Goal: Task Accomplishment & Management: Complete application form

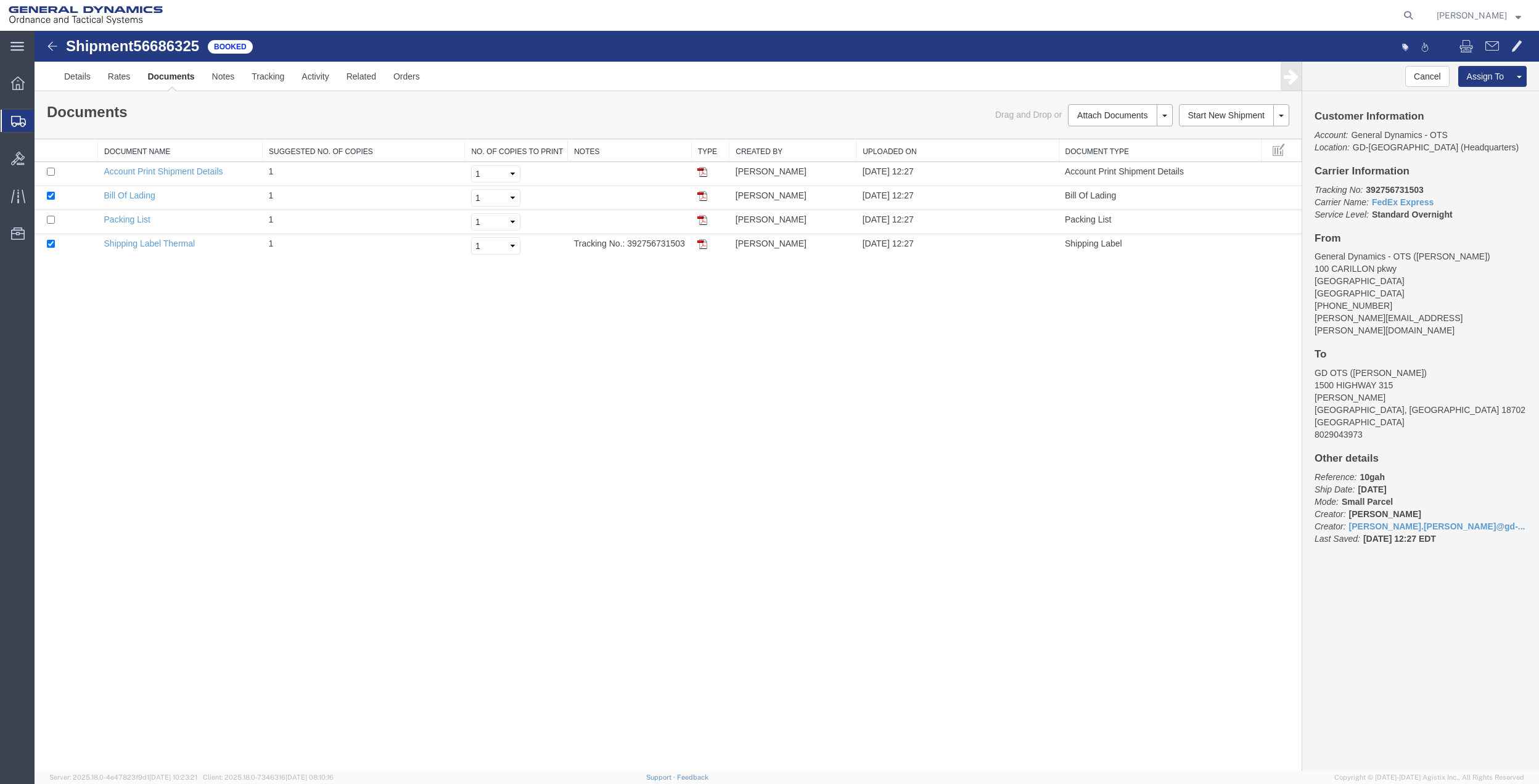
click at [0, 0] on span "Create Shipment" at bounding box center [0, 0] width 0 height 0
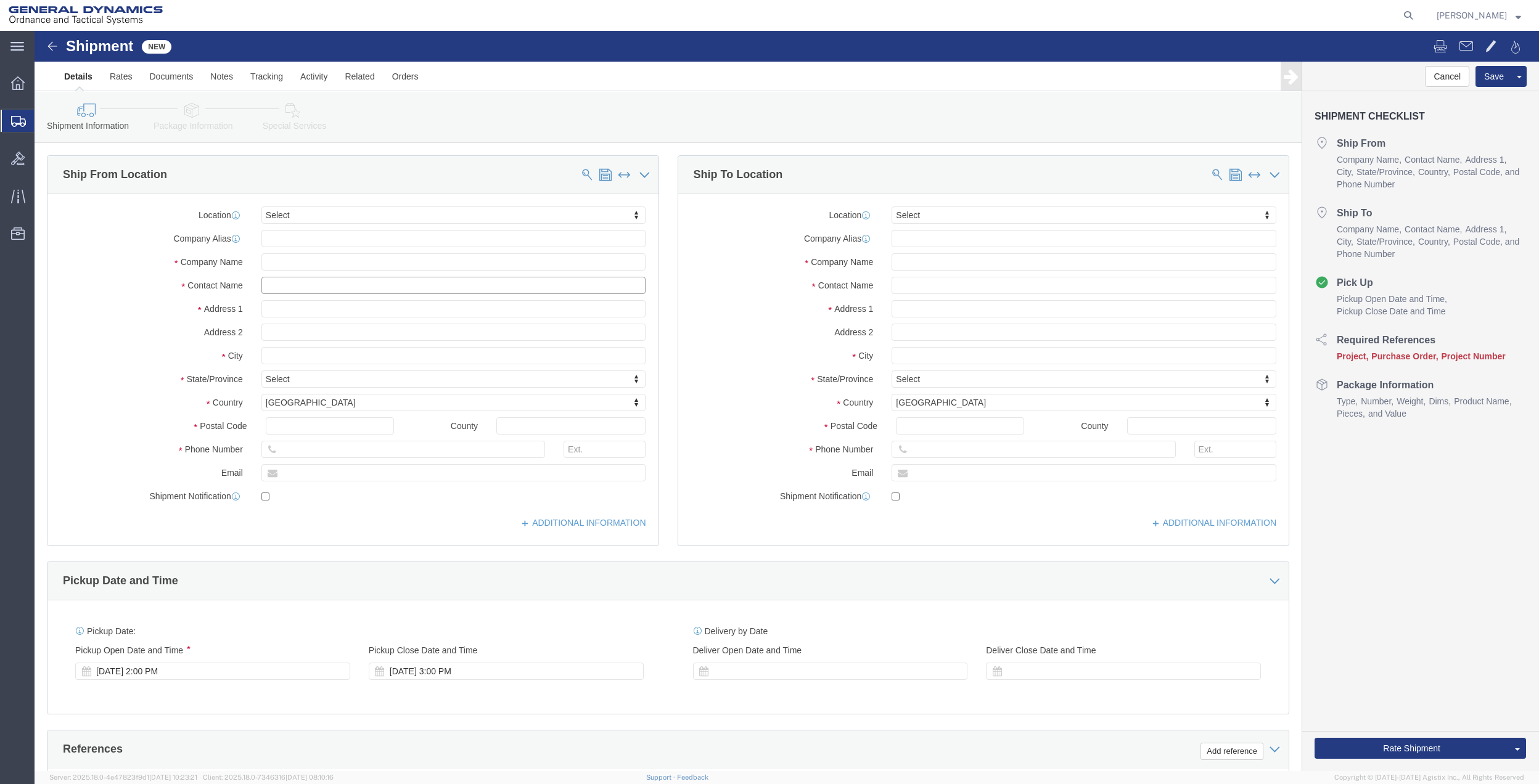
click input "text"
type input "[PERSON_NAME]"
click p "- GENERAL DYNAMICS OTS - ([PERSON_NAME]) [STREET_ADDRESS]"
select select "FL"
type input "[PERSON_NAME]"
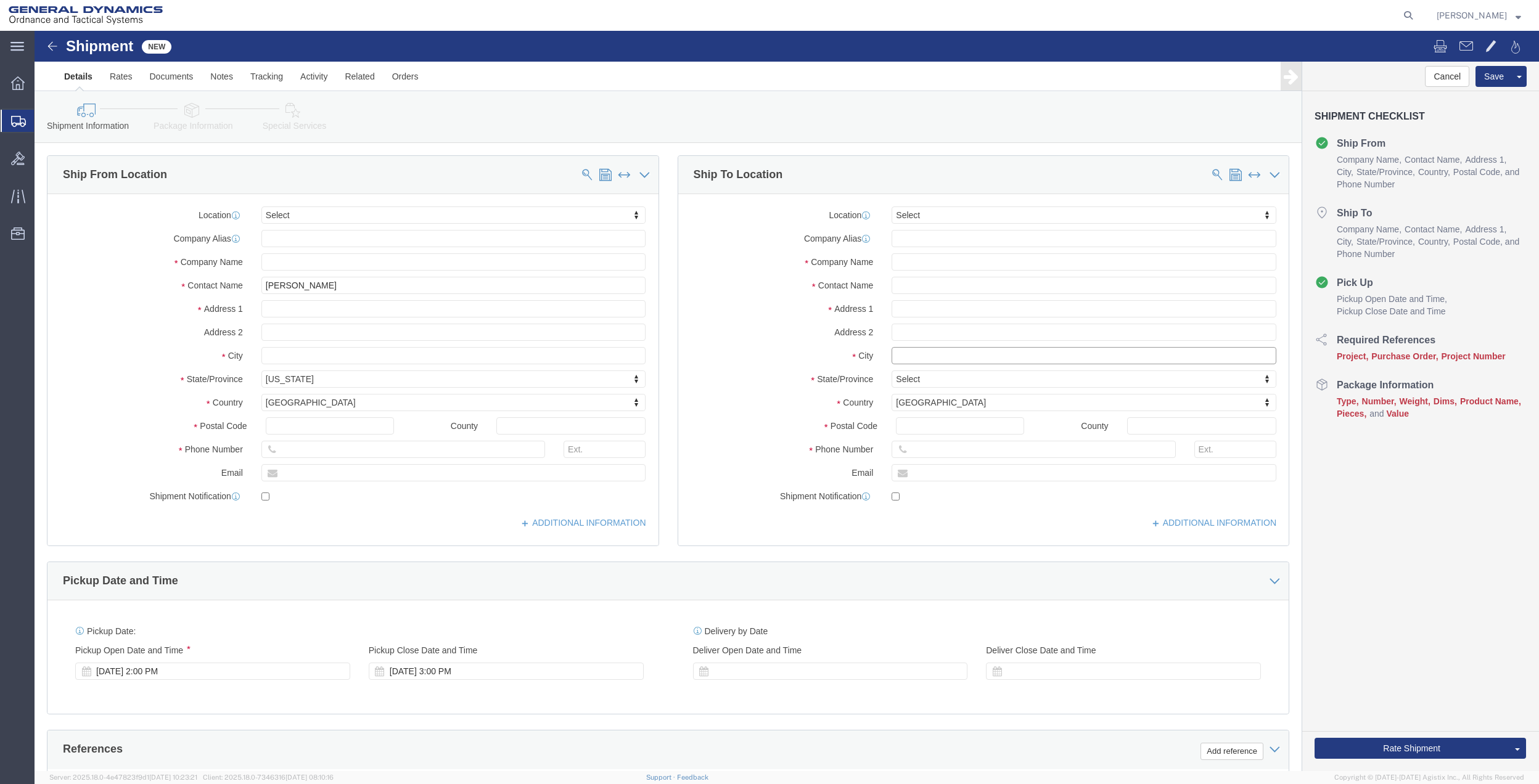
click input "text"
type input "[PERSON_NAME]"
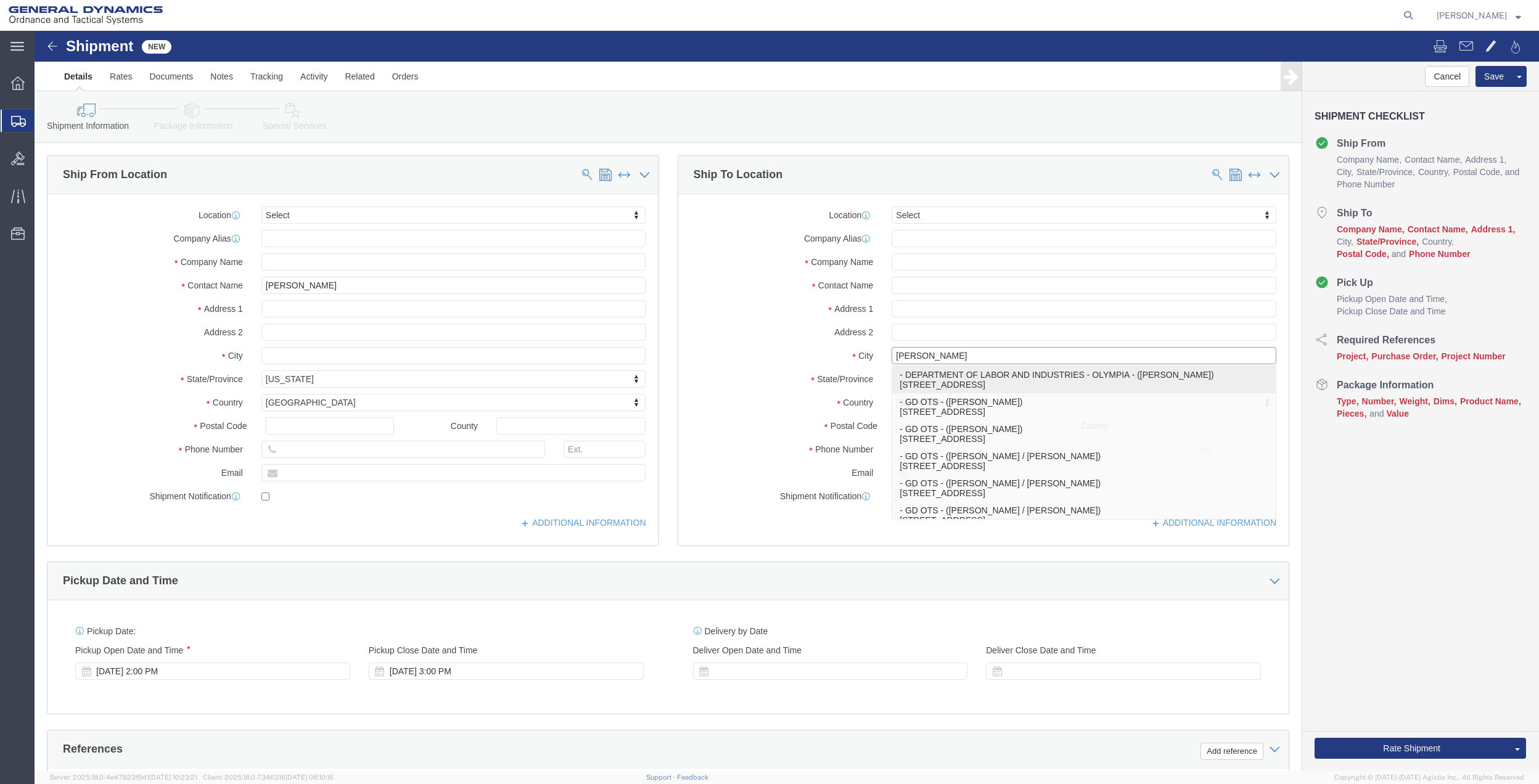
click p "- DEPARTMENT OF LABOR AND INDUSTRIES - [GEOGRAPHIC_DATA] - ([PERSON_NAME]) [STR…"
select select "WA"
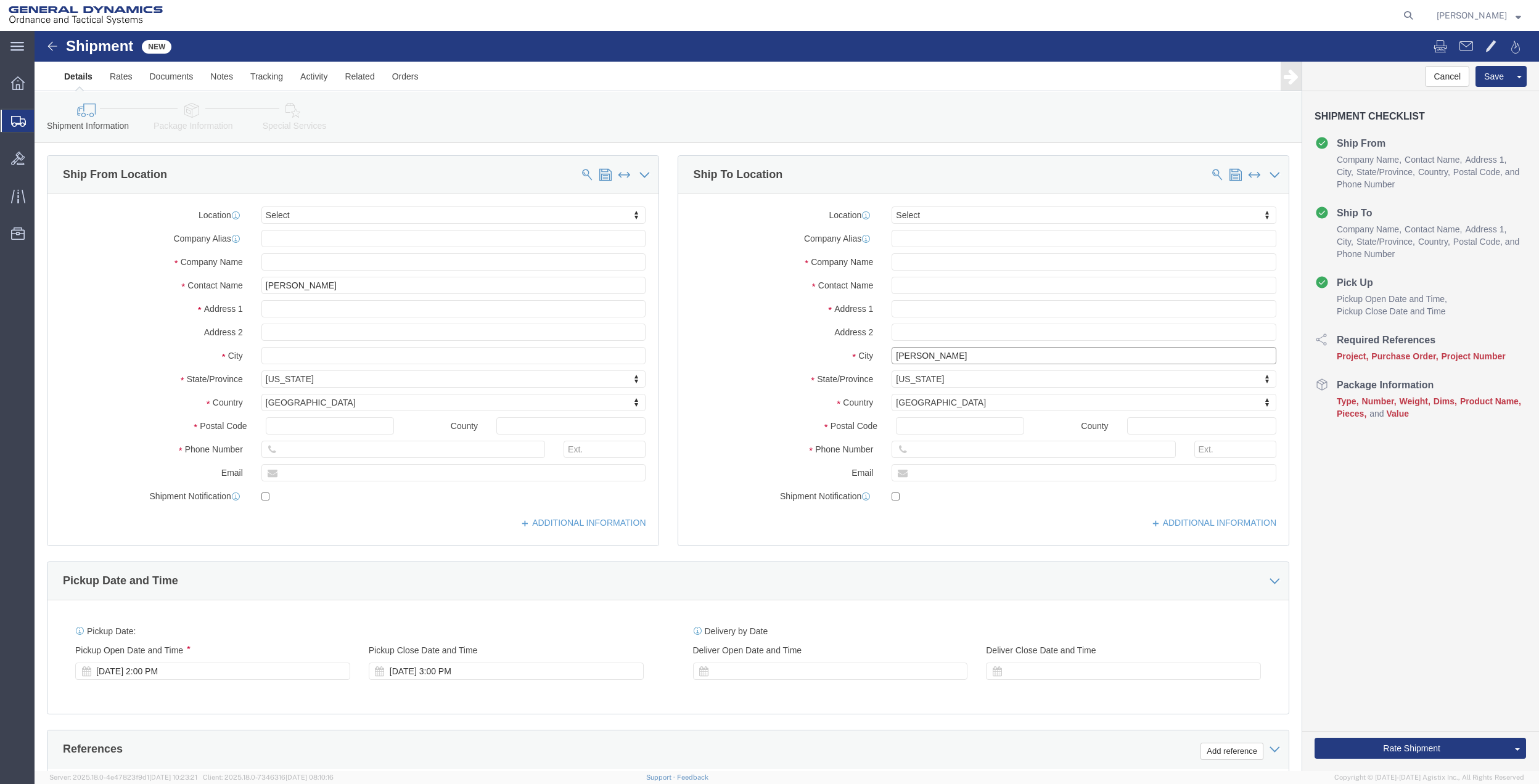
type input "Bothell"
drag, startPoint x: 908, startPoint y: 256, endPoint x: 891, endPoint y: 256, distance: 17.0
click input "text"
drag, startPoint x: 891, startPoint y: 256, endPoint x: 883, endPoint y: 255, distance: 8.1
click input "text"
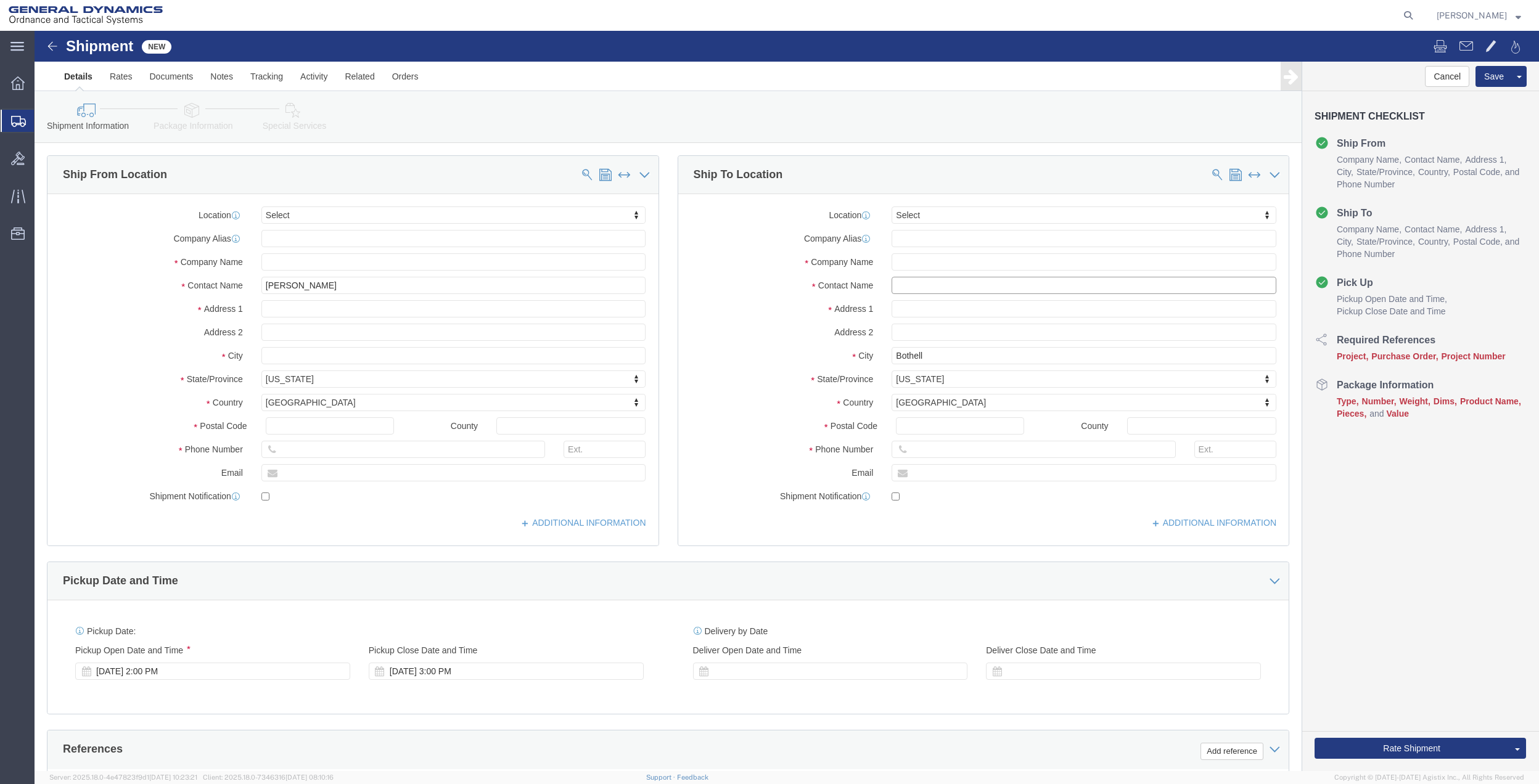
click input "text"
drag, startPoint x: 852, startPoint y: 254, endPoint x: 845, endPoint y: 254, distance: 7.0
click div
drag, startPoint x: 911, startPoint y: 255, endPoint x: 833, endPoint y: 254, distance: 78.0
click div "Contact Name"
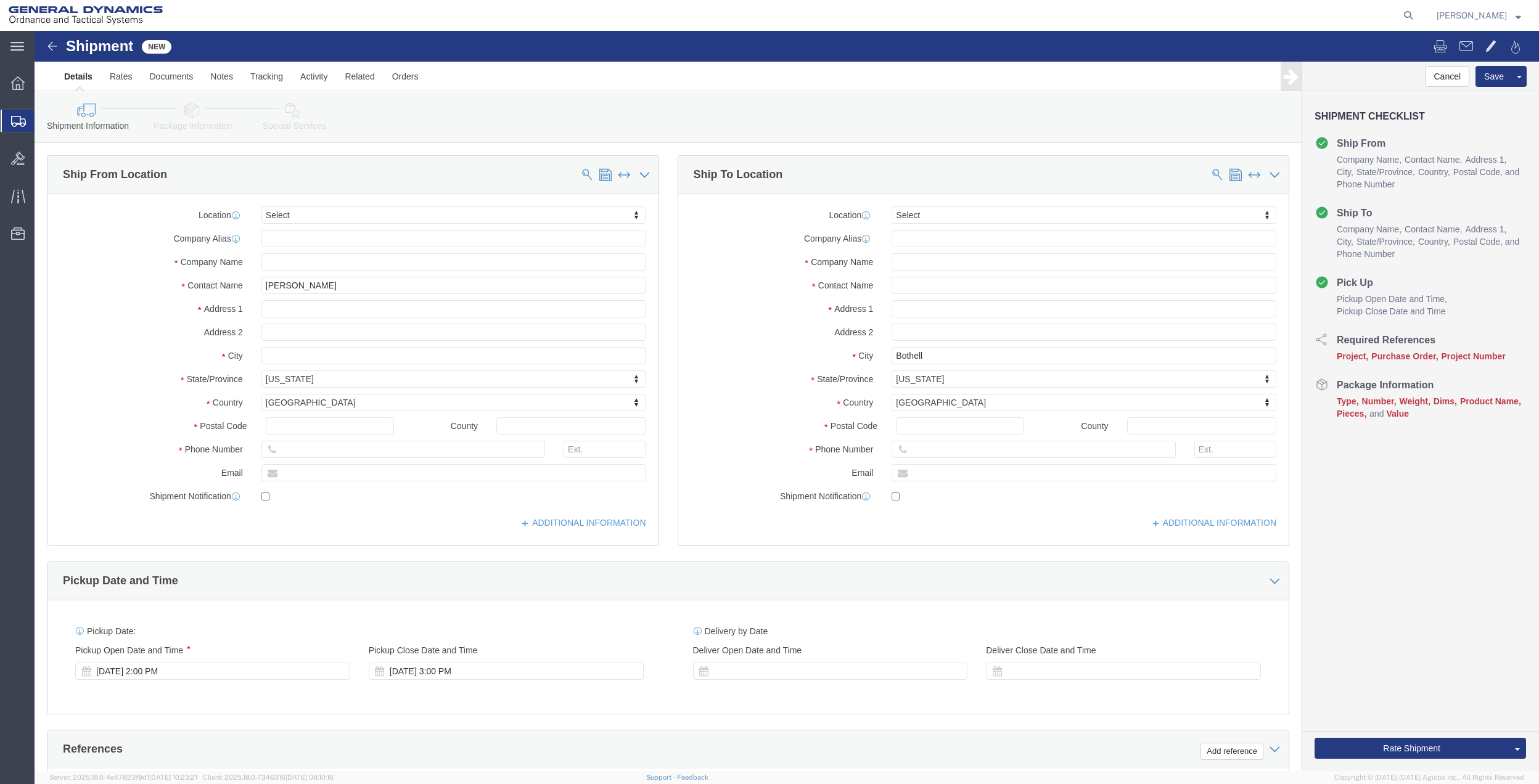
click label "Contact Name"
click input "text"
type input "[PERSON_NAME]"
drag, startPoint x: 1095, startPoint y: 233, endPoint x: 908, endPoint y: 232, distance: 187.0
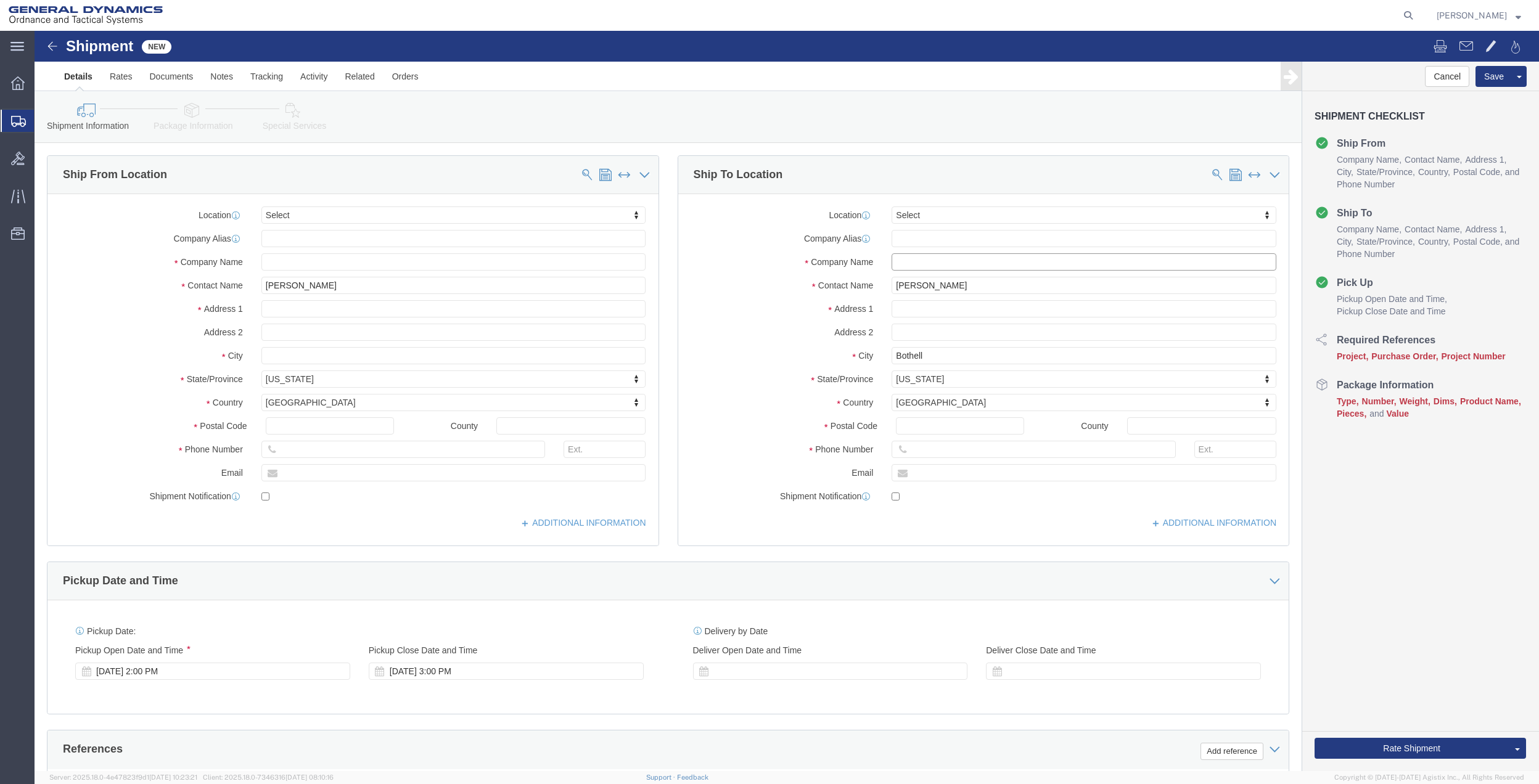
click input "text"
drag, startPoint x: 904, startPoint y: 232, endPoint x: 860, endPoint y: 231, distance: 44.0
click input "text"
drag, startPoint x: 1103, startPoint y: 224, endPoint x: 1077, endPoint y: 229, distance: 26.5
click input "text"
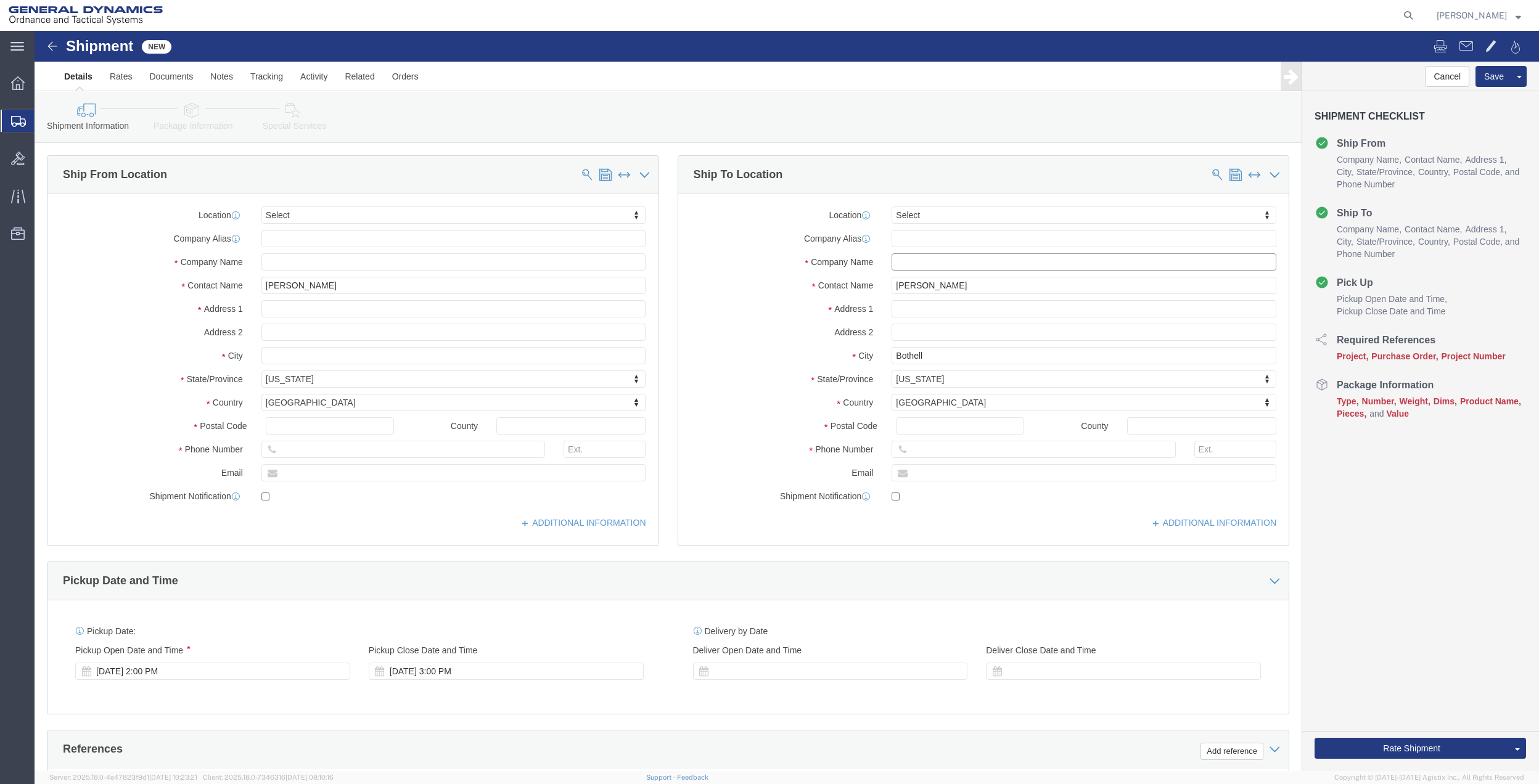
drag, startPoint x: 950, startPoint y: 230, endPoint x: 810, endPoint y: 223, distance: 140.2
click div "Company Name"
click input "text"
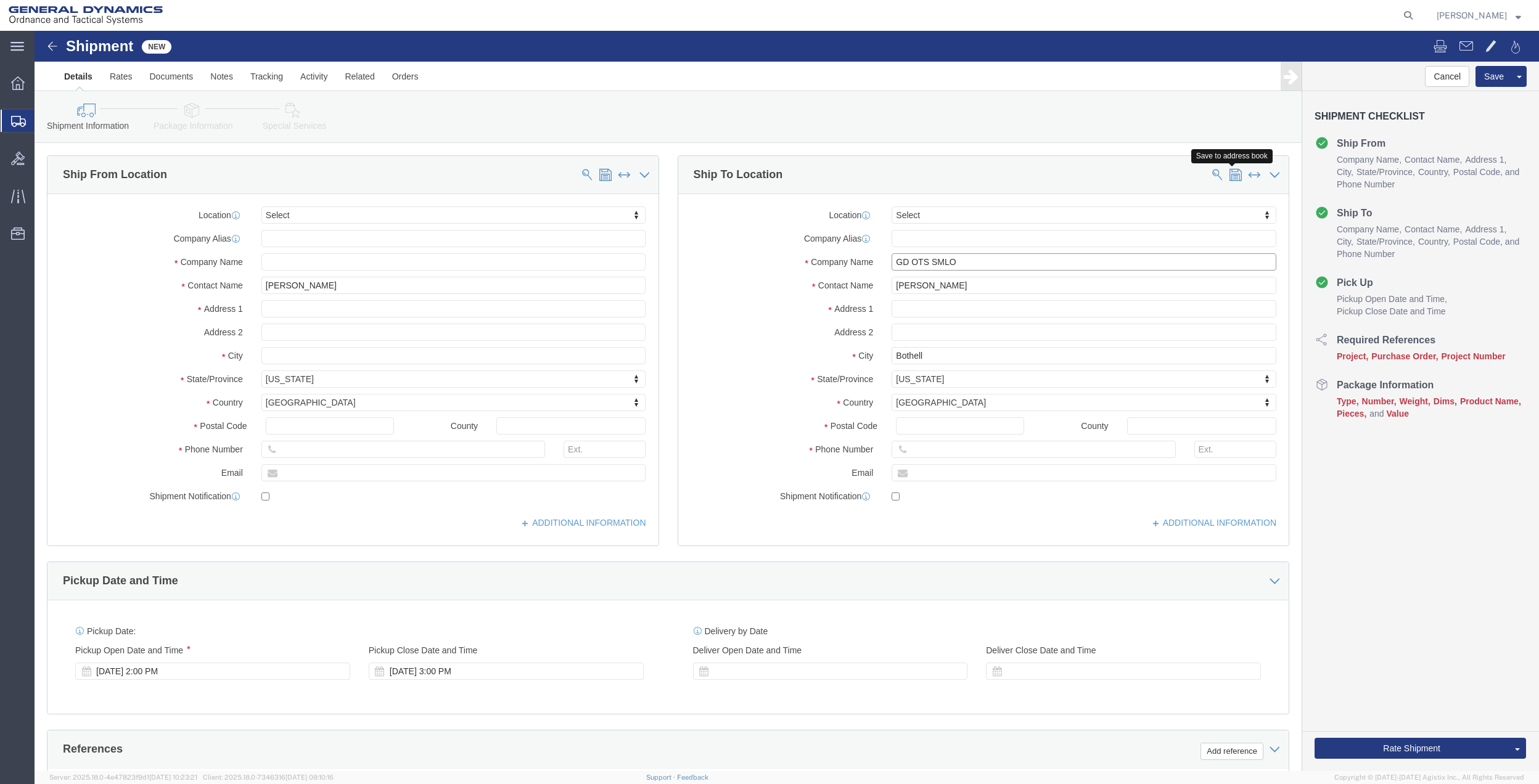
type input "GD OTS SMLO"
click span
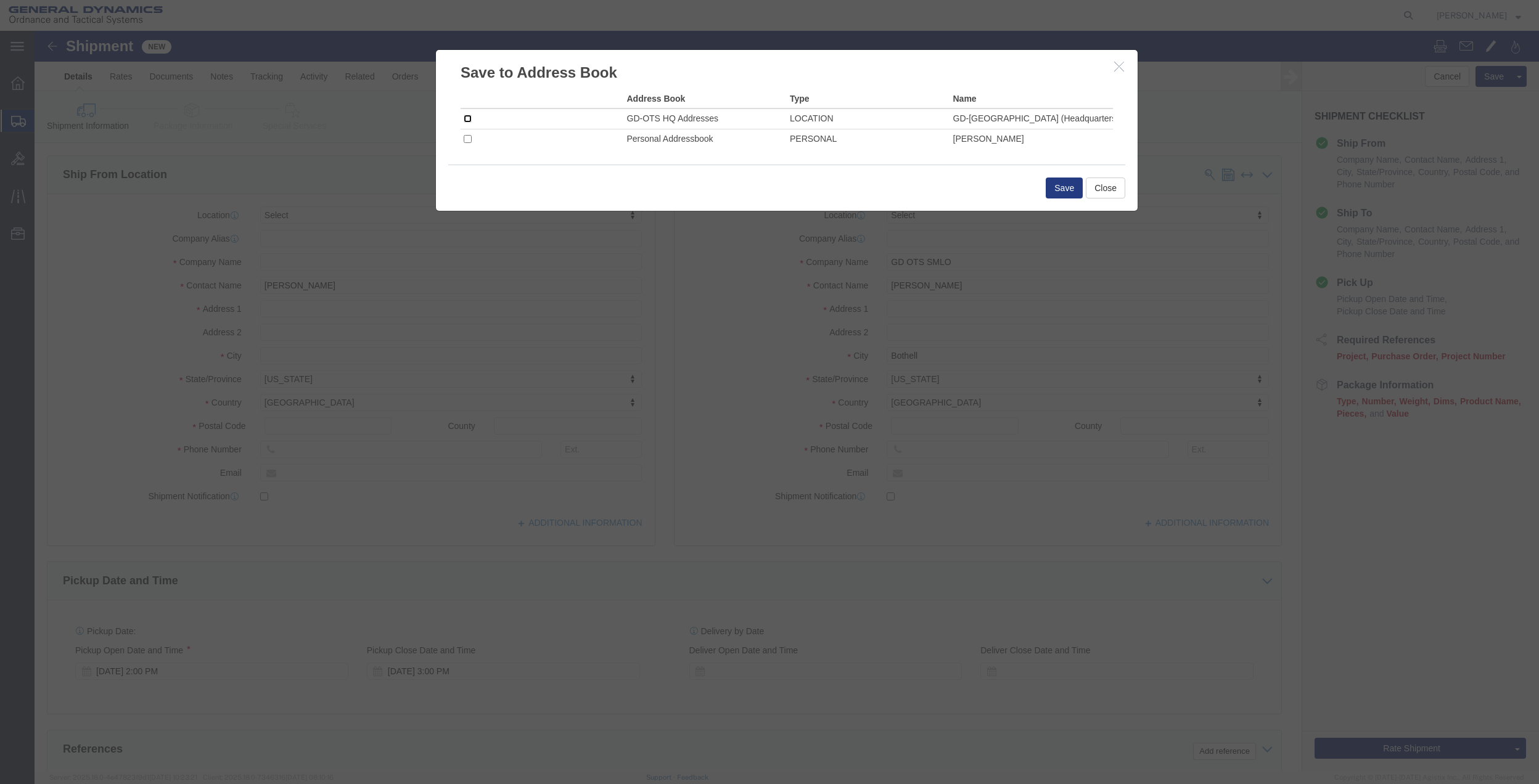
click input "checkbox"
checkbox input "true"
click button "Save"
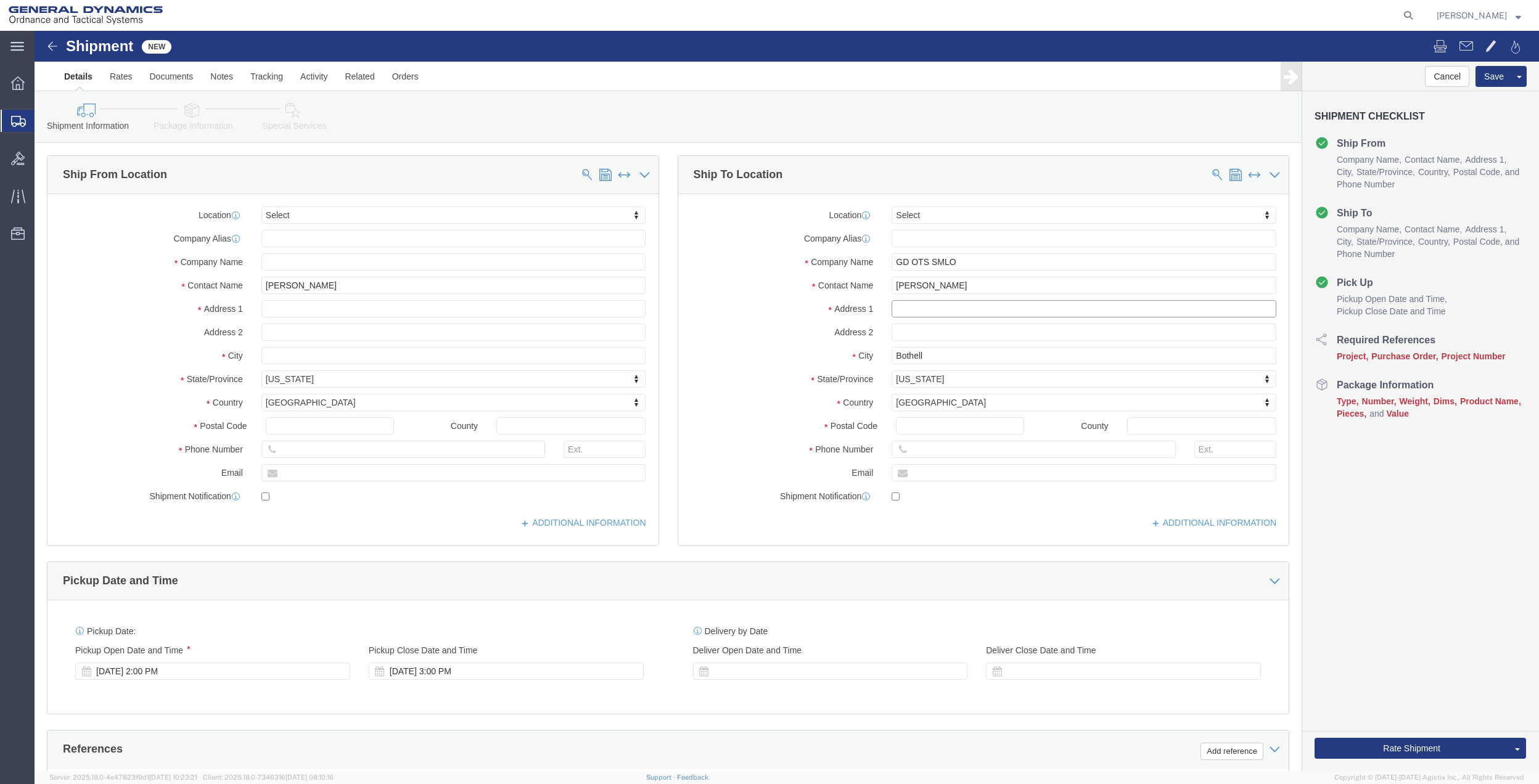
click input "text"
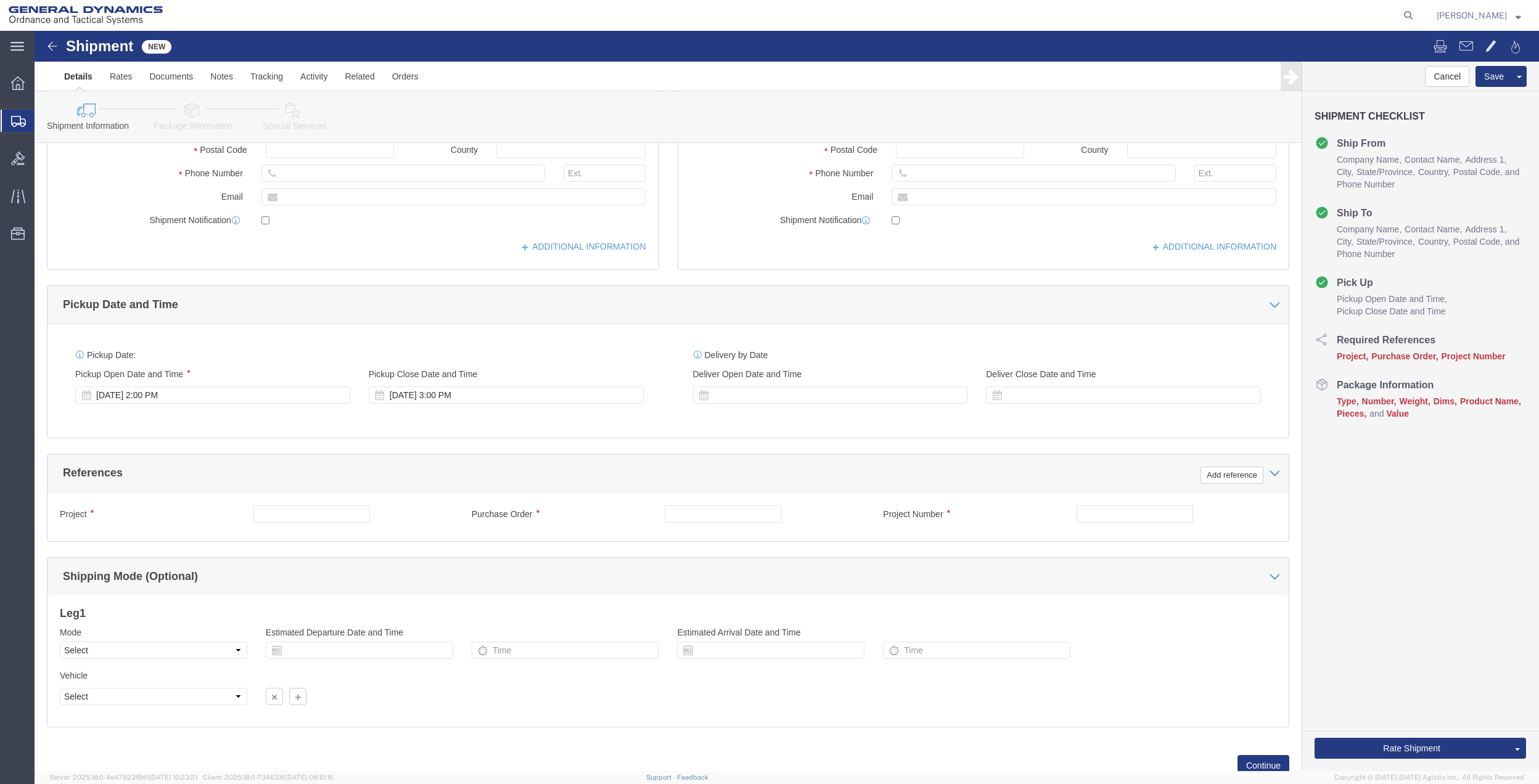
scroll to position [322, 0]
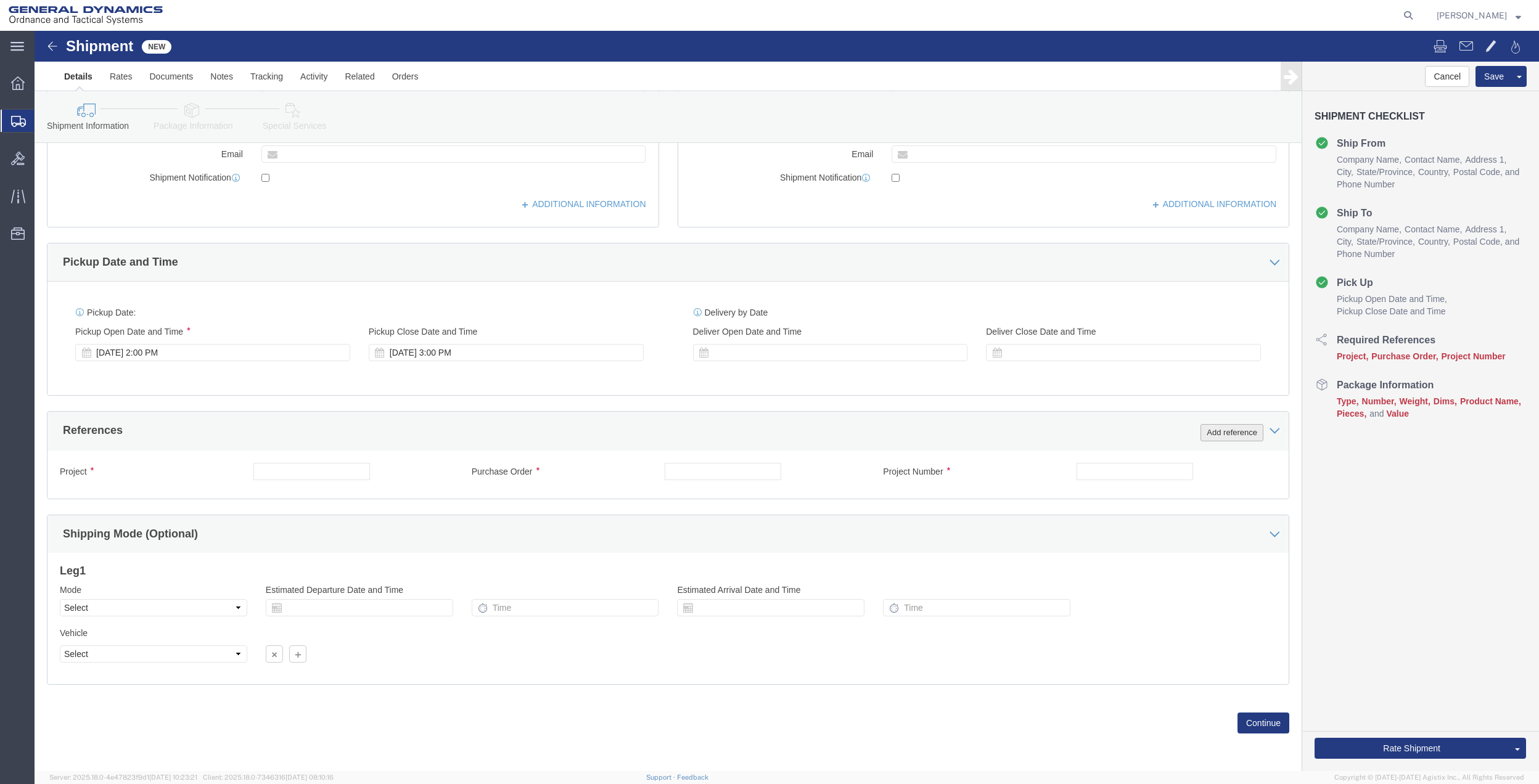
type input "[STREET_ADDRESS]"
click button "Add reference"
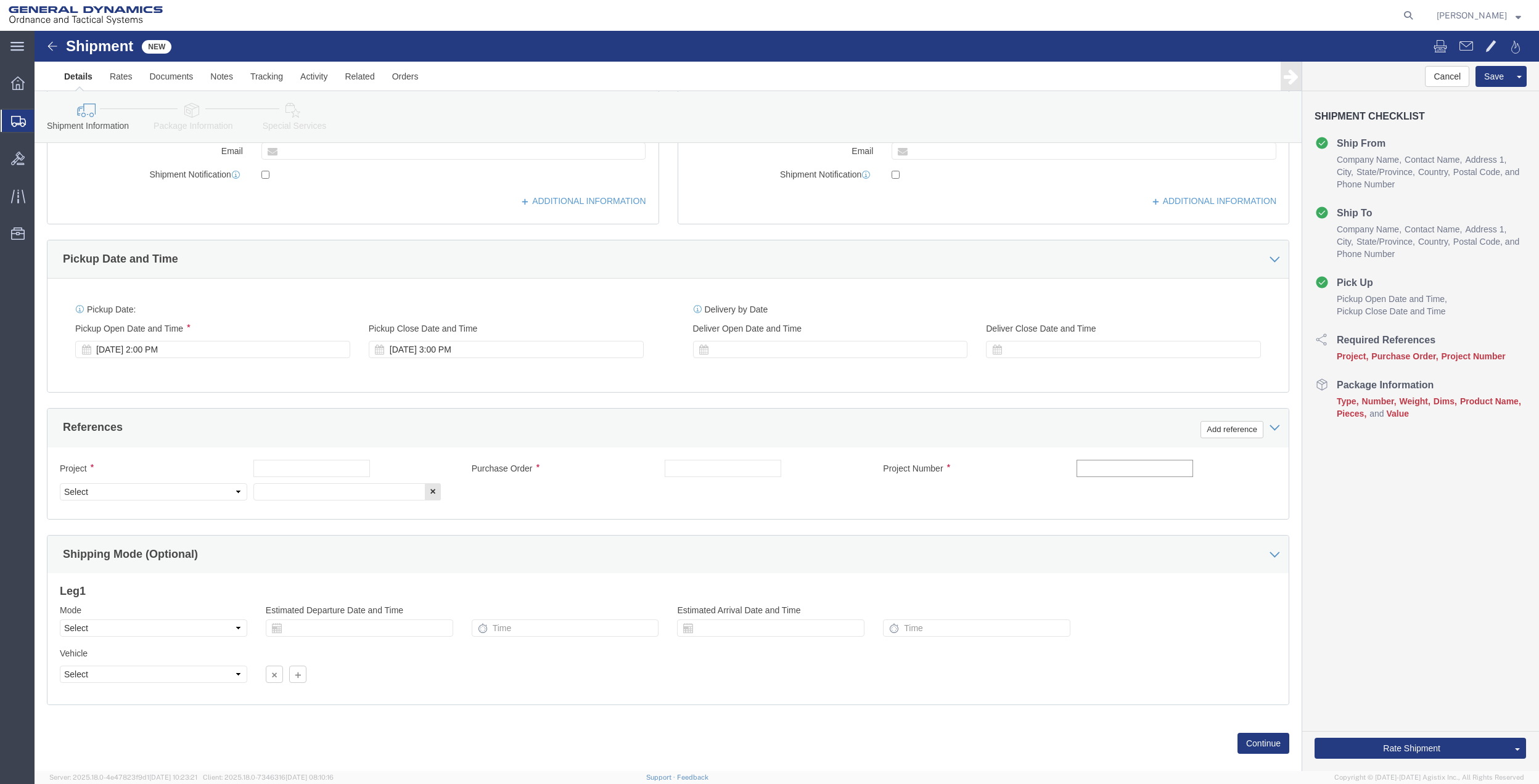
click input "text"
type input "SEATTLE 43 GAH"
drag, startPoint x: 704, startPoint y: 441, endPoint x: 424, endPoint y: 473, distance: 281.8
click input "text"
paste input "SEATTLE 43 GAH"
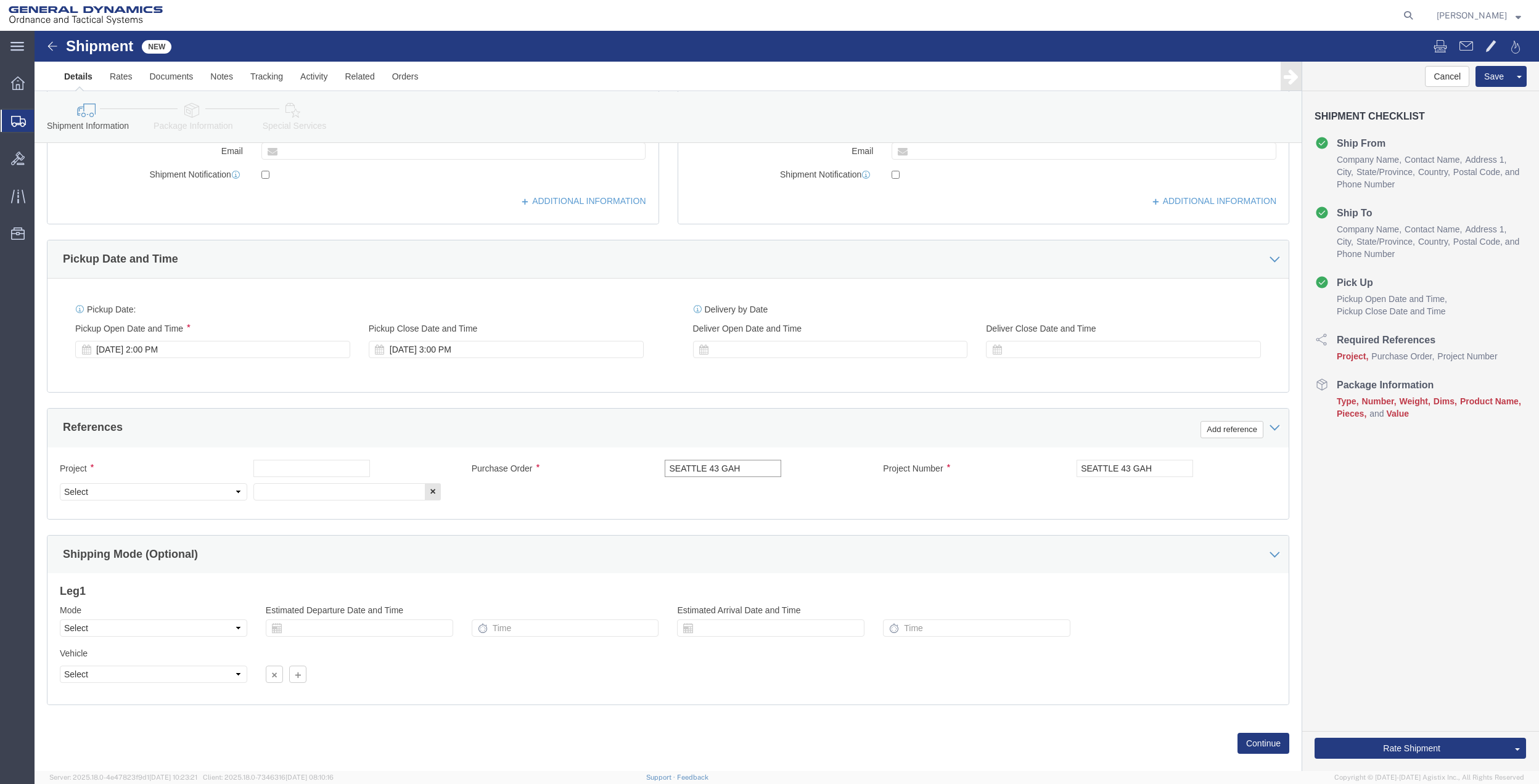
type input "SEATTLE 43 GAH"
click input "text"
paste input "SEATTLE 43 GAH"
type input "SEATTLE 43 GAH"
drag, startPoint x: 264, startPoint y: 465, endPoint x: 235, endPoint y: 468, distance: 29.2
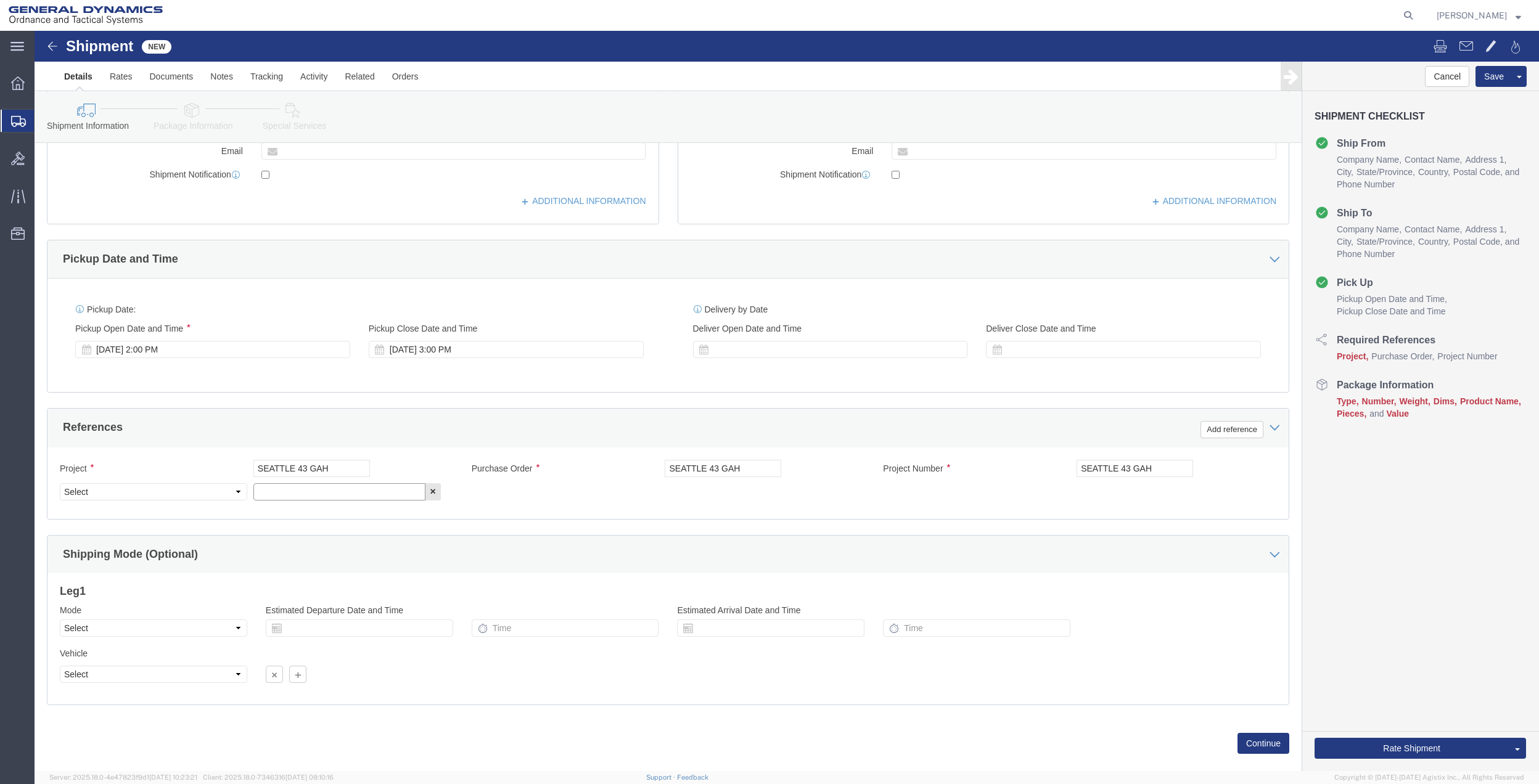
click input "text"
paste input "SEATTLE 43 GAH"
type input "SEATTLE 43 GAH"
click div "Select Account Type Activity ID Airline Appointment Number ASN Batch Request # …"
drag, startPoint x: 137, startPoint y: 460, endPoint x: 133, endPoint y: 451, distance: 9.8
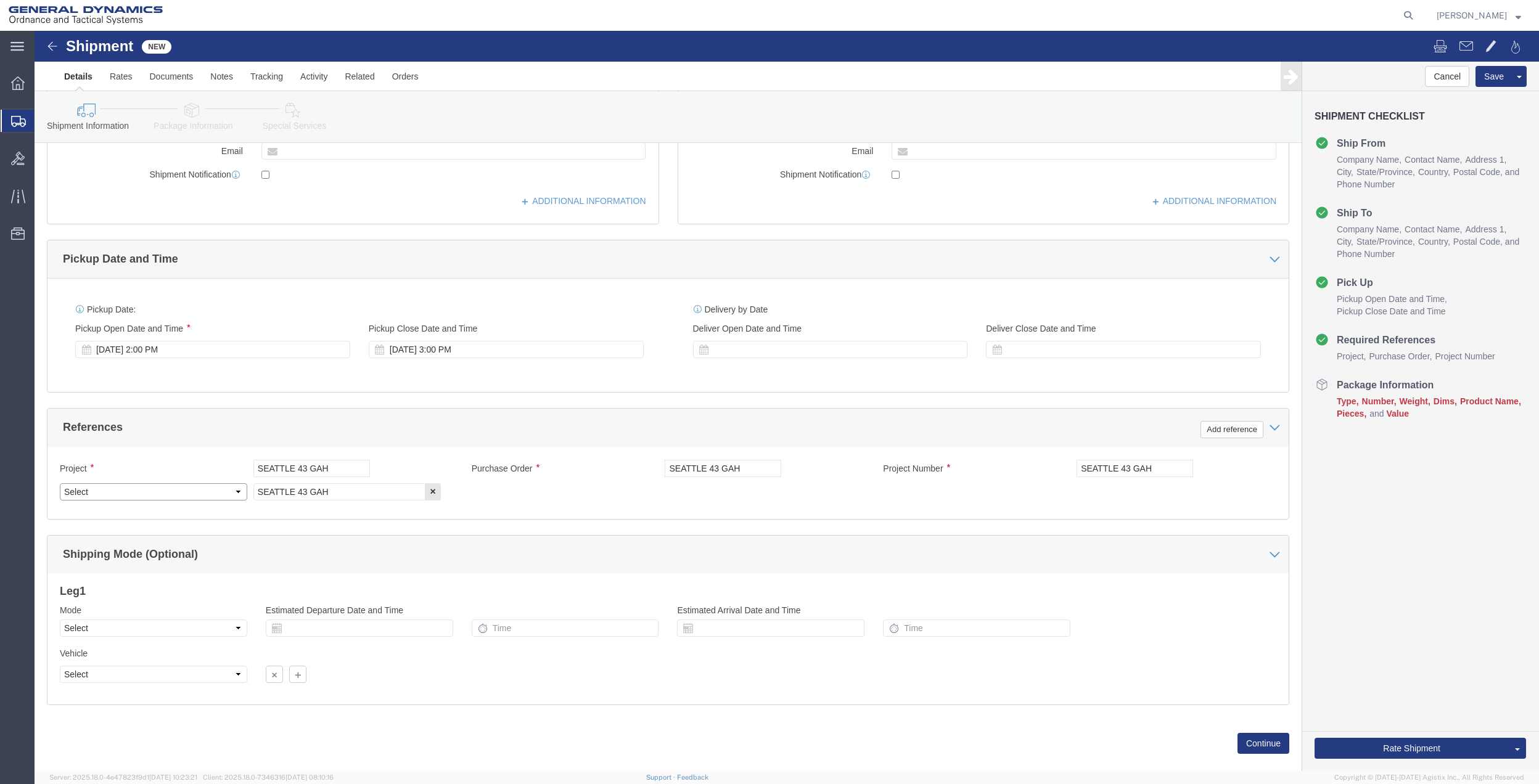
click select "Select Account Type Activity ID Airline Appointment Number ASN Batch Request # …"
select select "DEPT"
click select "Select Account Type Activity ID Airline Appointment Number ASN Batch Request # …"
click icon
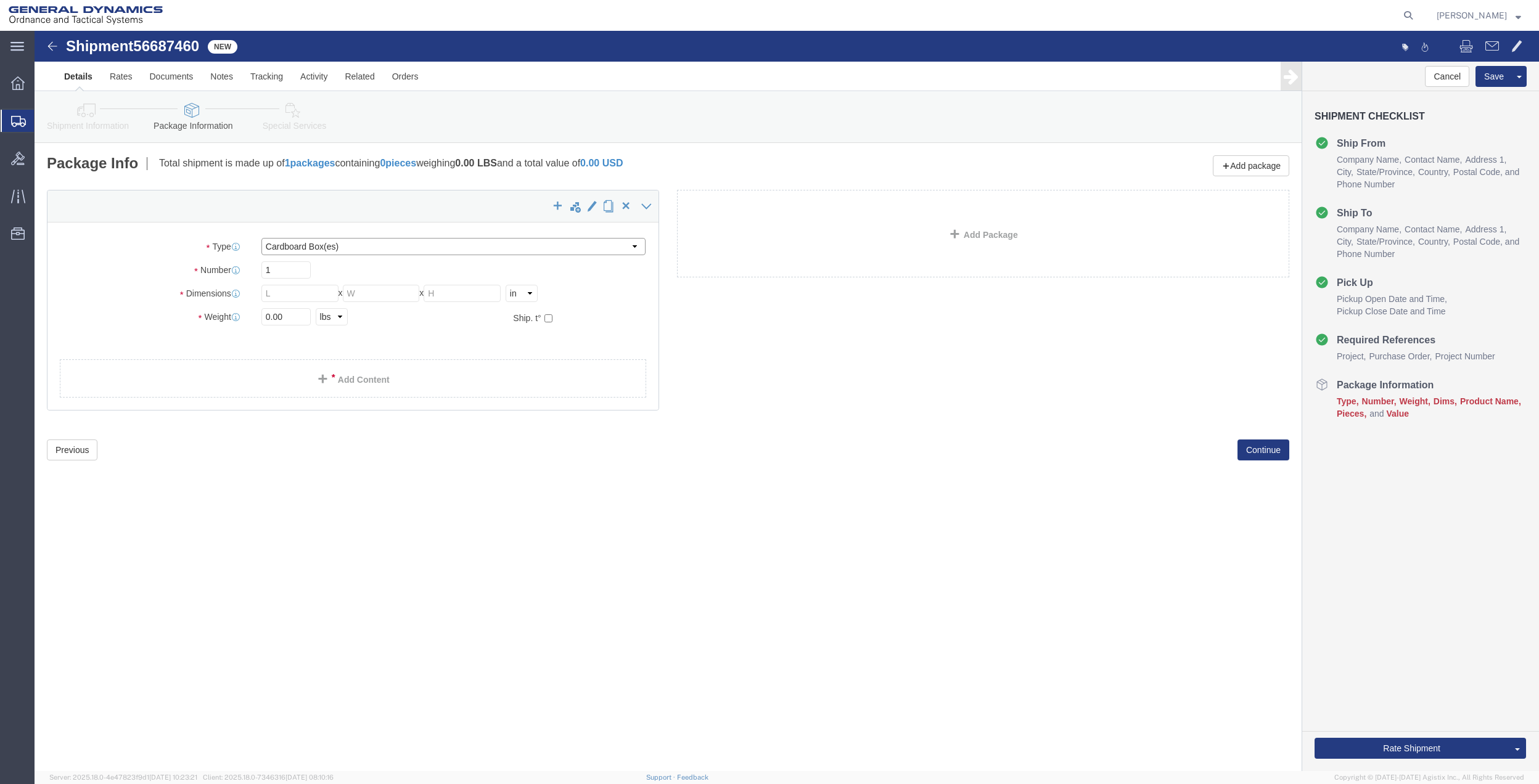
click select "Select Bale(s) Basket(s) Bolt(s) Bottle(s) Buckets Bulk Bundle(s) Can(s) Cardbo…"
select select "ENV"
click select "Select Bale(s) Basket(s) Bolt(s) Bottle(s) Buckets Bulk Bundle(s) Can(s) Cardbo…"
type input "9.50"
type input "12.50"
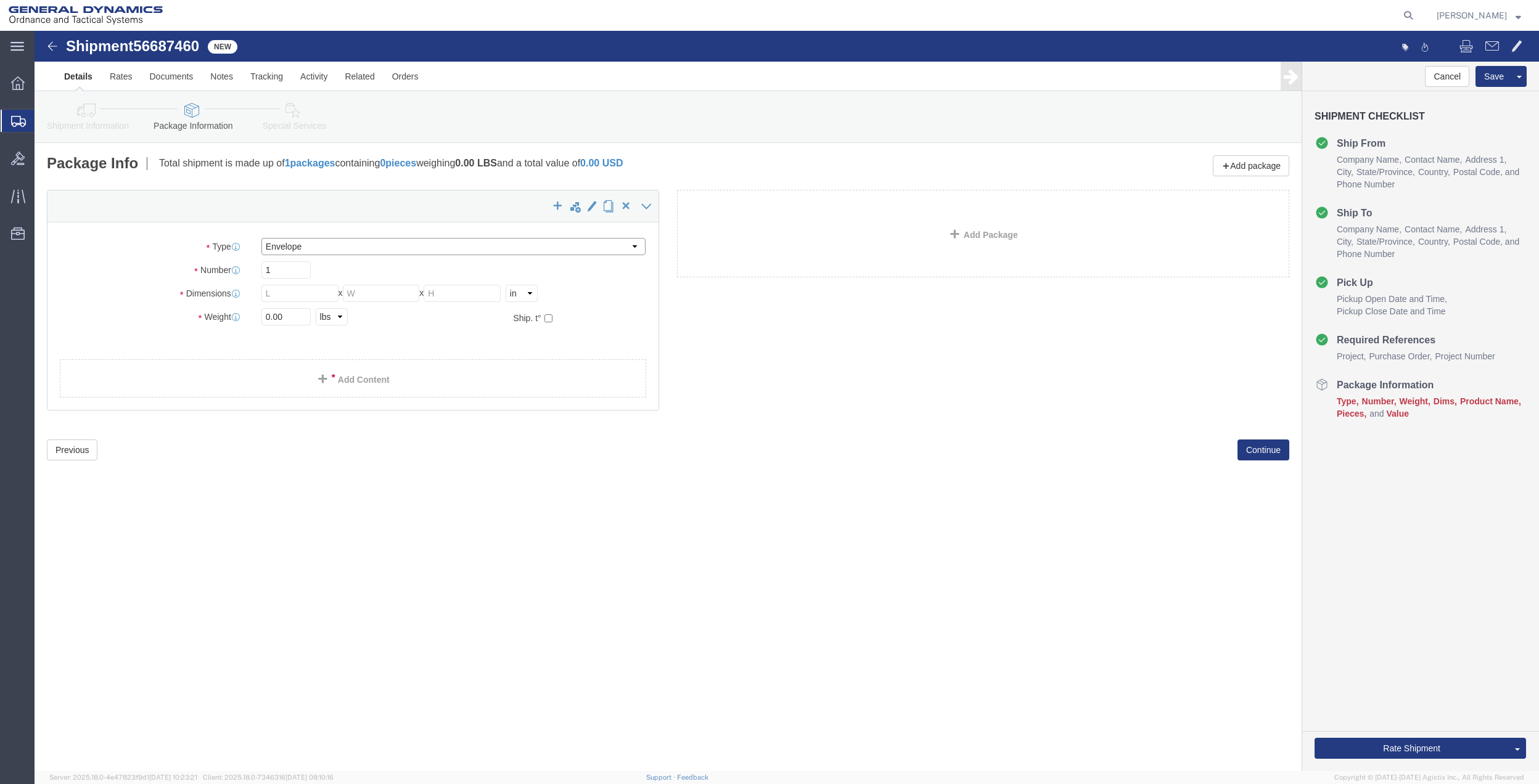
type input "0.25"
type input "1"
click link "Add Content"
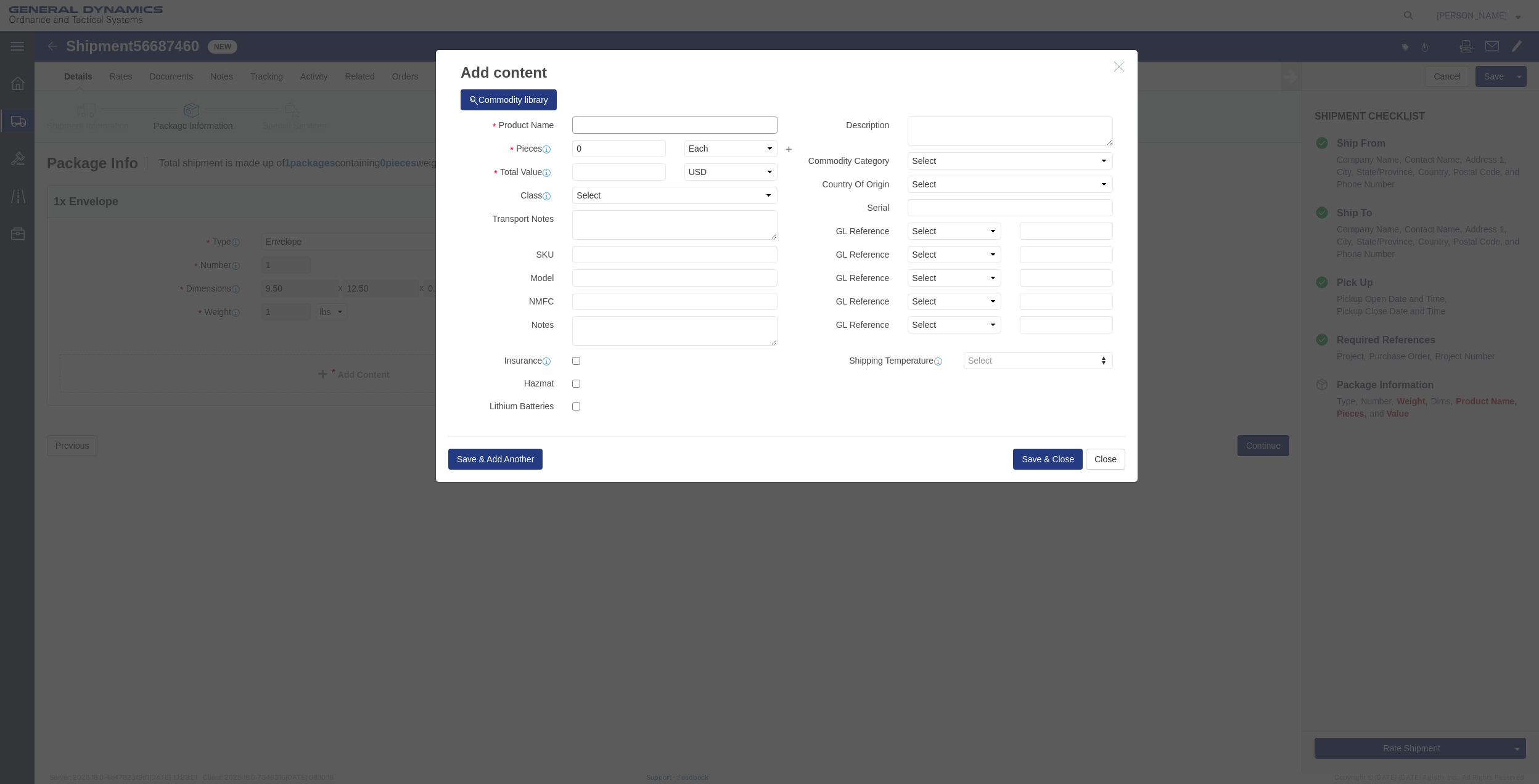
drag, startPoint x: 569, startPoint y: 90, endPoint x: 567, endPoint y: 105, distance: 15.1
click input "text"
type input "MISC"
type input "100.00"
select select "US"
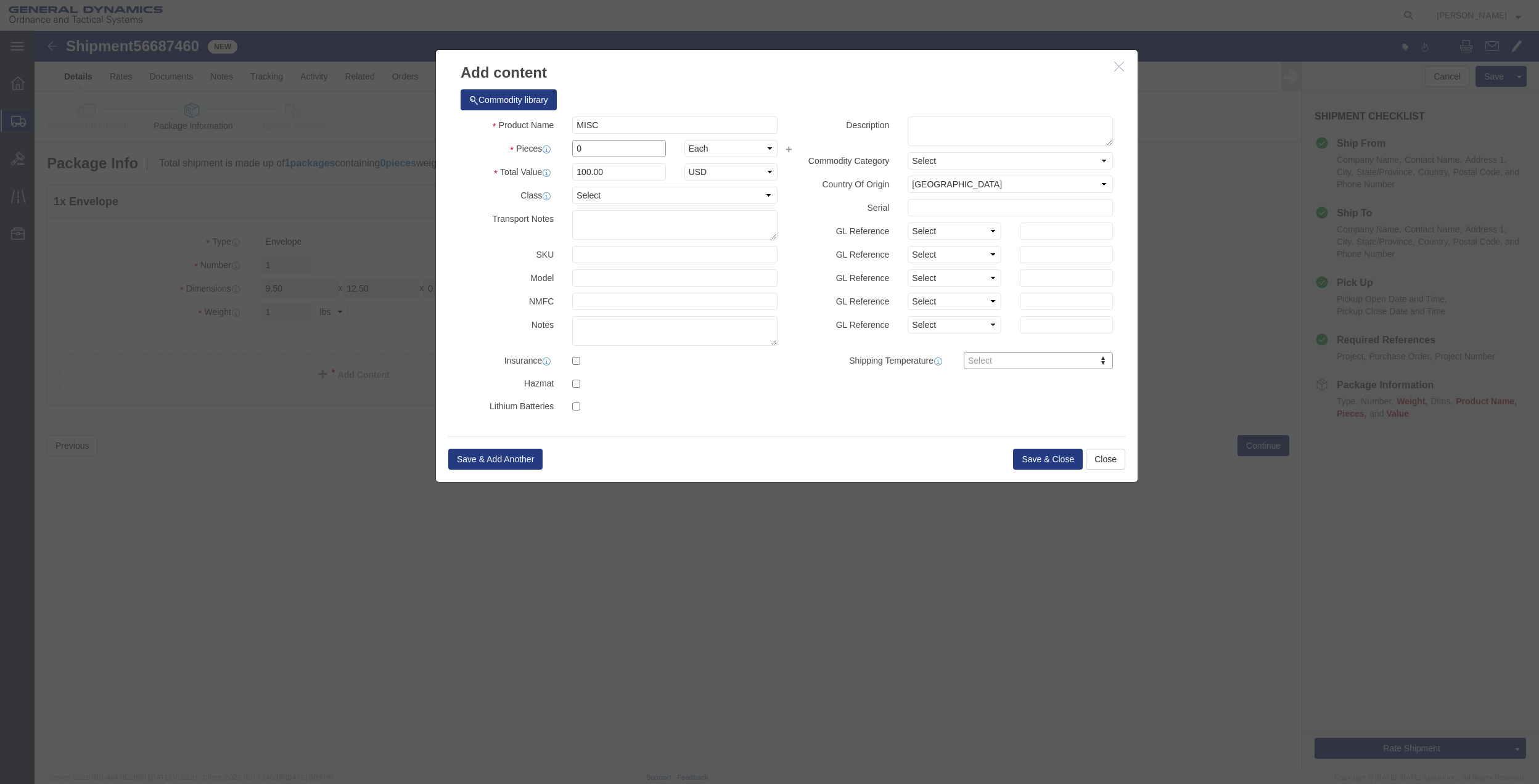
drag, startPoint x: 561, startPoint y: 112, endPoint x: 569, endPoint y: 121, distance: 12.0
click input "0"
type input "01"
type input "100"
click select "Select 50 55 60 65 70 85 92.5 100 125 175 250 300 400"
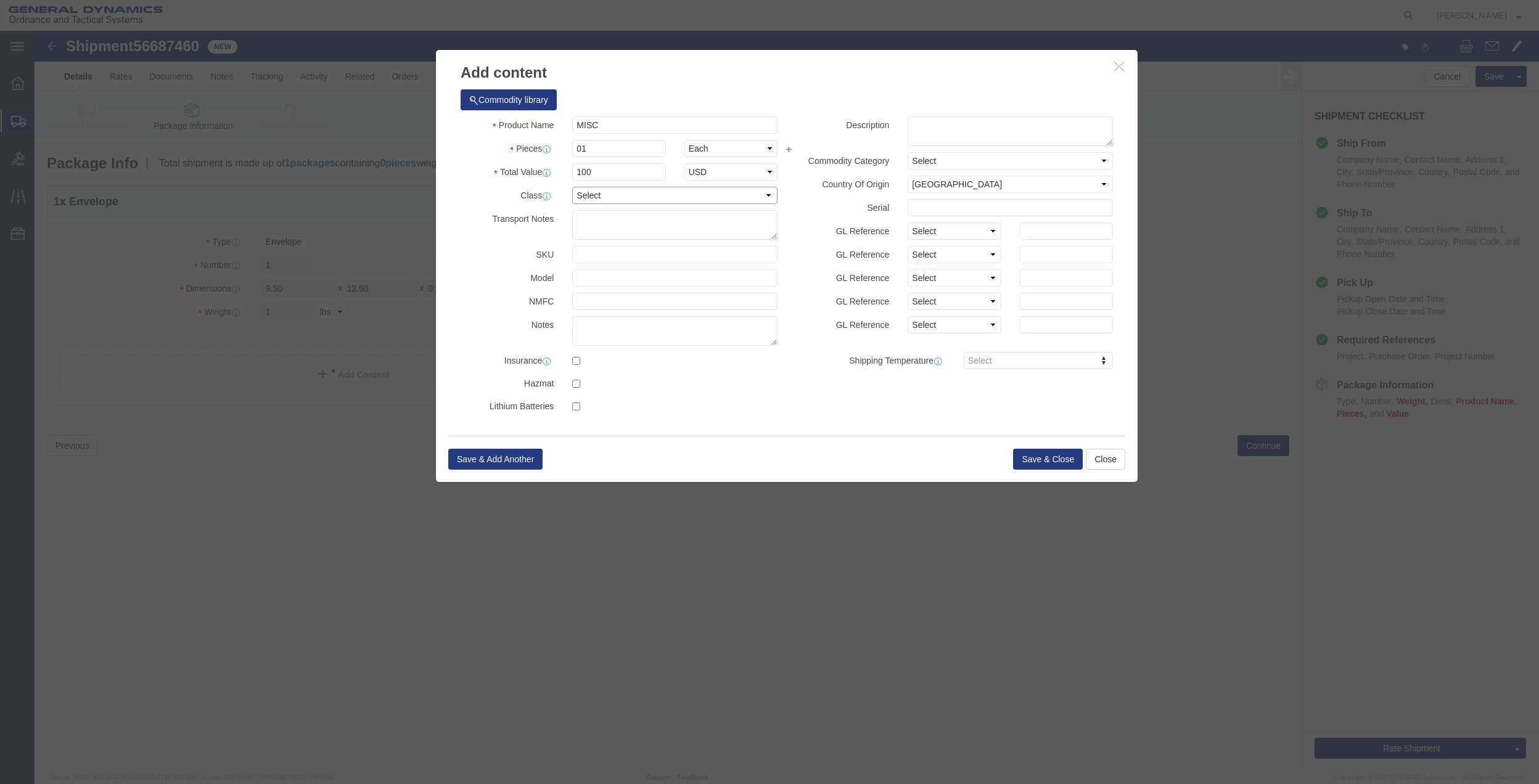
select select "70"
click select "Select 50 55 60 65 70 85 92.5 100 125 175 250 300 400"
click button "Save & Close"
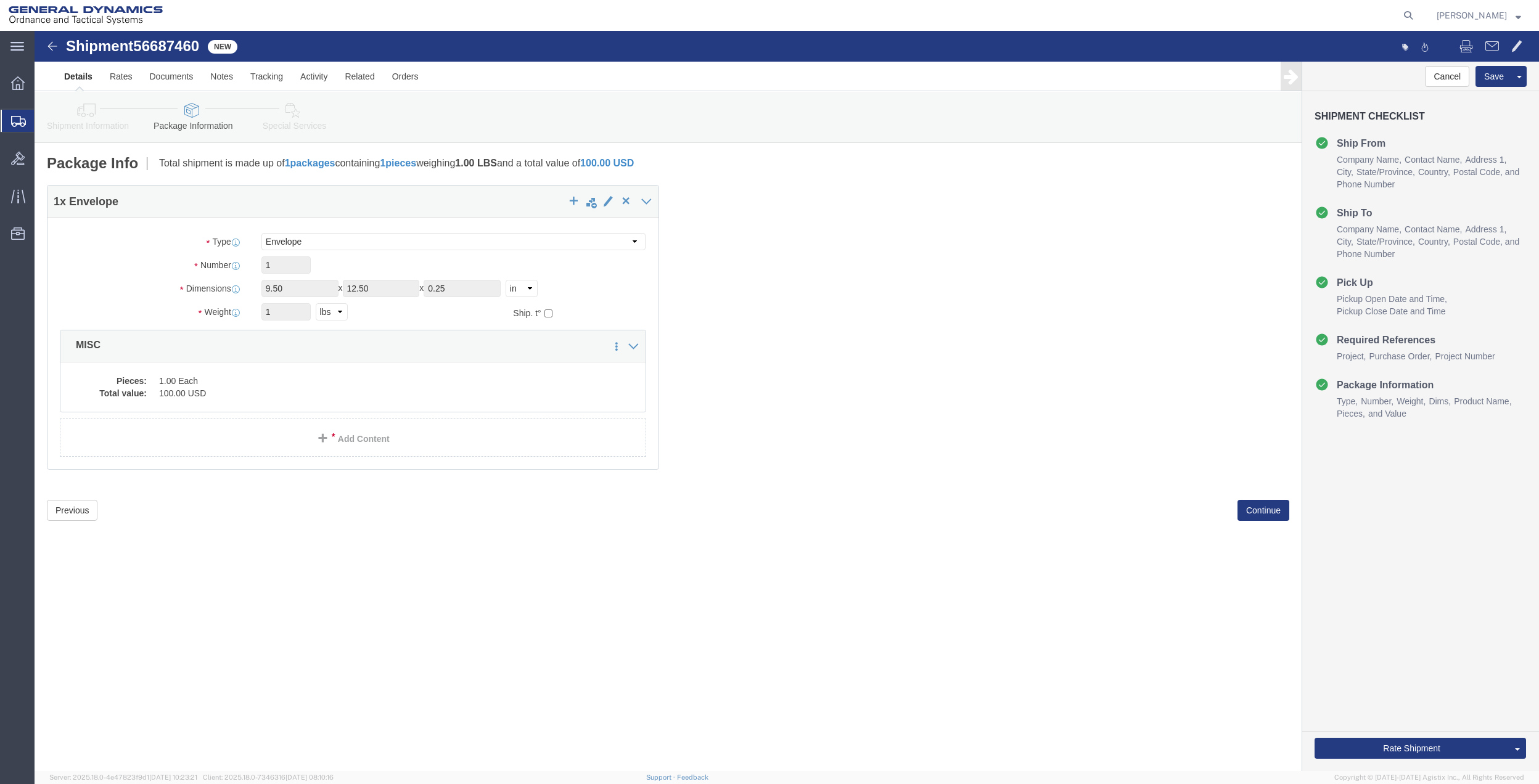
click link "Special Services"
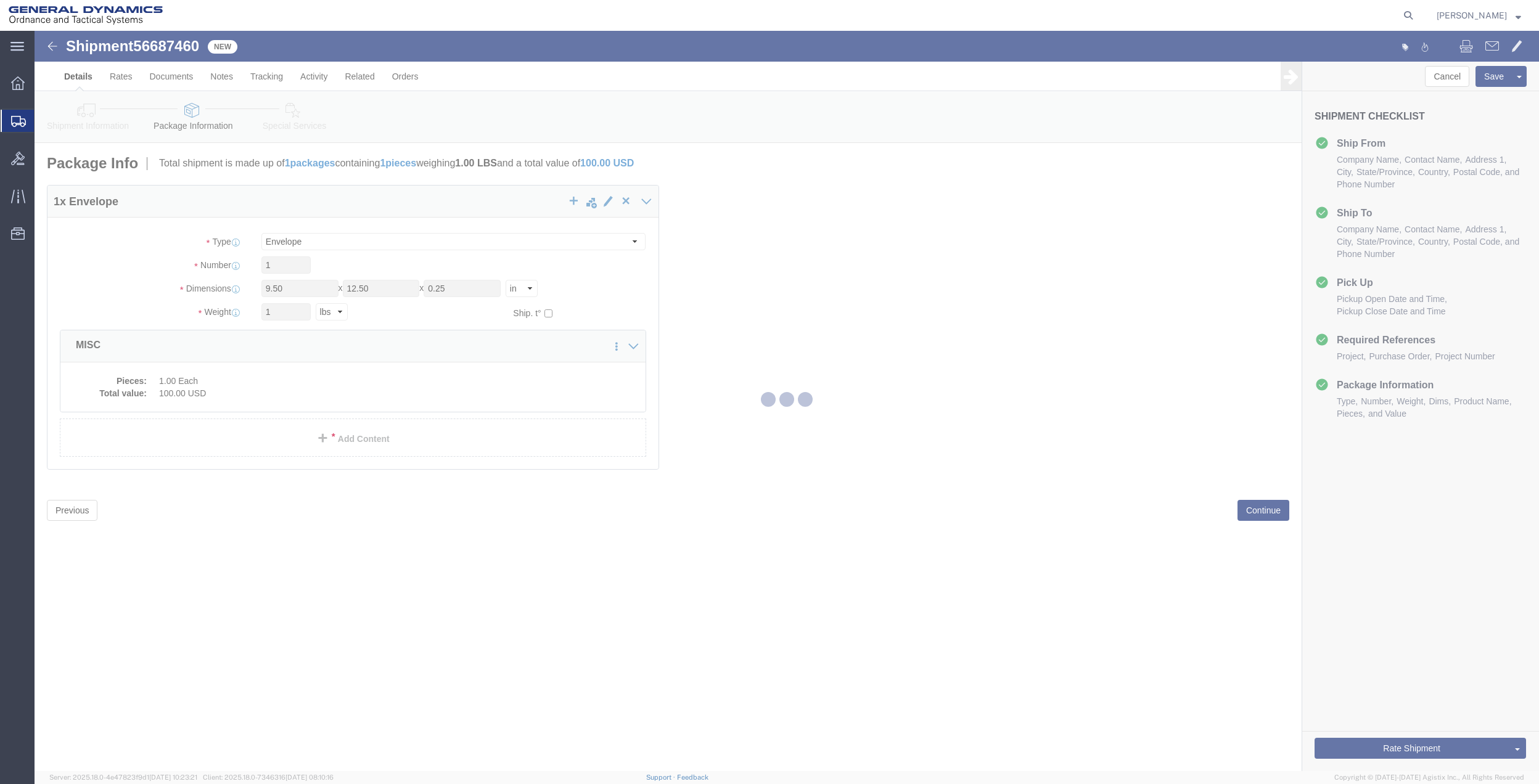
select select
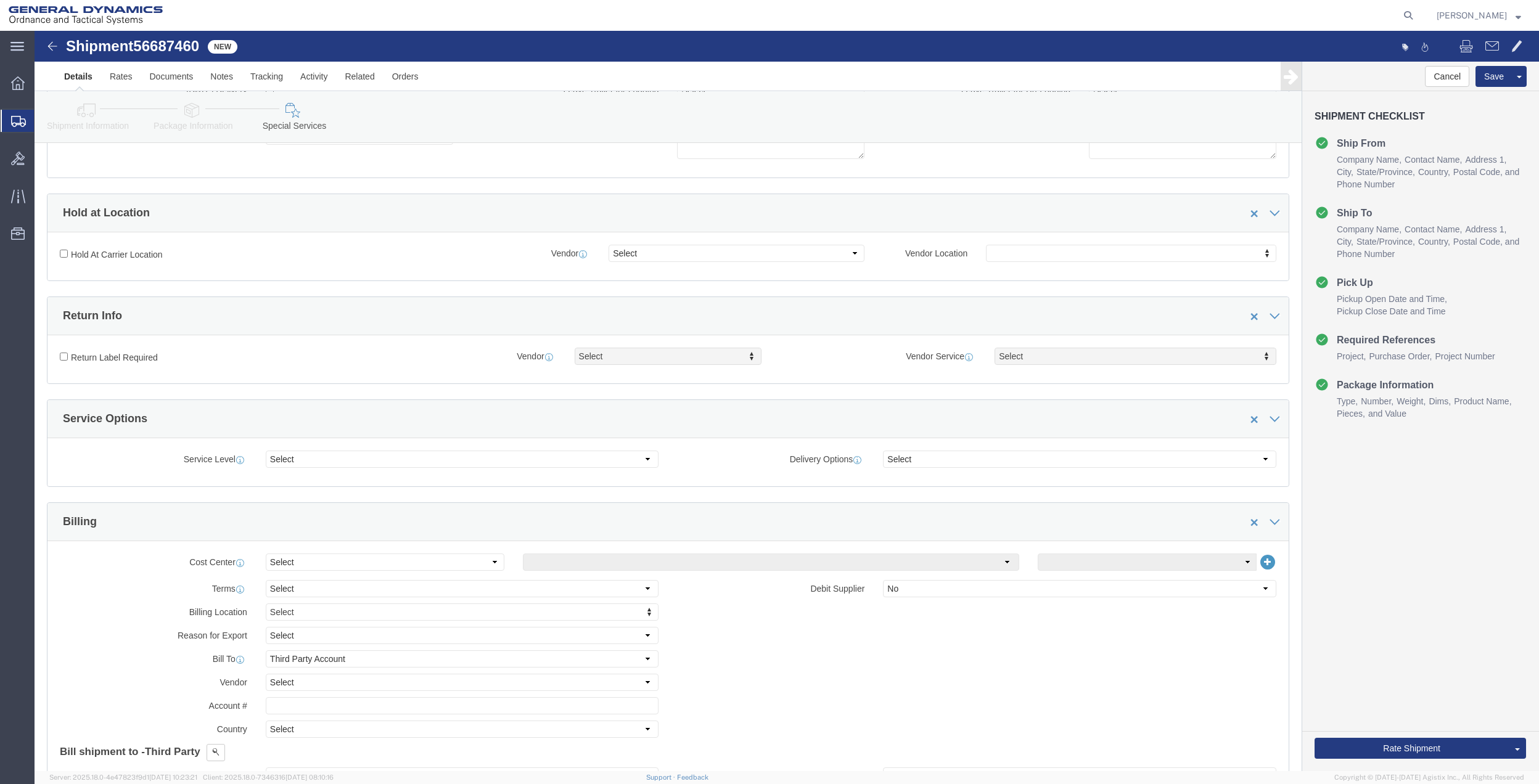
scroll to position [493, 0]
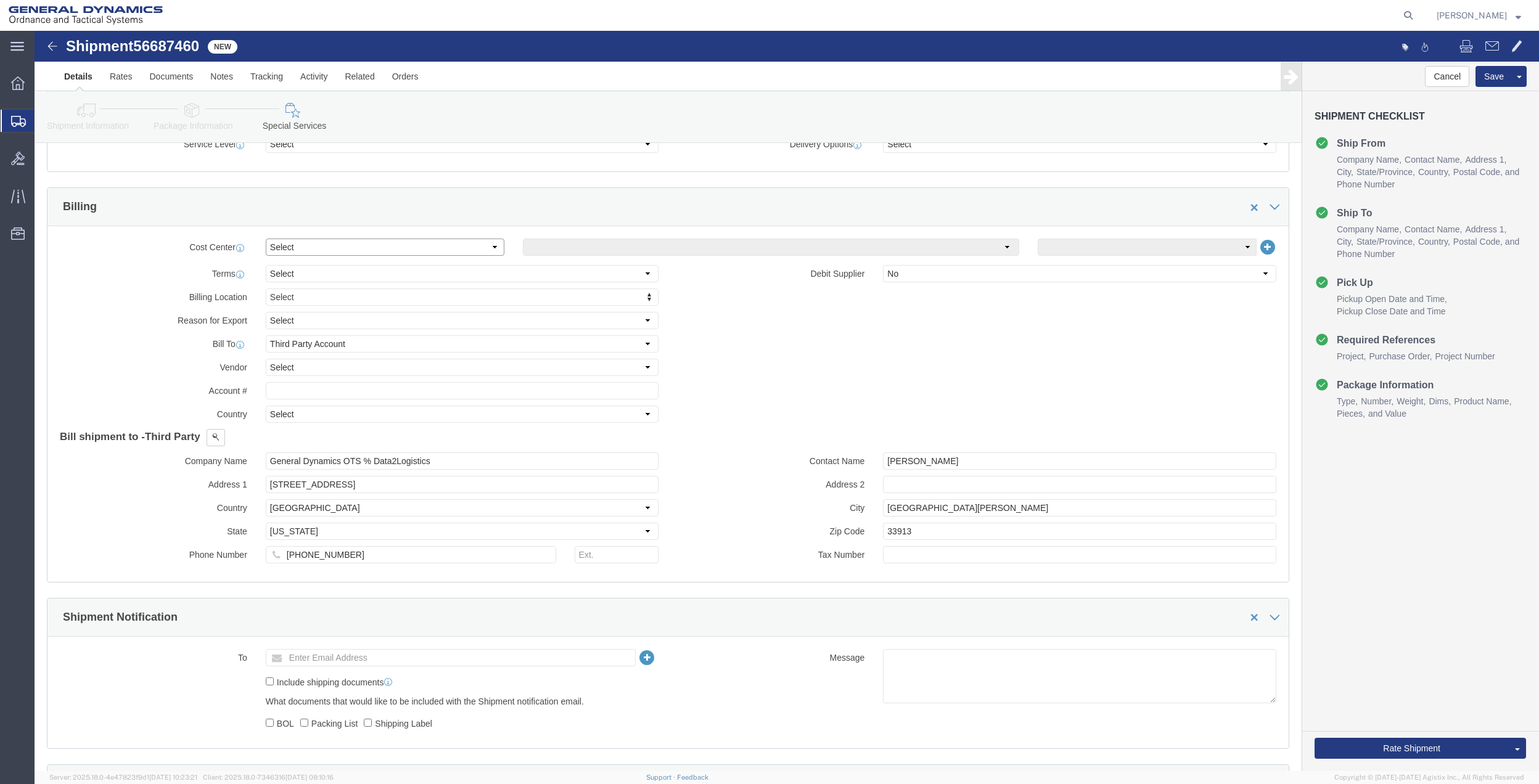
click select "Select Buyer Cost Center Department Operations Number Order Number Sales Person"
select select "DEPARTMENT"
click select "Select Buyer Cost Center Department Operations Number Order Number Sales Person"
click select "Select [GEOGRAPHIC_DATA] [GEOGRAPHIC_DATA] [GEOGRAPHIC_DATA] [GEOGRAPHIC_DATA] …"
select select "1763983"
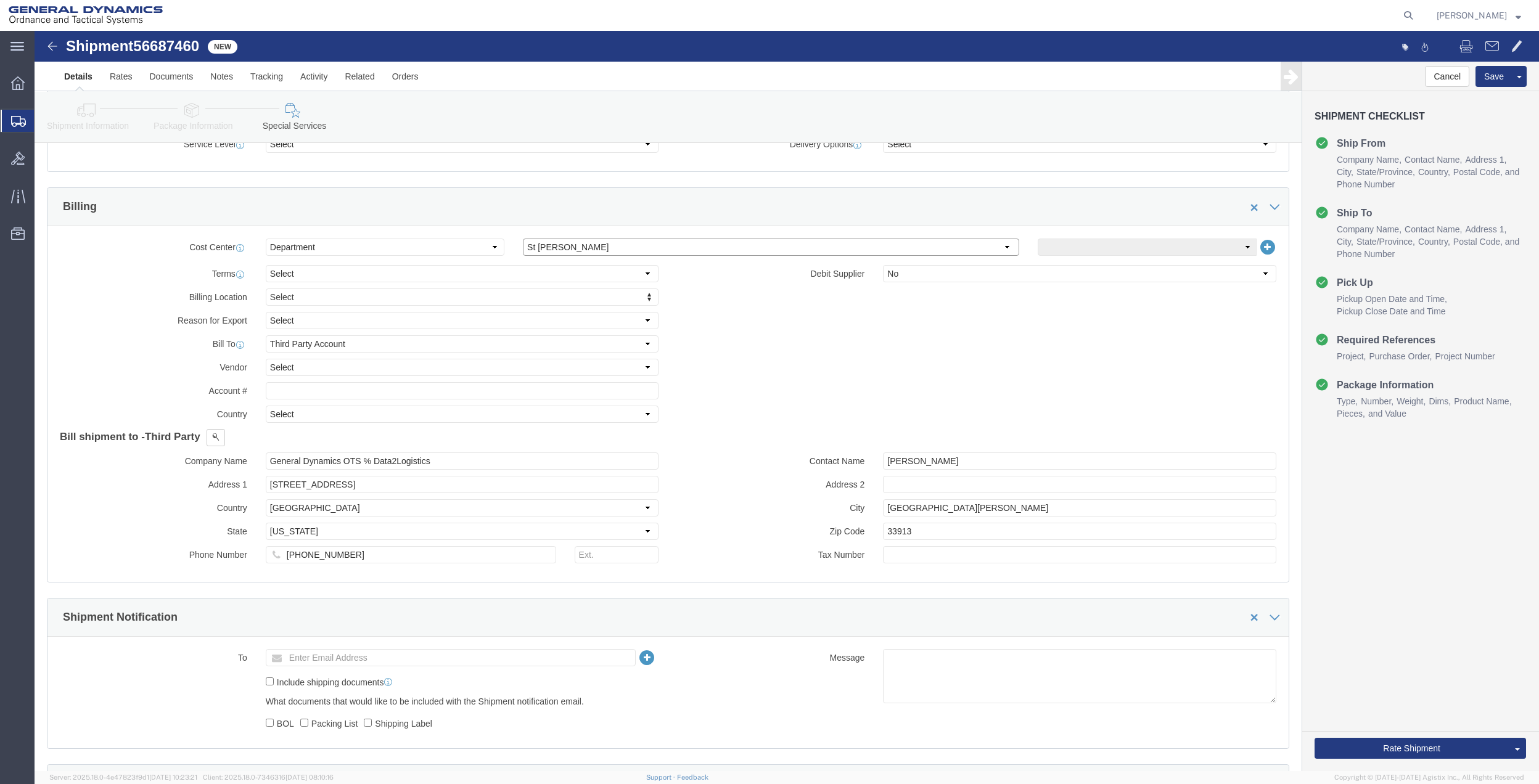
click select "Select [GEOGRAPHIC_DATA] [GEOGRAPHIC_DATA] [GEOGRAPHIC_DATA] [GEOGRAPHIC_DATA] …"
click select "Select 10AFM 10GAG 10GAH 10GFL 10GFO 10GIE 10GIS 30MABS St [PERSON_NAME] Program"
select select "214681"
click select "Select 10AFM 10GAG 10GAH 10GFL 10GFO 10GIE 10GIS 30MABS St [PERSON_NAME] Program"
click input "General Dynamics OTS % Data2Logistics"
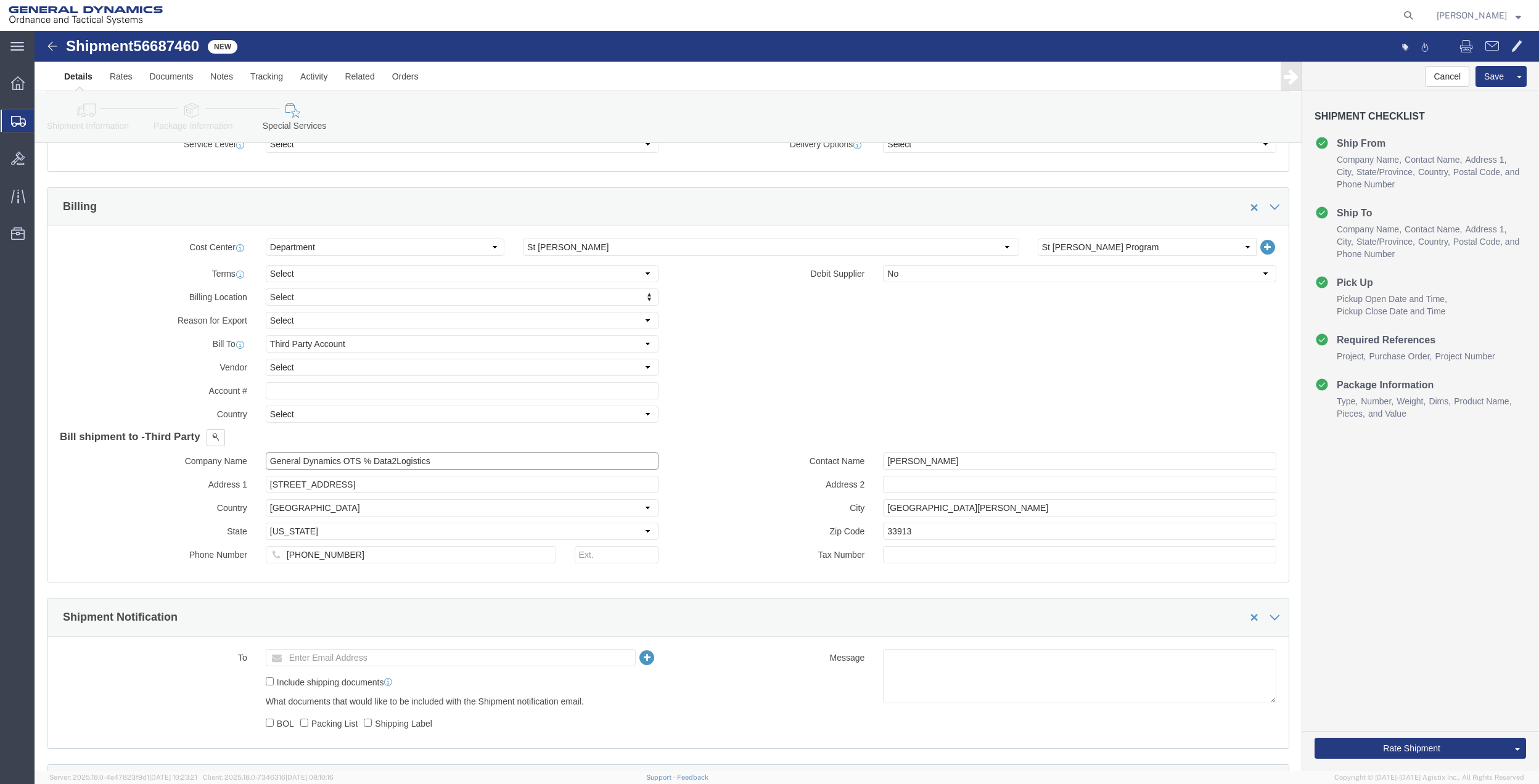
click input "General Dynamics OTS % Data2Logistics"
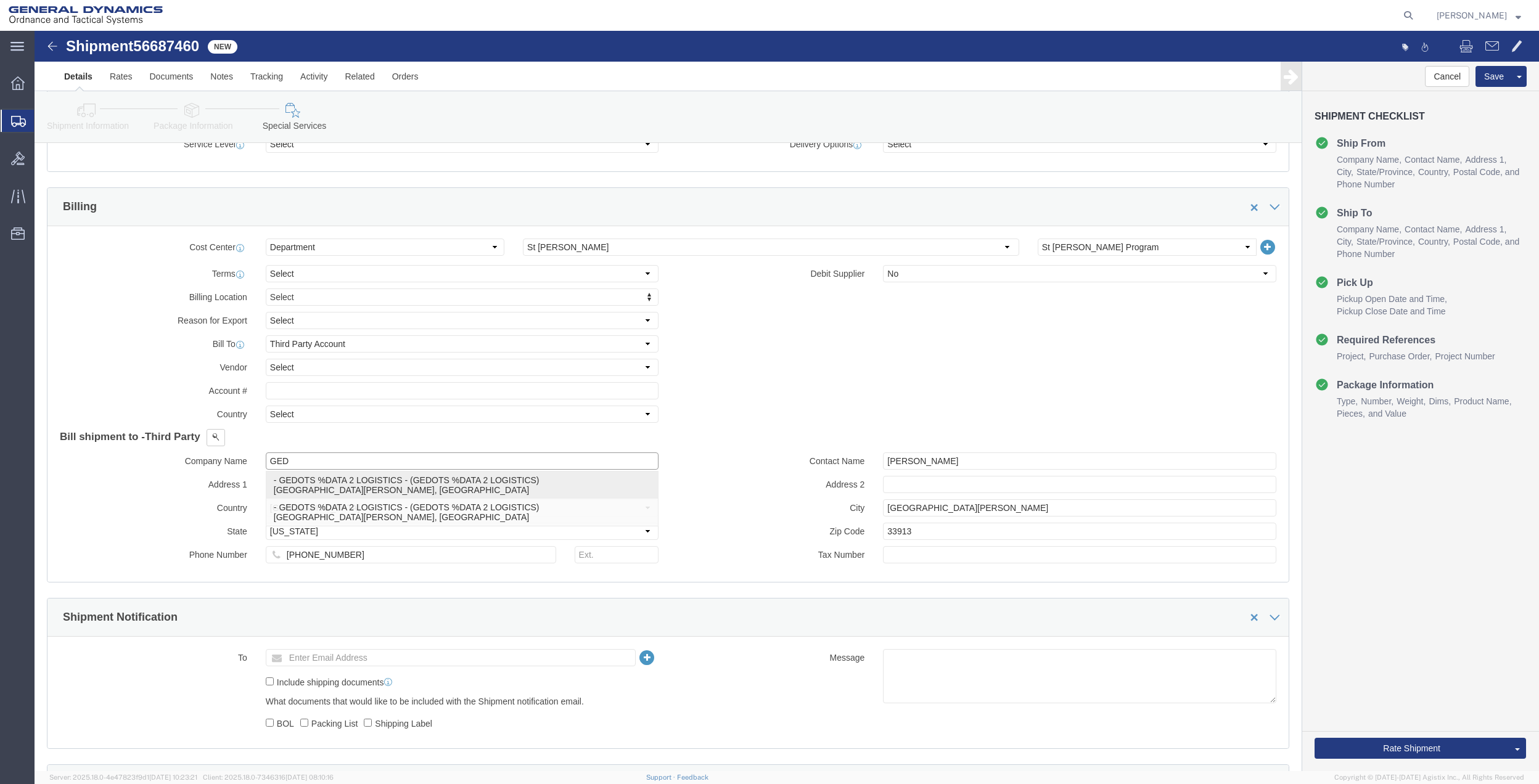
click p "- GEDOTS %DATA 2 LOGISTICS - (GEDOTS %DATA 2 LOGISTICS) [GEOGRAPHIC_DATA][PERSO…"
type input "GEDOTS %DATA 2 LOGISTICS"
type input "PO BOX 61050"
type input "GEDOTS %DATA 2 LOGISTICS"
type input "FORT [PERSON_NAME]"
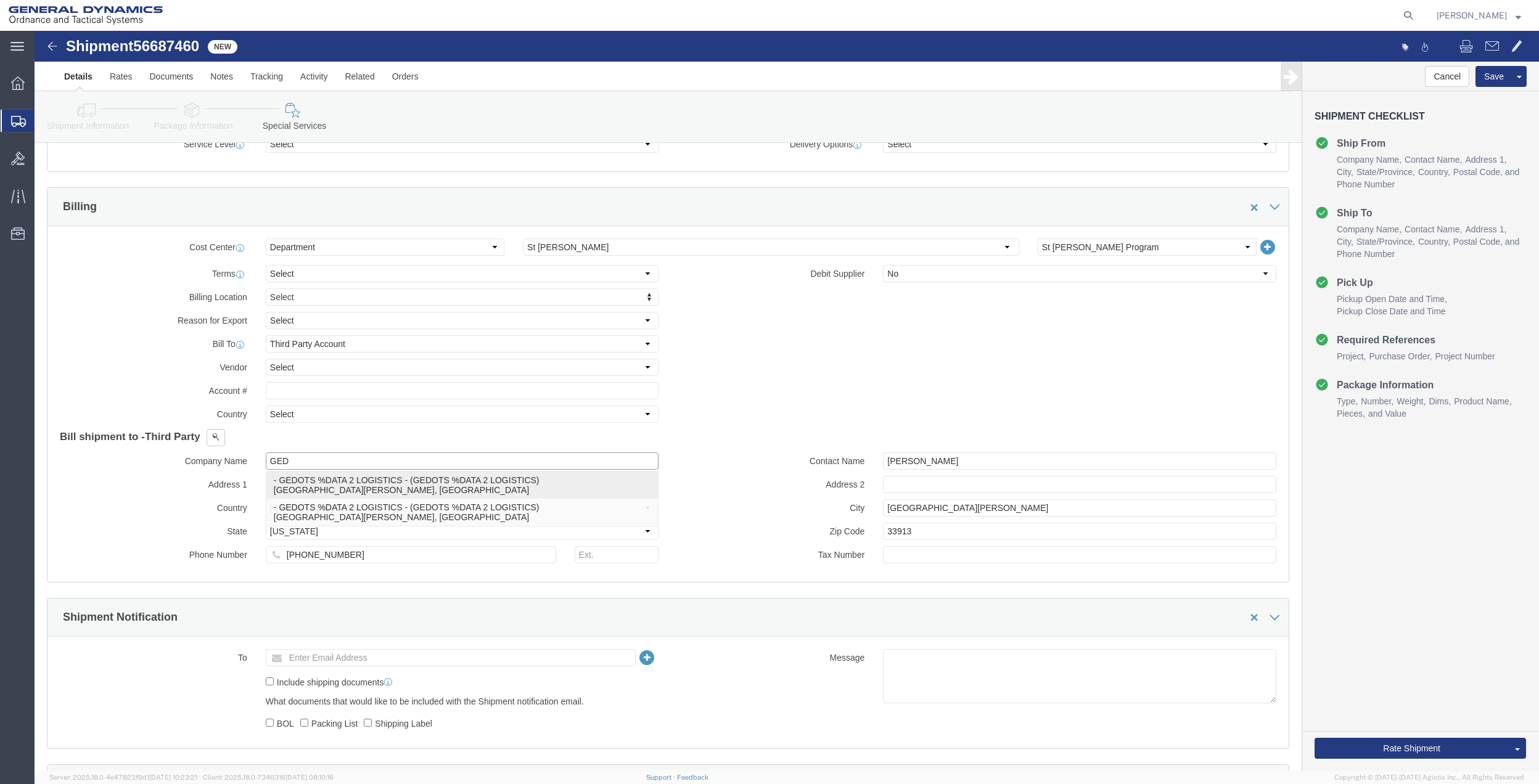
type input "33906"
select select "FL"
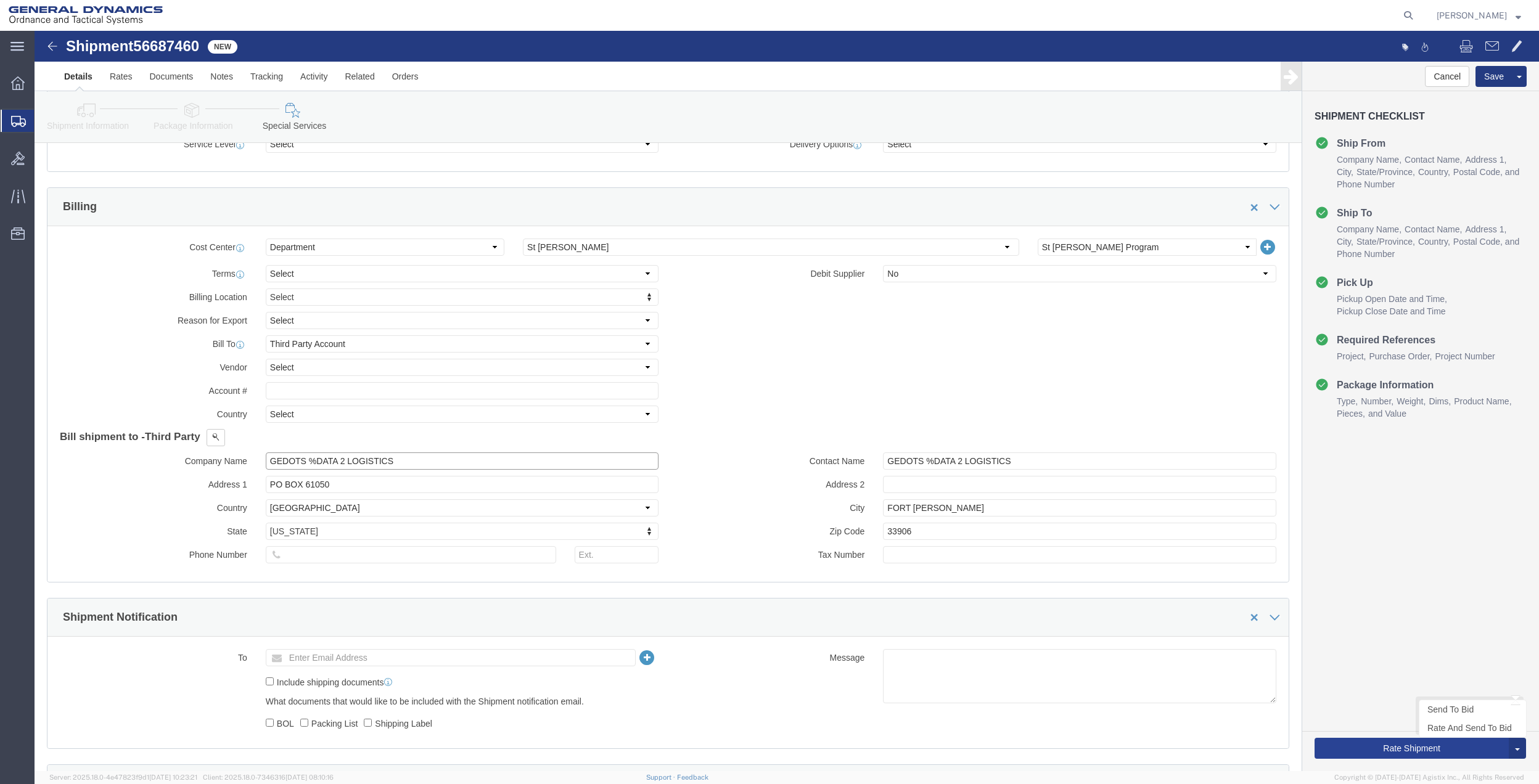
type input "GEDOTS %DATA 2 LOGISTICS"
click button "Rate Shipment"
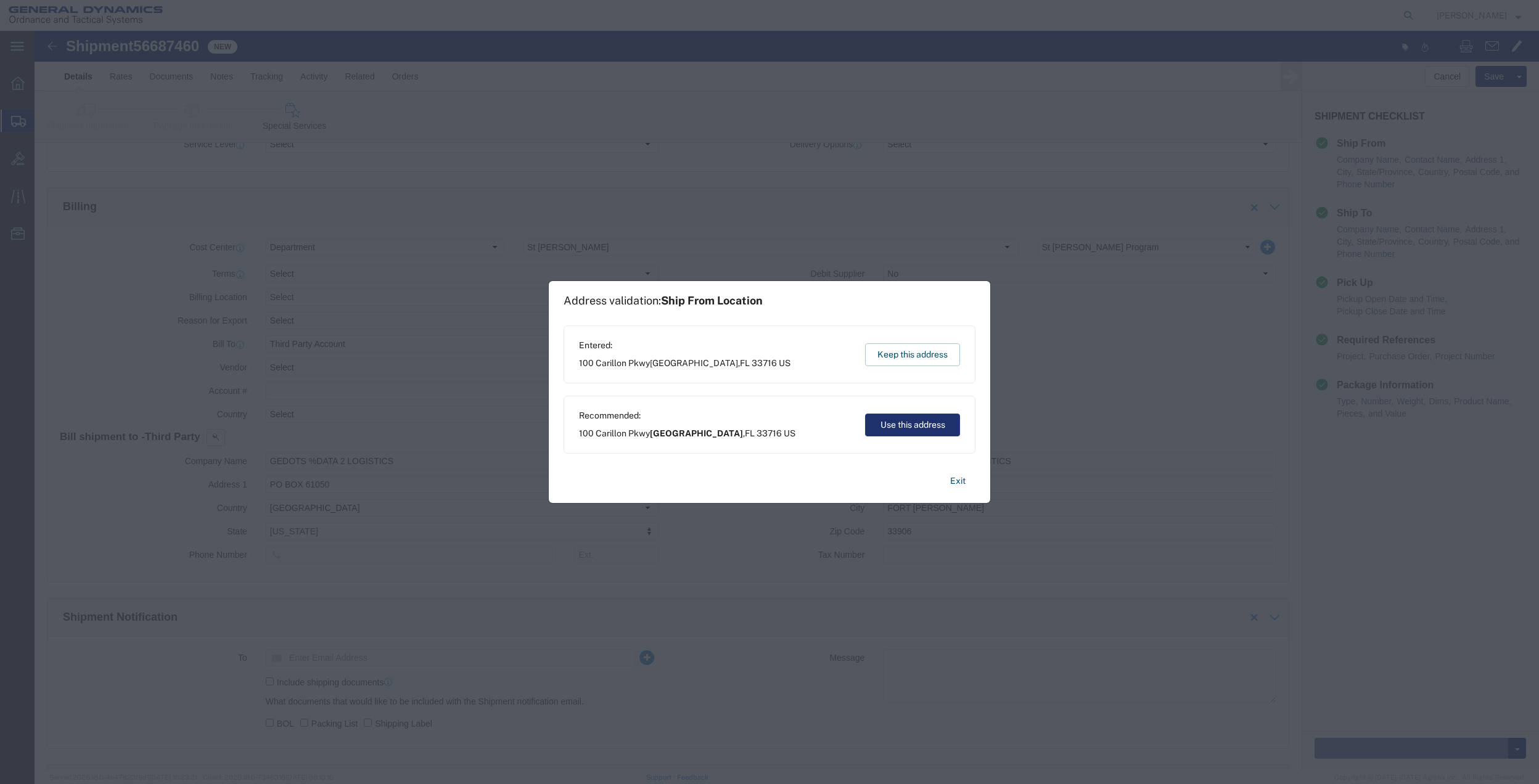
click at [891, 424] on button "Use this address" at bounding box center [912, 424] width 95 height 22
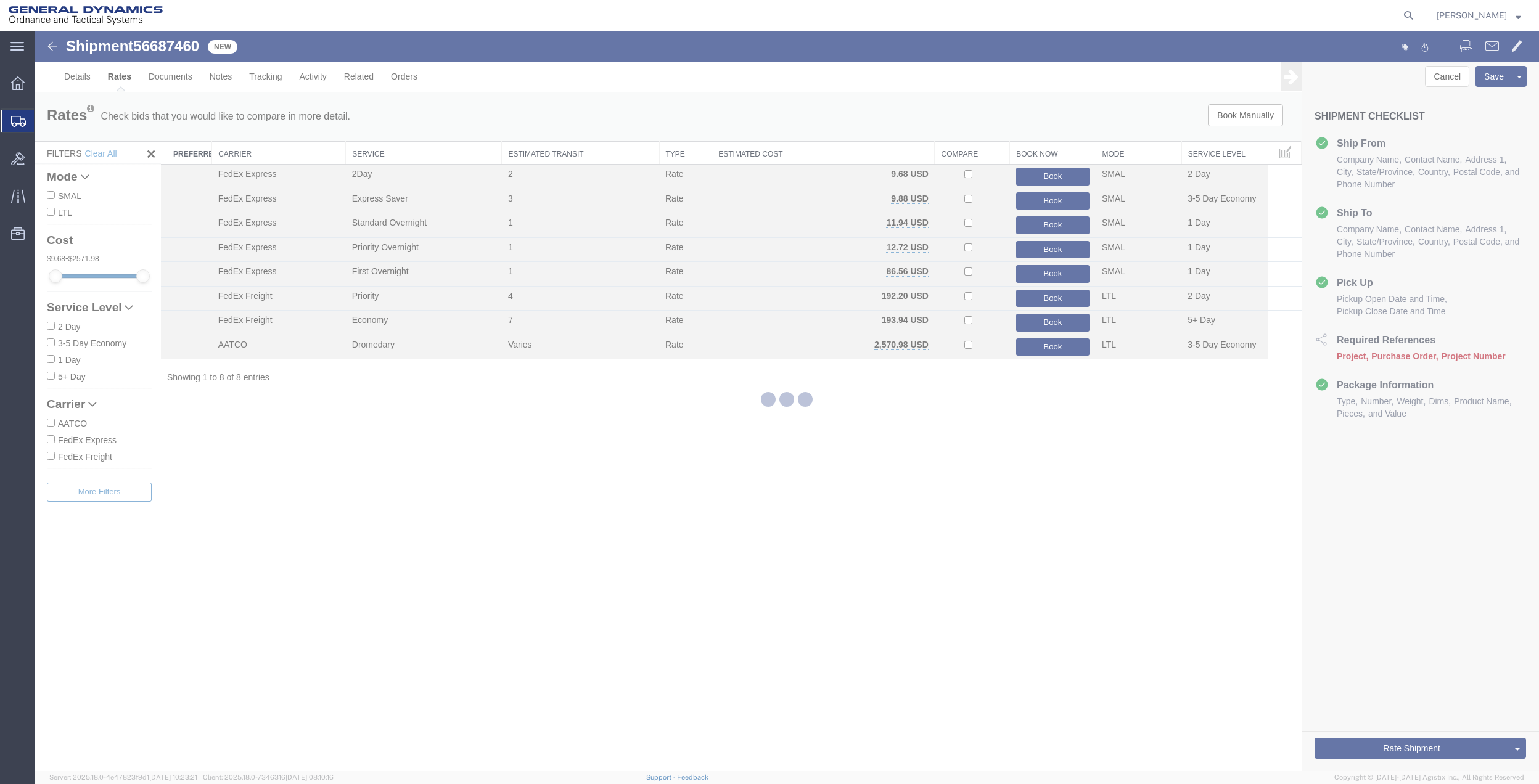
scroll to position [0, 0]
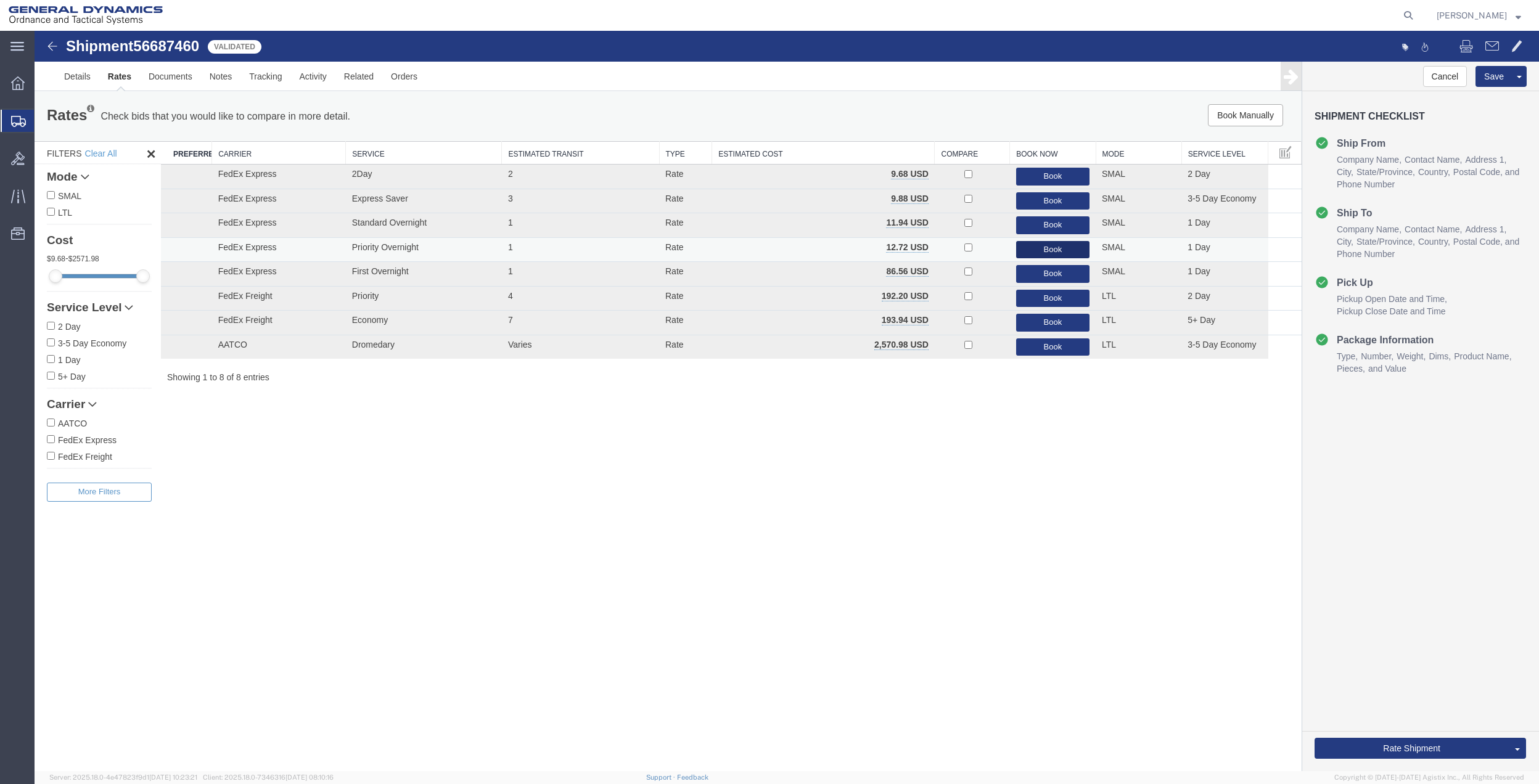
click at [1037, 244] on button "Book" at bounding box center [1053, 250] width 74 height 18
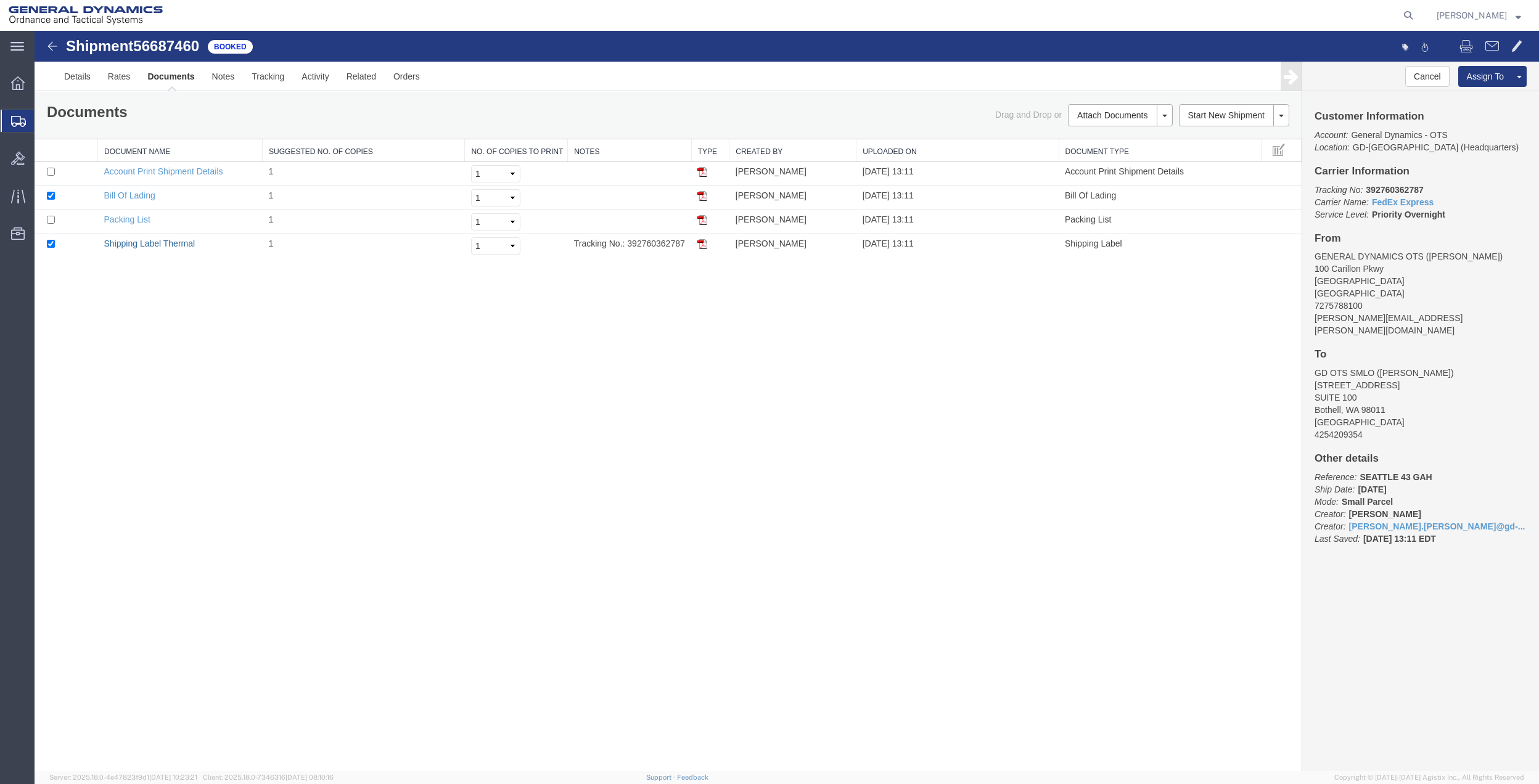
click at [130, 240] on link "Shipping Label Thermal" at bounding box center [150, 243] width 92 height 10
click at [0, 0] on span "Create Shipment" at bounding box center [0, 0] width 0 height 0
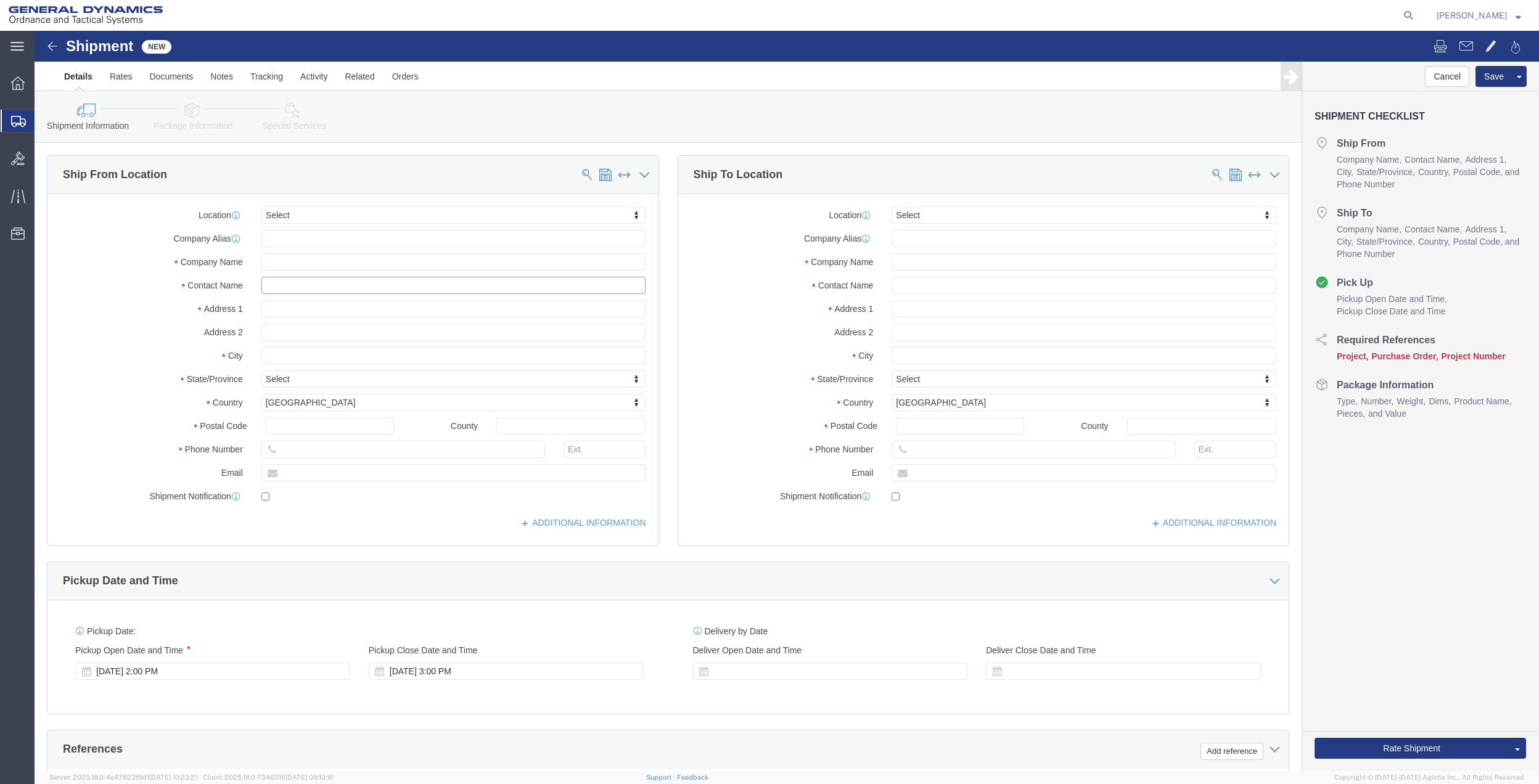
click input "text"
type input "HOY"
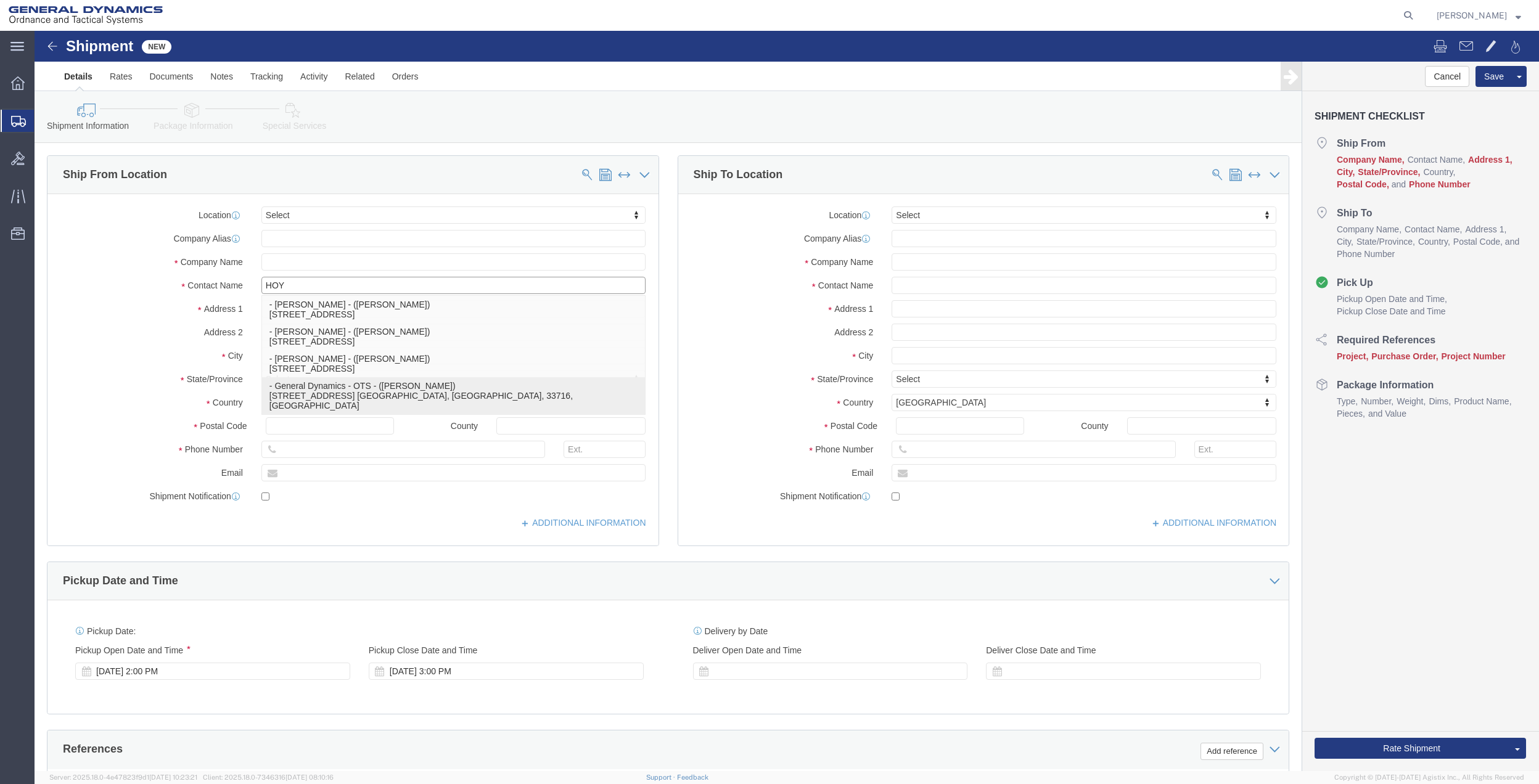
click p "- General Dynamics - OTS - ([PERSON_NAME]) [STREET_ADDRESS] [GEOGRAPHIC_DATA], …"
select select "FL"
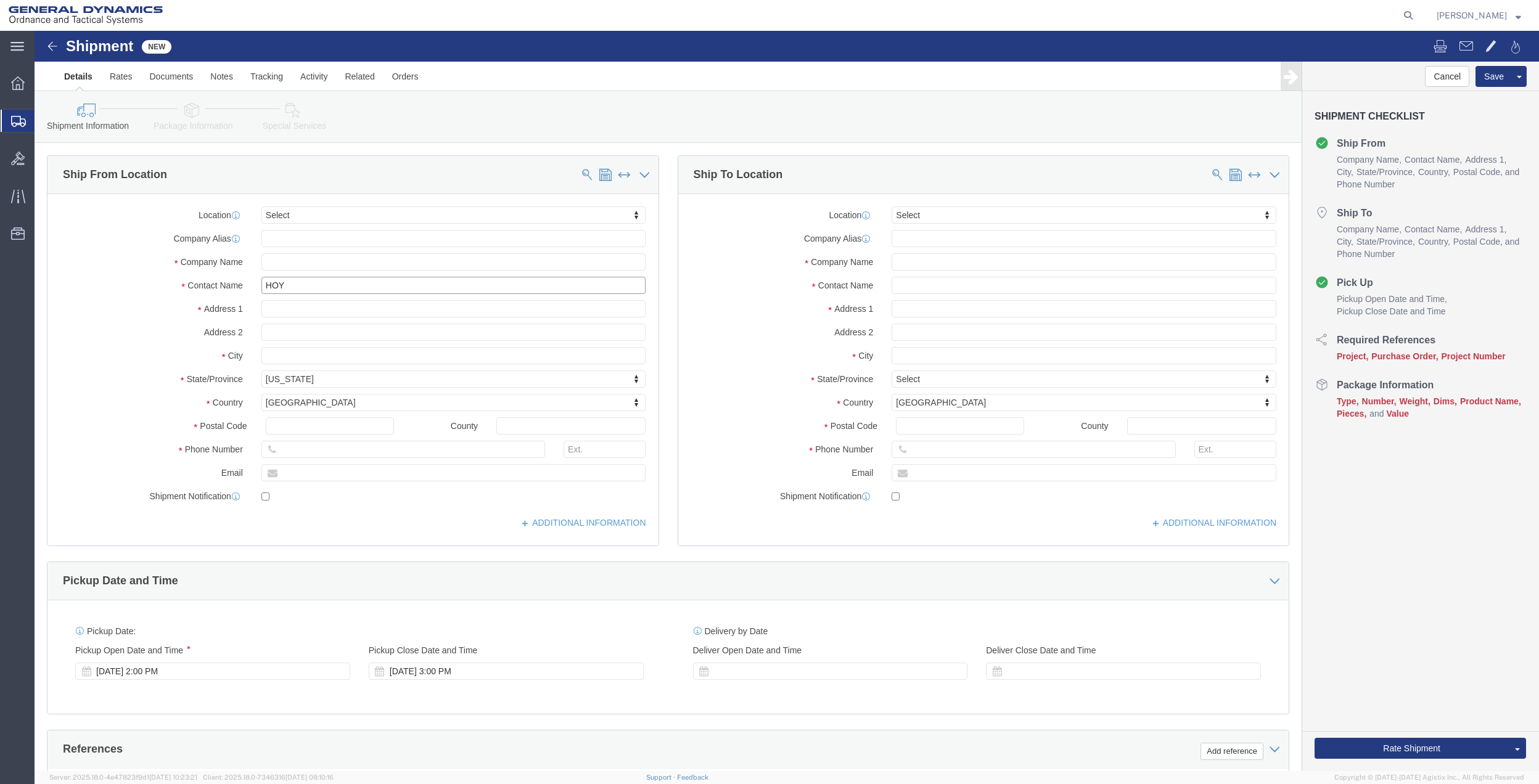
type input "[PERSON_NAME]"
click input "text"
type input "NAPER"
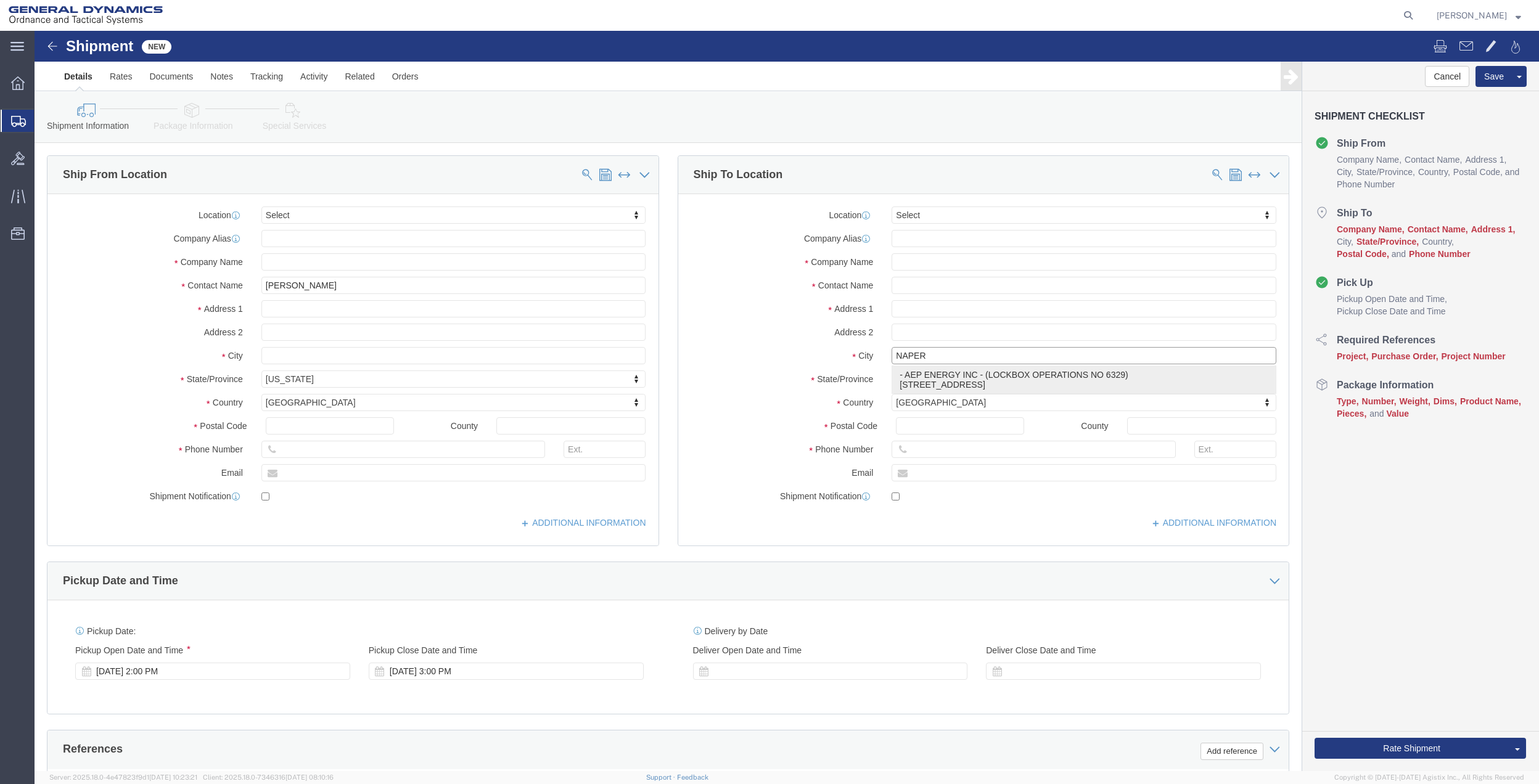
click p "- AEP ENERGY INC - (LOCKBOX OPERATIONS NO 6329) [STREET_ADDRESS]"
select select "IL"
type input "NAPERVILLE"
click div "County"
click input "text"
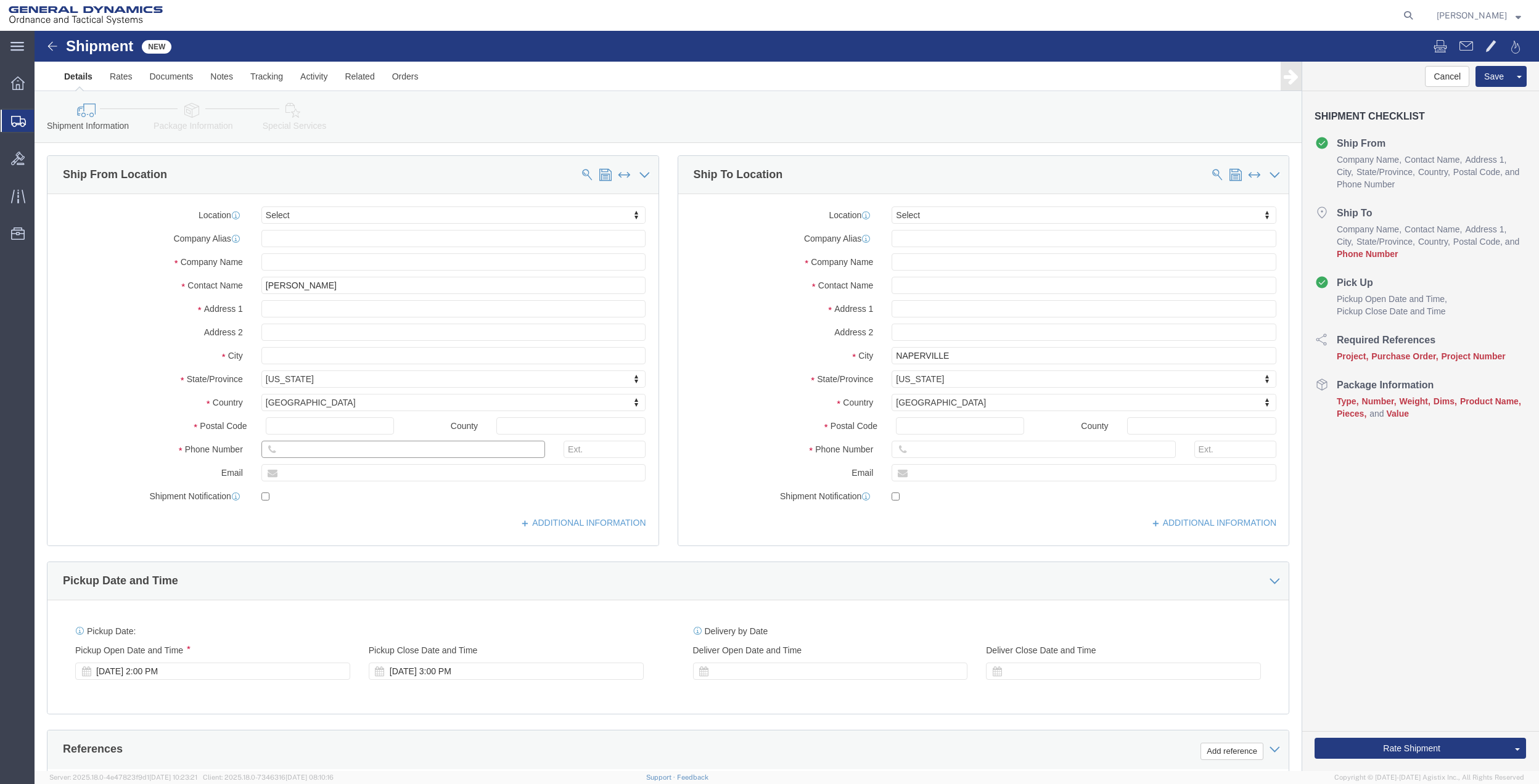
click input "text"
type input "[PHONE_NUMBER]"
click div "Postal Code"
click input "text"
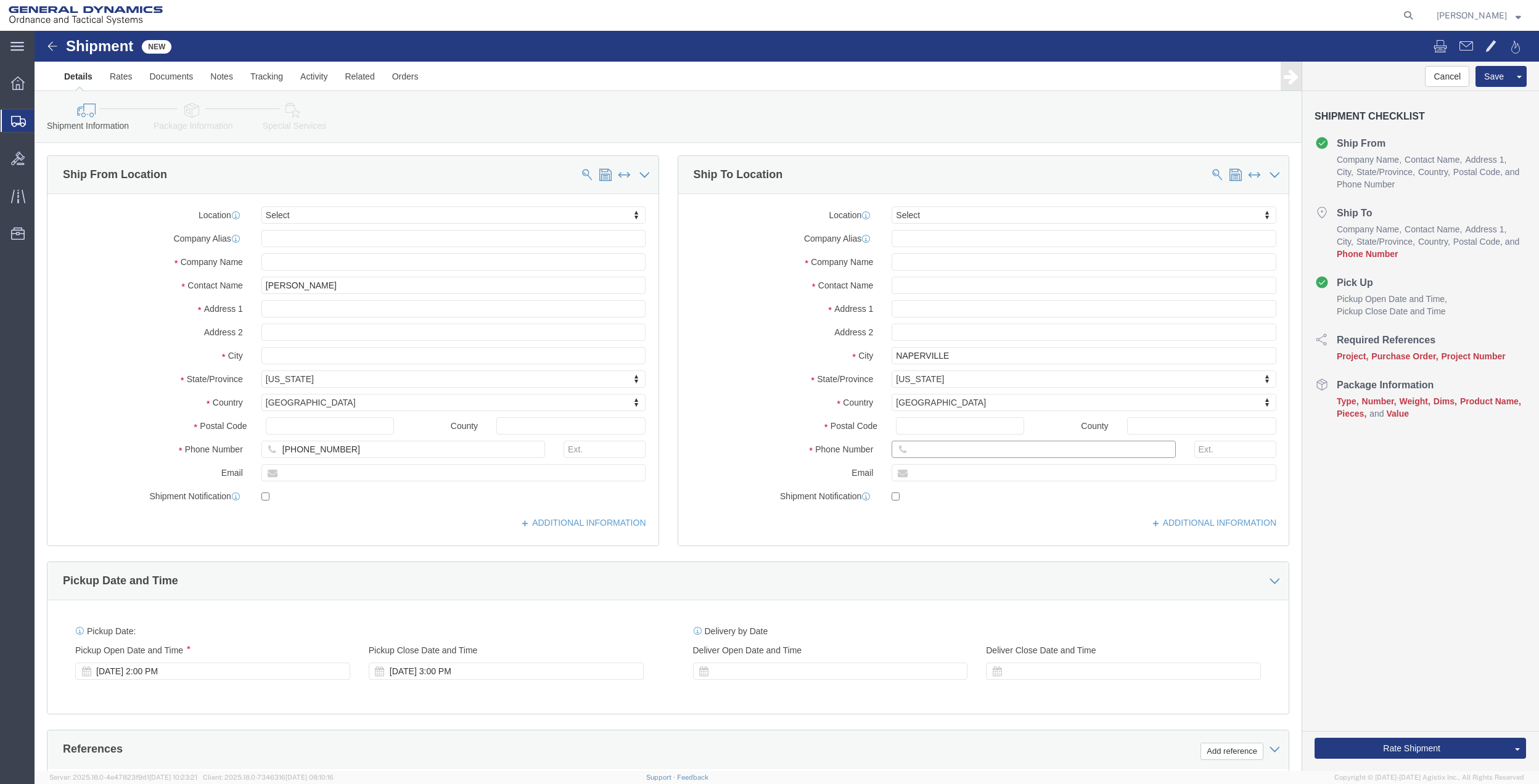
paste input "[PHONE_NUMBER]"
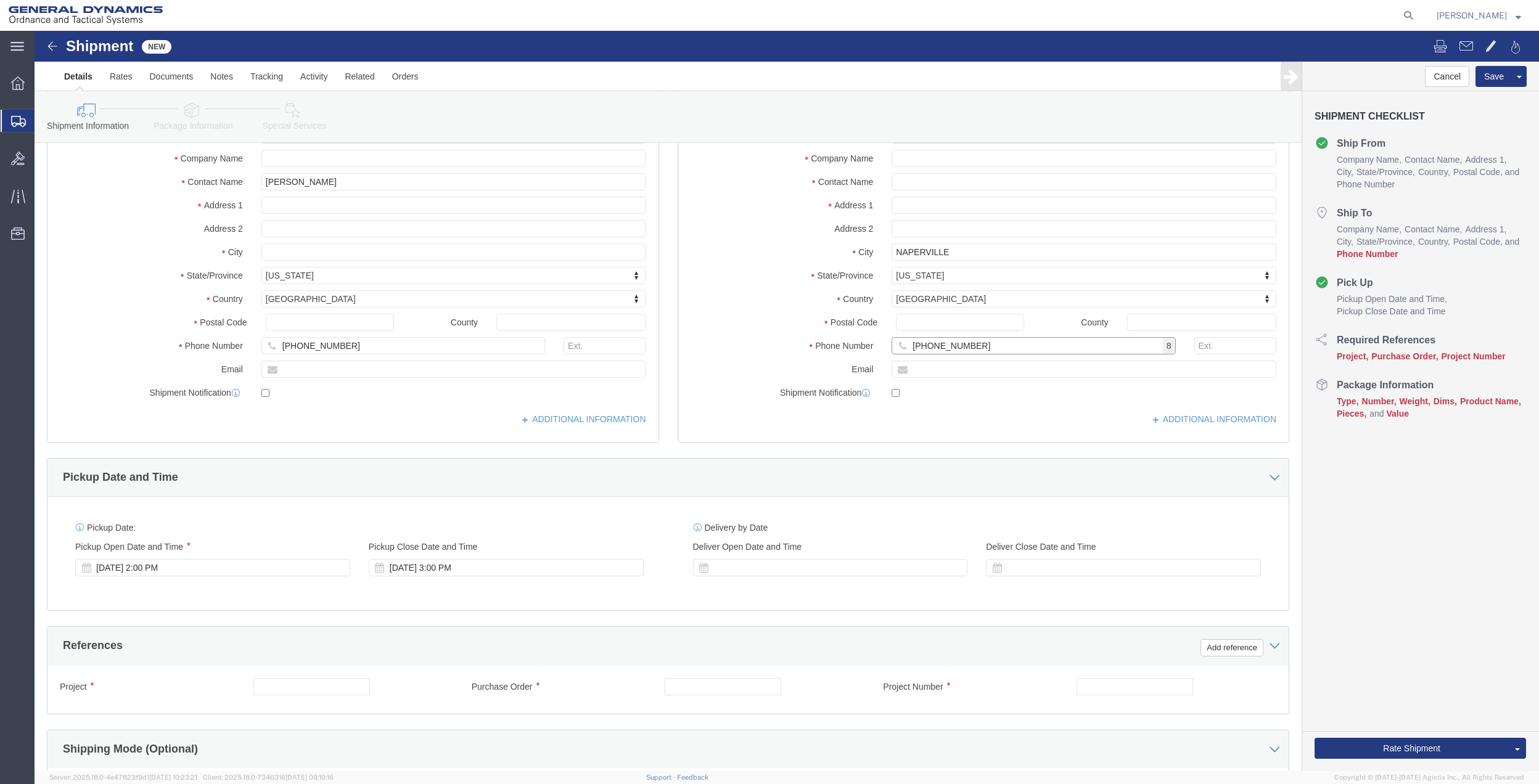
scroll to position [322, 0]
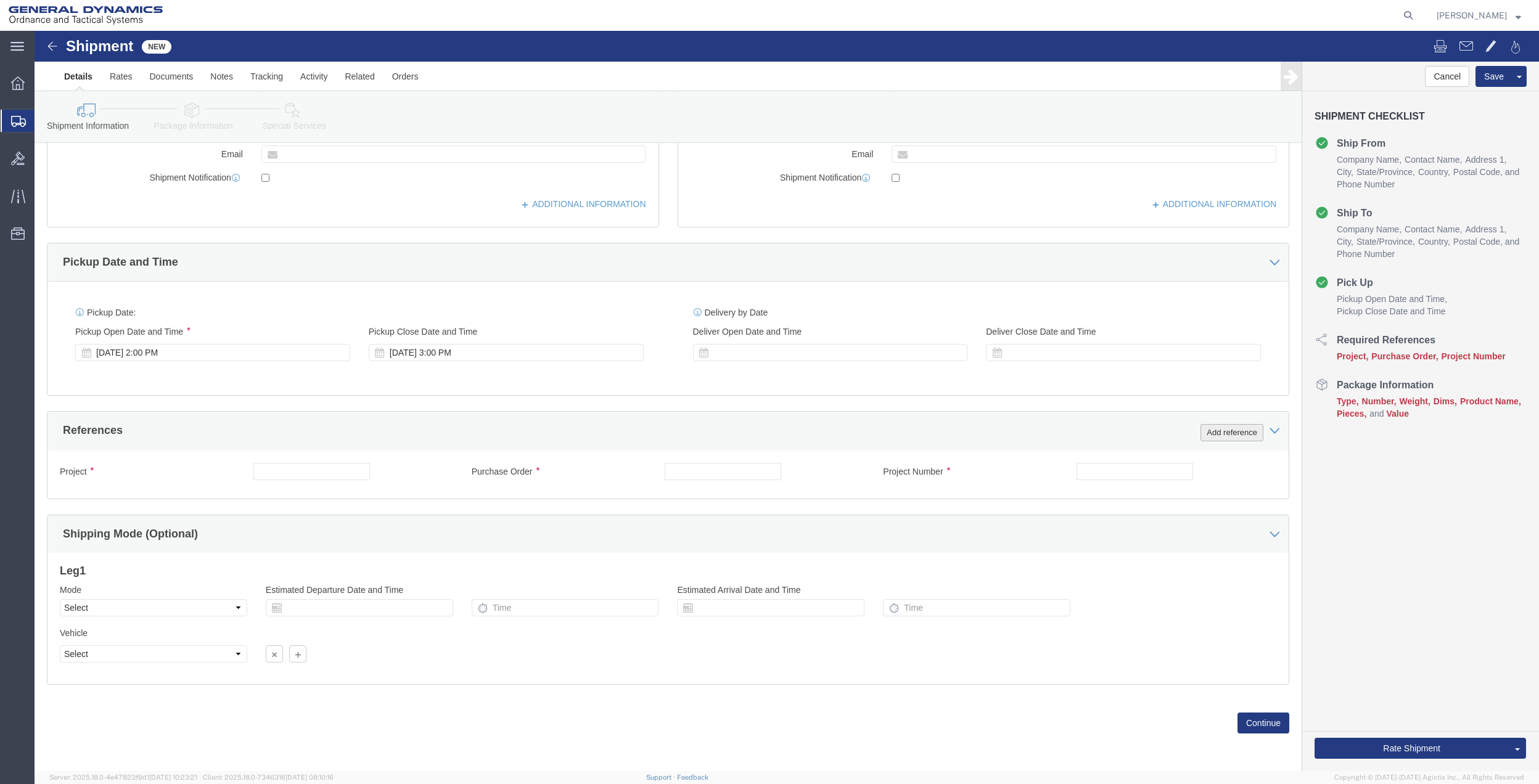
type input "[PHONE_NUMBER]"
click button "Add reference"
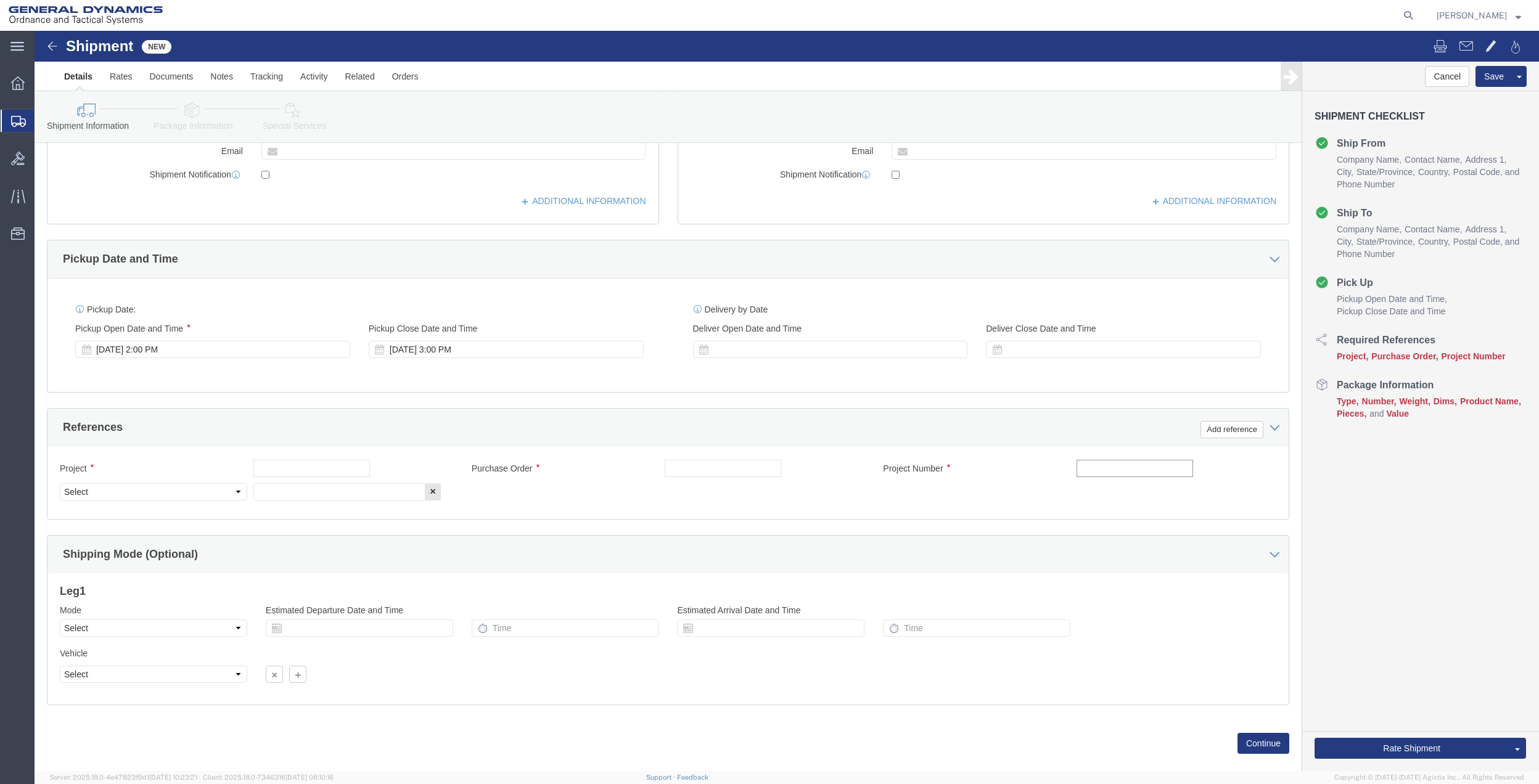
click input "text"
type input "35MAB"
drag, startPoint x: 698, startPoint y: 447, endPoint x: 686, endPoint y: 440, distance: 13.9
click input "text"
paste input "35MAB"
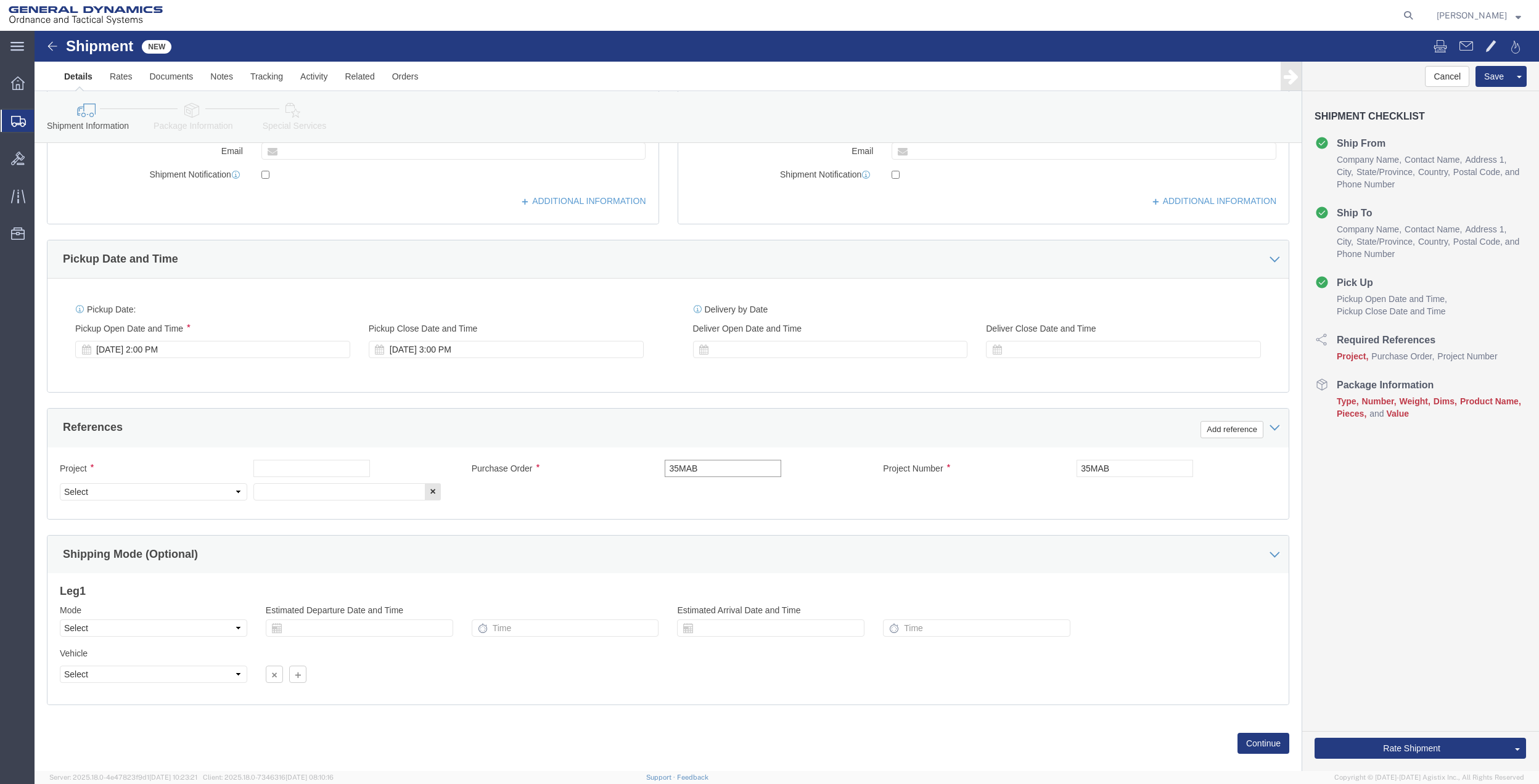
type input "35MAB"
click input "text"
paste input "35MAB"
type input "35MAB"
drag, startPoint x: 275, startPoint y: 456, endPoint x: 262, endPoint y: 458, distance: 13.2
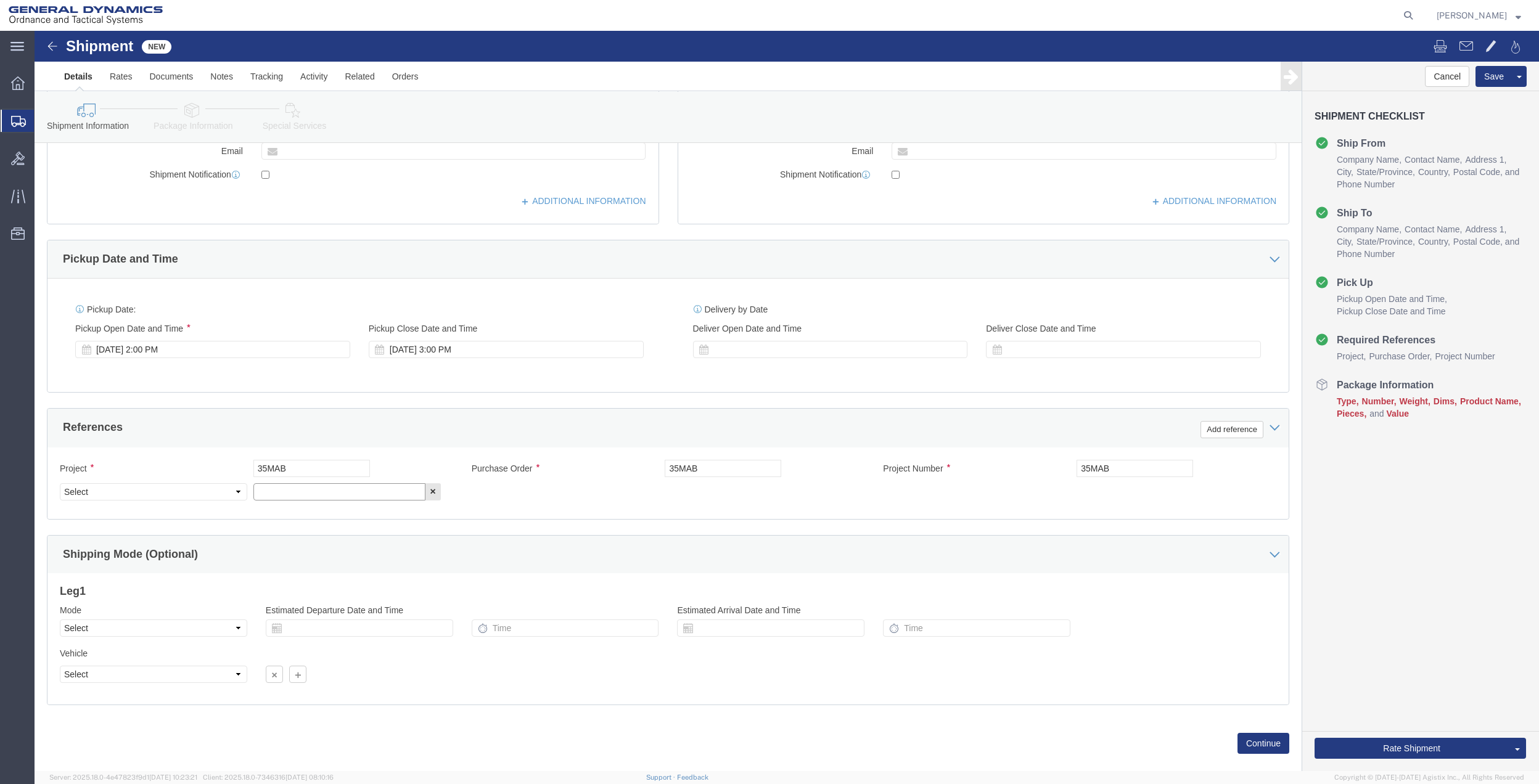
click input "text"
paste input "35MAB"
type input "35MAB"
click select "Select Account Type Activity ID Airline Appointment Number ASN Batch Request # …"
select select "DEPT"
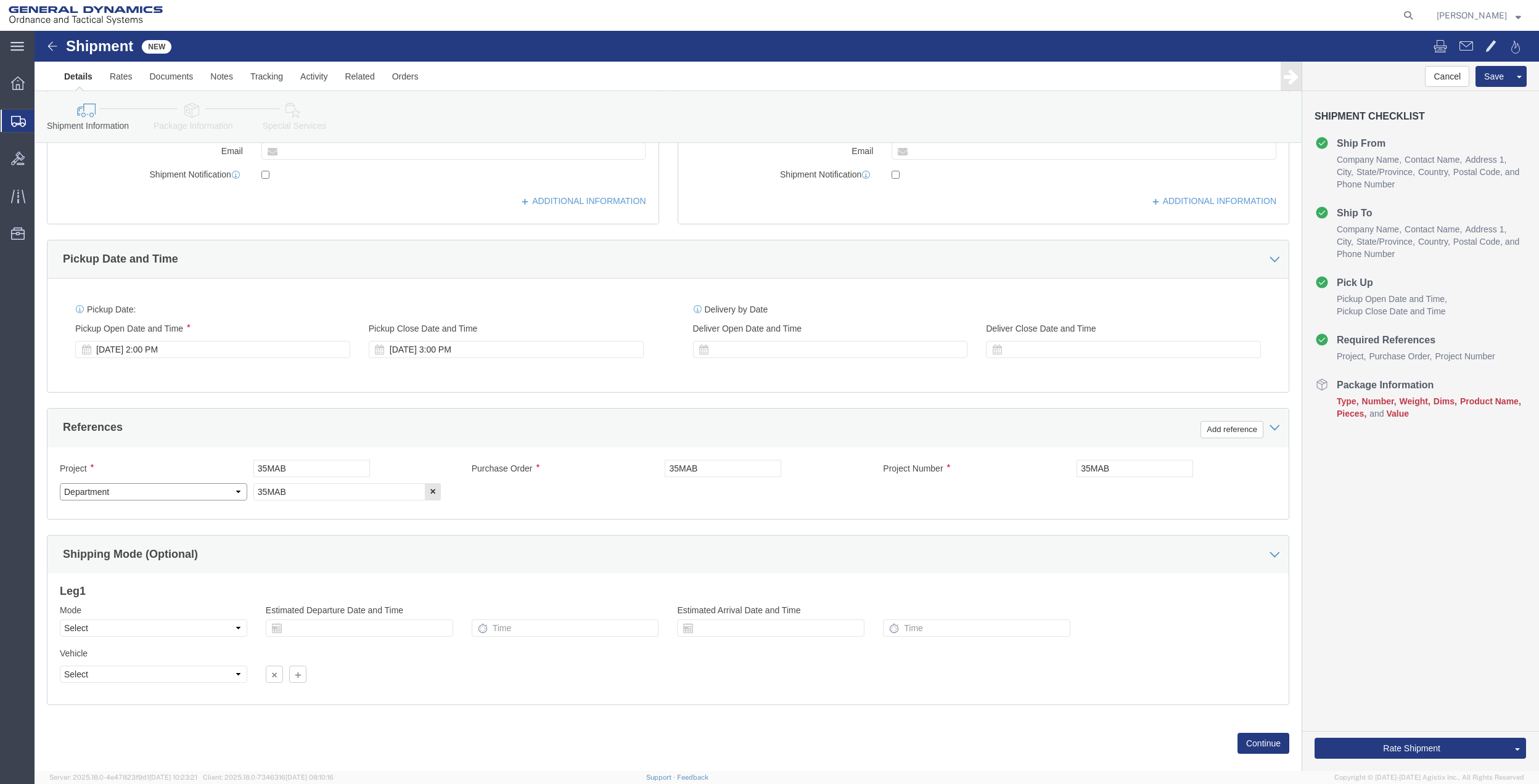
click select "Select Account Type Activity ID Airline Appointment Number ASN Batch Request # …"
click icon
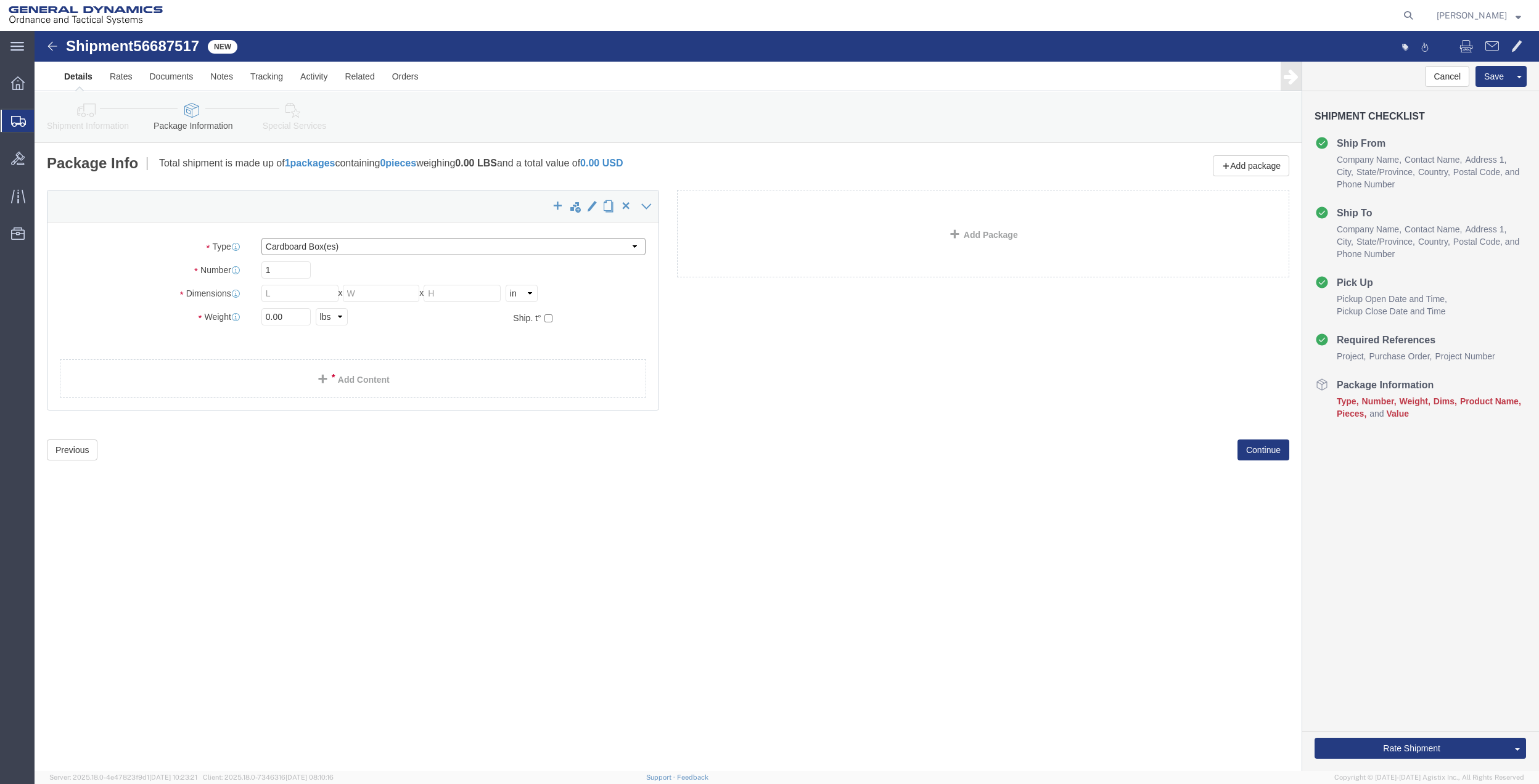
click select "Select Bale(s) Basket(s) Bolt(s) Bottle(s) Buckets Bulk Bundle(s) Can(s) Cardbo…"
select select "ENV"
click select "Select Bale(s) Basket(s) Bolt(s) Bottle(s) Buckets Bulk Bundle(s) Can(s) Cardbo…"
type input "9.50"
type input "12.50"
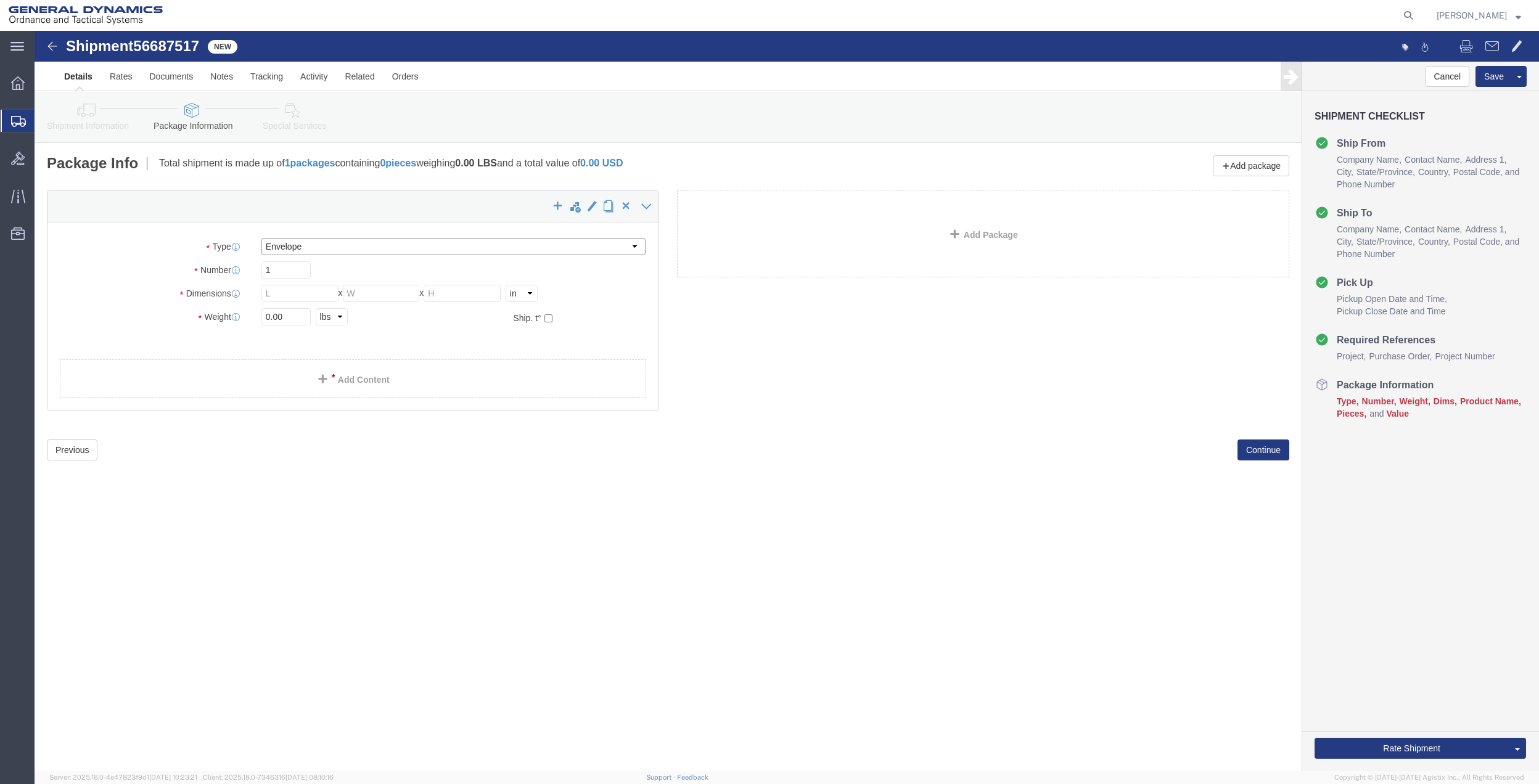
type input "0.25"
type input "1"
click link "Add Content"
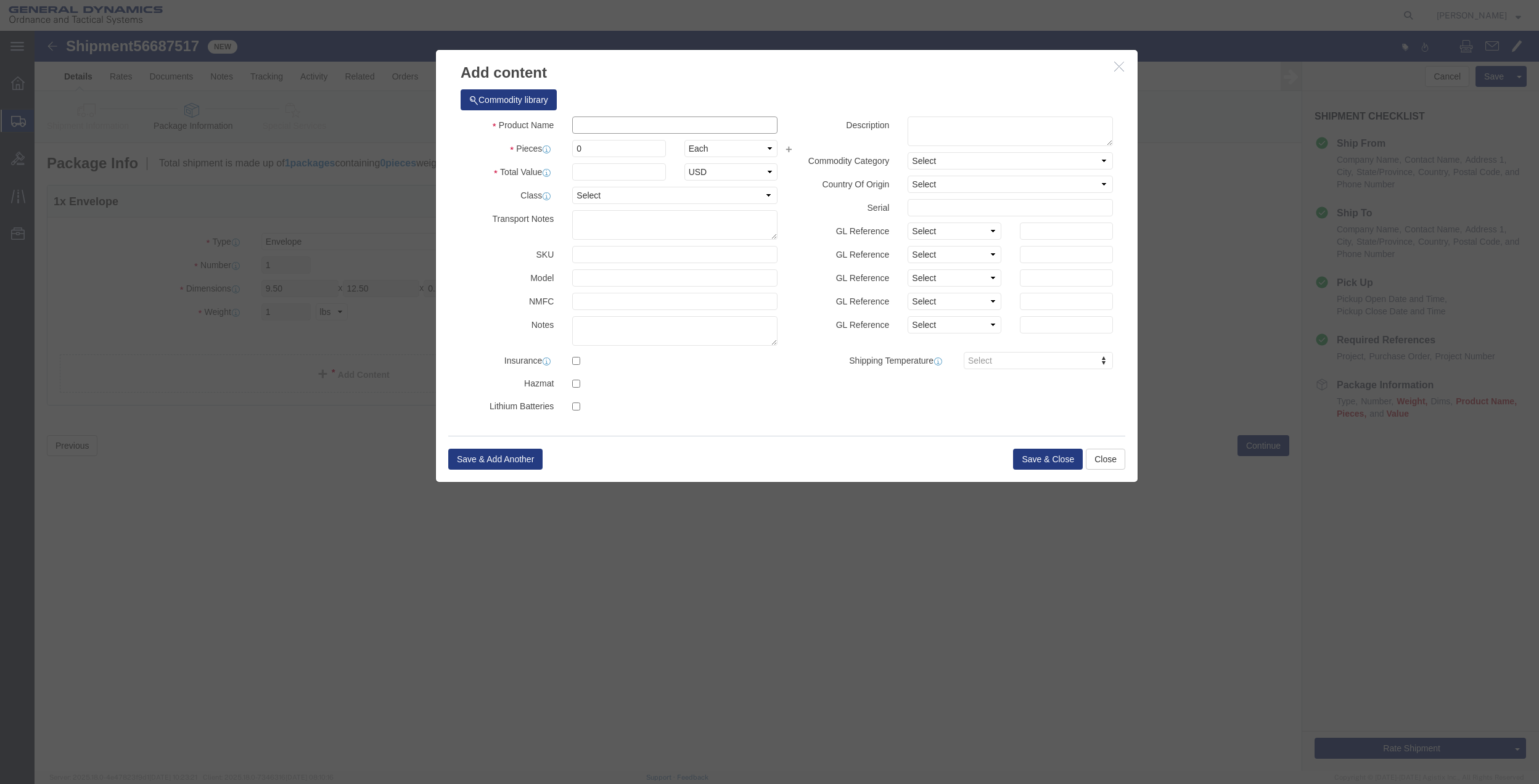
click input "text"
type input "MISC"
type input "100.00"
select select "US"
click input "0"
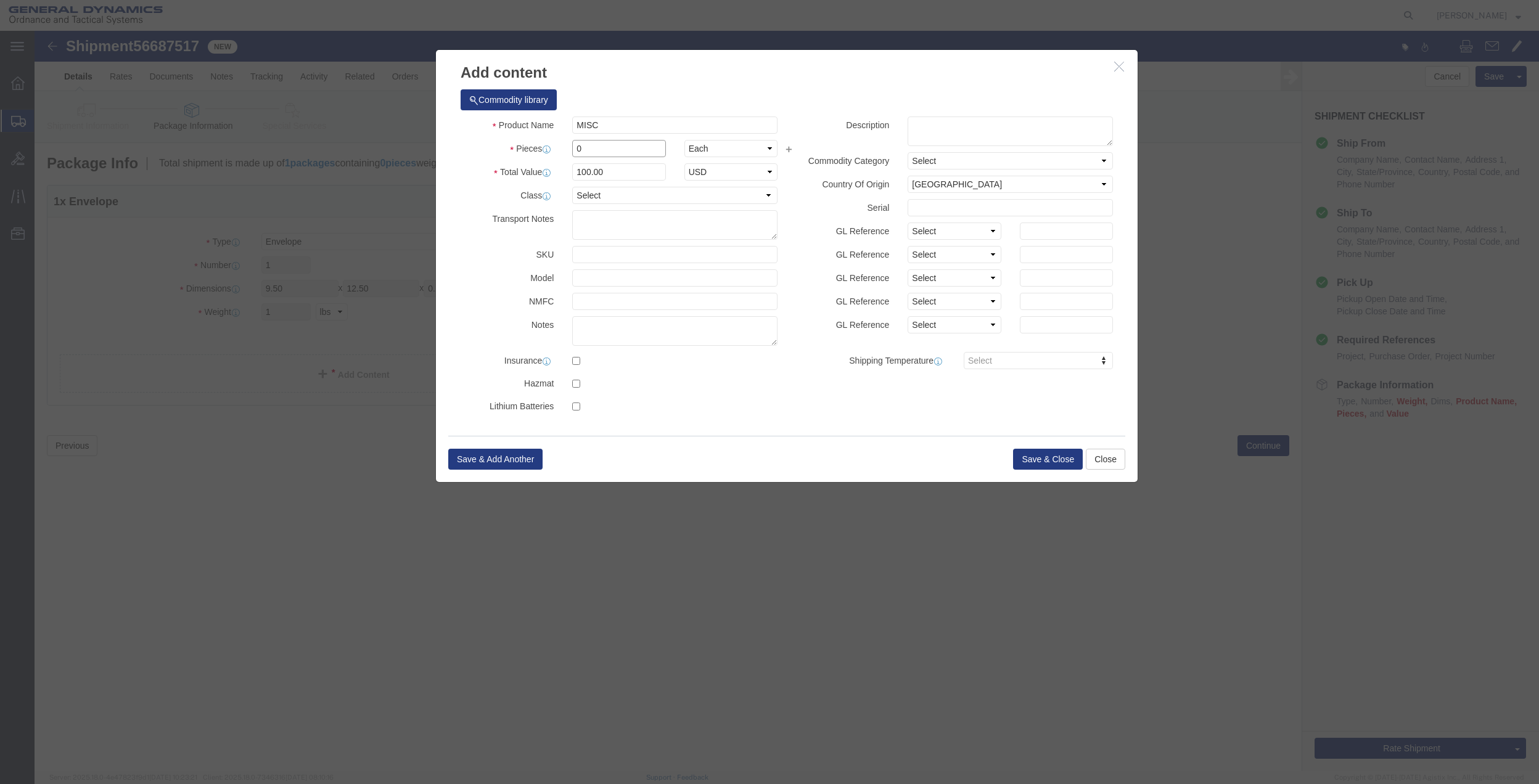
type input "01"
type input "100"
click select "Select 50 55 60 65 70 85 92.5 100 125 175 250 300 400"
select select "70"
click select "Select 50 55 60 65 70 85 92.5 100 125 175 250 300 400"
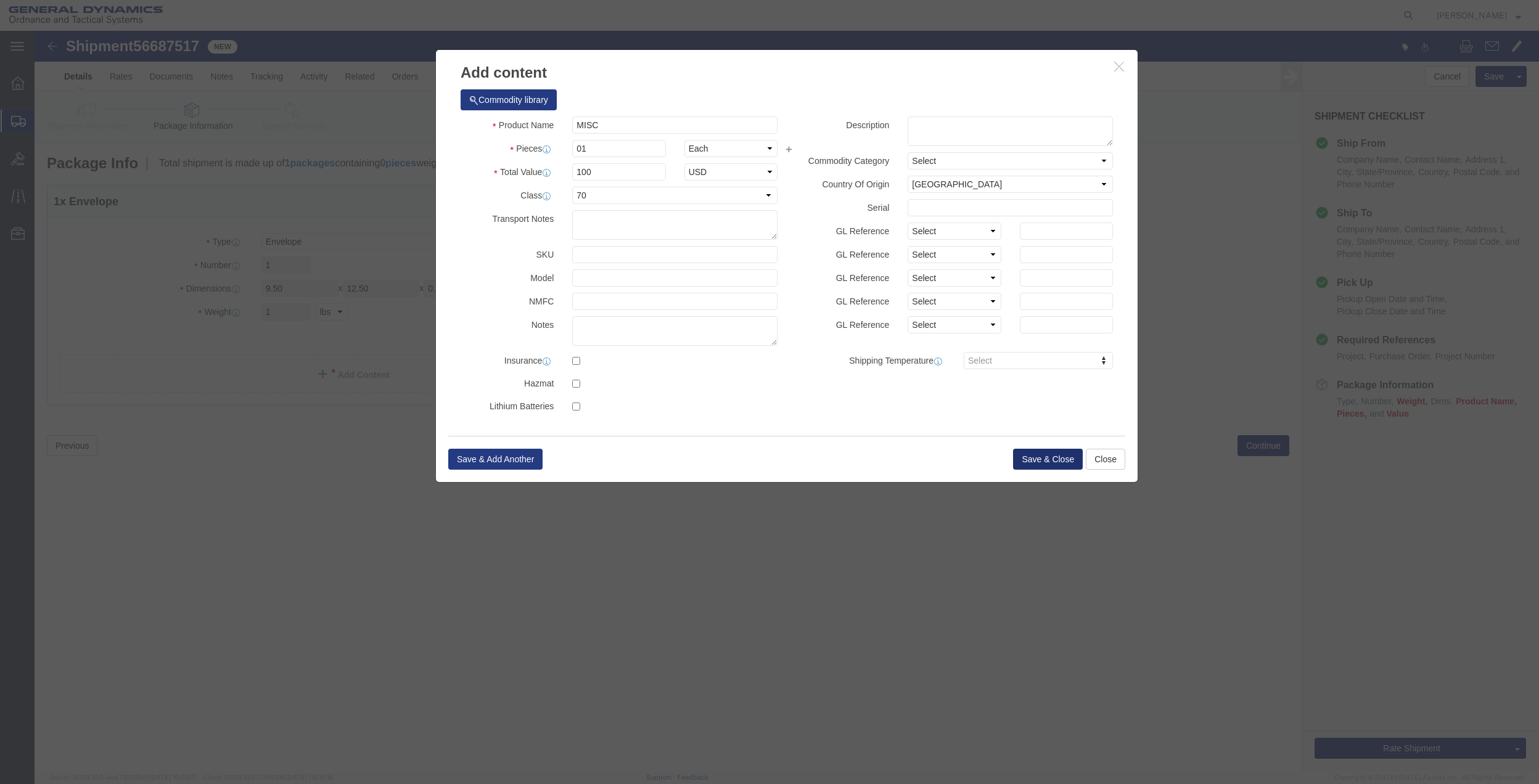
click button "Save & Close"
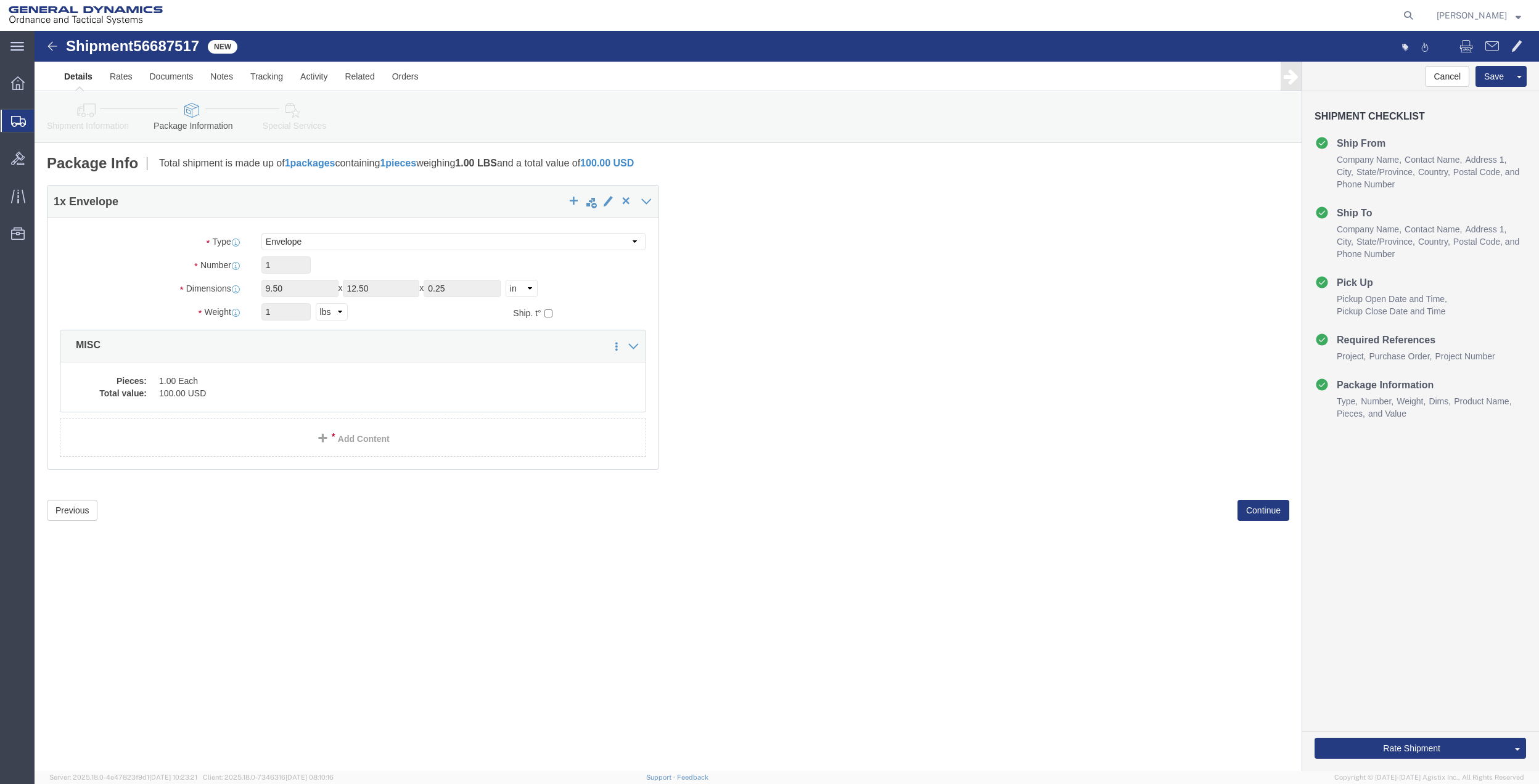
click link "Special Services"
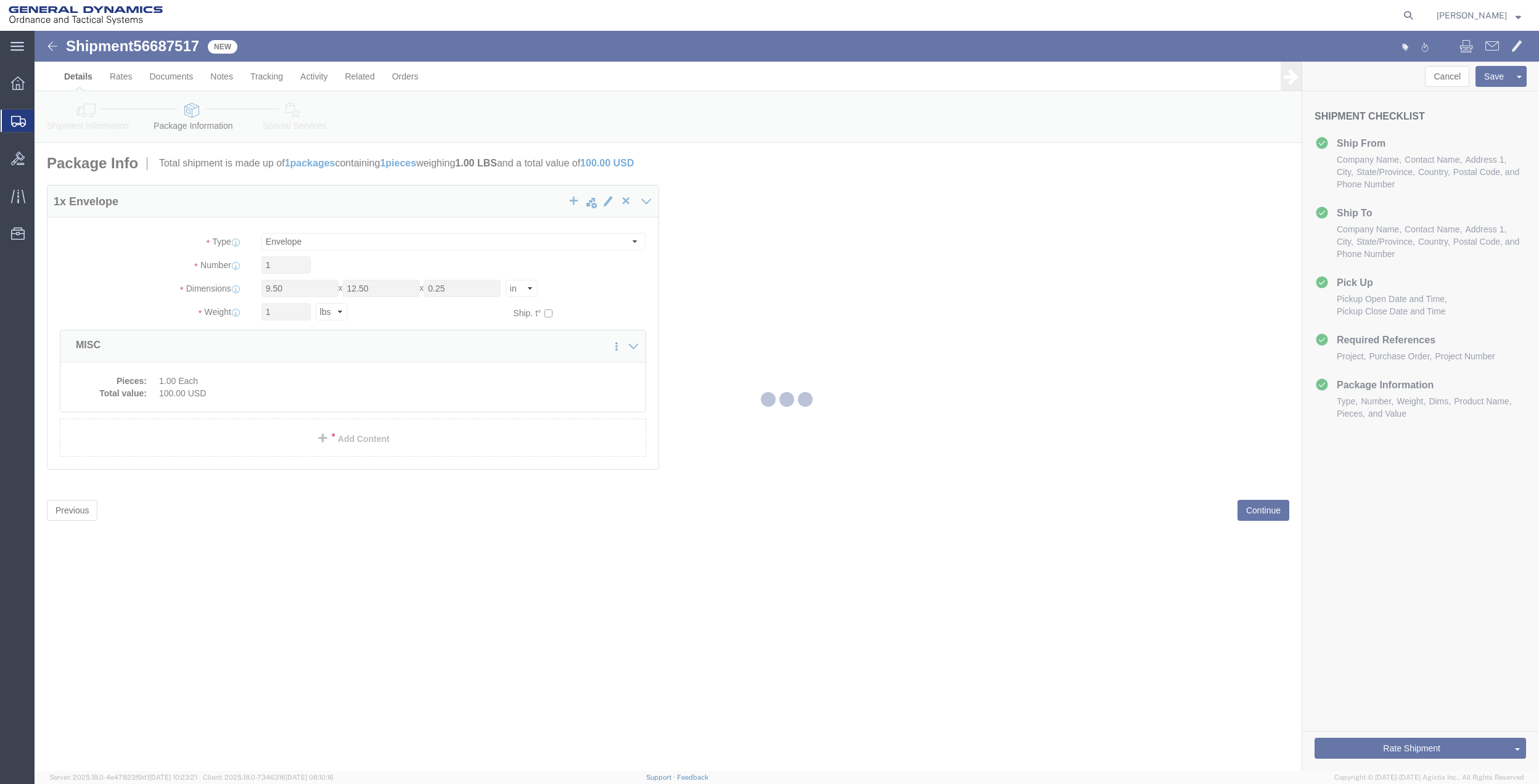
select select
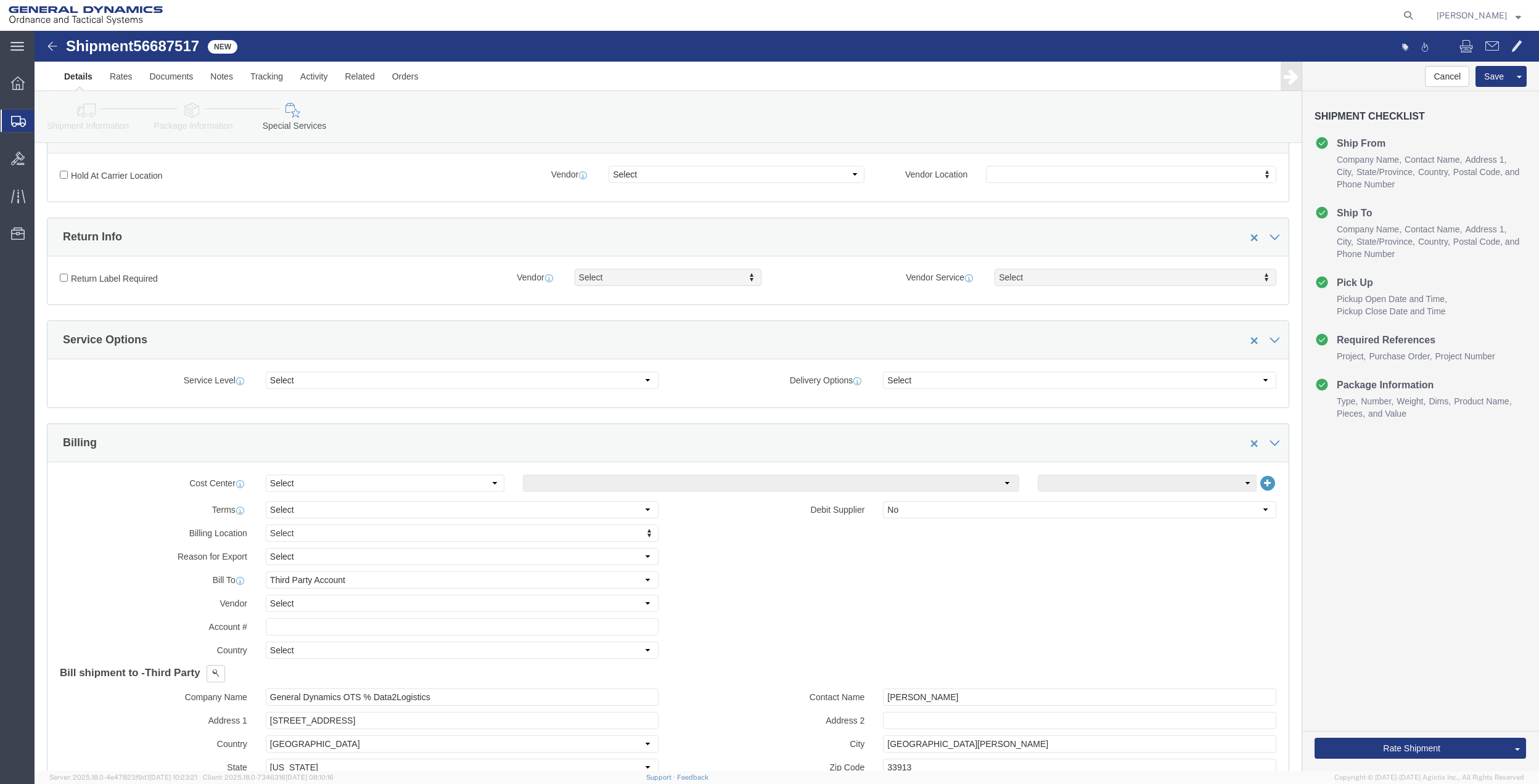
scroll to position [410, 0]
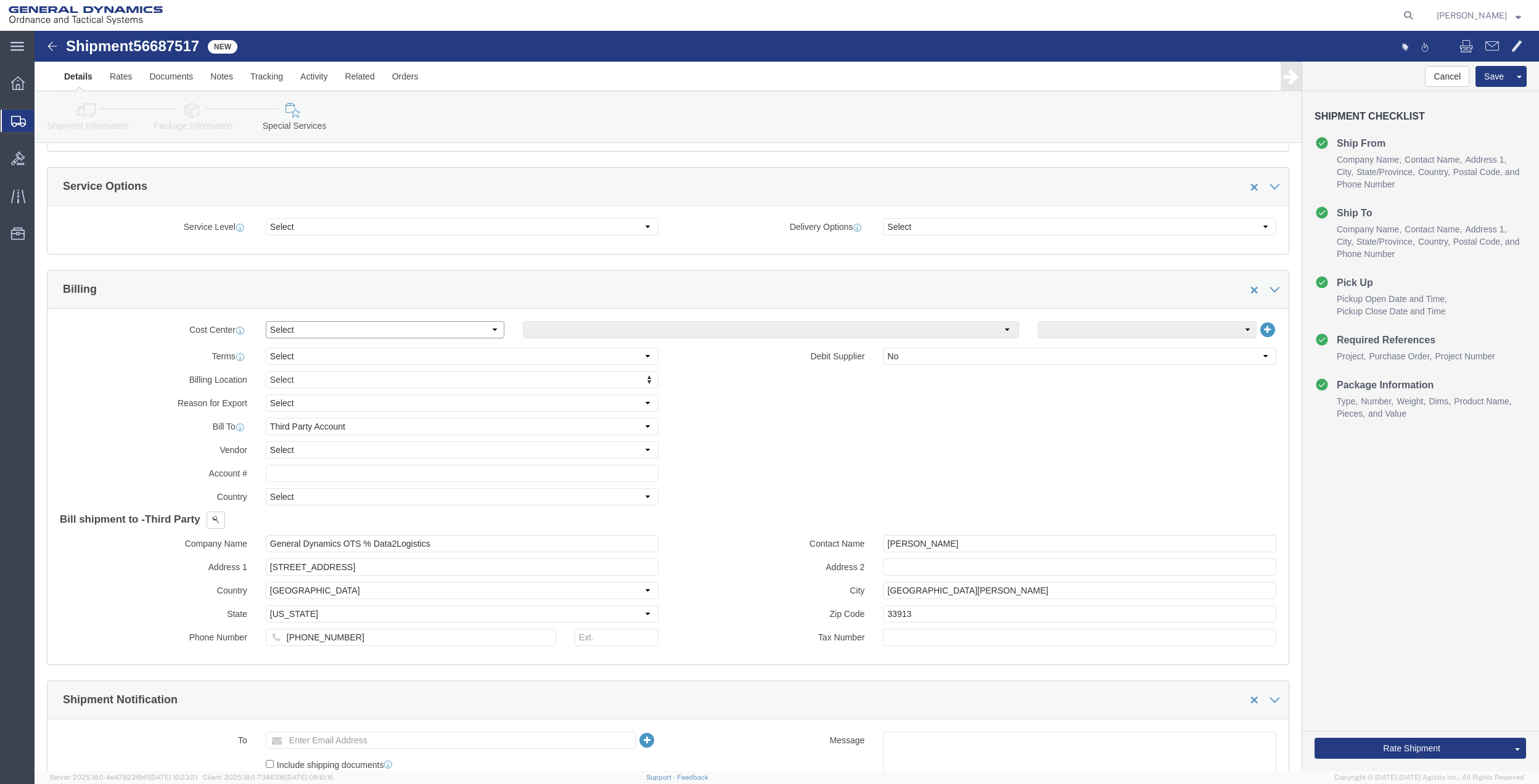
click select "Select Buyer Cost Center Department Operations Number Order Number Sales Person"
select select "DEPARTMENT"
click select "Select Buyer Cost Center Department Operations Number Order Number Sales Person"
click select "Select [GEOGRAPHIC_DATA] [GEOGRAPHIC_DATA] [GEOGRAPHIC_DATA] [GEOGRAPHIC_DATA] …"
select select "1763983"
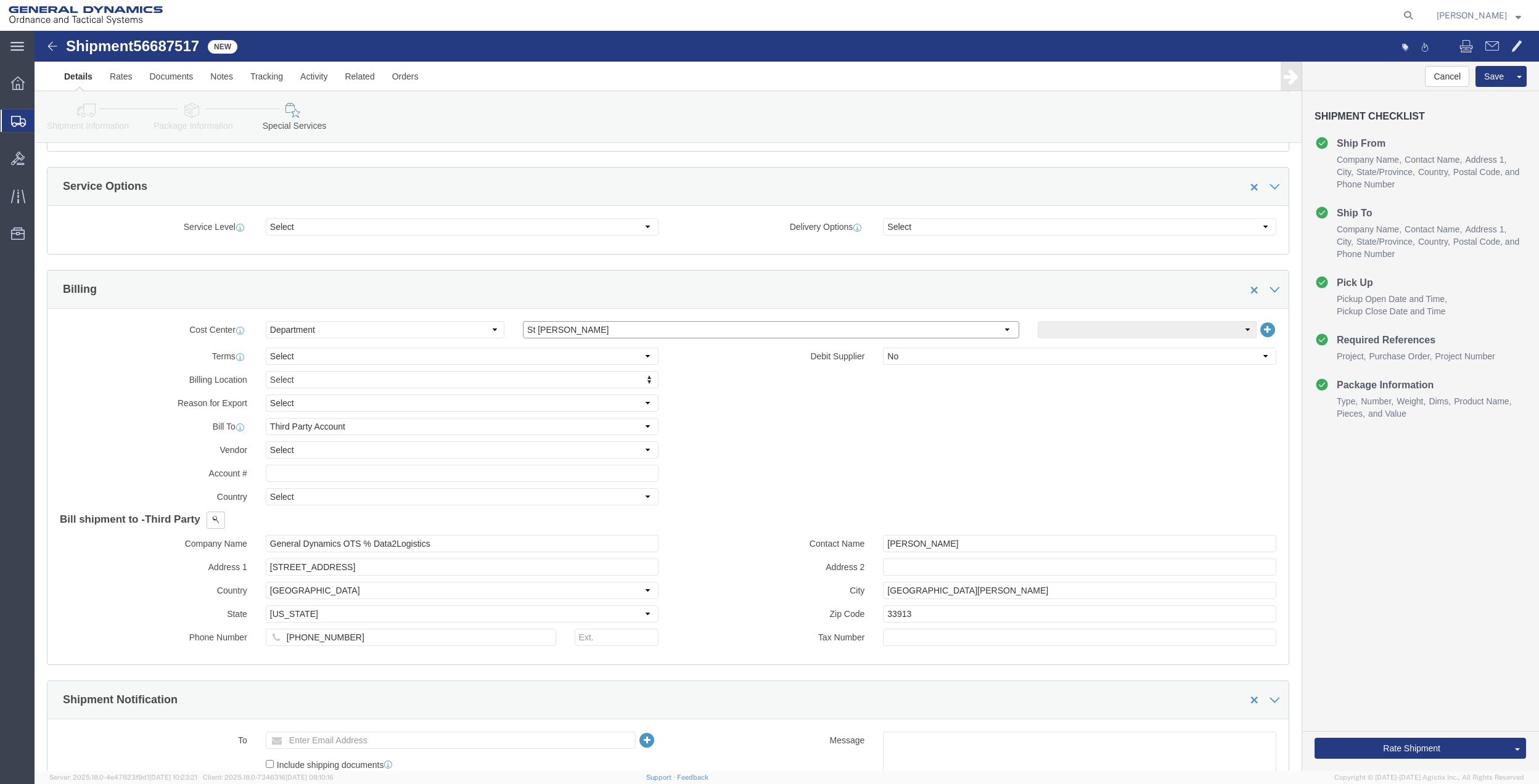
click select "Select [GEOGRAPHIC_DATA] [GEOGRAPHIC_DATA] [GEOGRAPHIC_DATA] [GEOGRAPHIC_DATA] …"
drag, startPoint x: 1055, startPoint y: 299, endPoint x: 1053, endPoint y: 312, distance: 13.2
click select "Select 10AFM 10GAG 10GAH 10GFL 10GFO 10GIE 10GIS 30MABS St [PERSON_NAME] Program"
select select "214681"
click select "Select 10AFM 10GAG 10GAH 10GFL 10GFO 10GIE 10GIS 30MABS St [PERSON_NAME] Program"
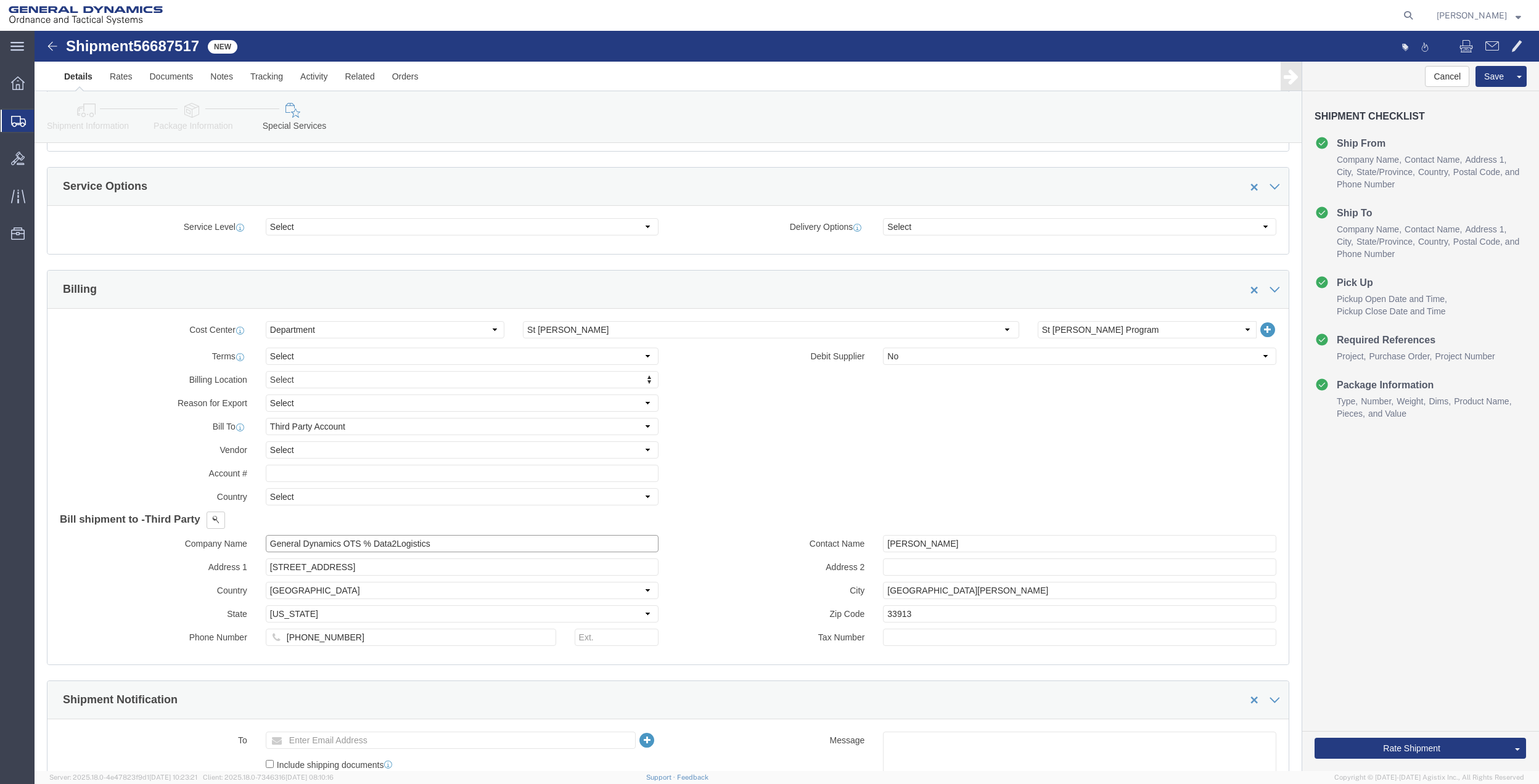
click input "General Dynamics OTS % Data2Logistics"
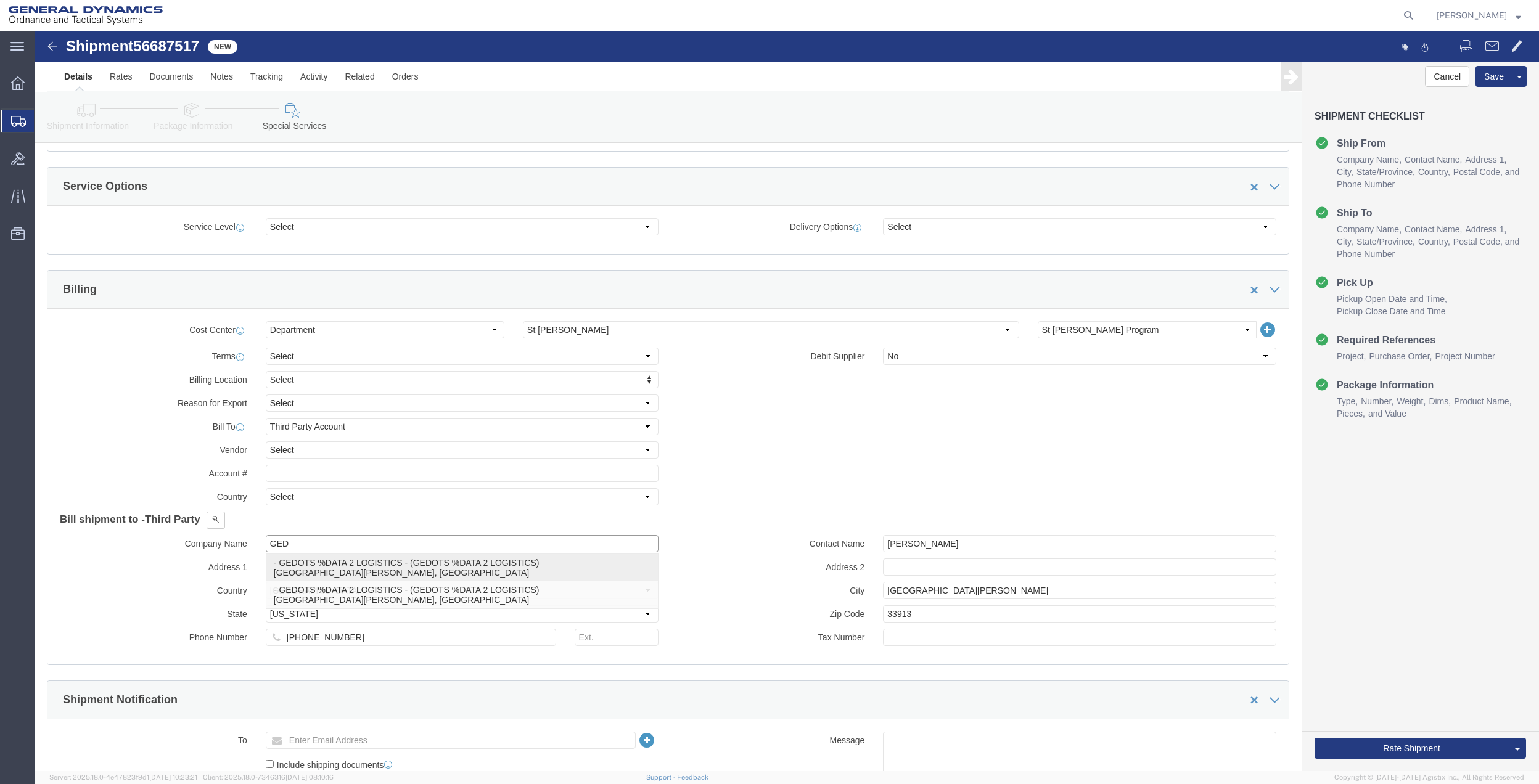
click p "- GEDOTS %DATA 2 LOGISTICS - (GEDOTS %DATA 2 LOGISTICS) [GEOGRAPHIC_DATA][PERSO…"
type input "GEDOTS %DATA 2 LOGISTICS"
type input "PO BOX 61050"
type input "GEDOTS %DATA 2 LOGISTICS"
type input "FORT [PERSON_NAME]"
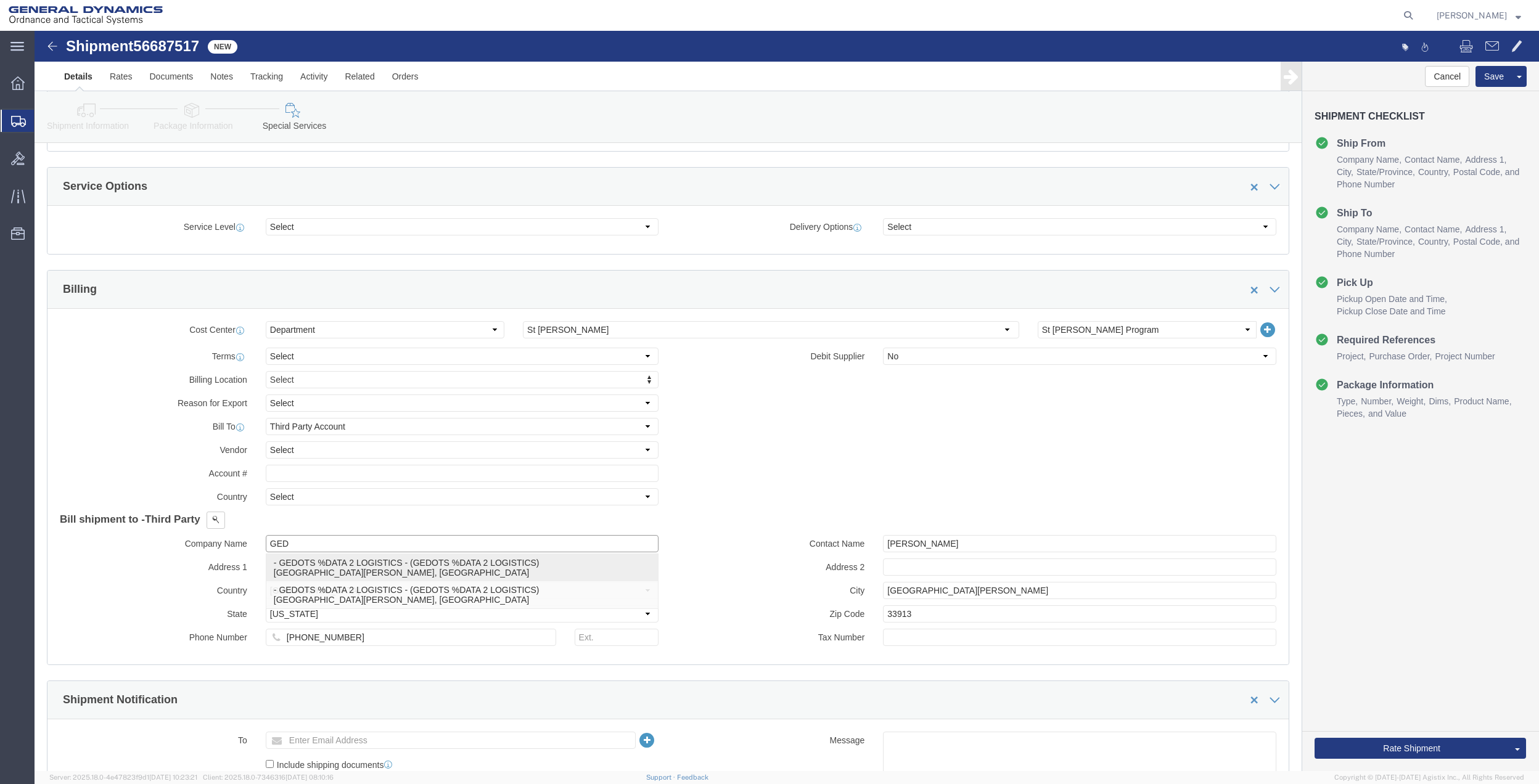
type input "33906"
select select "FL"
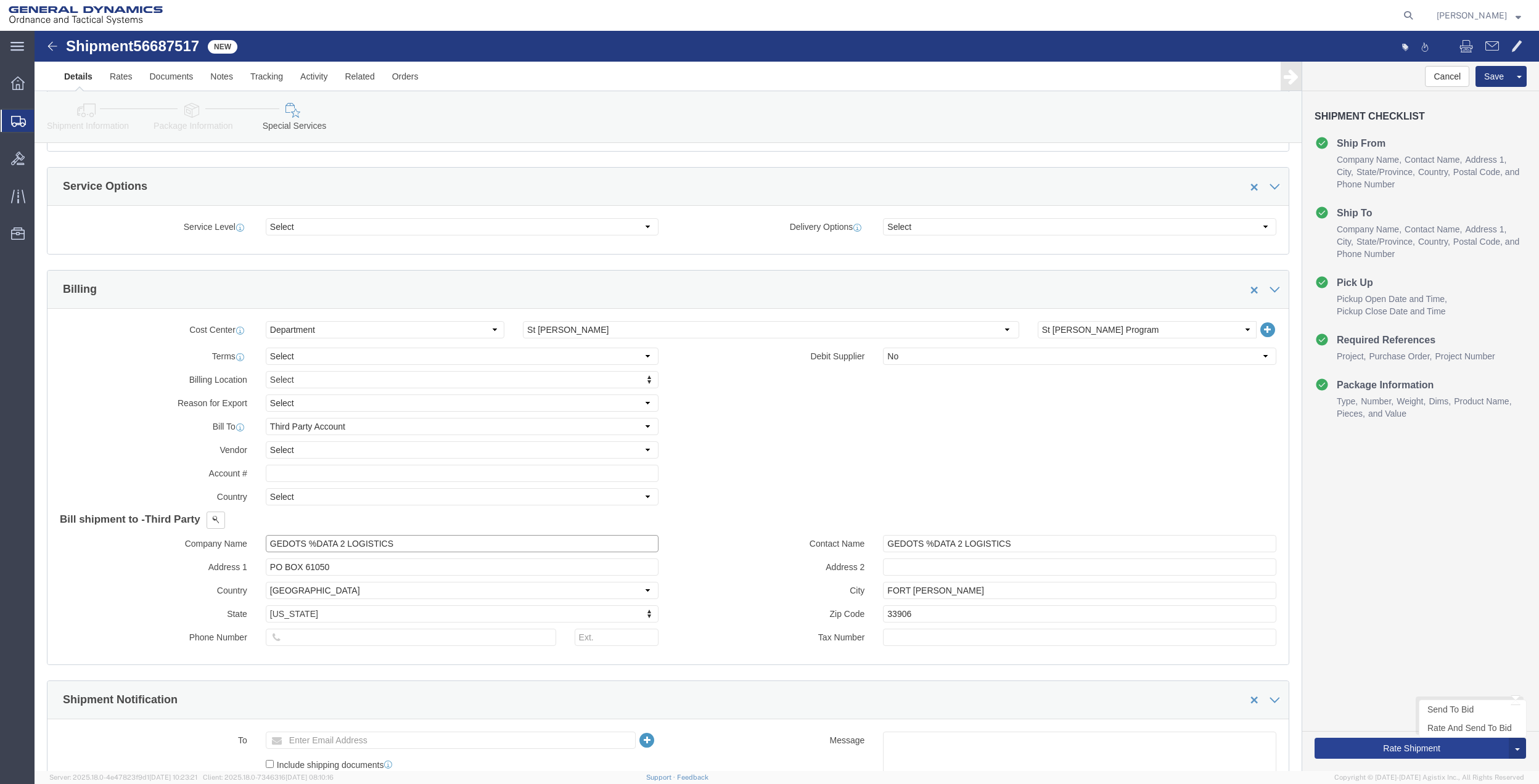
type input "GEDOTS %DATA 2 LOGISTICS"
click button "Rate Shipment"
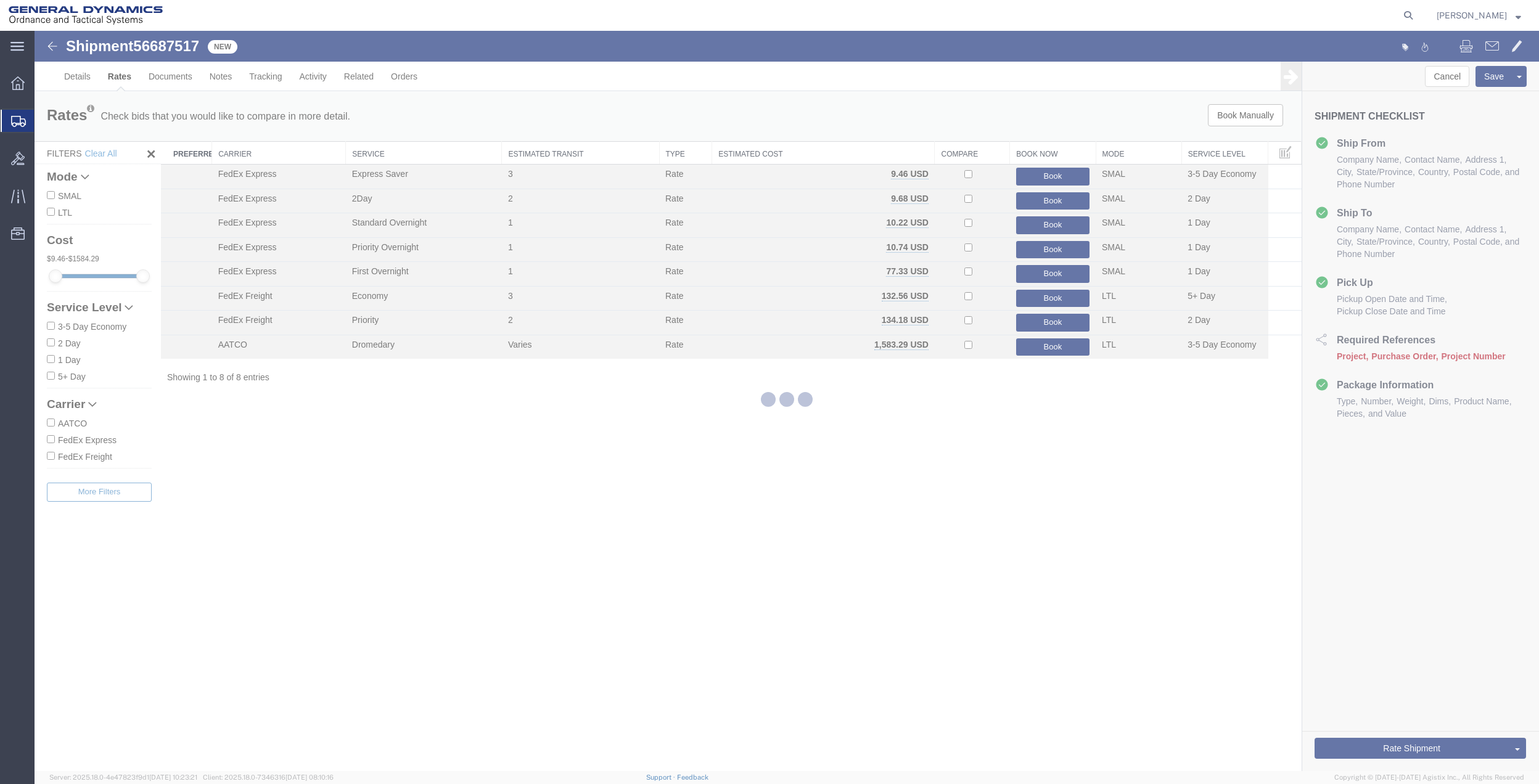
scroll to position [0, 0]
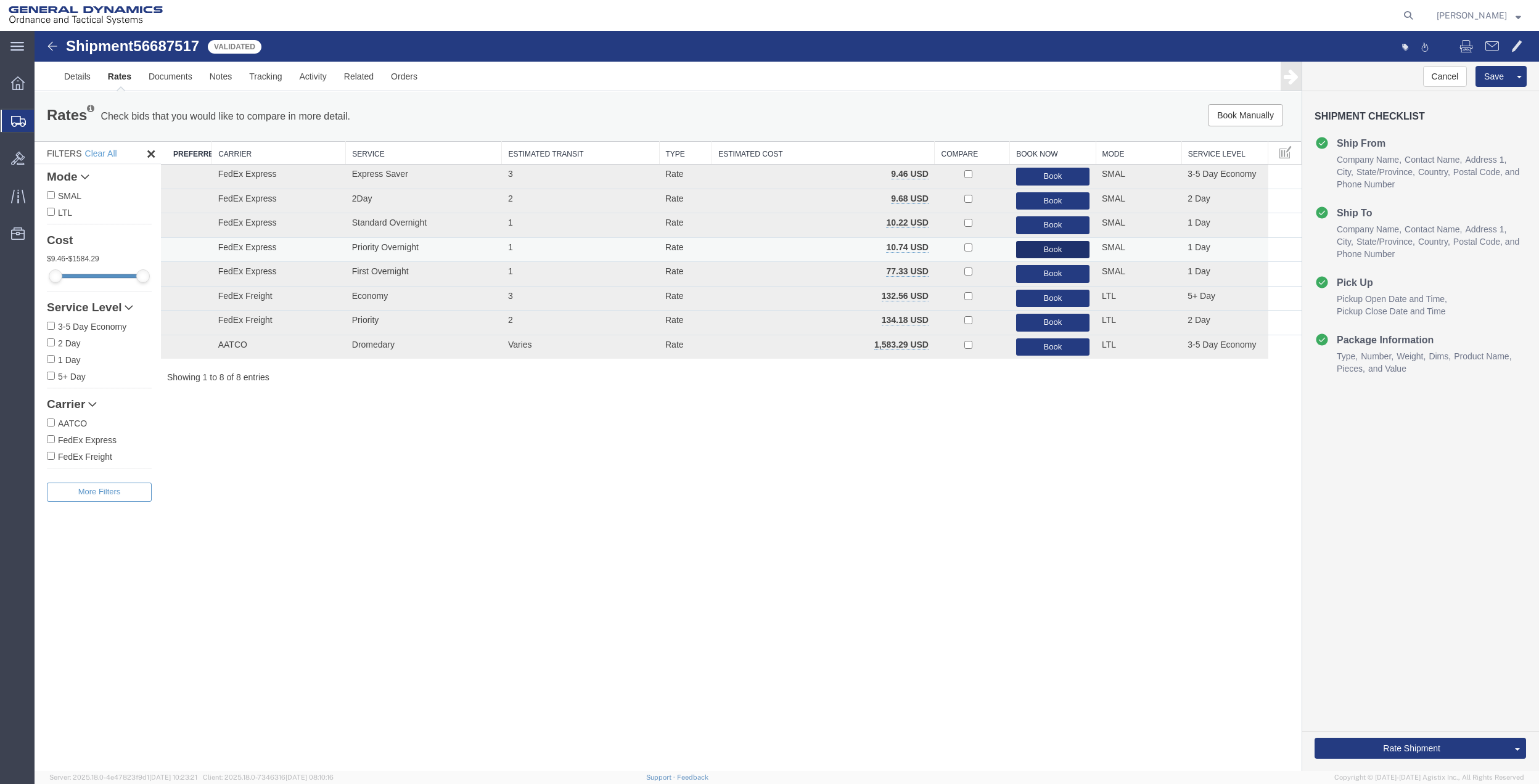
click at [1050, 245] on button "Book" at bounding box center [1053, 250] width 74 height 18
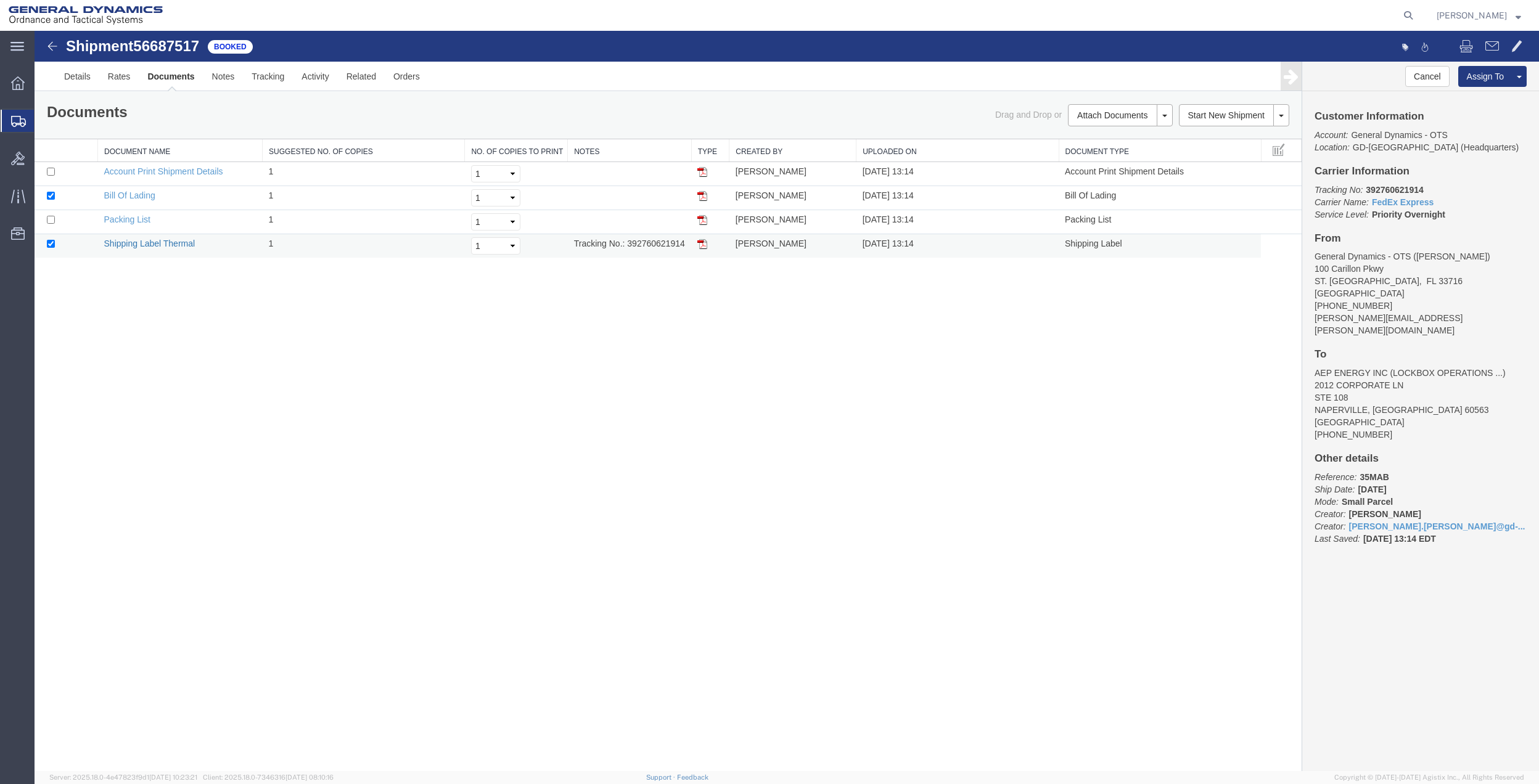
click at [188, 248] on link "Shipping Label Thermal" at bounding box center [150, 243] width 92 height 10
click at [0, 0] on span "Create Shipment" at bounding box center [0, 0] width 0 height 0
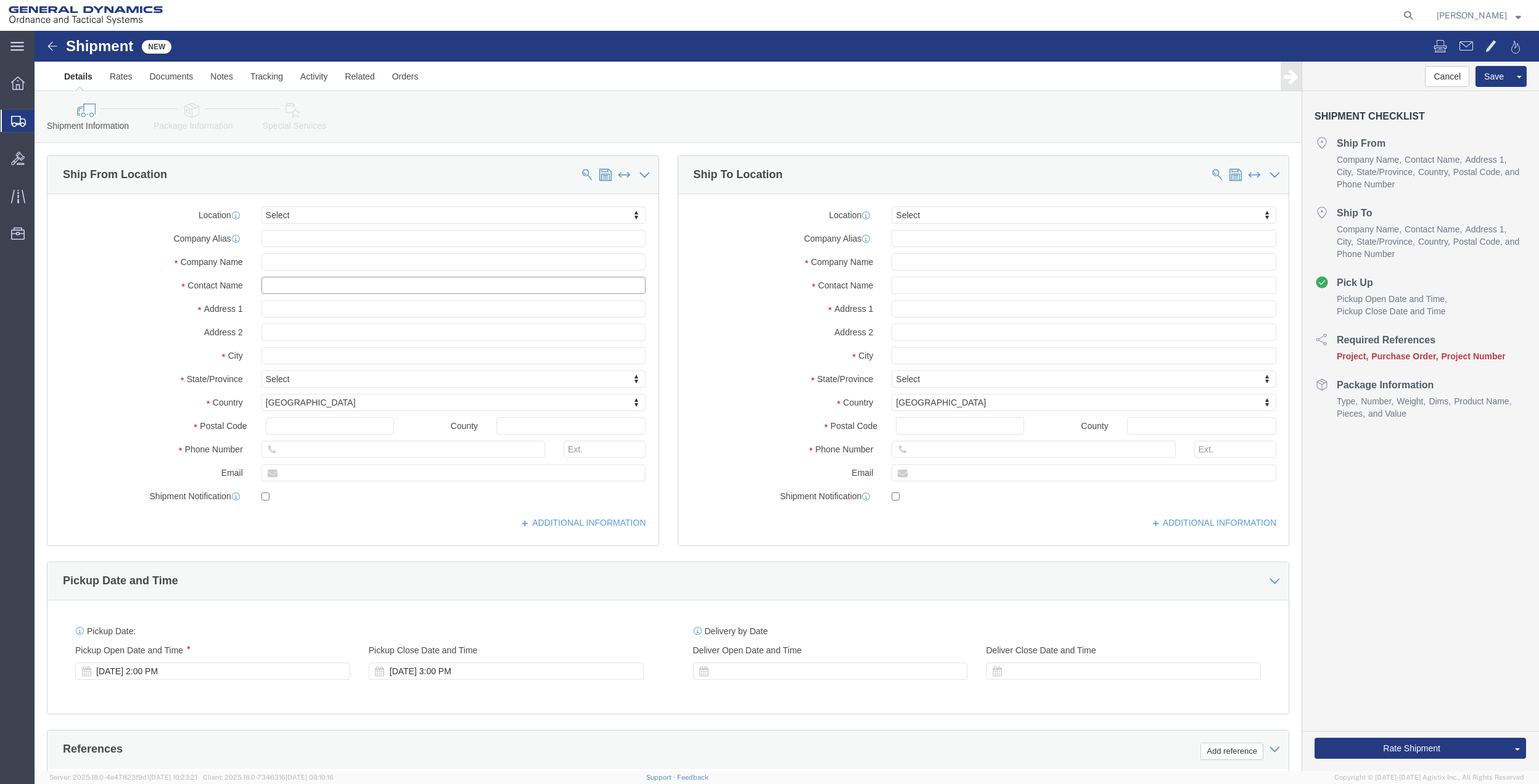
click input "text"
type input "[PERSON_NAME]"
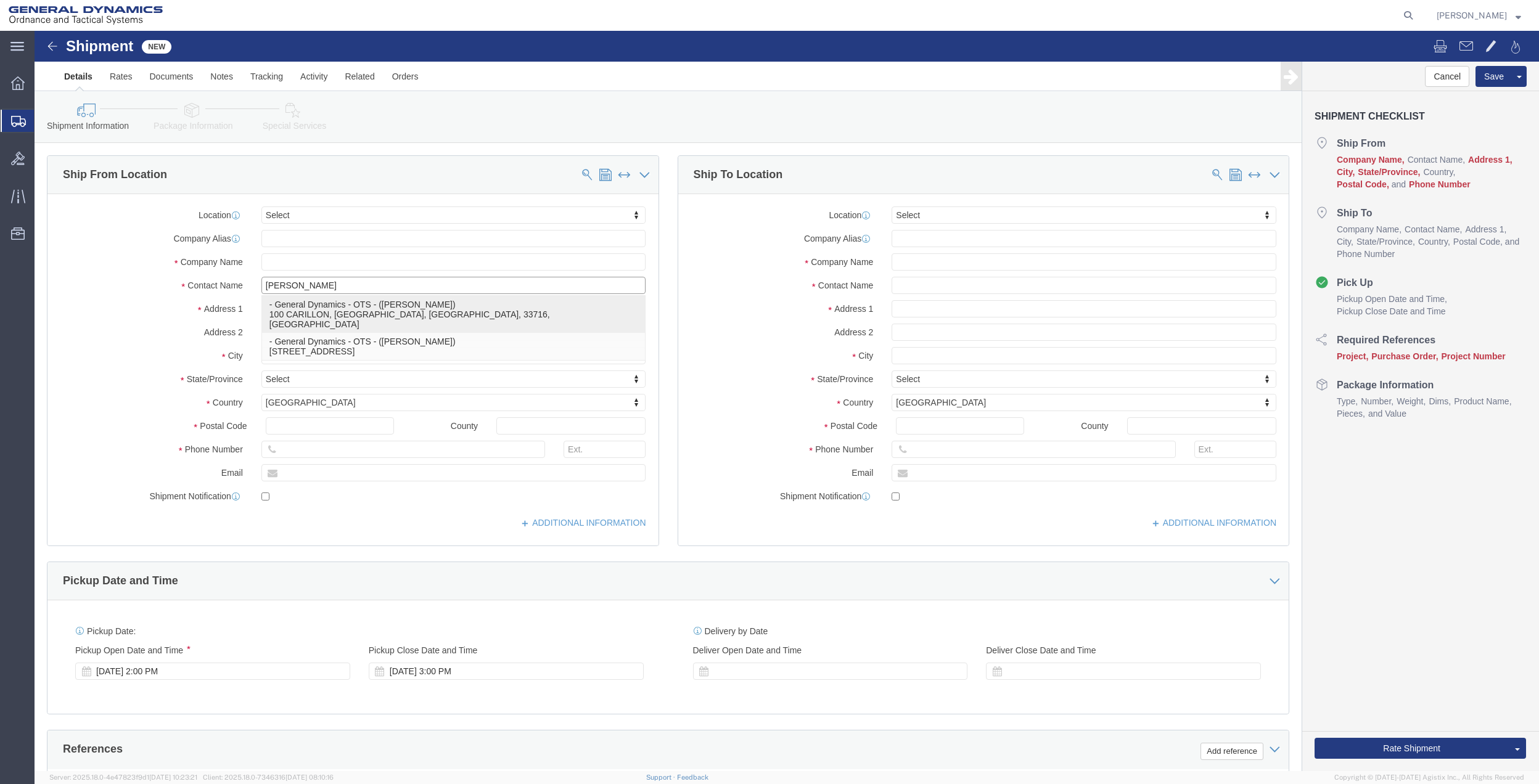
click p "- General Dynamics - OTS - ([PERSON_NAME]) 100 CARILLON, [GEOGRAPHIC_DATA], [GE…"
select select "FL"
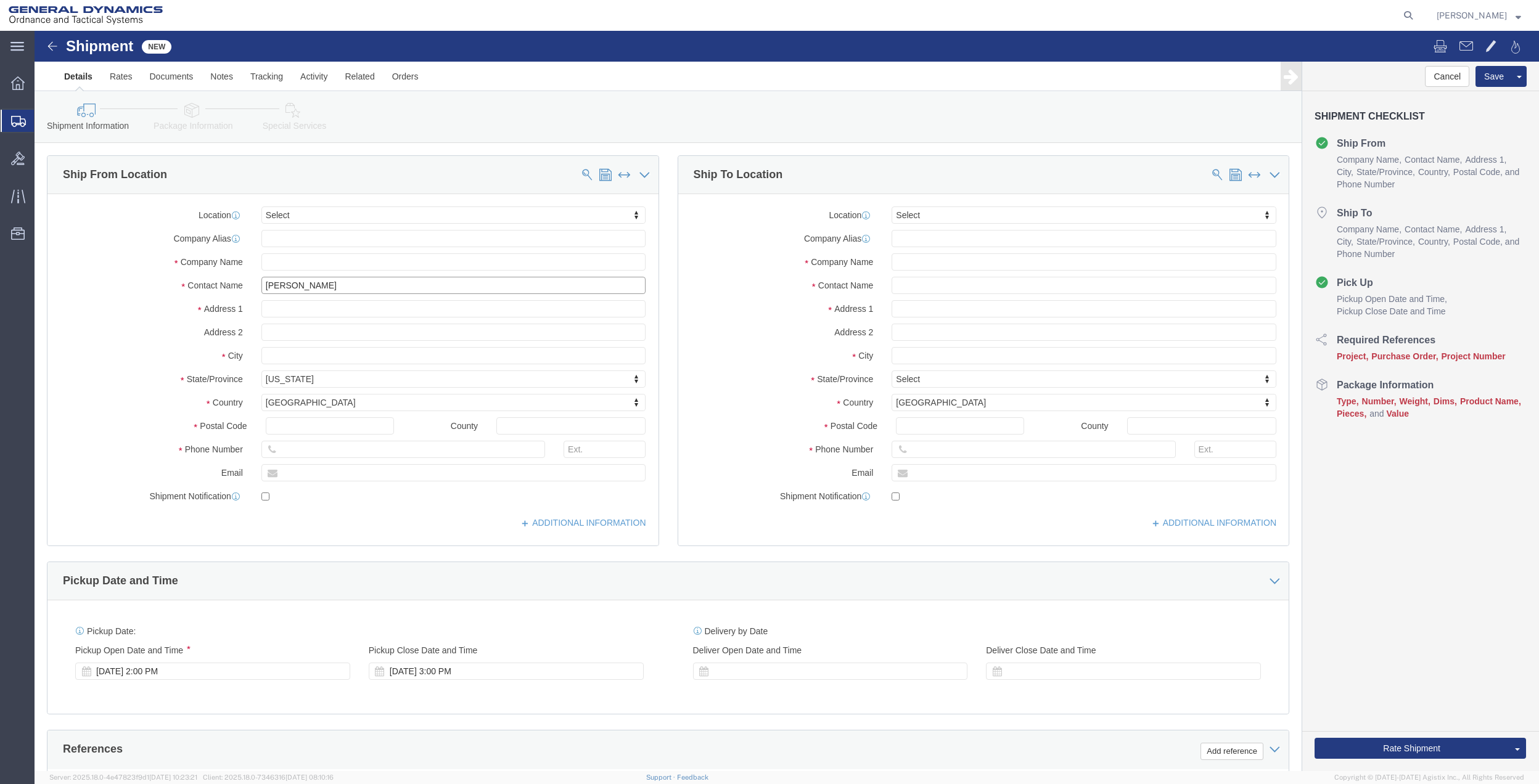
type input "[PERSON_NAME]"
click input "text"
type input "[PERSON_NAME]"
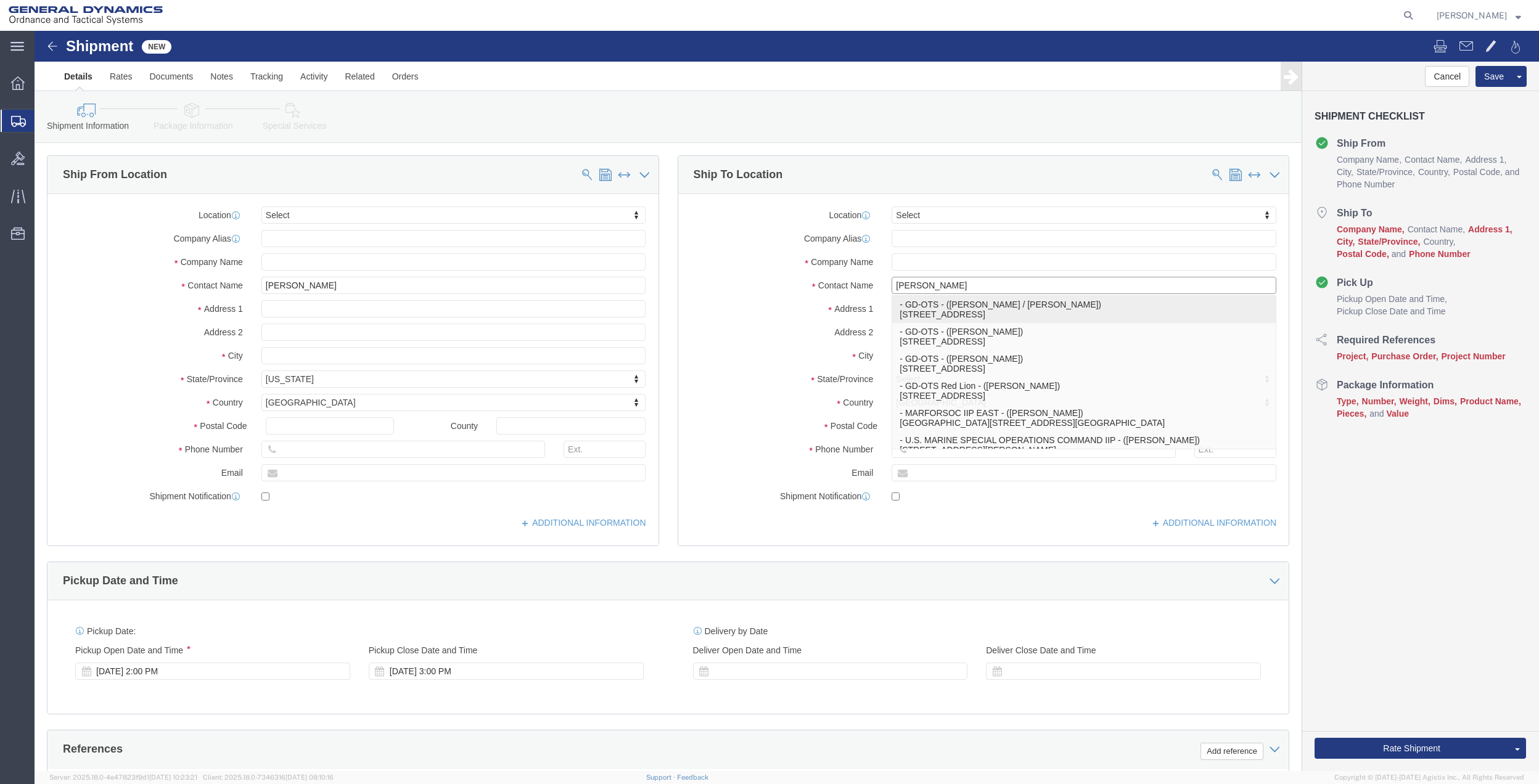
click p "- GD-OTS - ([PERSON_NAME] / [PERSON_NAME]) [STREET_ADDRESS]"
select select "NE"
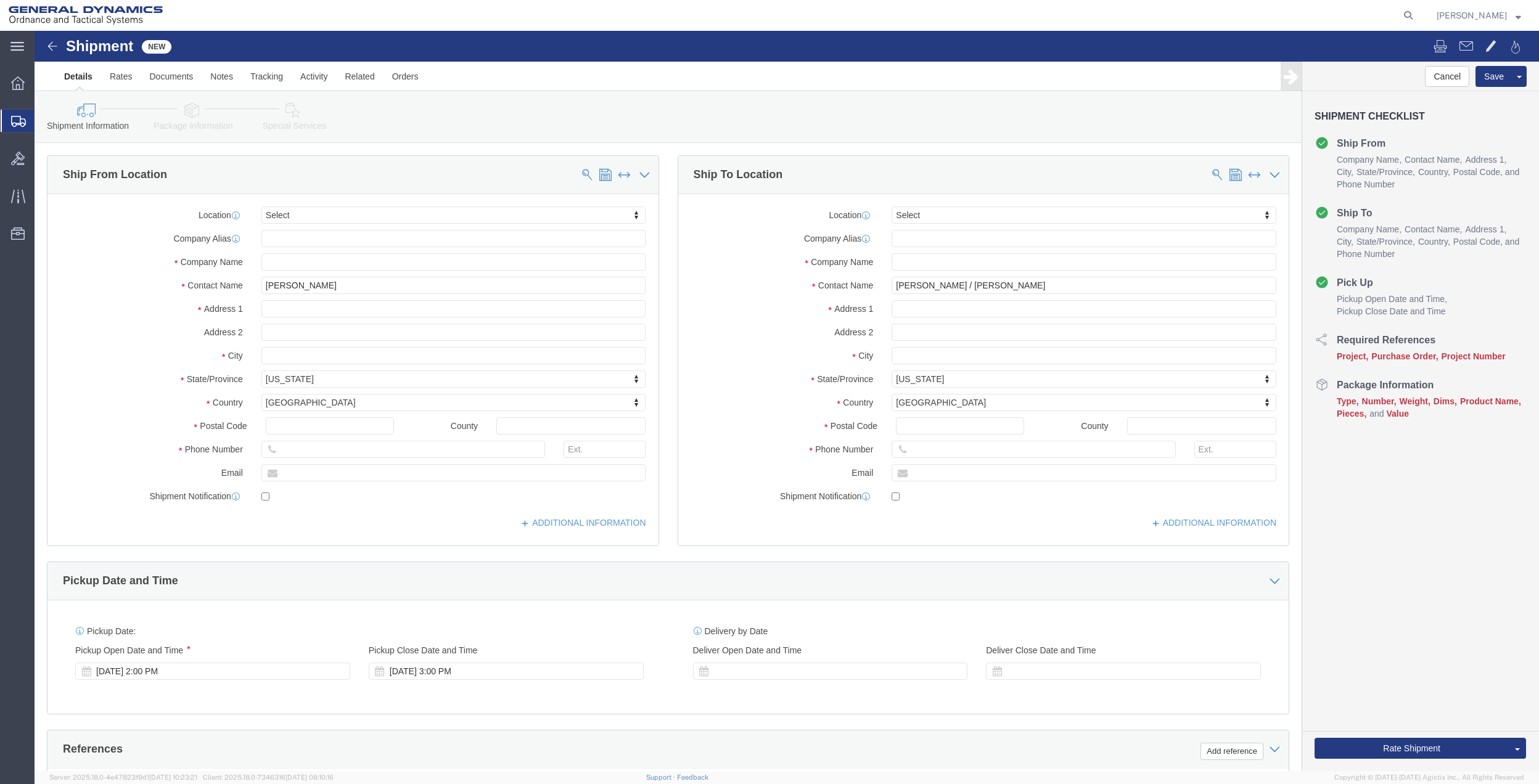
click div "Location Select Select My Profile Location GD-OTS [GEOGRAPHIC_DATA] (Commerce) …"
click input "[PERSON_NAME] / [PERSON_NAME]"
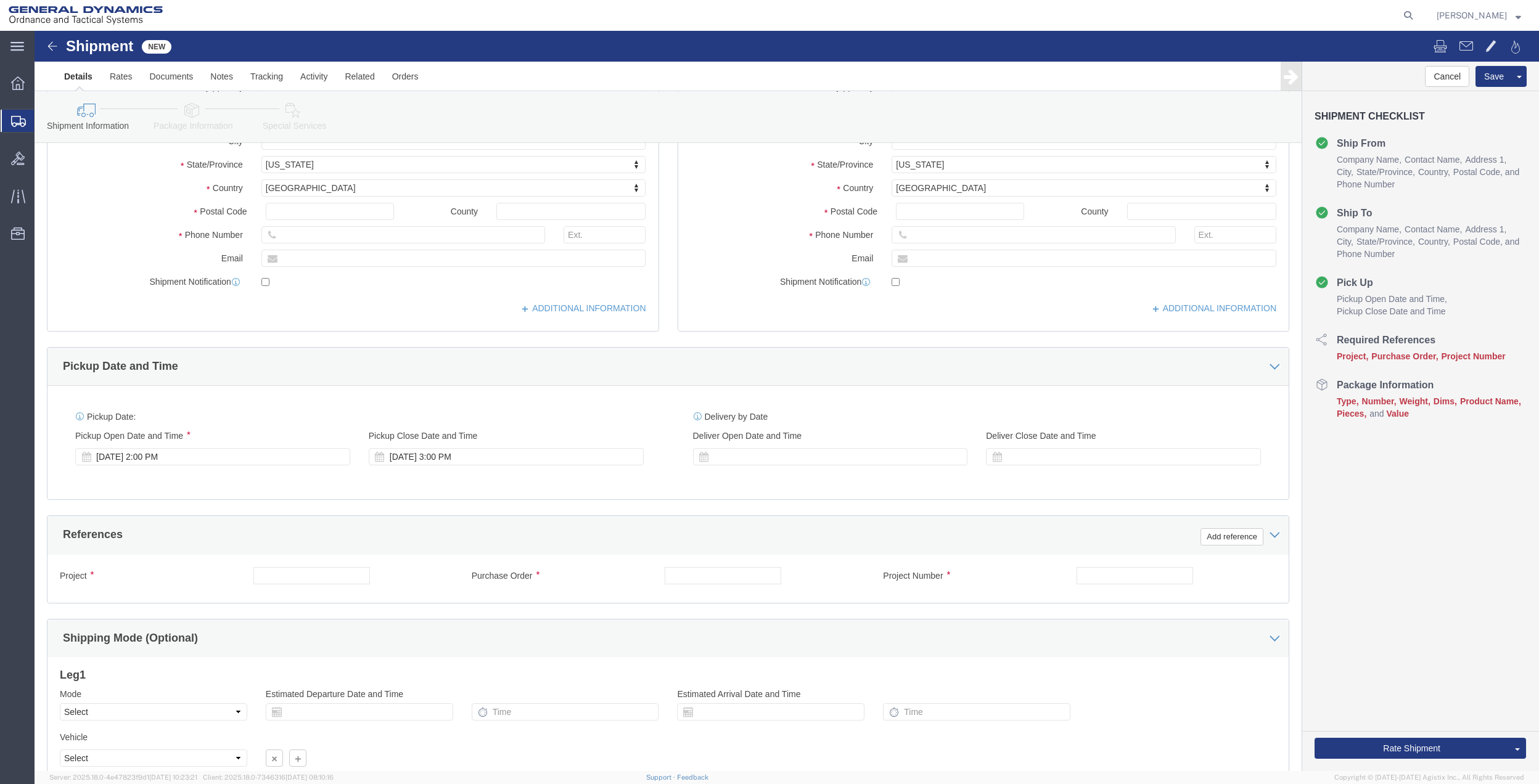
scroll to position [247, 0]
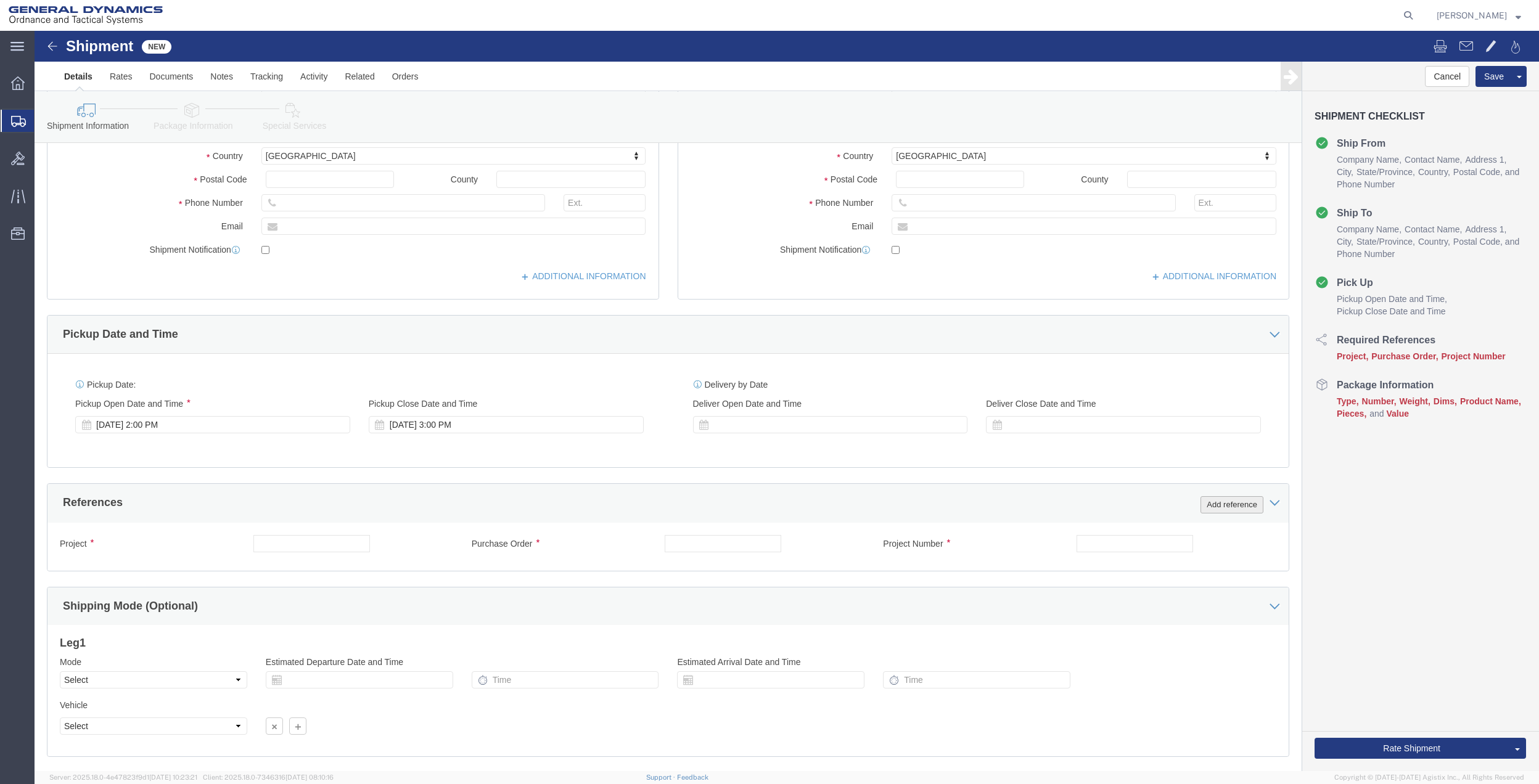
type input "[PERSON_NAME] / [PERSON_NAME] / [PERSON_NAME]"
click button "Add reference"
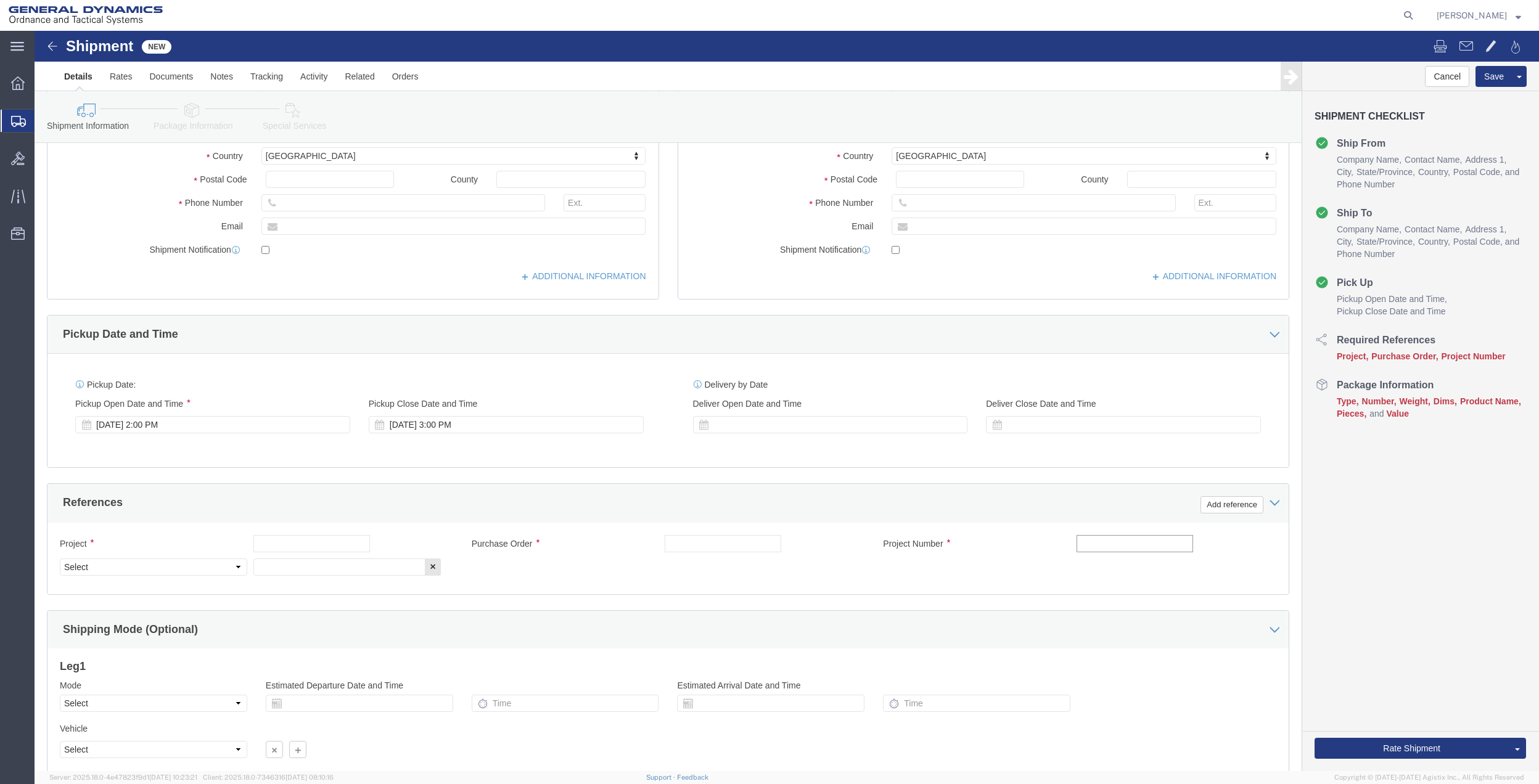
click input "text"
type input "9411"
click input "text"
paste input "9411"
type input "9411"
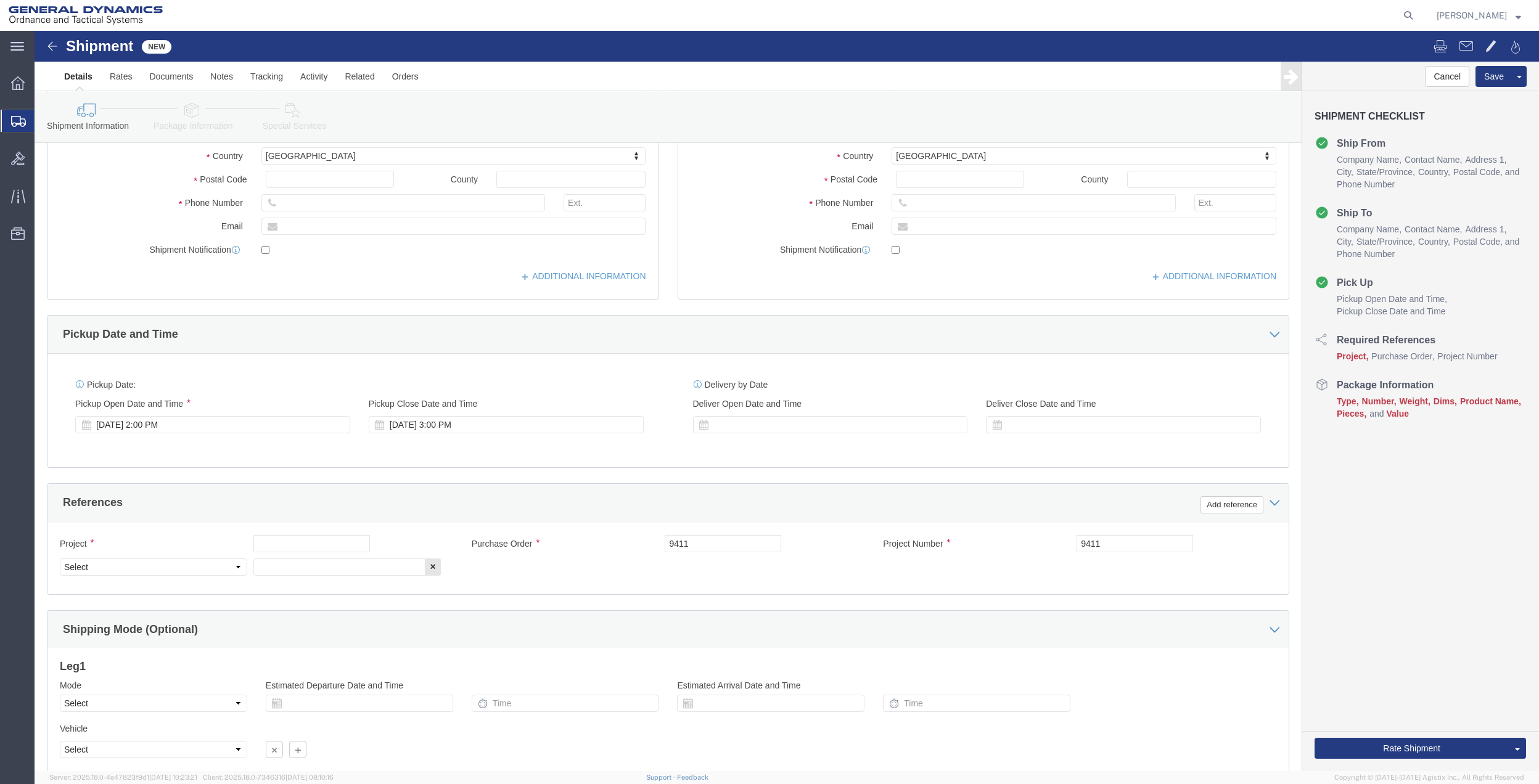
click div "Project"
click input "text"
paste input "9411"
type input "9411"
click input "text"
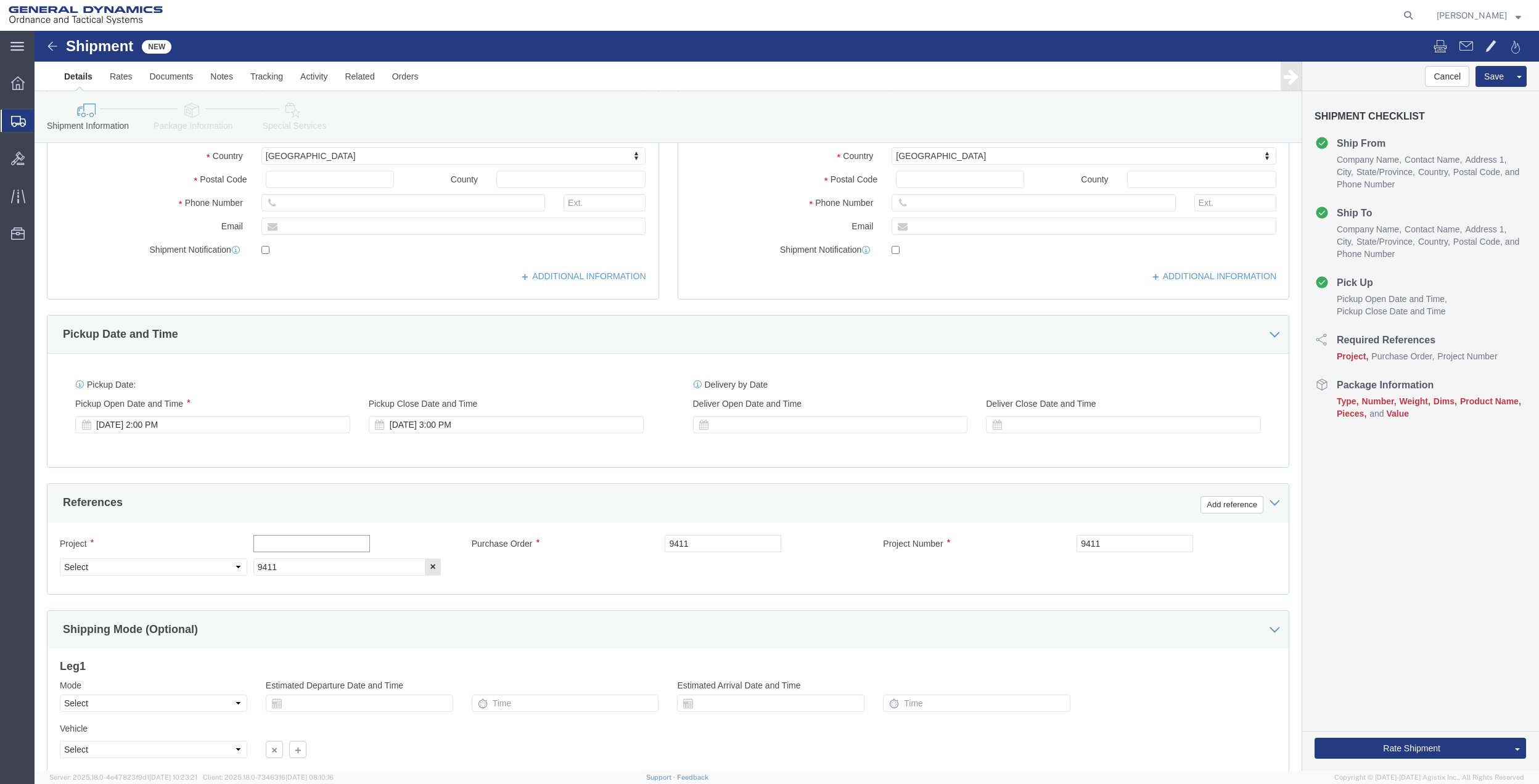
paste input "9411"
type input "9411"
click select "Select Account Type Activity ID Airline Appointment Number ASN Batch Request # …"
select select "DEPT"
click select "Select Account Type Activity ID Airline Appointment Number ASN Batch Request # …"
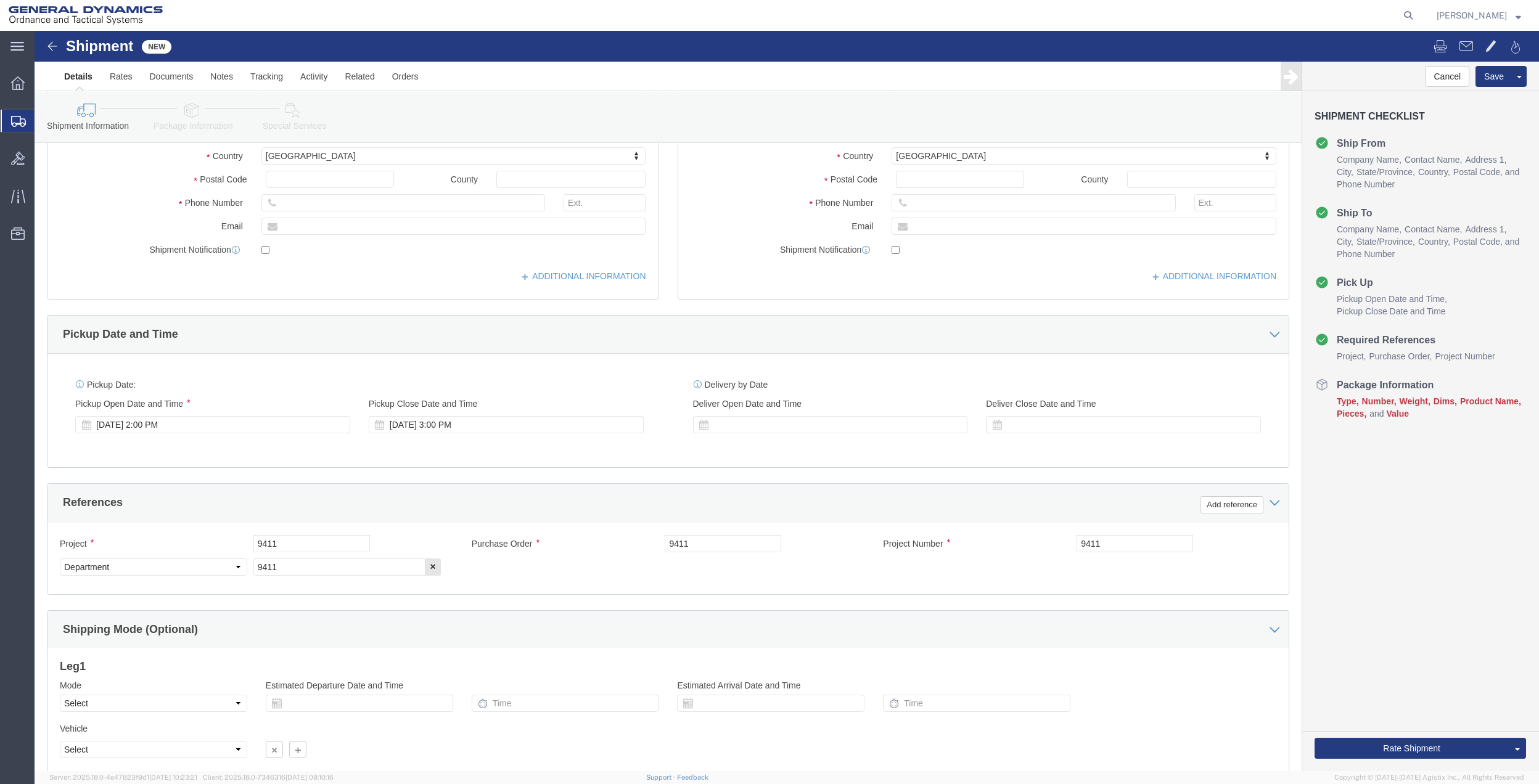
click link "Package Information"
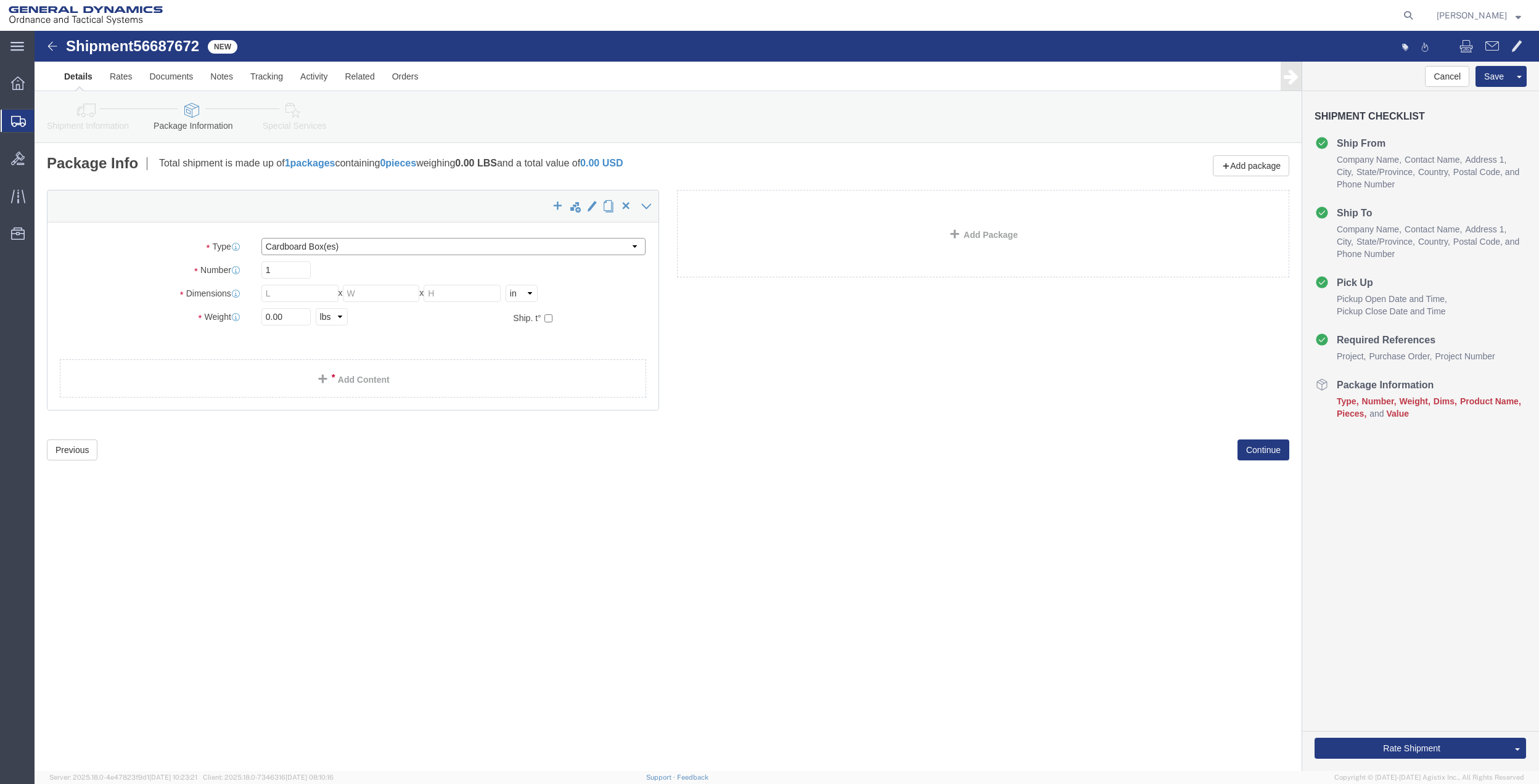
click select "Select Bale(s) Basket(s) Bolt(s) Bottle(s) Buckets Bulk Bundle(s) Can(s) Cardbo…"
select select "PAK"
click select "Select Bale(s) Basket(s) Bolt(s) Bottle(s) Buckets Bulk Bundle(s) Can(s) Cardbo…"
type input "10.25"
type input "12.75"
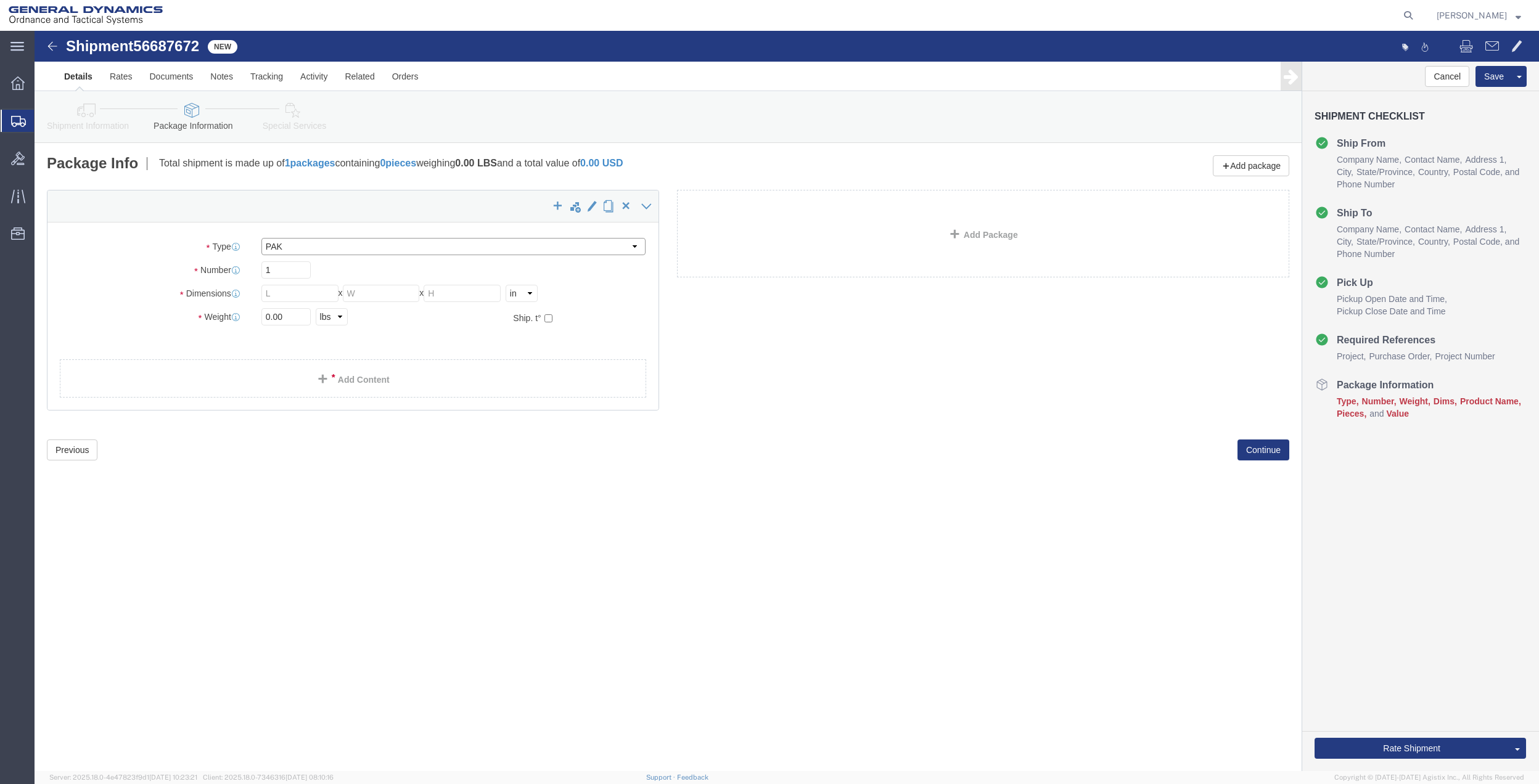
type input "1.00"
drag, startPoint x: 264, startPoint y: 285, endPoint x: 211, endPoint y: 285, distance: 53.0
click input "0.00"
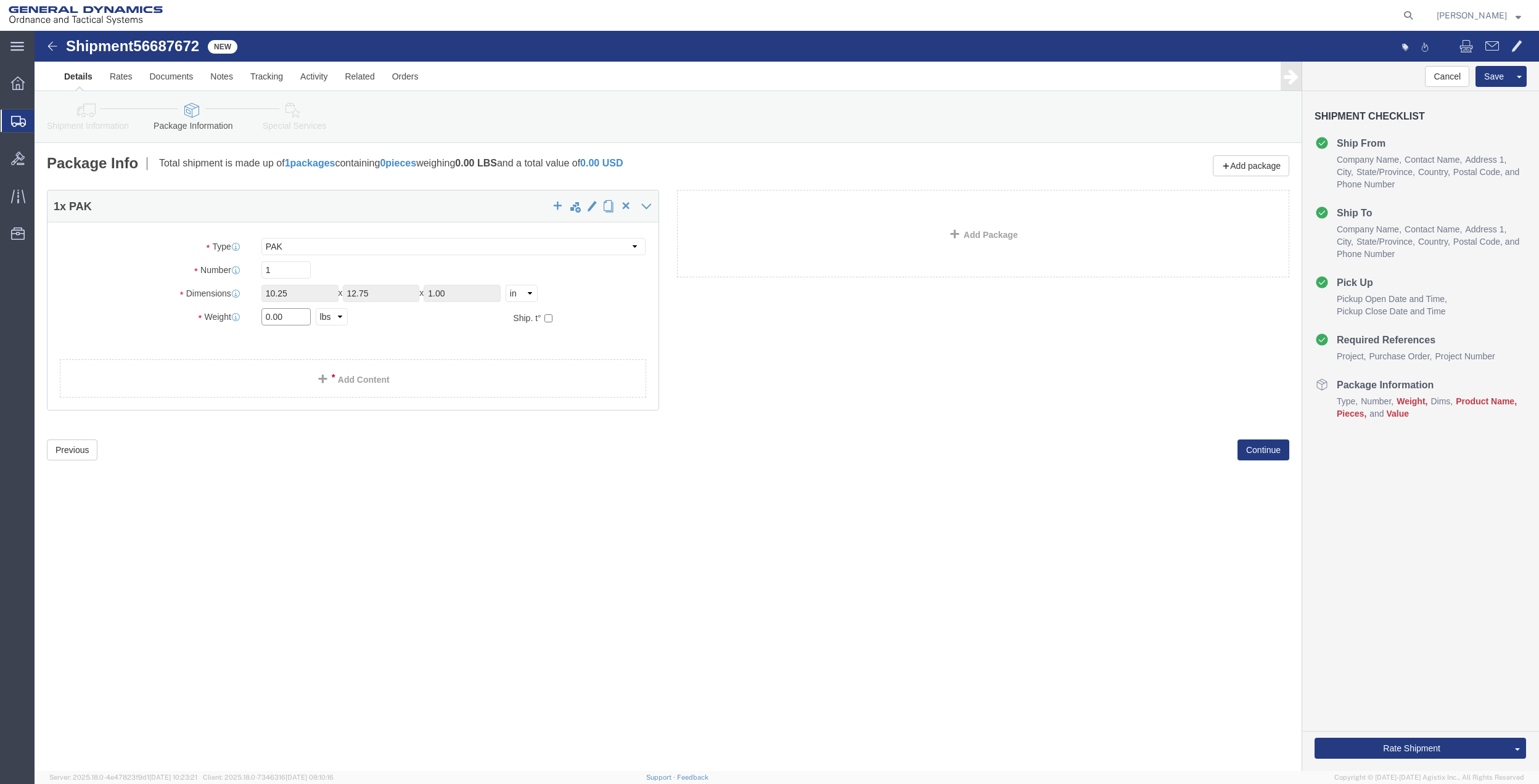
click input "0.00"
type input "1.5"
click link "Add Content"
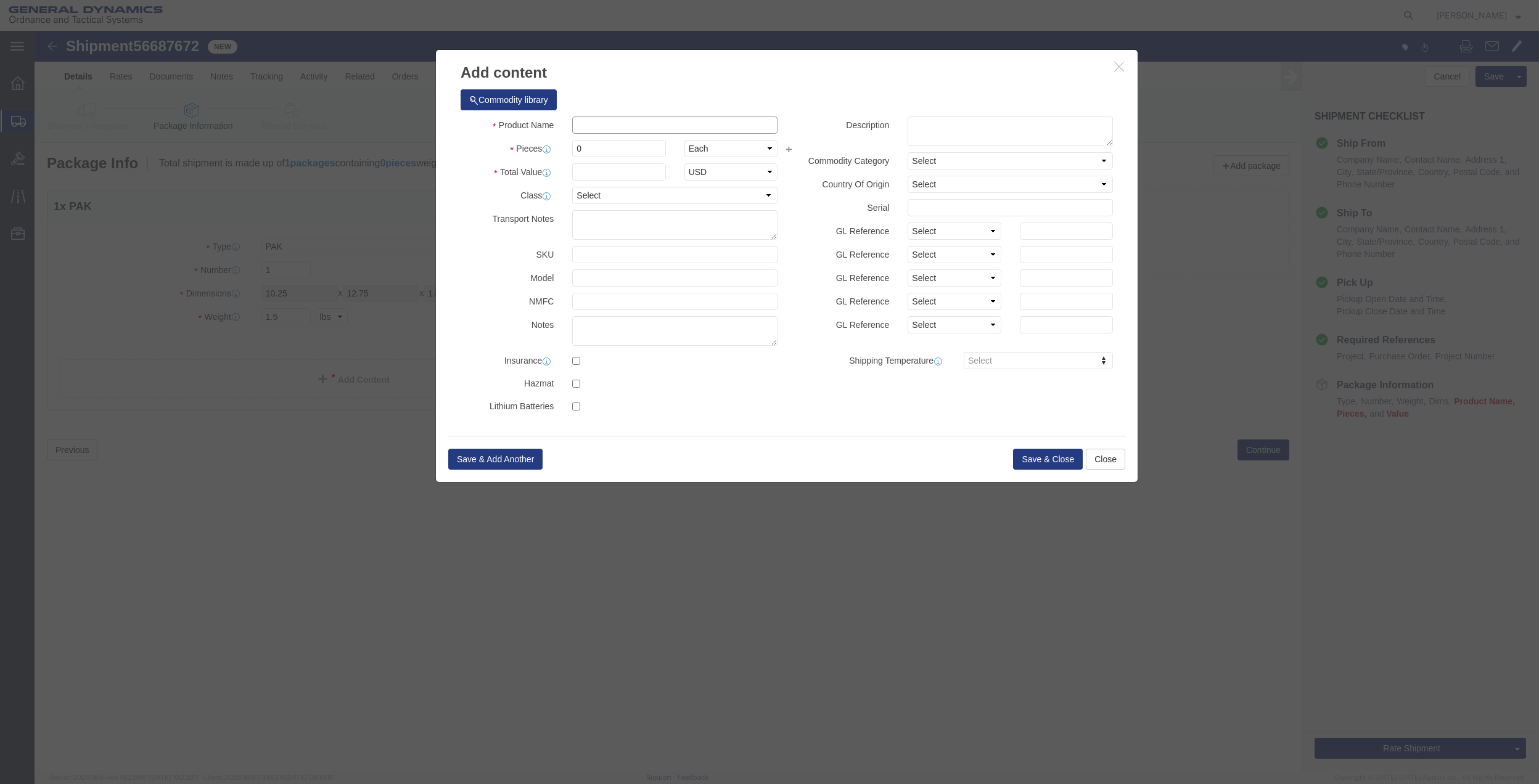
click input "text"
type input "MISC"
type input "100.00"
select select "US"
click input "0"
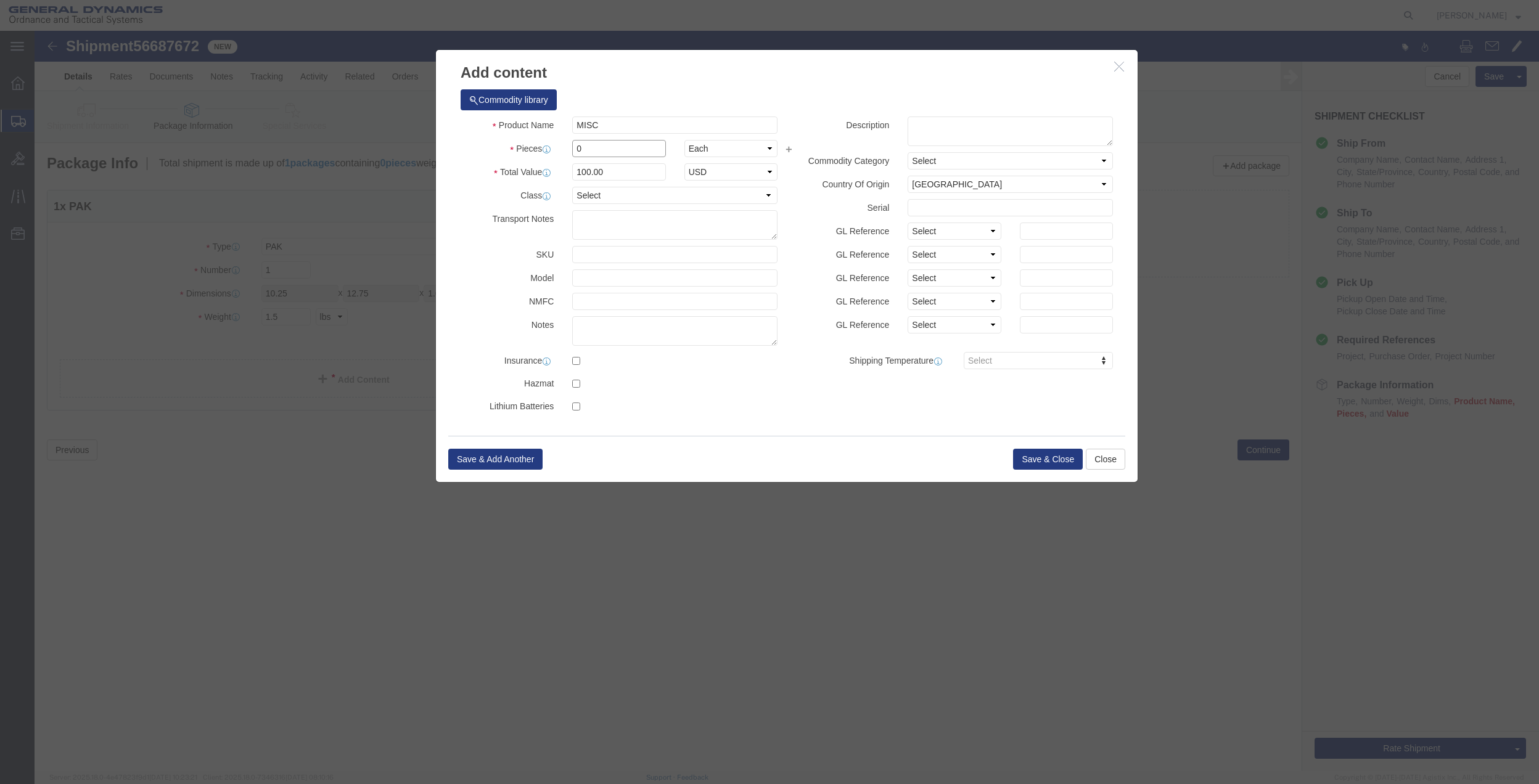
type input "01"
type input "100"
click div "Product Name MISC Pieces 01 Select Bag Barrels 100Board Feet Bottle Box Blister…"
click select "Select 50 55 60 65 70 85 92.5 100 125 175 250 300 400"
select select "70"
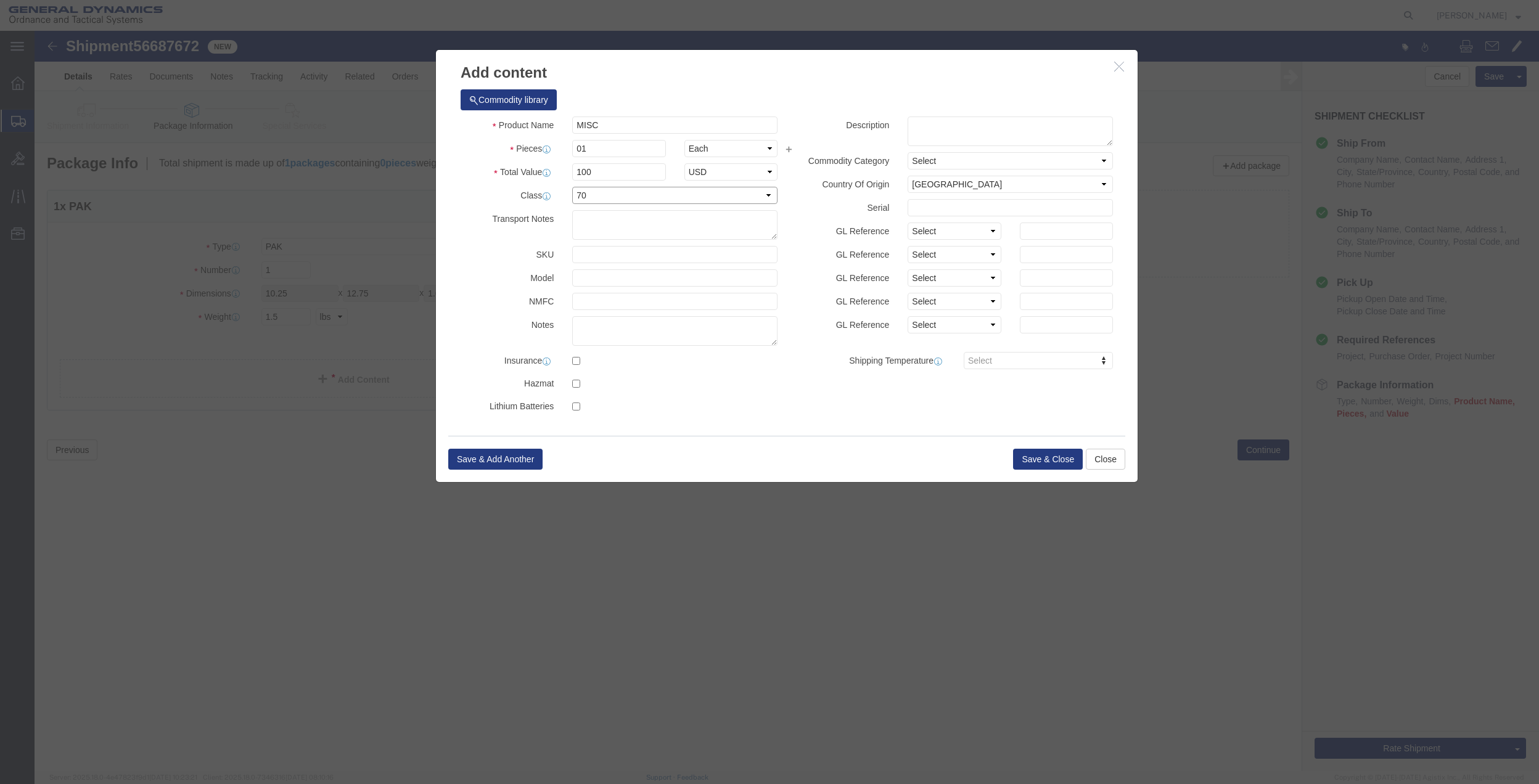
click select "Select 50 55 60 65 70 85 92.5 100 125 175 250 300 400"
click button "Save & Close"
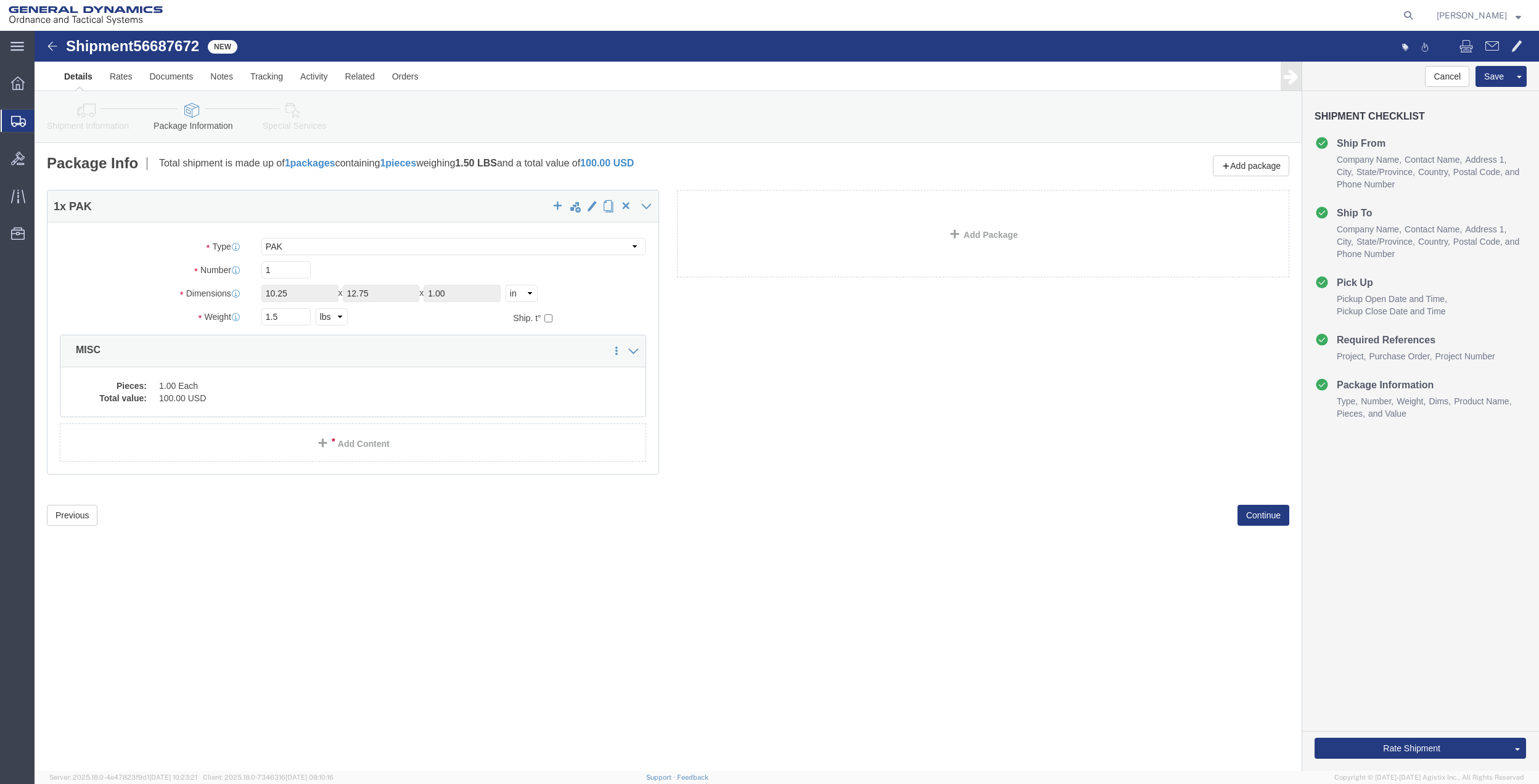
click link "Special Services"
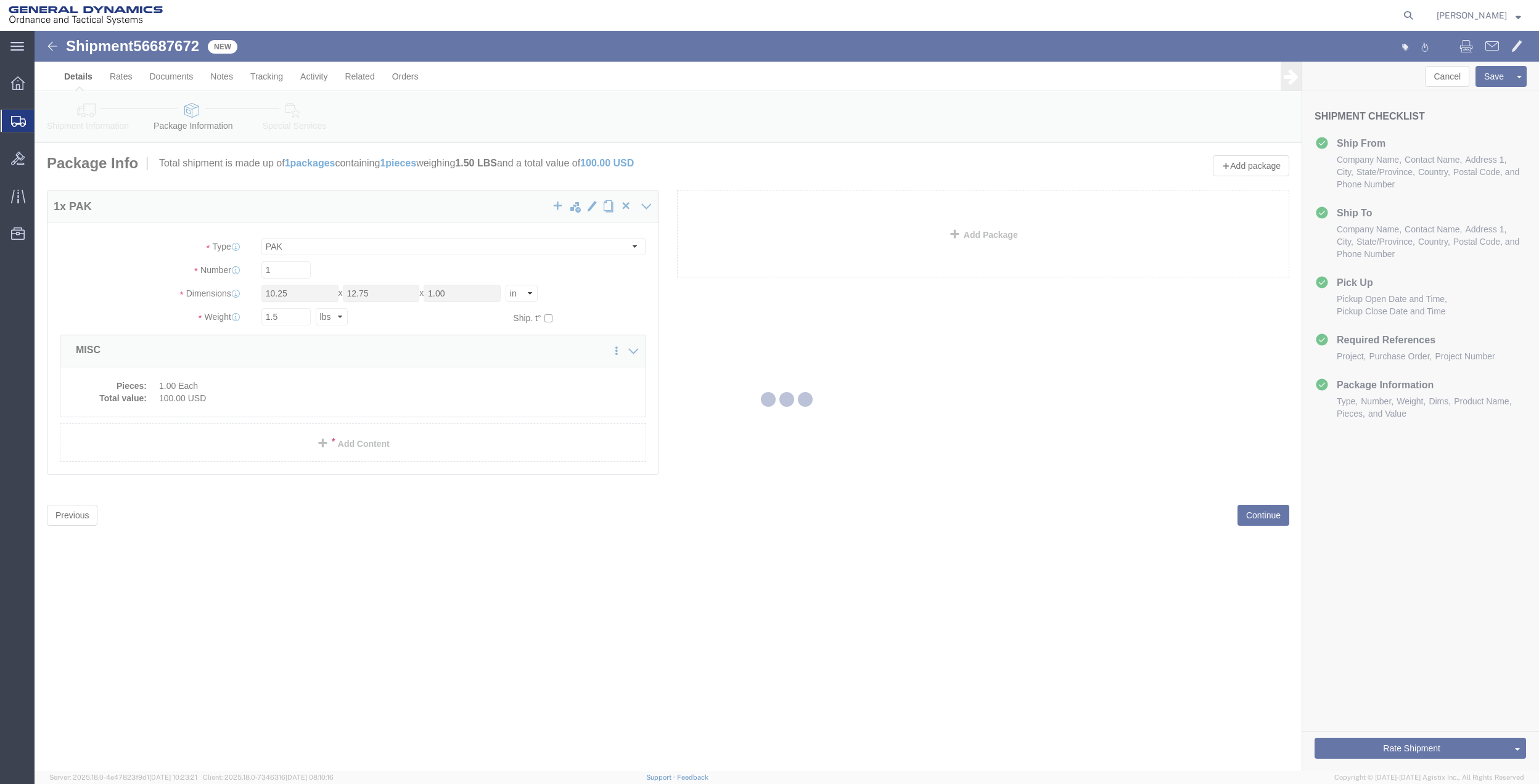
select select
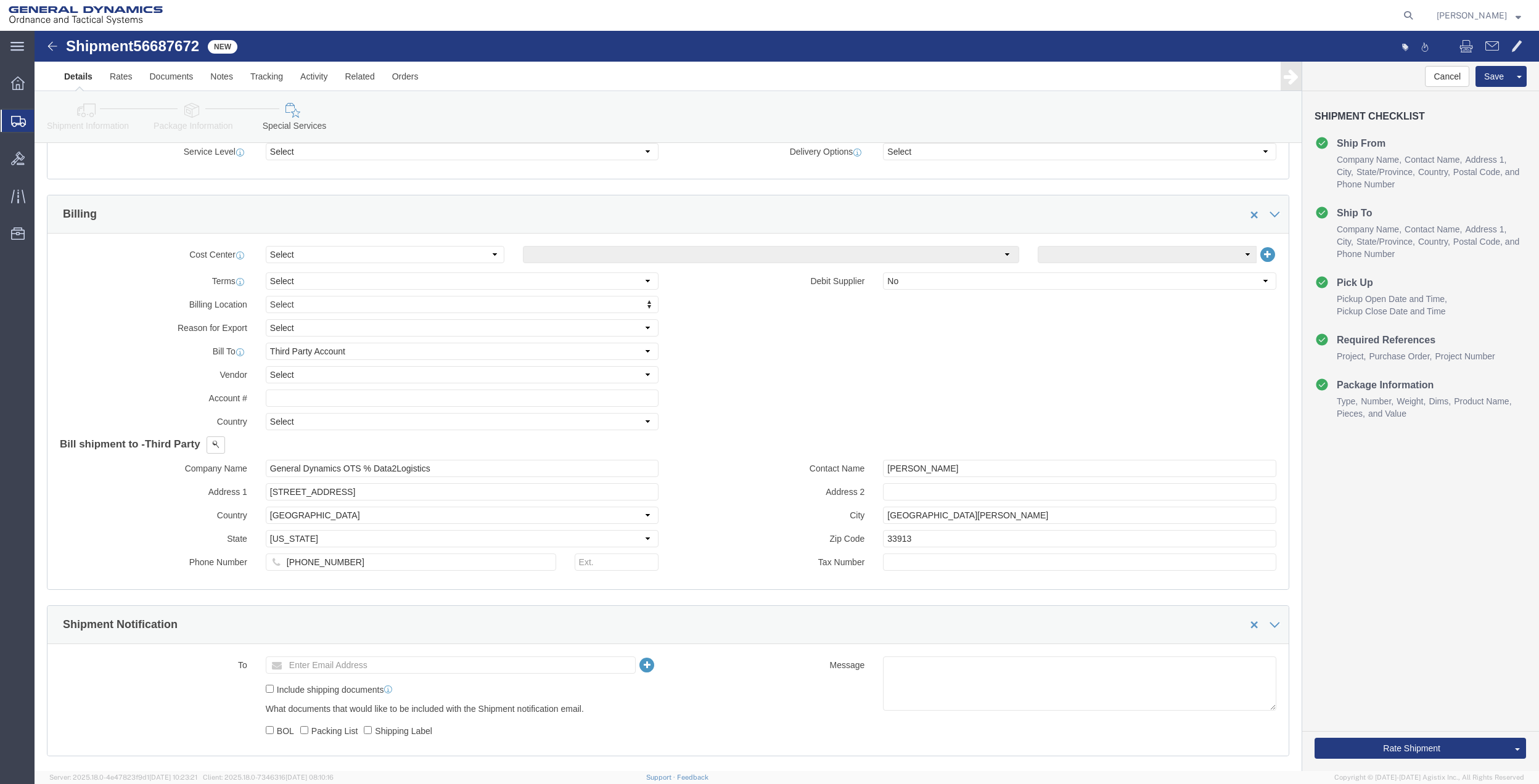
scroll to position [493, 0]
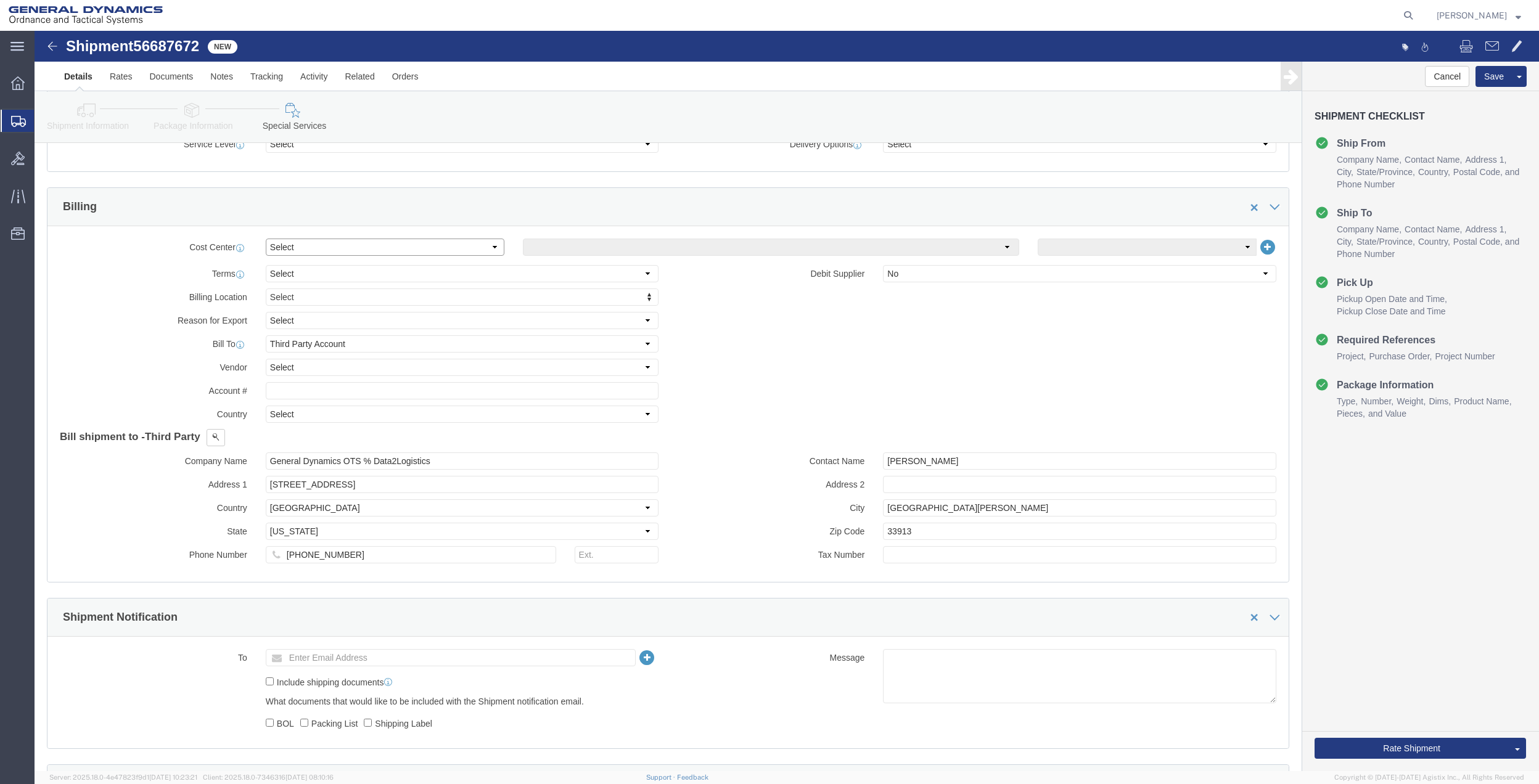
click select "Select Buyer Cost Center Department Operations Number Order Number Sales Person"
select select "DEPARTMENT"
click select "Select Buyer Cost Center Department Operations Number Order Number Sales Person"
drag, startPoint x: 588, startPoint y: 220, endPoint x: 585, endPoint y: 232, distance: 12.4
click select "Select [GEOGRAPHIC_DATA] [GEOGRAPHIC_DATA] [GEOGRAPHIC_DATA] [GEOGRAPHIC_DATA] …"
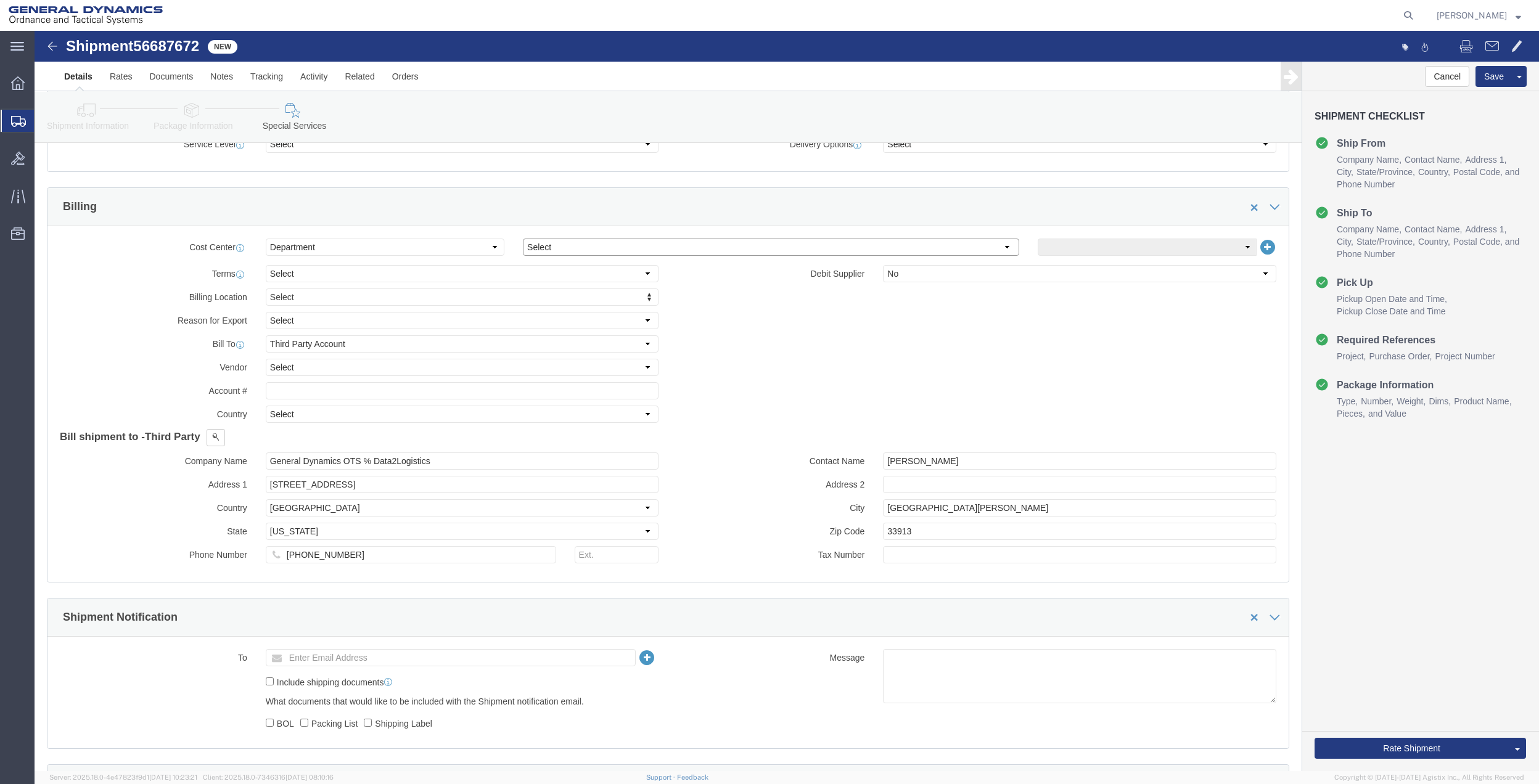
select select "1763983"
click select "Select [GEOGRAPHIC_DATA] [GEOGRAPHIC_DATA] [GEOGRAPHIC_DATA] [GEOGRAPHIC_DATA] …"
click select "Select 10AFM 10GAG 10GAH 10GFL 10GFO 10GIE 10GIS 30MABS St [PERSON_NAME] Program"
select select "214681"
click select "Select 10AFM 10GAG 10GAH 10GFL 10GFO 10GIE 10GIS 30MABS St [PERSON_NAME] Program"
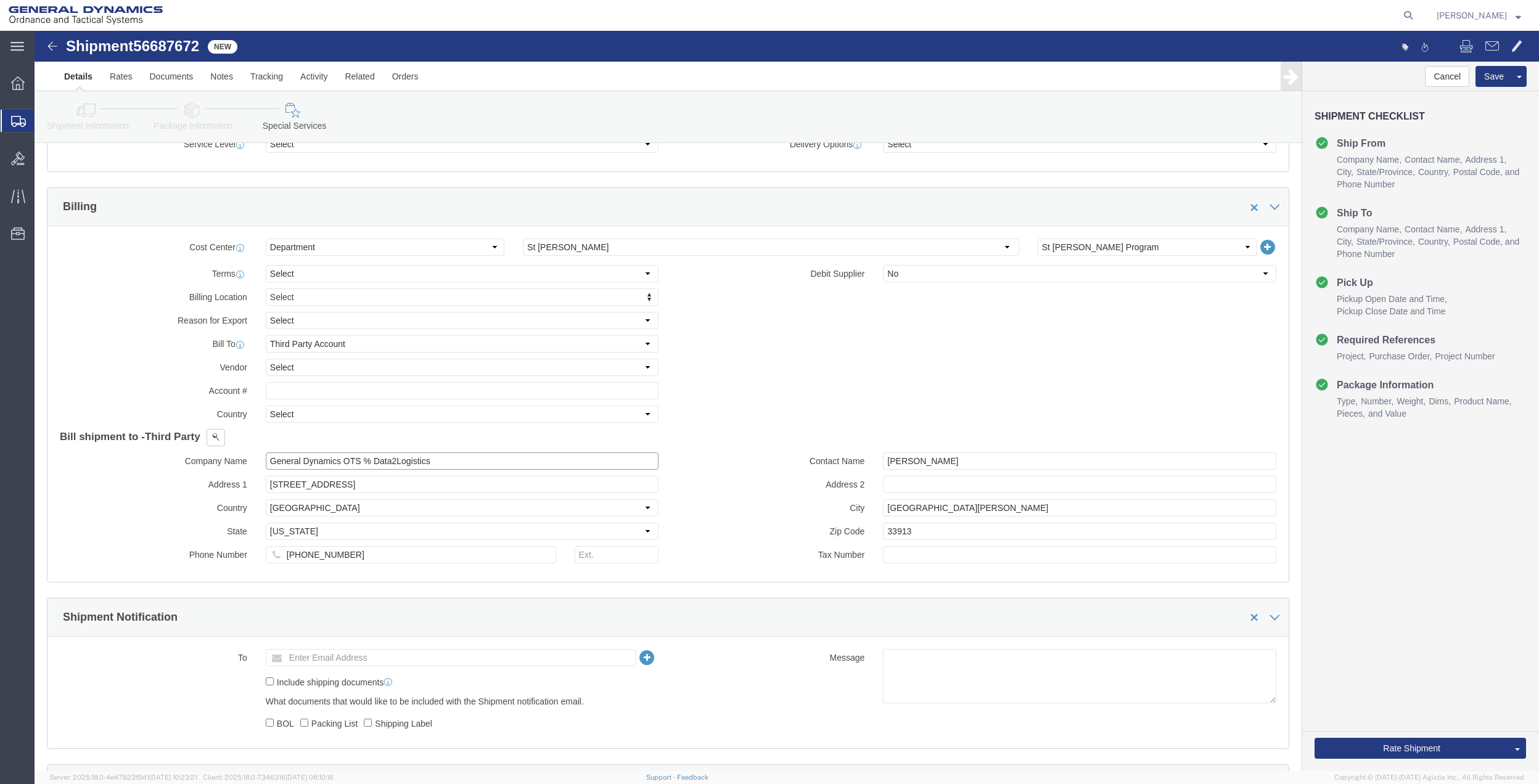
click input "General Dynamics OTS % Data2Logistics"
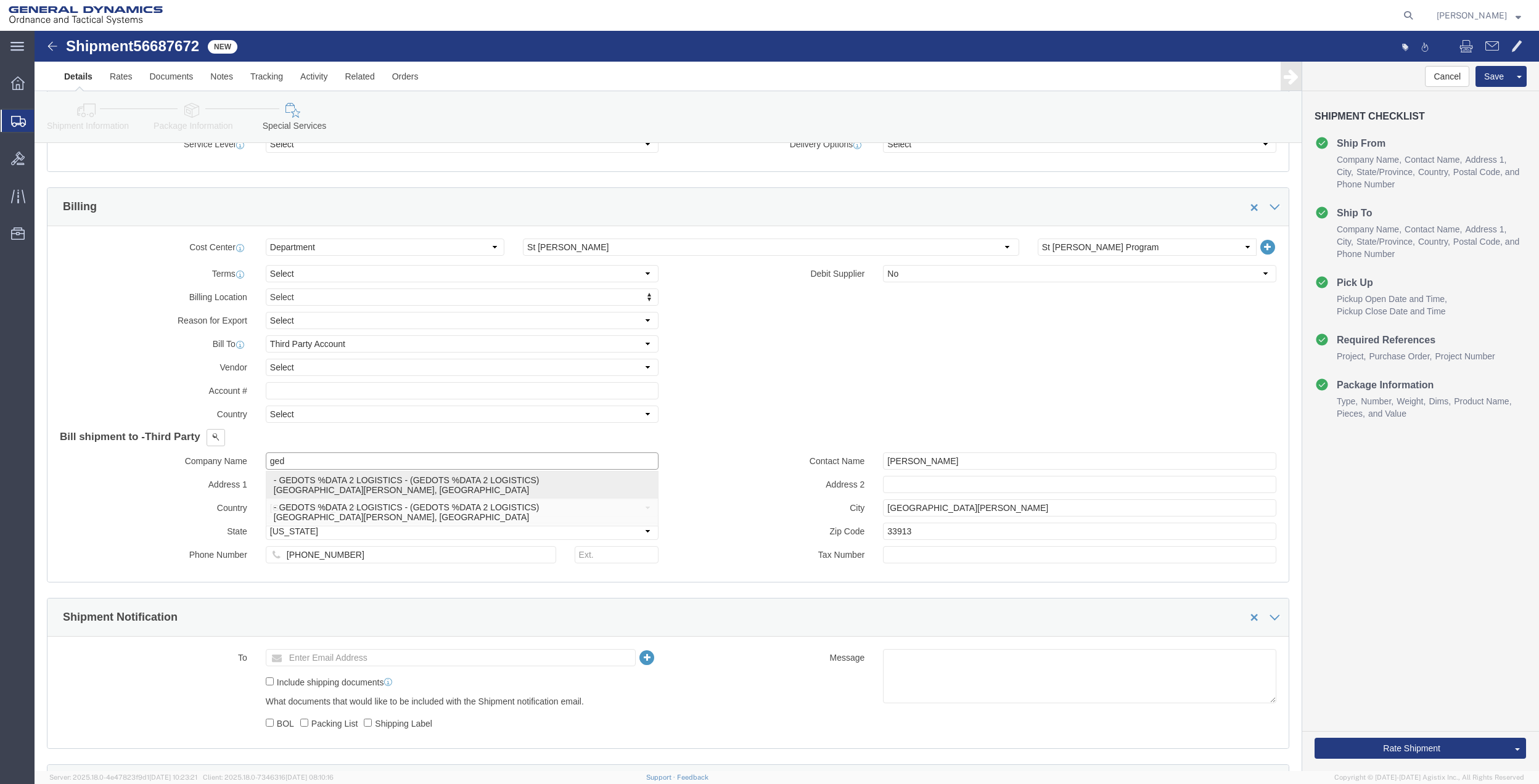
click p "- GEDOTS %DATA 2 LOGISTICS - (GEDOTS %DATA 2 LOGISTICS) [GEOGRAPHIC_DATA][PERSO…"
type input "GEDOTS %DATA 2 LOGISTICS"
type input "PO BOX 61050"
type input "GEDOTS %DATA 2 LOGISTICS"
type input "FORT [PERSON_NAME]"
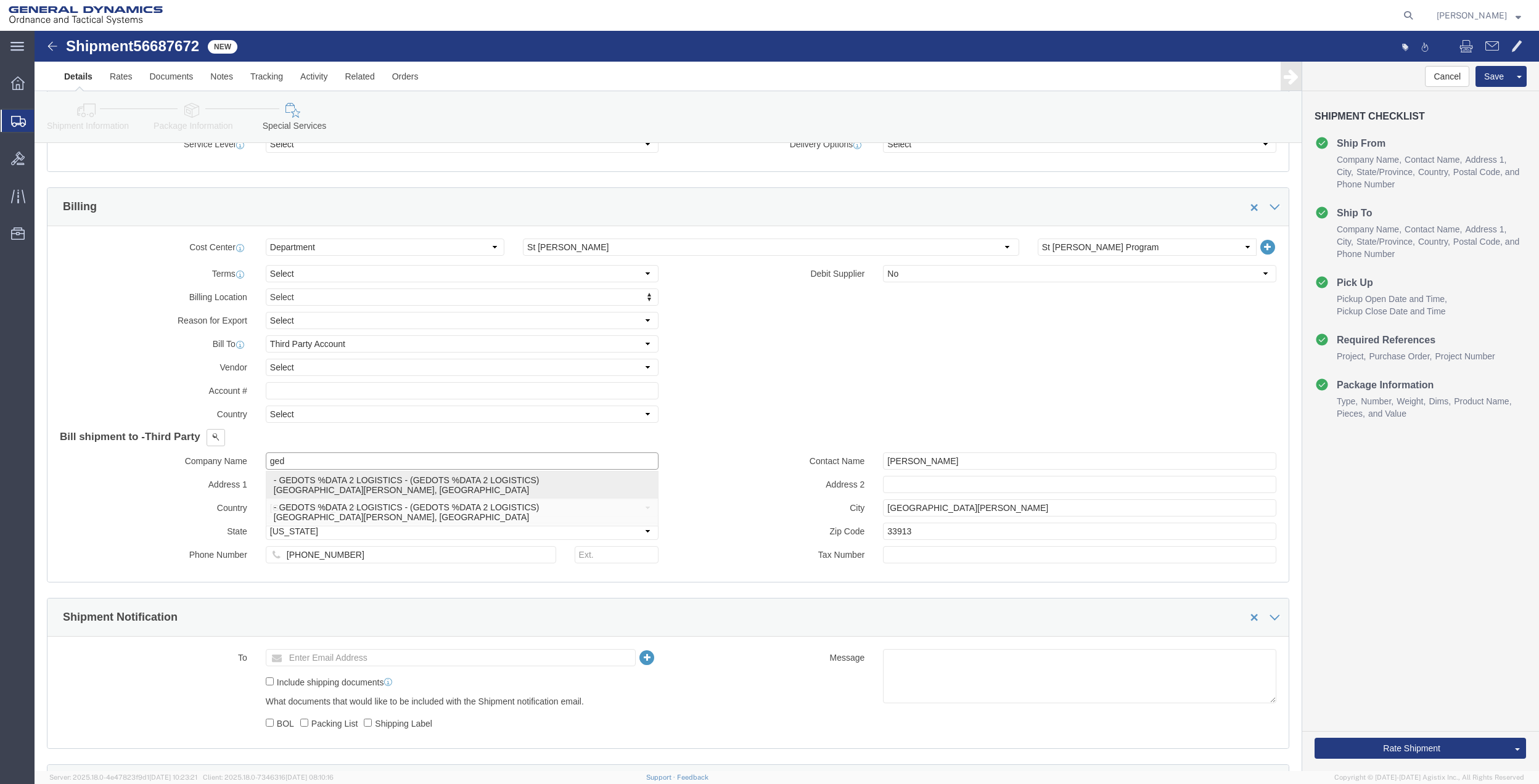
type input "33906"
select select "FL"
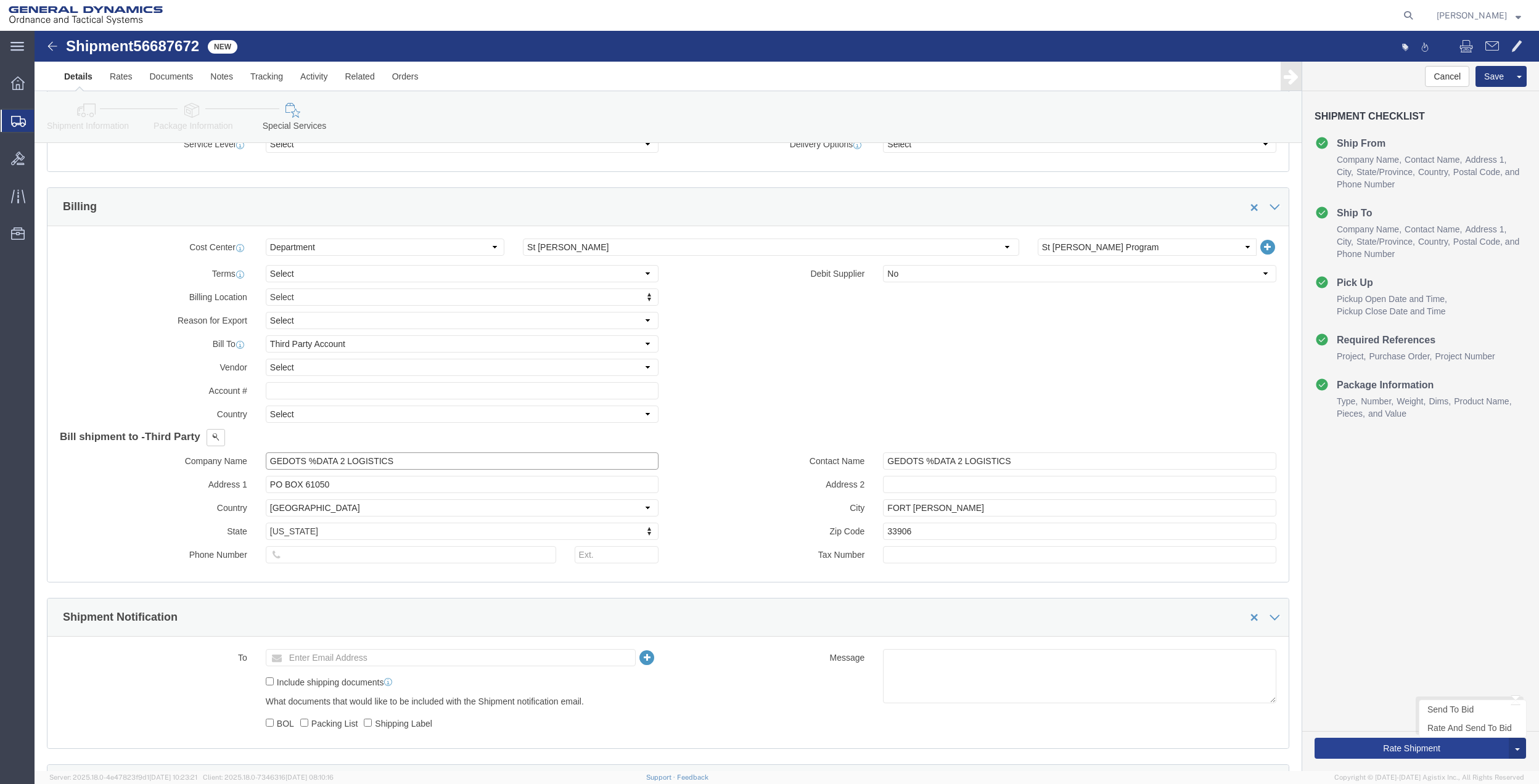
type input "GEDOTS %DATA 2 LOGISTICS"
click button "Rate Shipment"
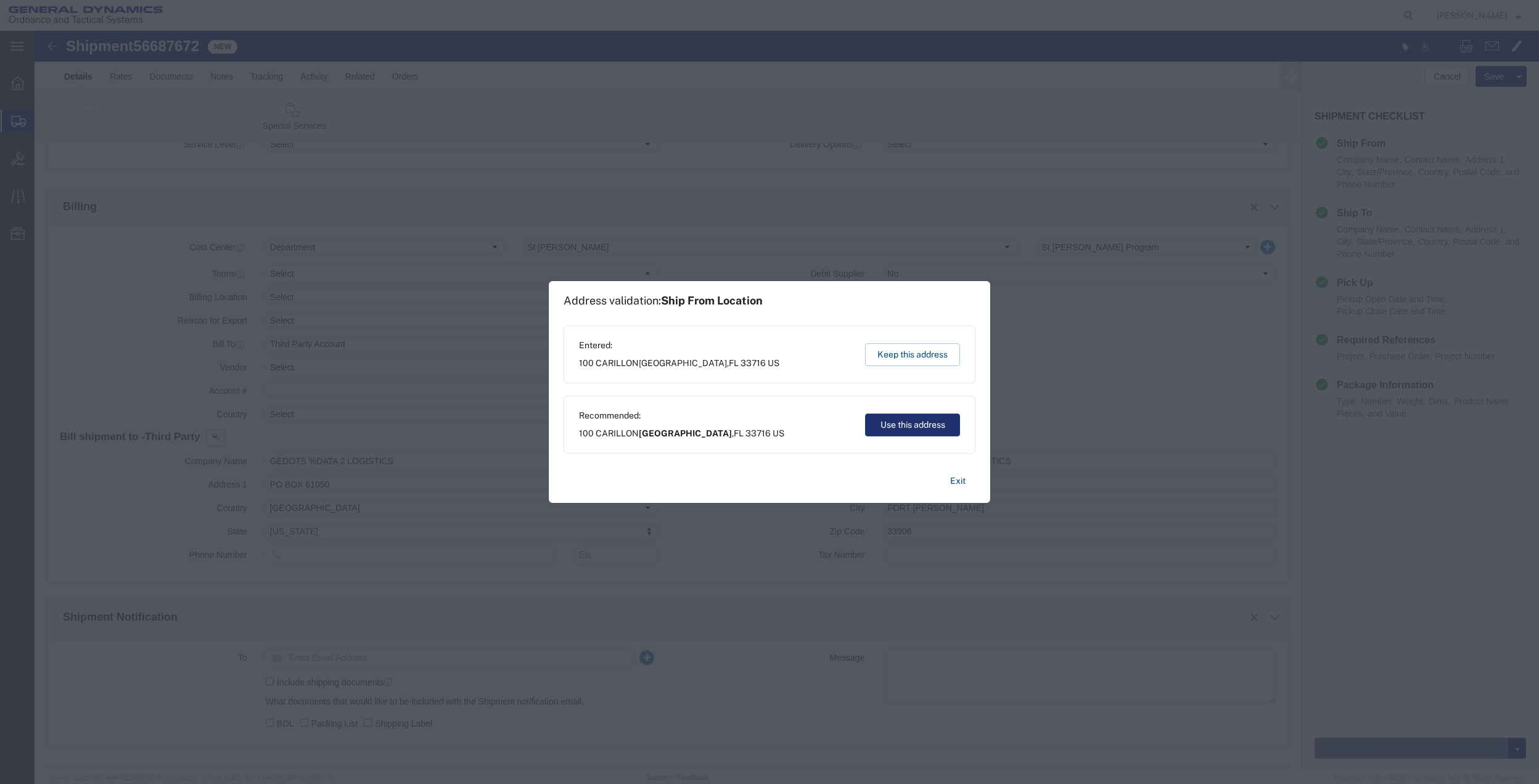
click at [929, 418] on button "Use this address" at bounding box center [912, 424] width 95 height 22
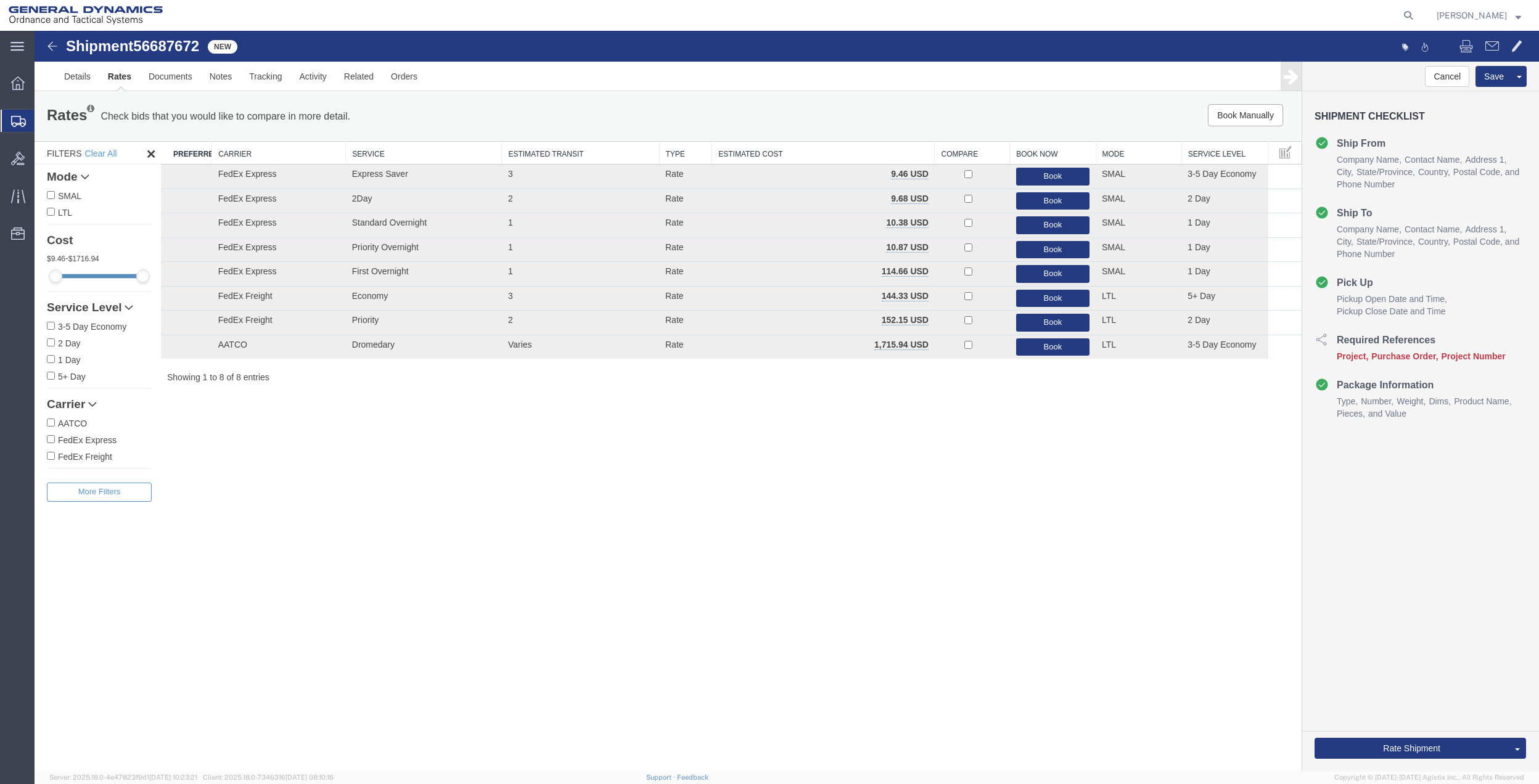
scroll to position [0, 0]
click at [1043, 230] on button "Book" at bounding box center [1053, 225] width 74 height 18
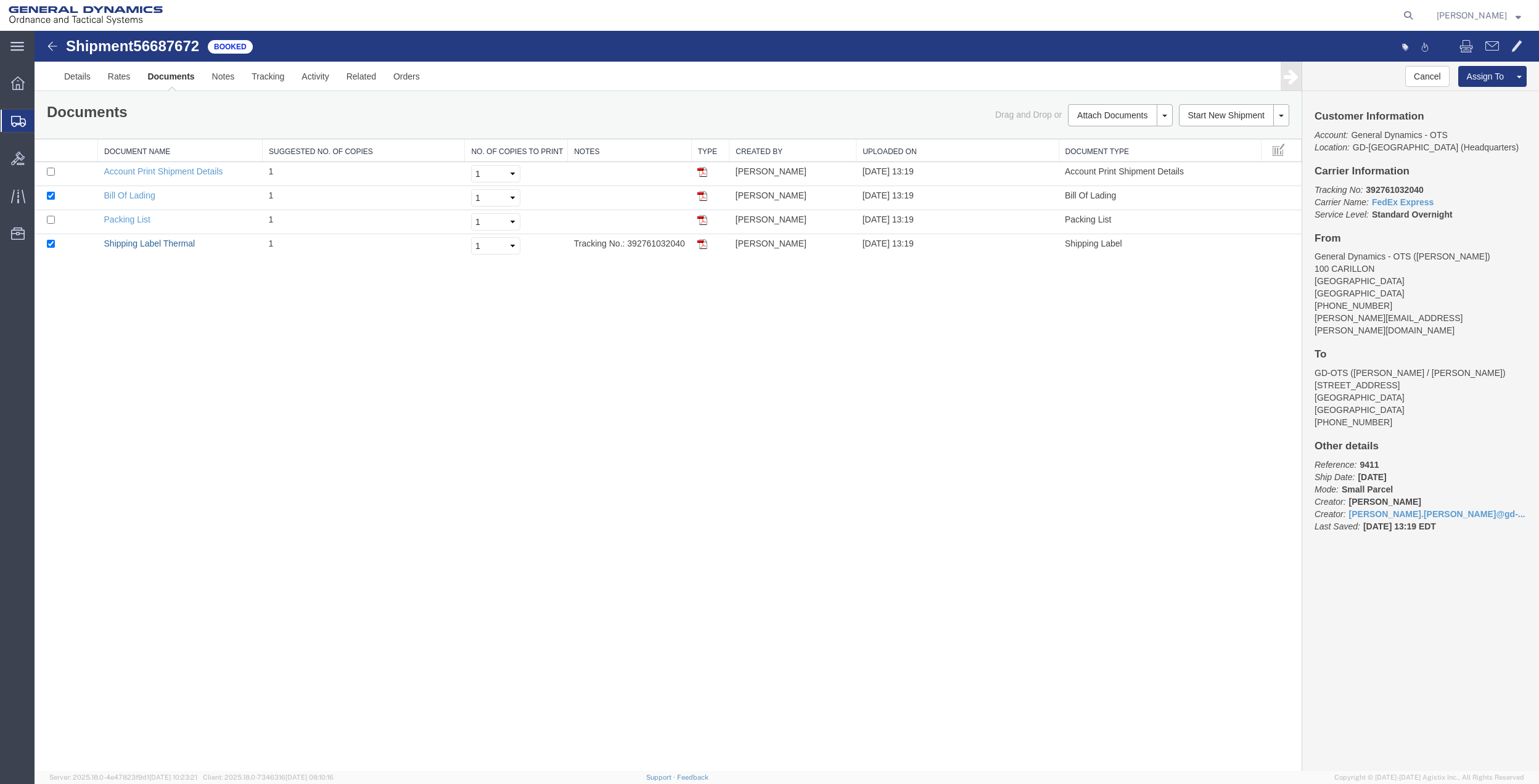
drag, startPoint x: 161, startPoint y: 243, endPoint x: 348, endPoint y: 295, distance: 194.1
click at [161, 243] on link "Shipping Label Thermal" at bounding box center [150, 243] width 92 height 10
click at [0, 0] on span "Create Shipment" at bounding box center [0, 0] width 0 height 0
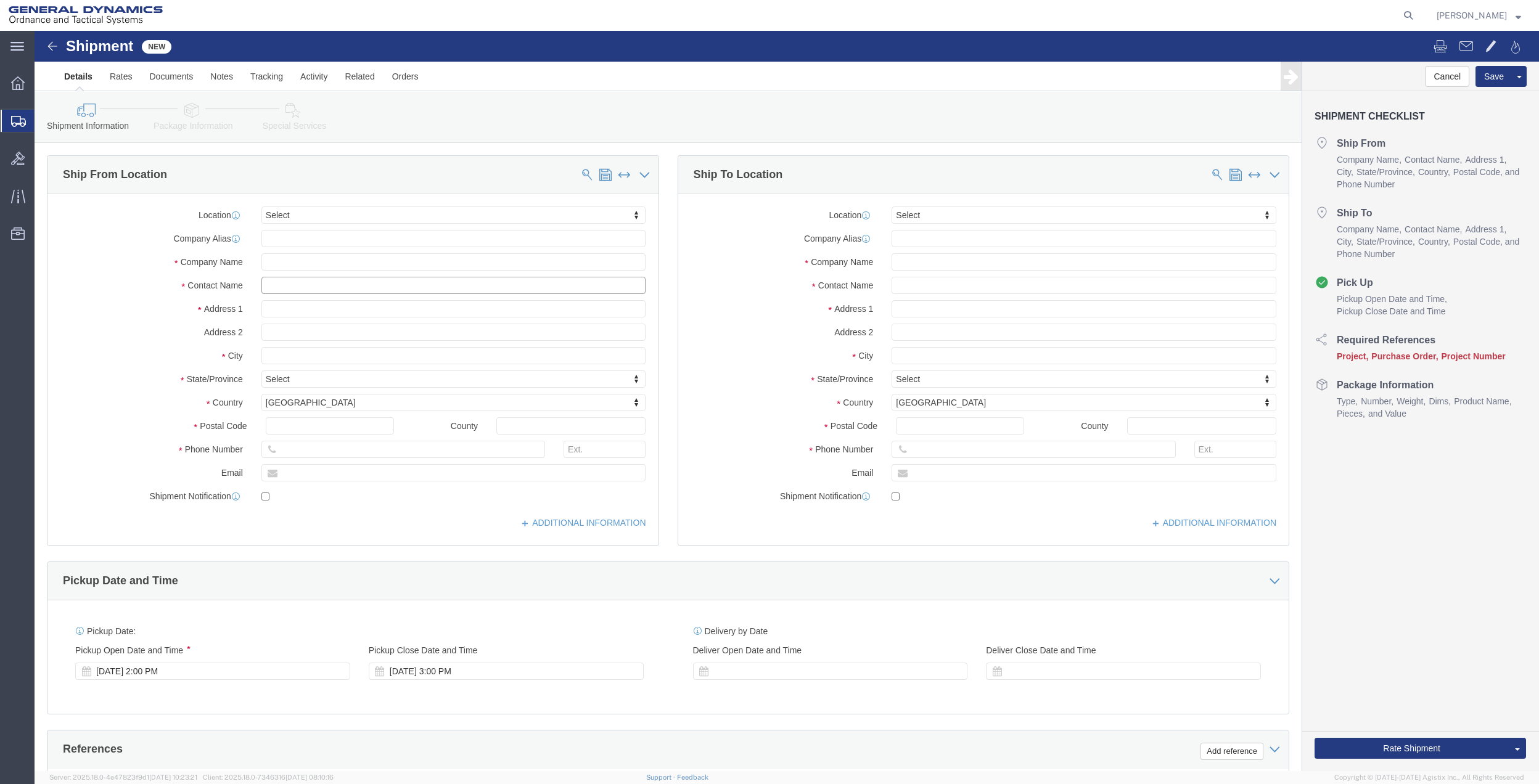
click input "text"
type input "bacon"
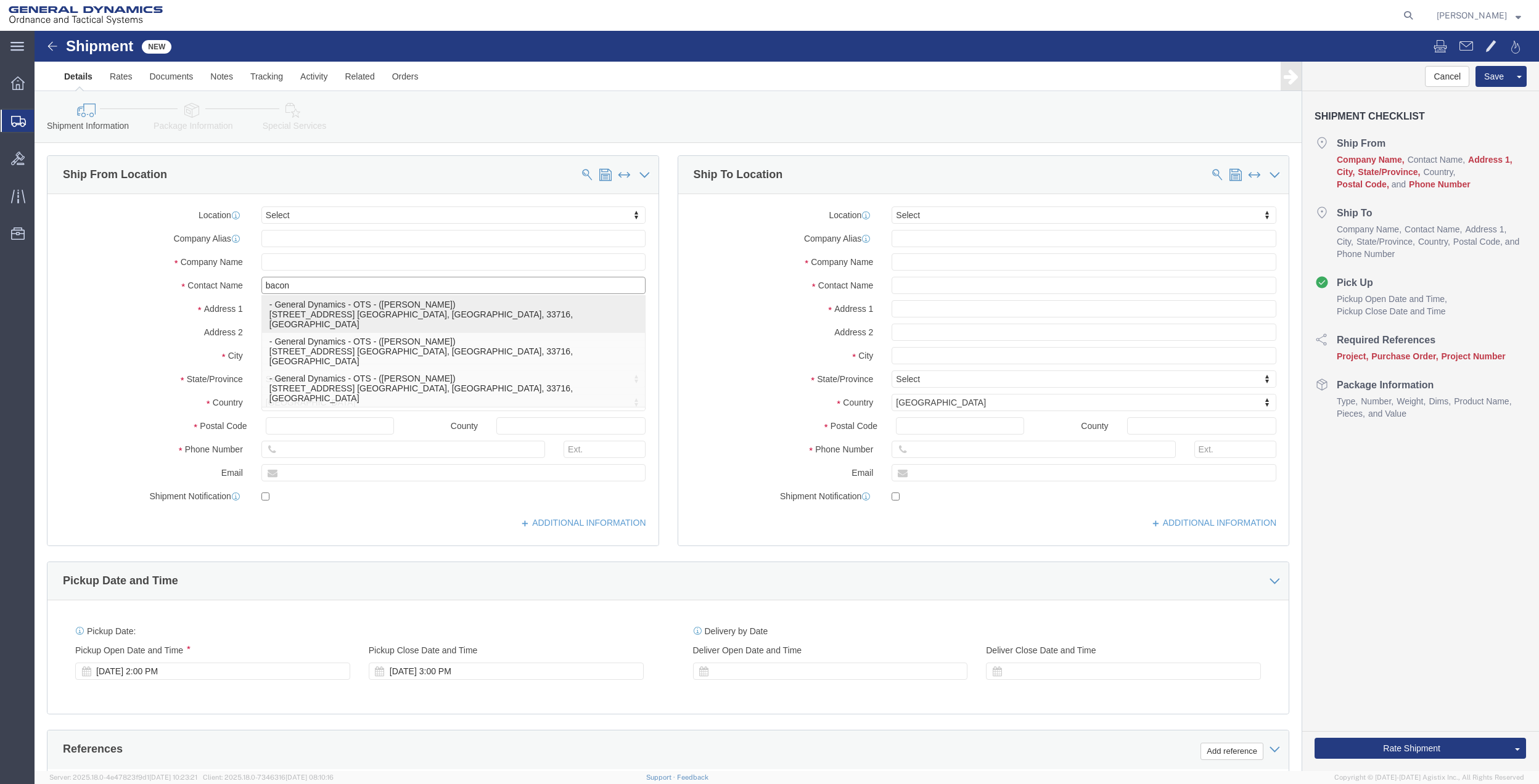
click p "- General Dynamics - OTS - ([PERSON_NAME]) [STREET_ADDRESS] [GEOGRAPHIC_DATA], …"
select select "FL"
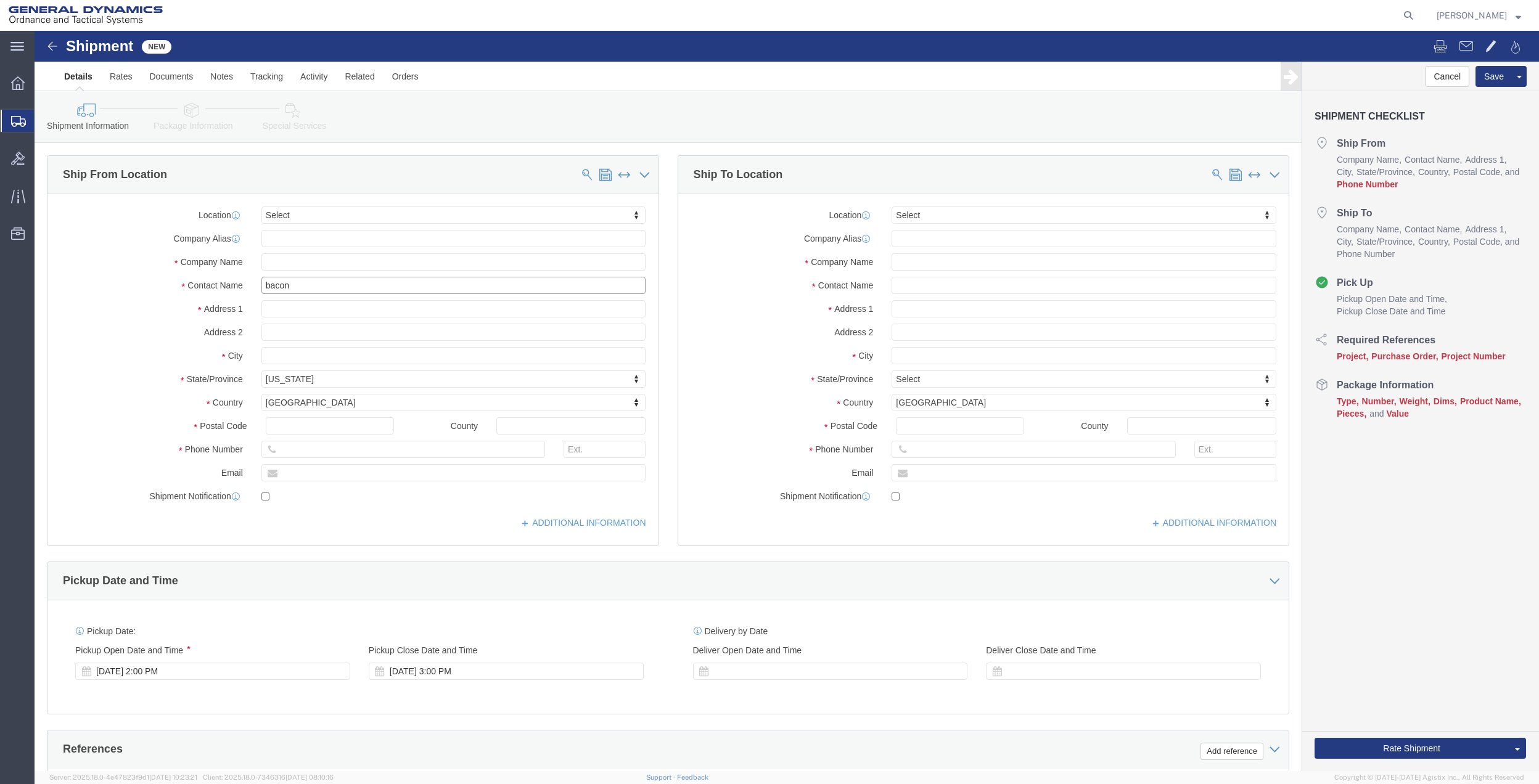
drag, startPoint x: 294, startPoint y: 253, endPoint x: 188, endPoint y: 249, distance: 106.1
click input "bacon"
click label "Contact Name"
click input "[PERSON_NAME]"
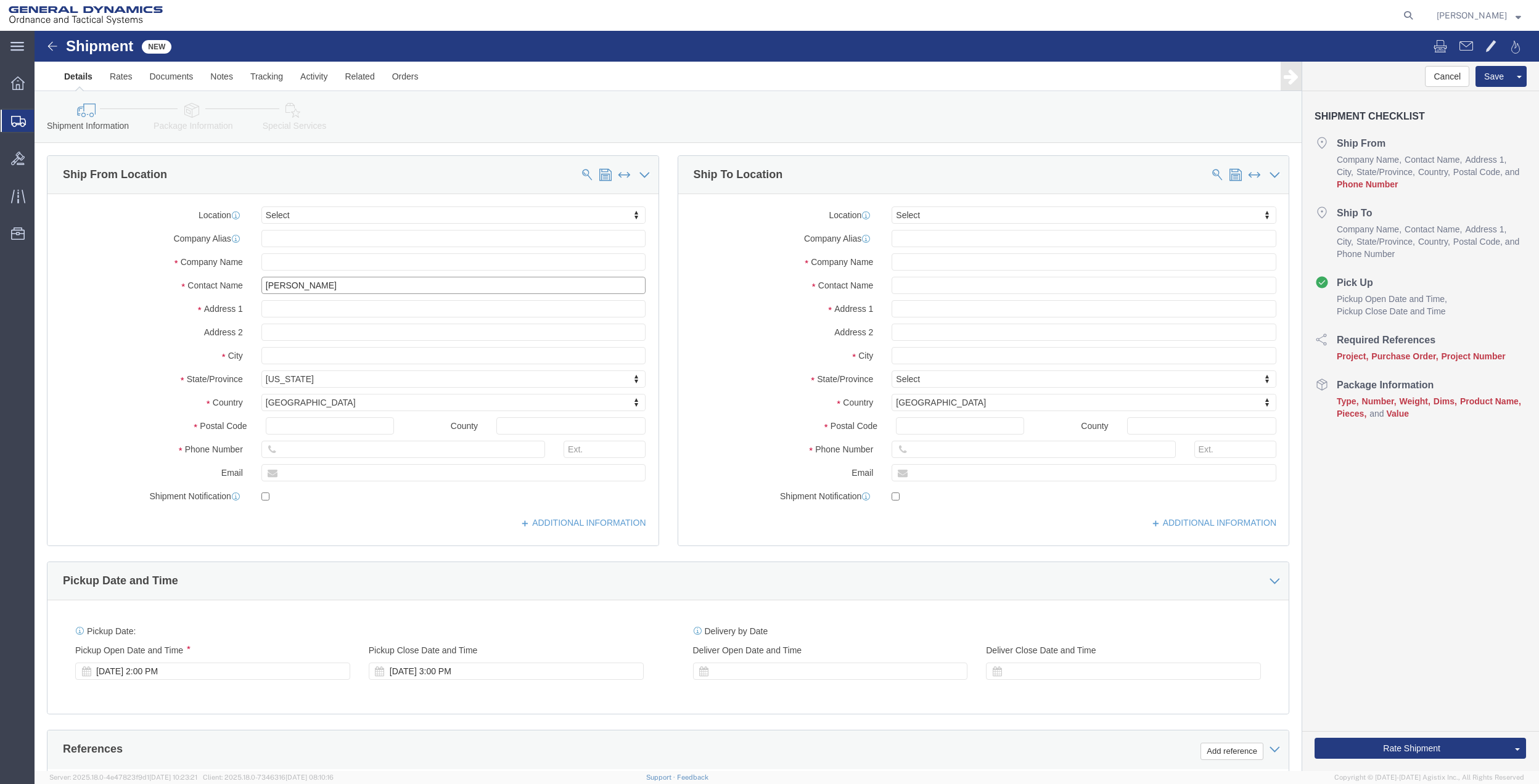
click input "[PERSON_NAME]"
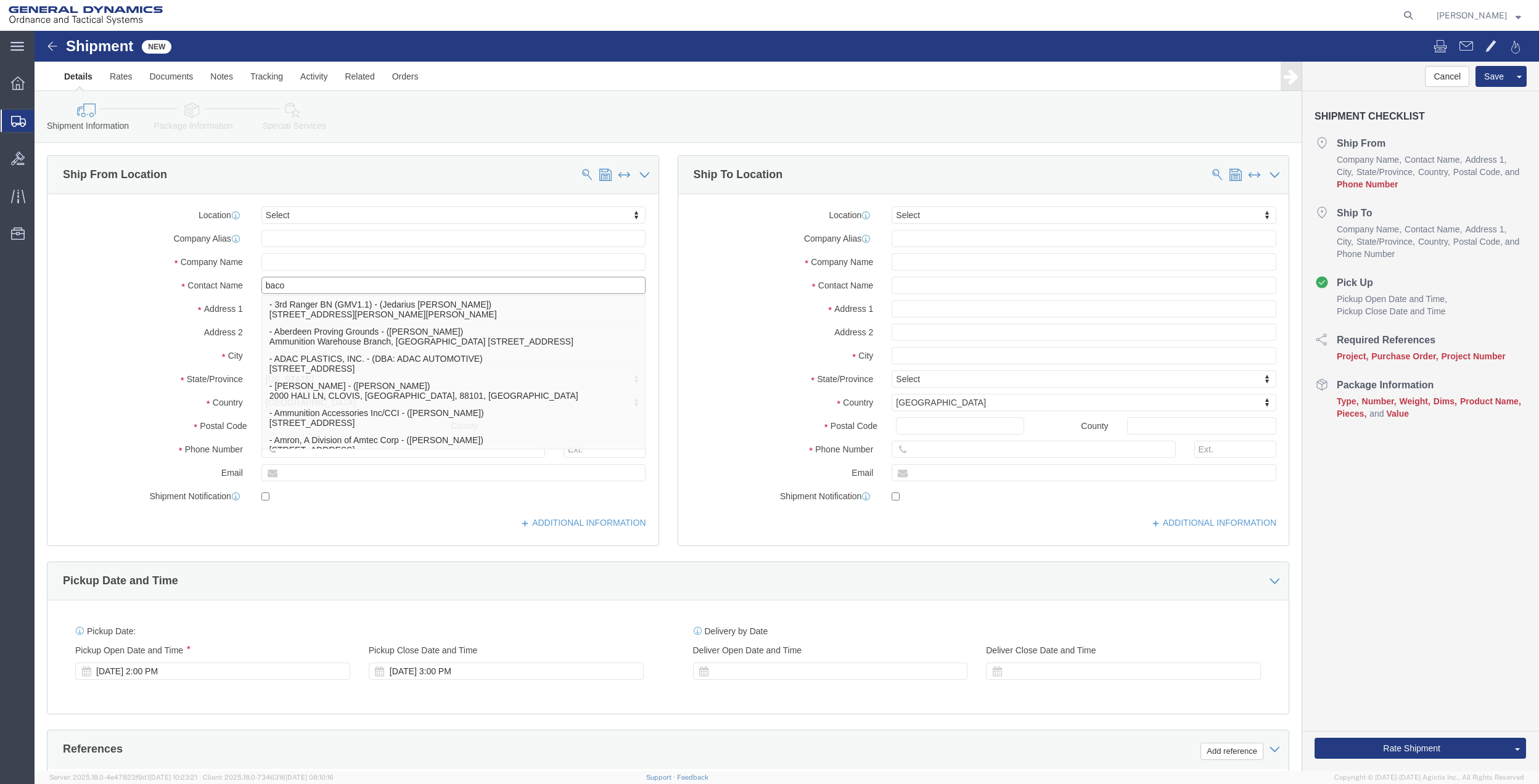
type input "bacon"
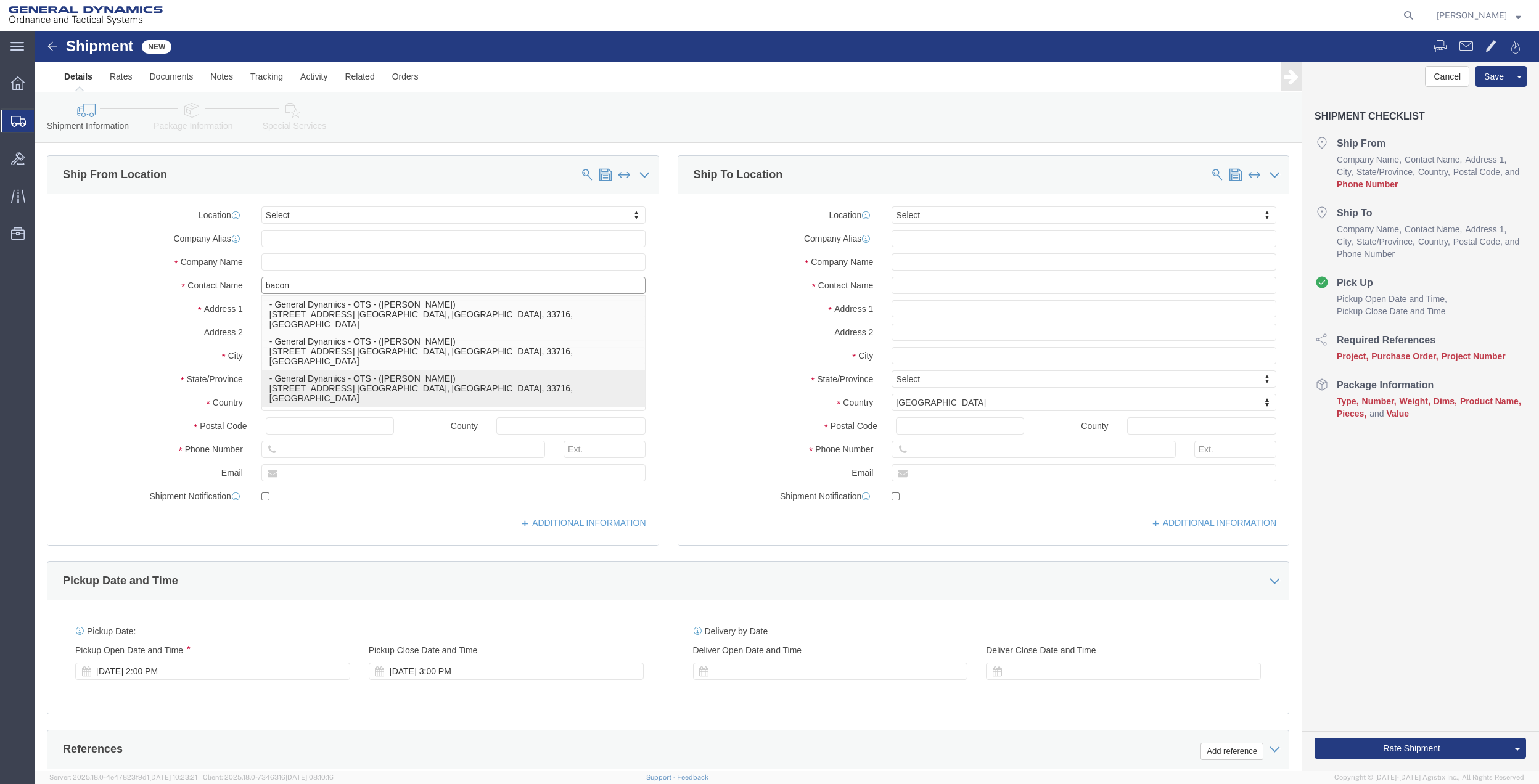
click p "- General Dynamics - OTS - ([PERSON_NAME]) [STREET_ADDRESS] [GEOGRAPHIC_DATA], …"
select select "FL"
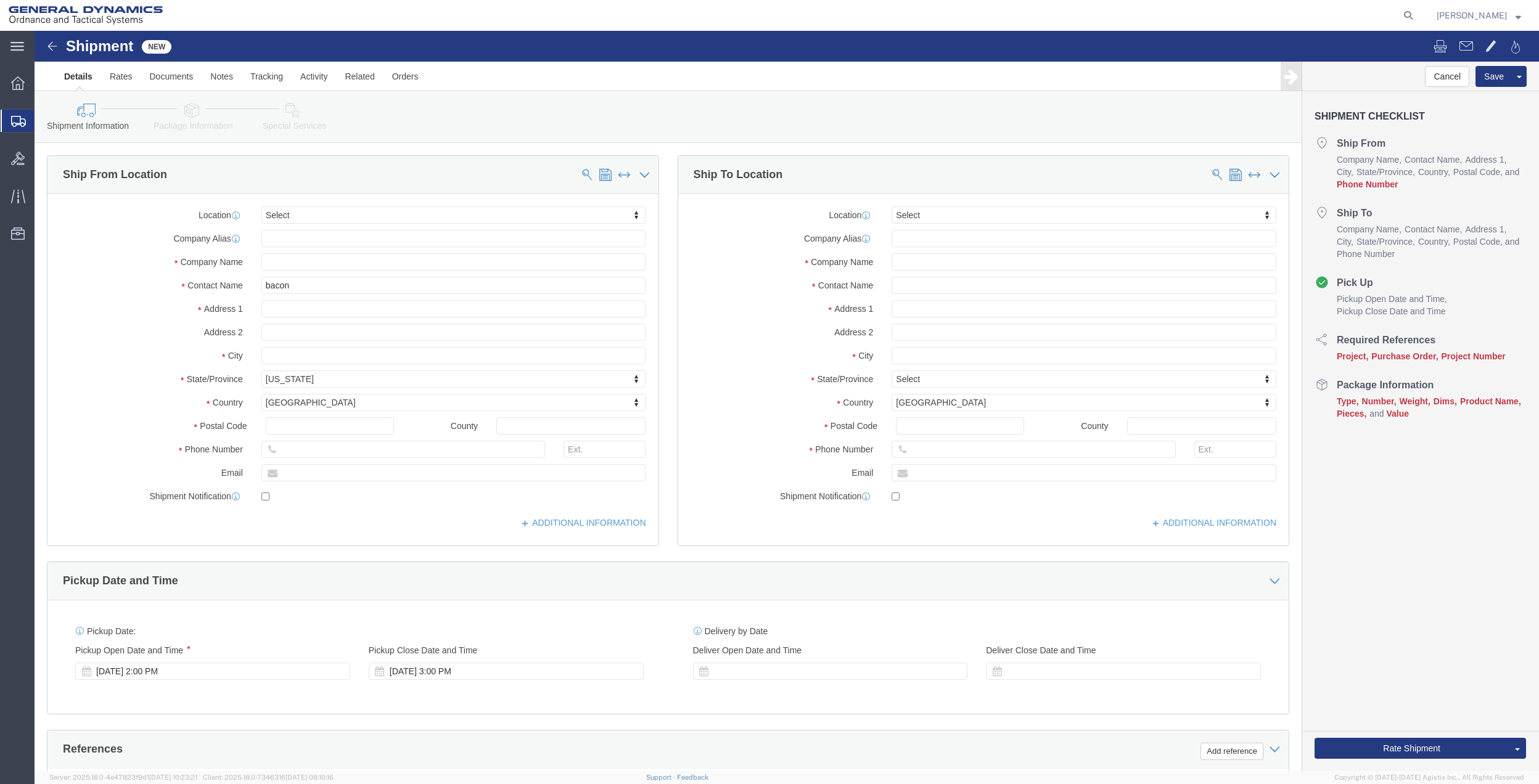
drag, startPoint x: 313, startPoint y: 245, endPoint x: 237, endPoint y: 249, distance: 76.1
click div "Location Select Select My Profile Location GD-OTS [GEOGRAPHIC_DATA] (Commerce) …"
click input "bacon"
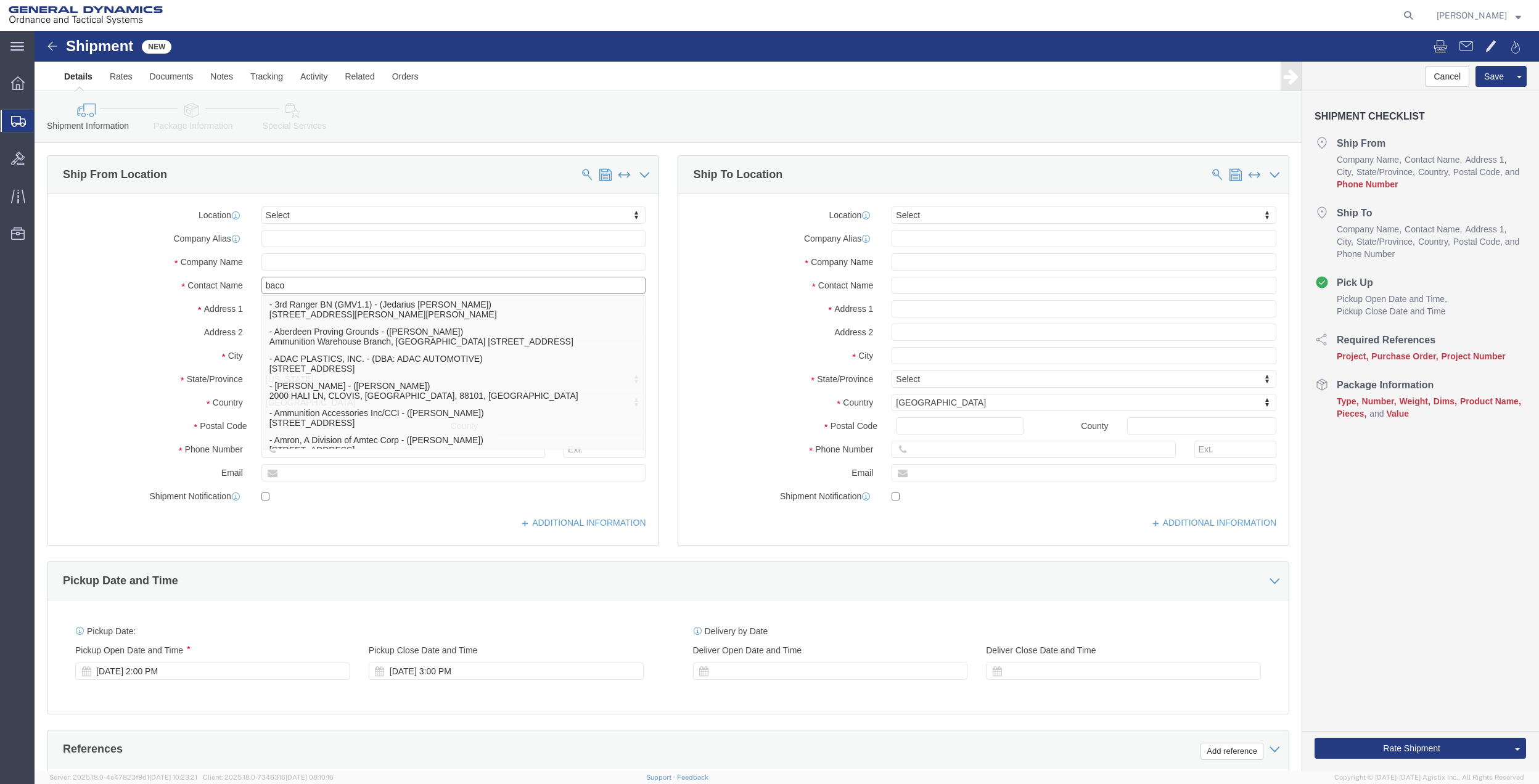
type input "bacon"
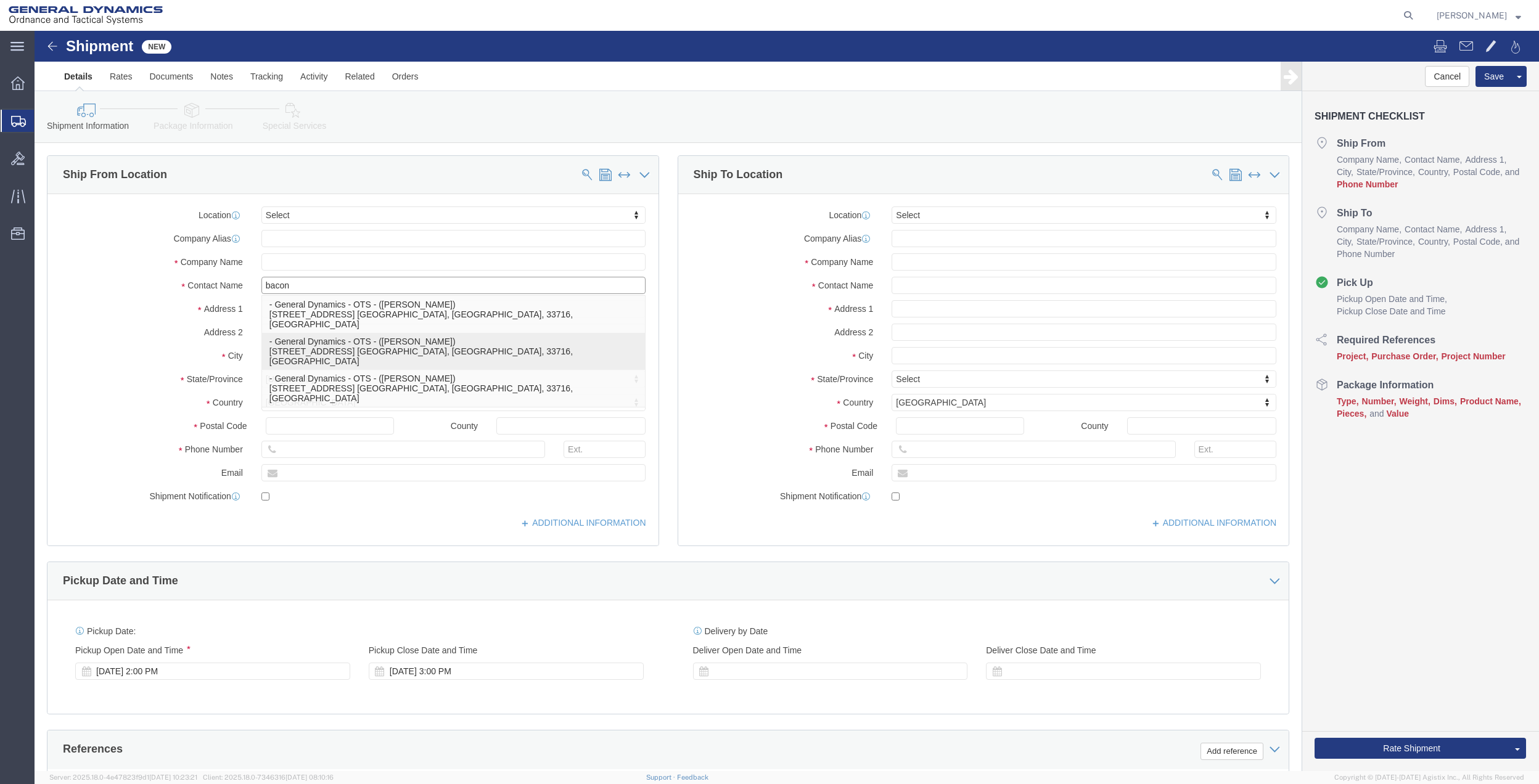
click p "- General Dynamics - OTS - ([PERSON_NAME]) [STREET_ADDRESS] [GEOGRAPHIC_DATA], …"
select select "FL"
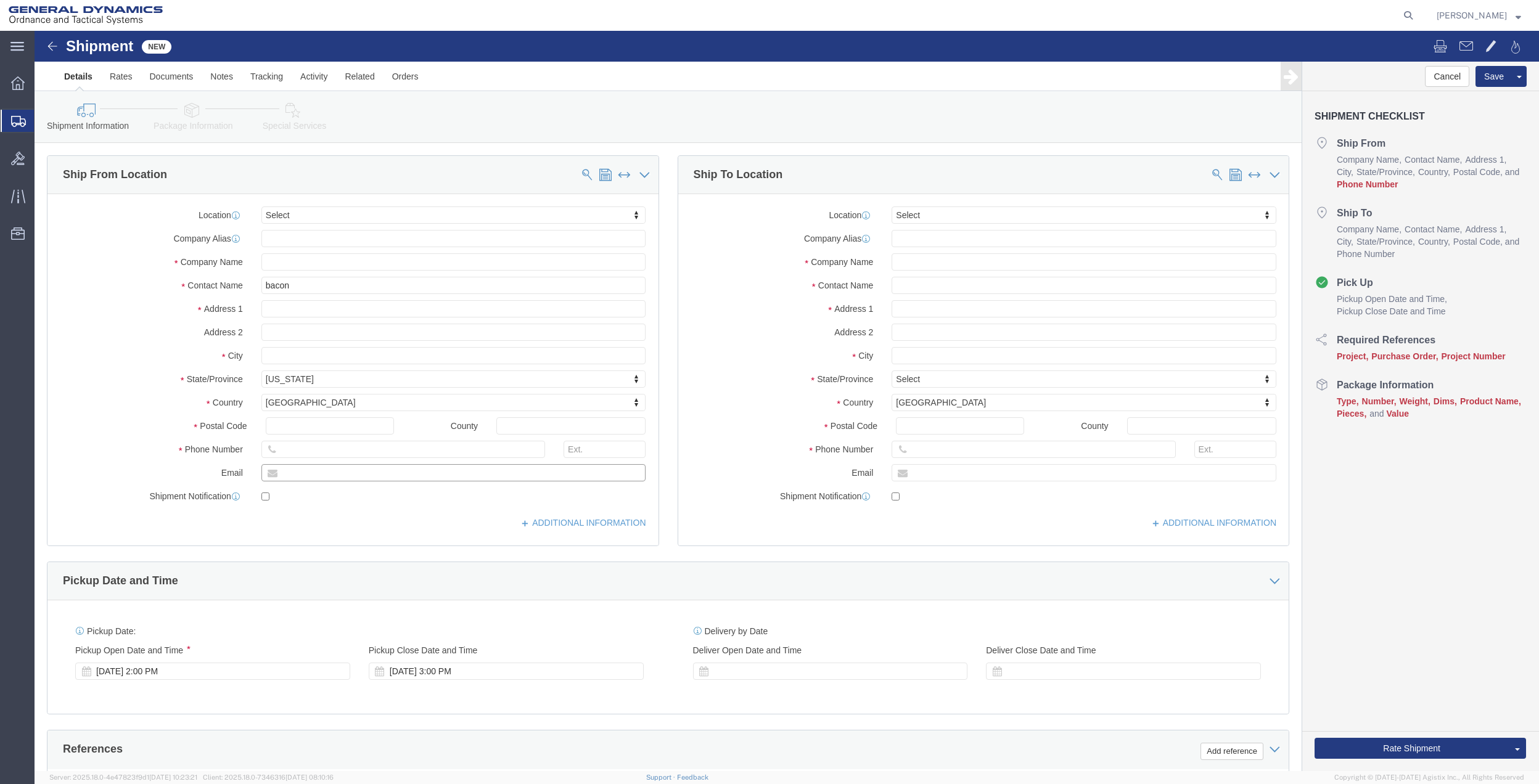
click input "text"
paste input "[PERSON_NAME][EMAIL_ADDRESS][PERSON_NAME][DOMAIN_NAME]"
type input "[PERSON_NAME][EMAIL_ADDRESS][PERSON_NAME][DOMAIN_NAME]"
click input "text"
paste input "[PHONE_NUMBER]"
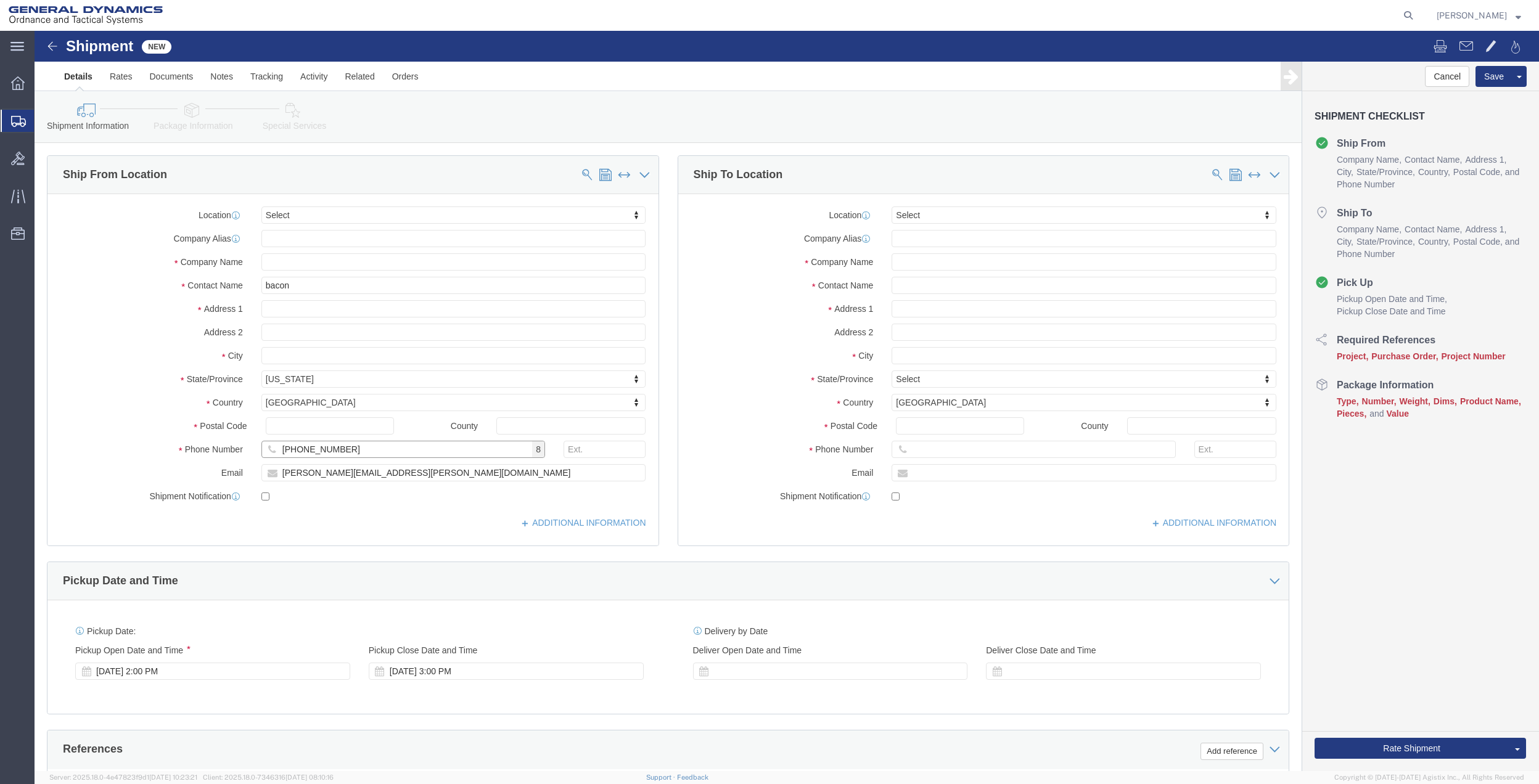
type input "[PHONE_NUMBER]"
click input "text"
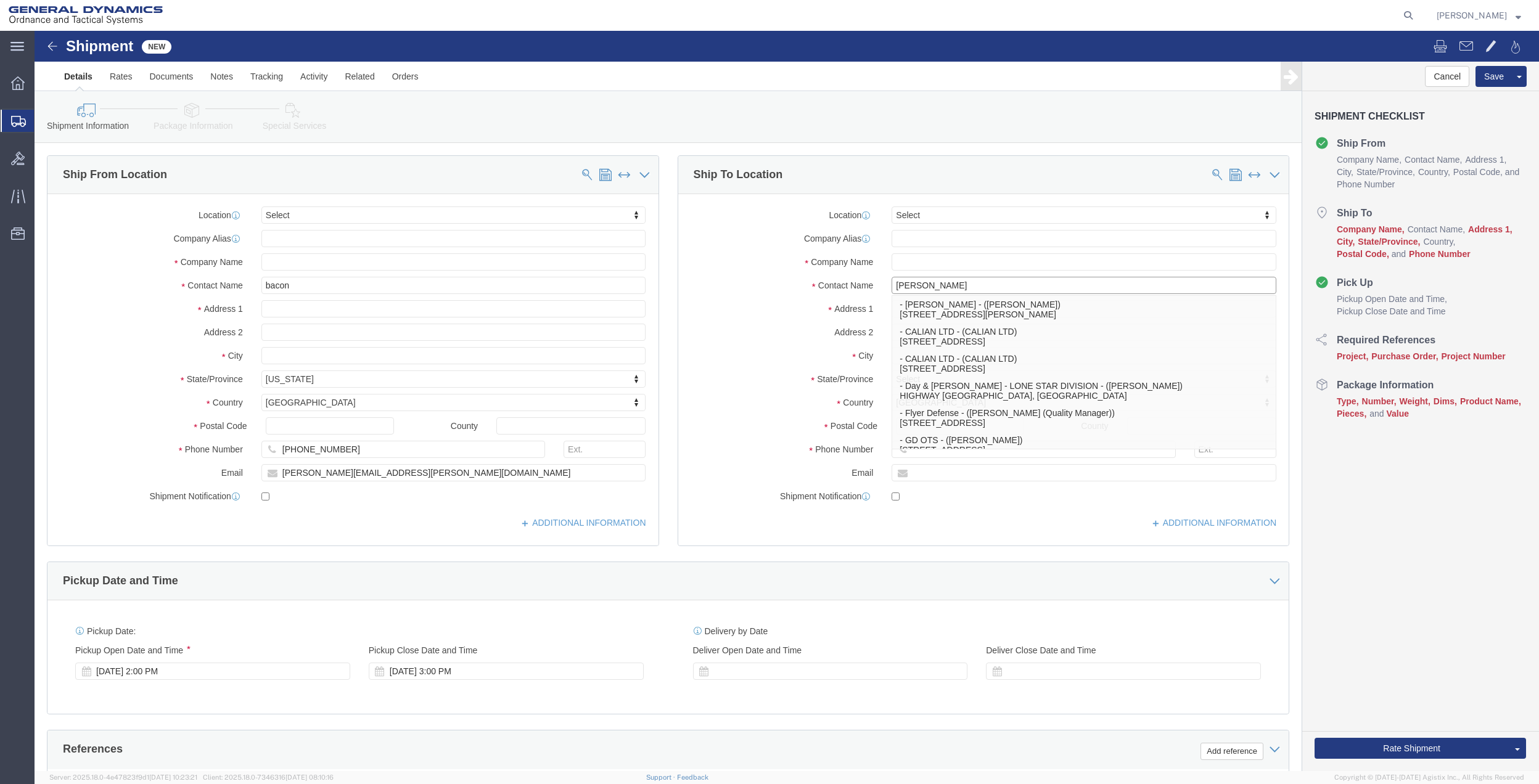
type input "[PERSON_NAME]"
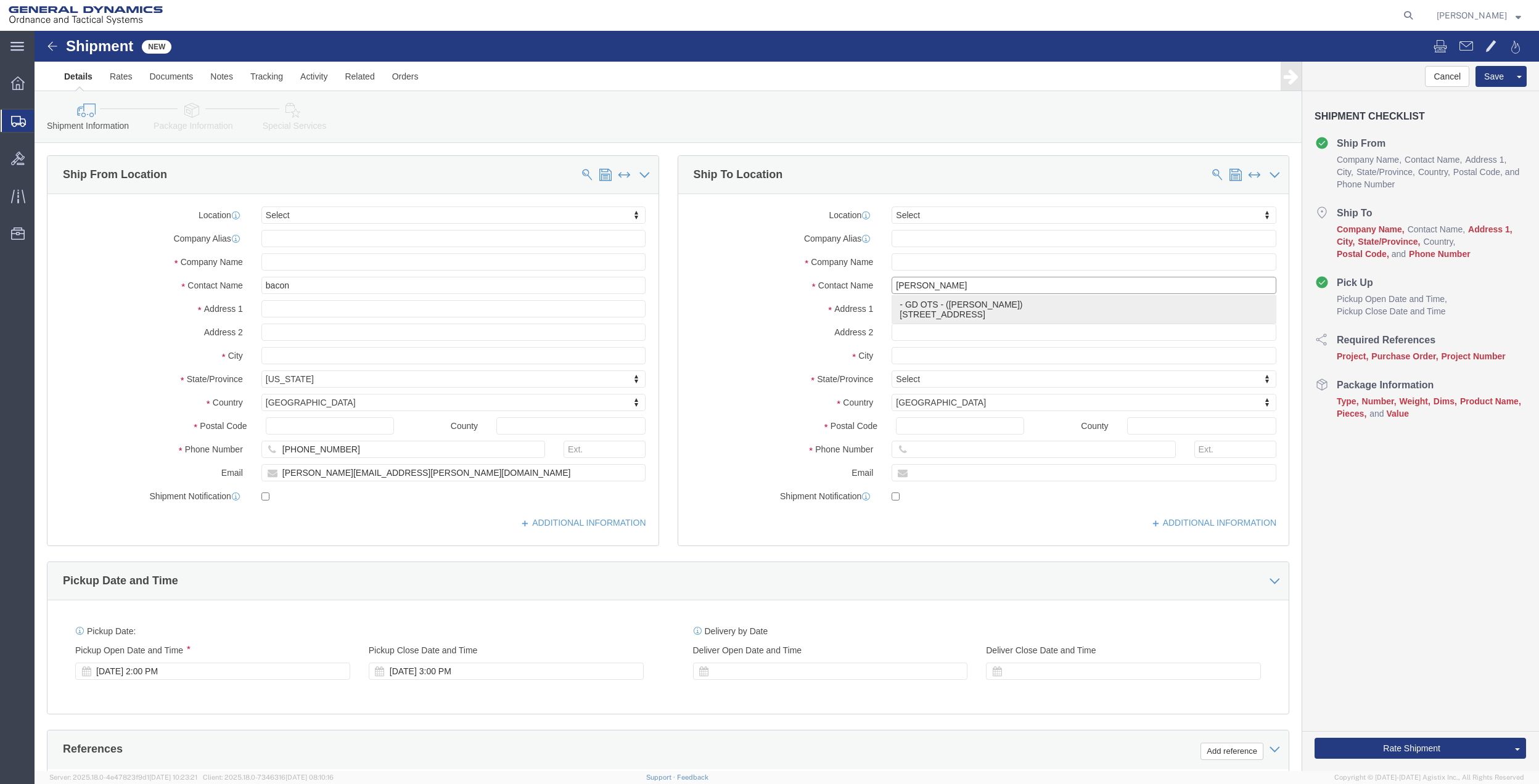
click p "- GD OTS - ([PERSON_NAME]) [STREET_ADDRESS]"
select select "CA"
drag, startPoint x: 936, startPoint y: 250, endPoint x: 778, endPoint y: 259, distance: 158.3
click div "Contact Name [PERSON_NAME] f [PERSON_NAME] f"
type input "[PERSON_NAME]"
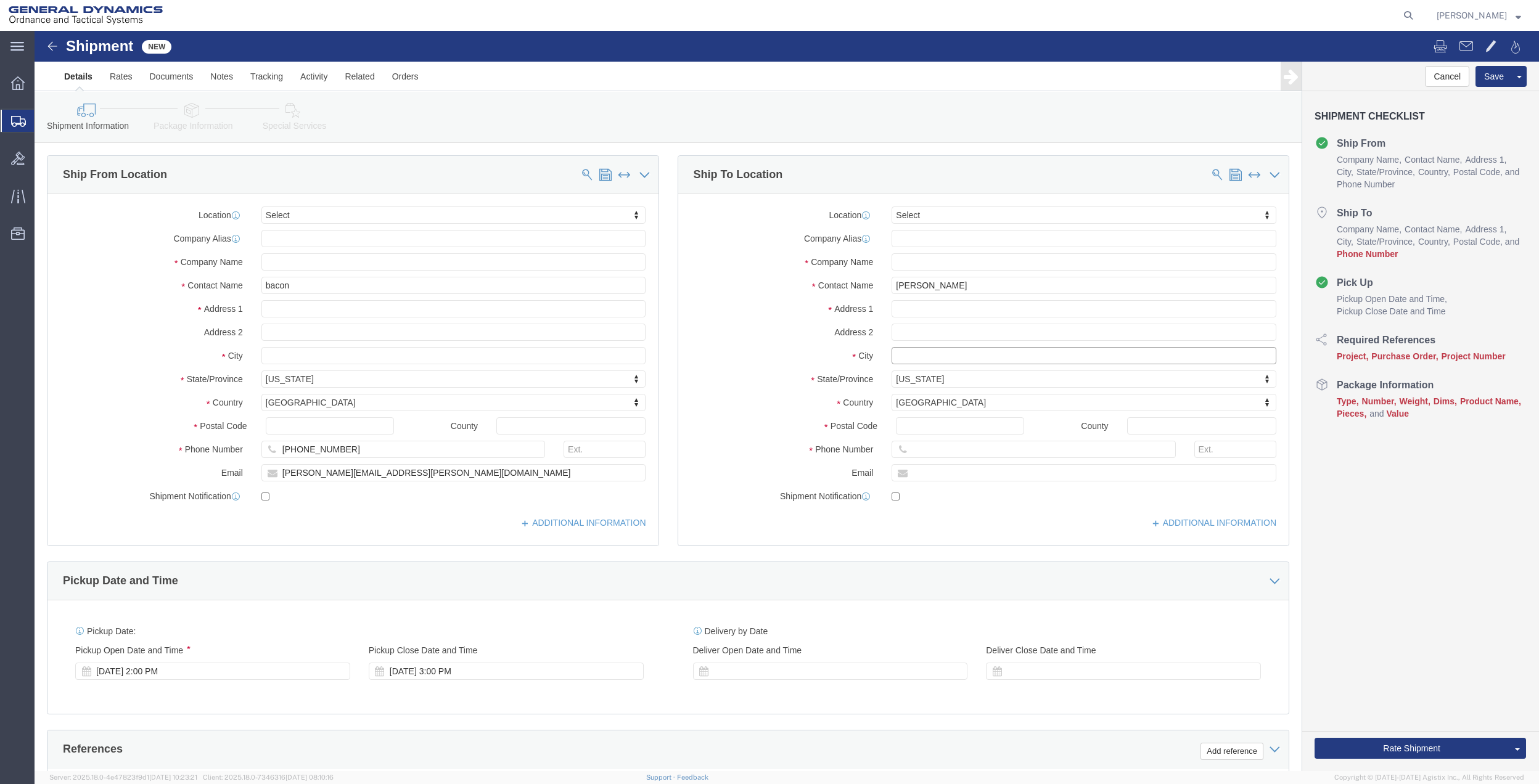
click input "text"
drag, startPoint x: 950, startPoint y: 324, endPoint x: 742, endPoint y: 324, distance: 208.0
click div "City"
click label "City"
click input "text"
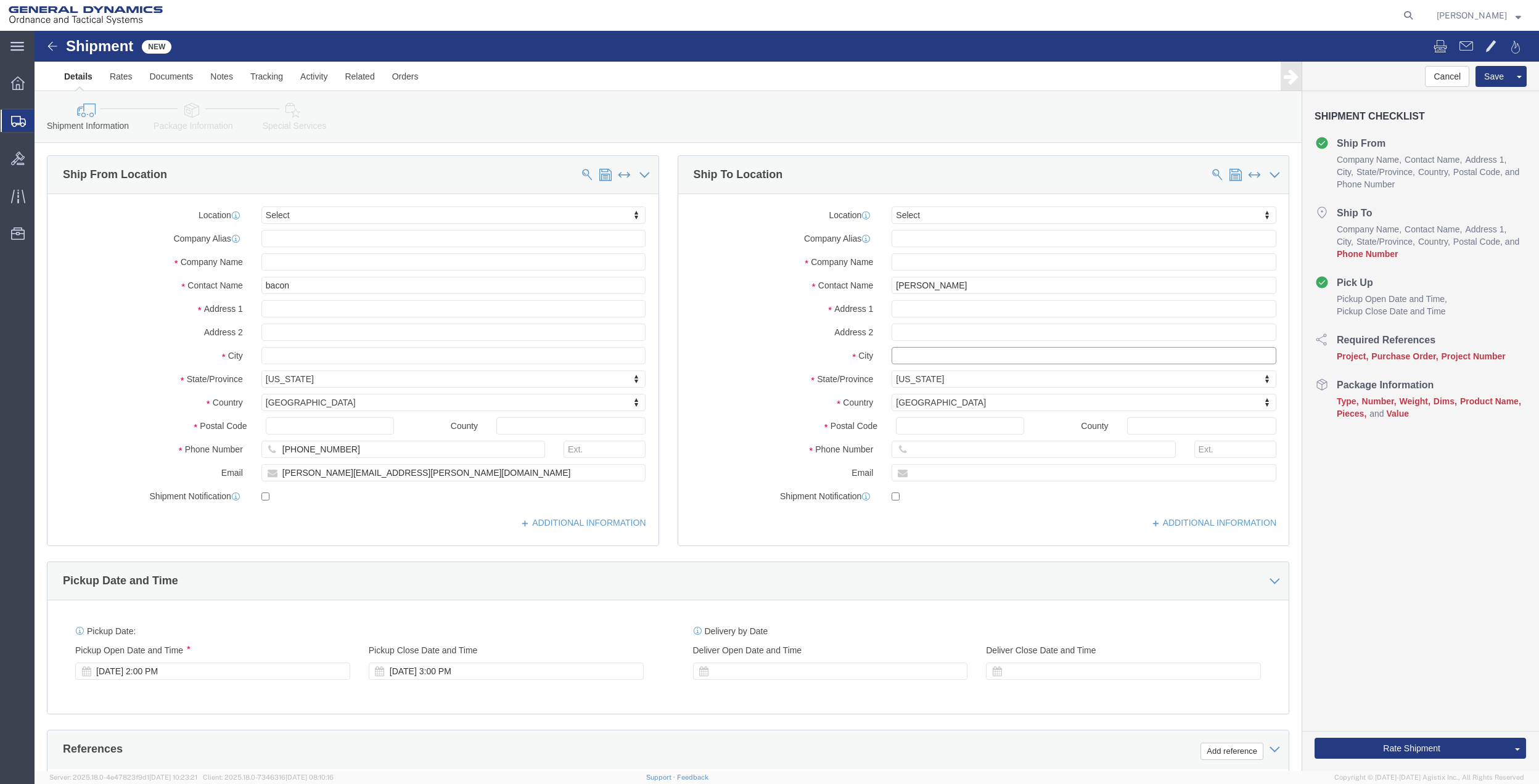
click input "text"
type input "healds"
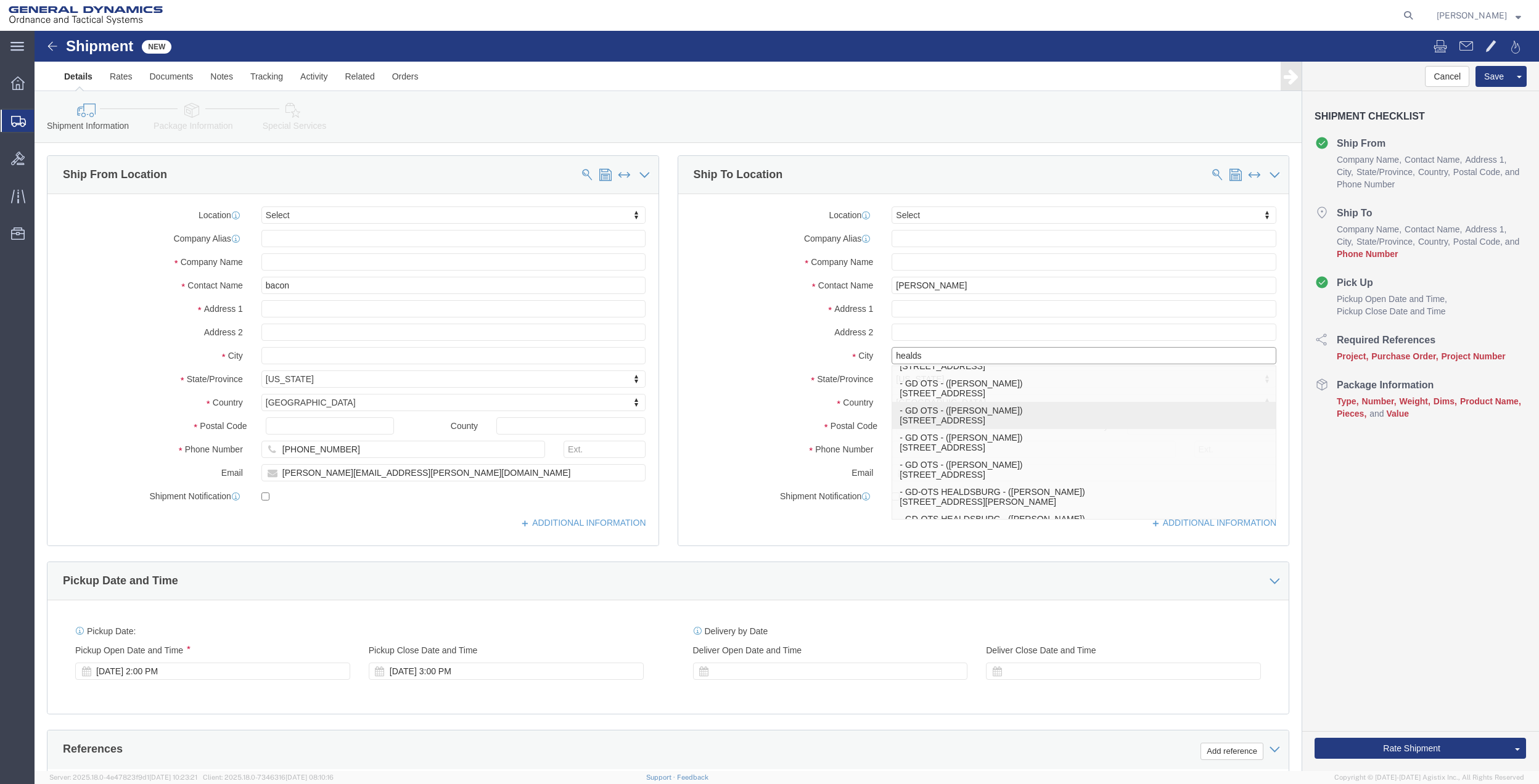
scroll to position [247, 0]
click p "- GD-OTS HEALDSBURG - ([PERSON_NAME]) [STREET_ADDRESS][PERSON_NAME]"
select select "CA"
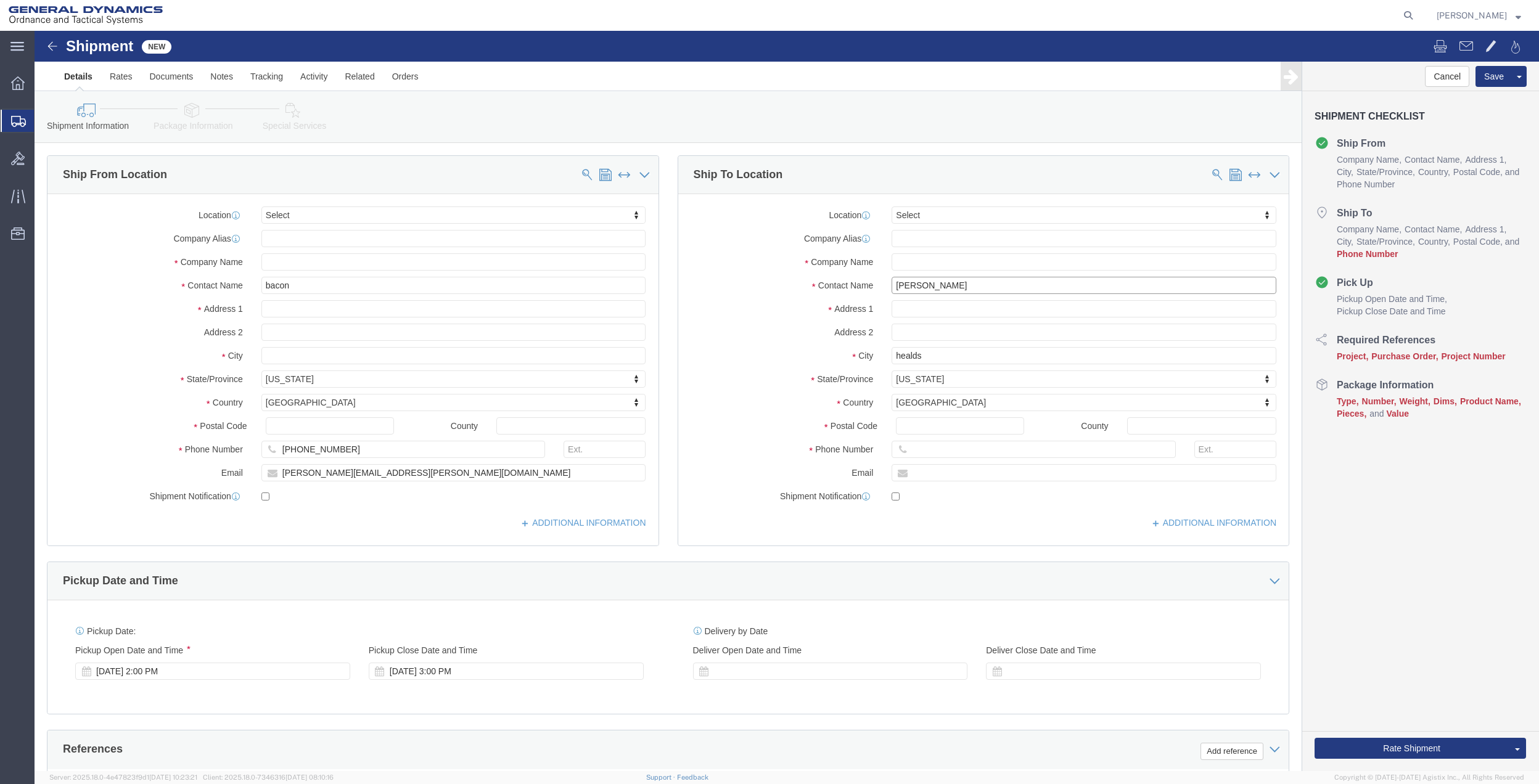
click input "[PERSON_NAME]"
paste input "[PERSON_NAME]"
type input "[PERSON_NAME]"
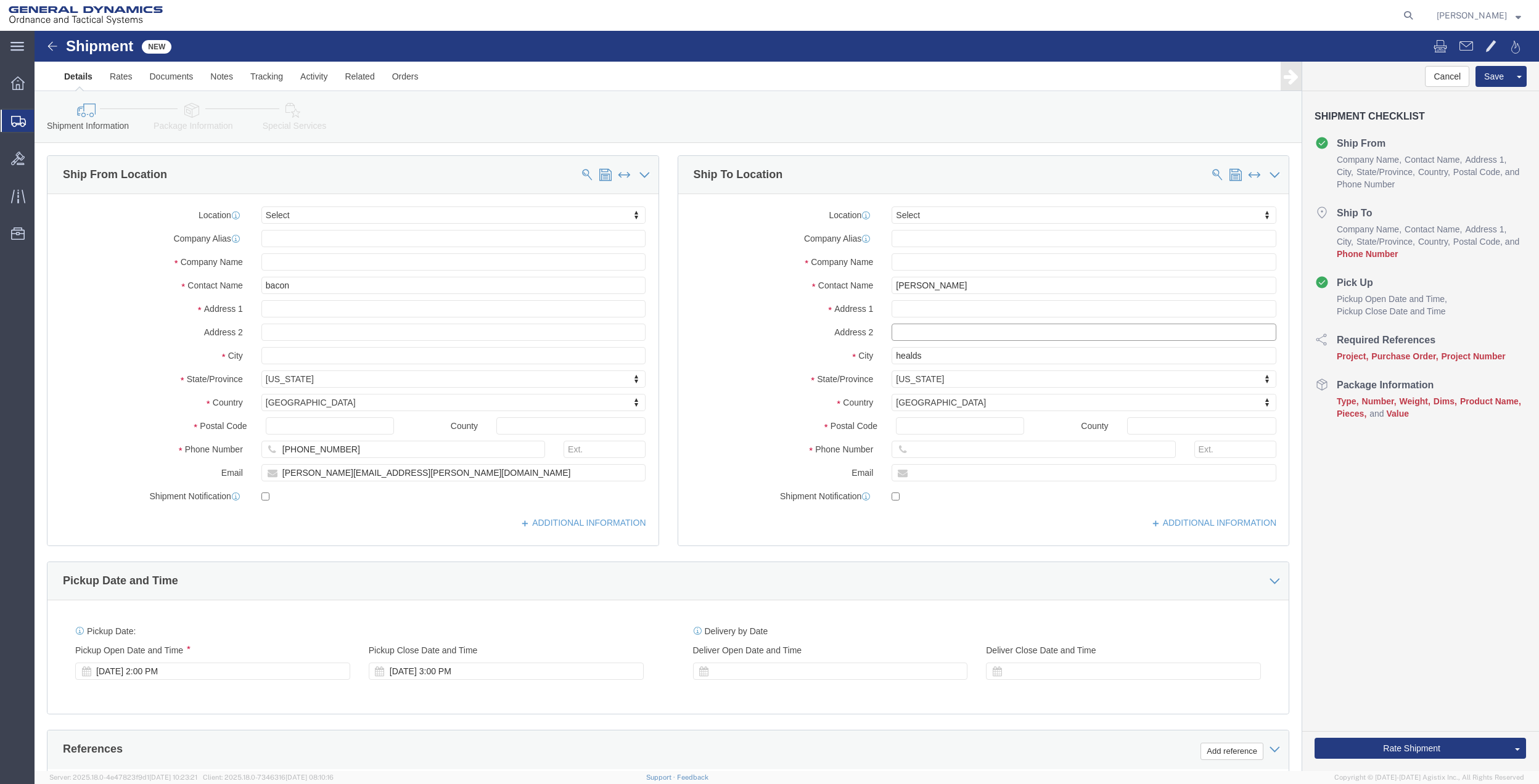
drag, startPoint x: 904, startPoint y: 302, endPoint x: 842, endPoint y: 303, distance: 62.0
click input "text"
drag, startPoint x: 842, startPoint y: 303, endPoint x: 809, endPoint y: 302, distance: 33.0
click div "Address 2"
click input "text"
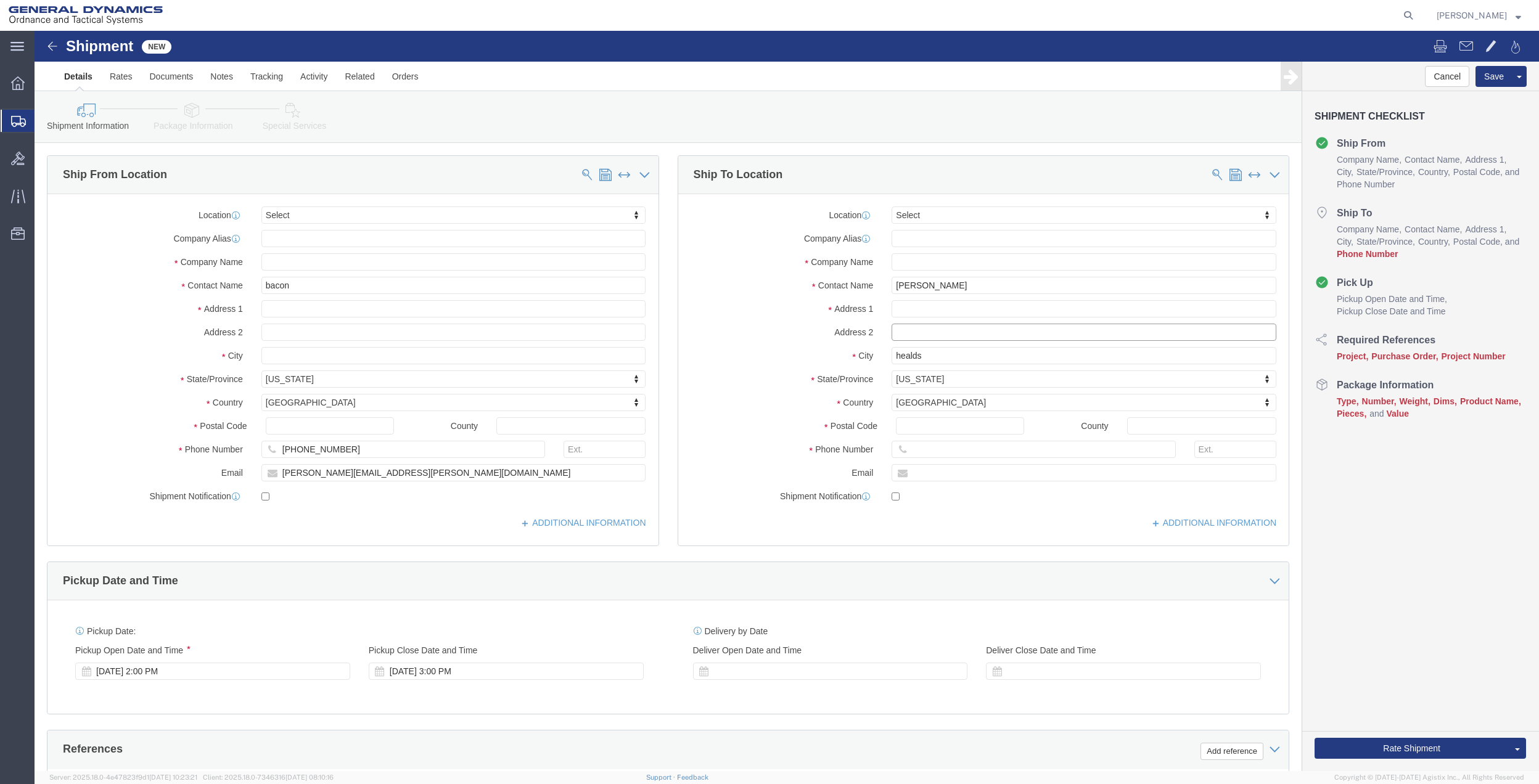
click input "text"
type input "SUITE M"
click input "[PHONE_NUMBER]"
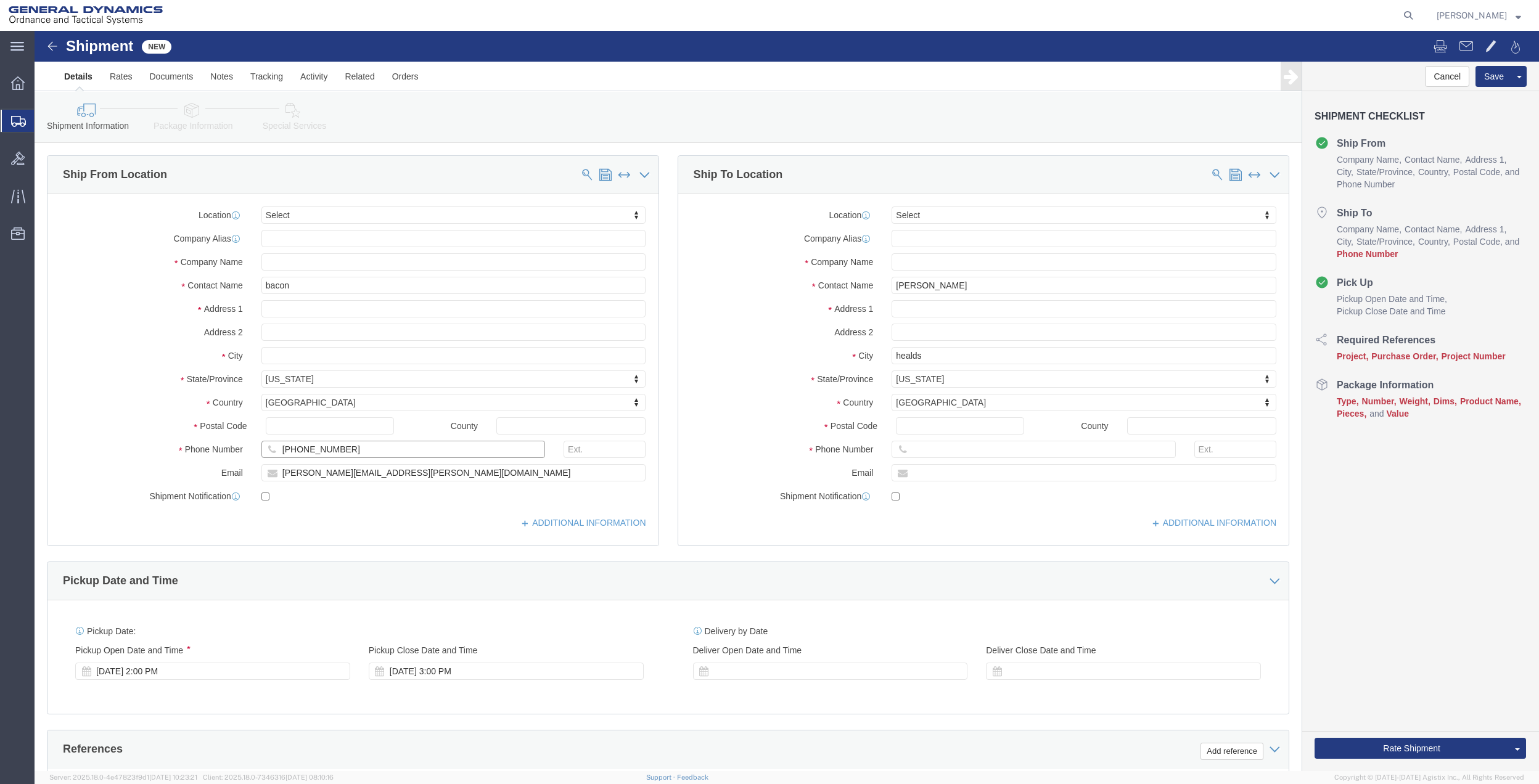
click input "[PHONE_NUMBER]"
click input "text"
paste input "[PHONE_NUMBER]"
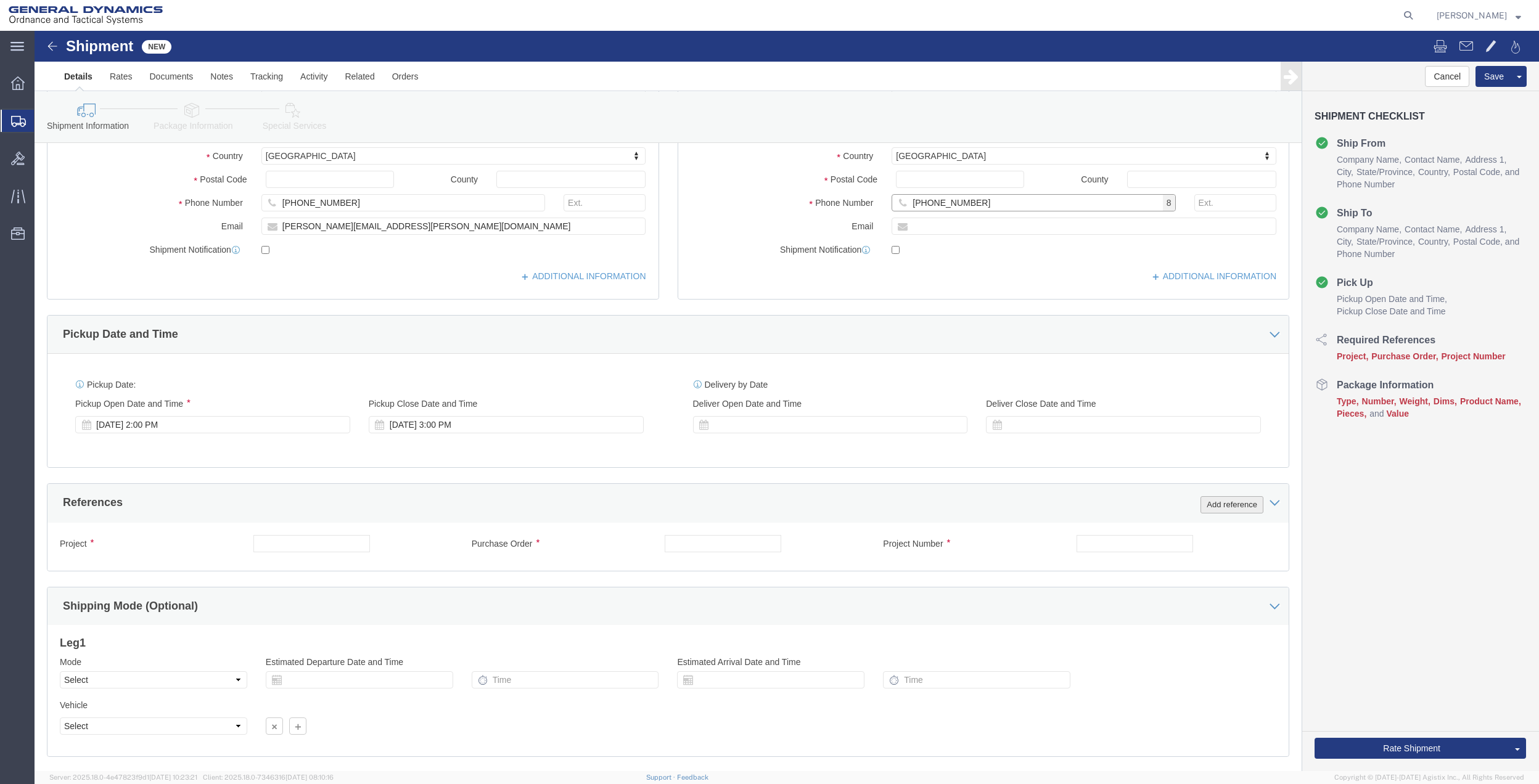
type input "[PHONE_NUMBER]"
click button "Add reference"
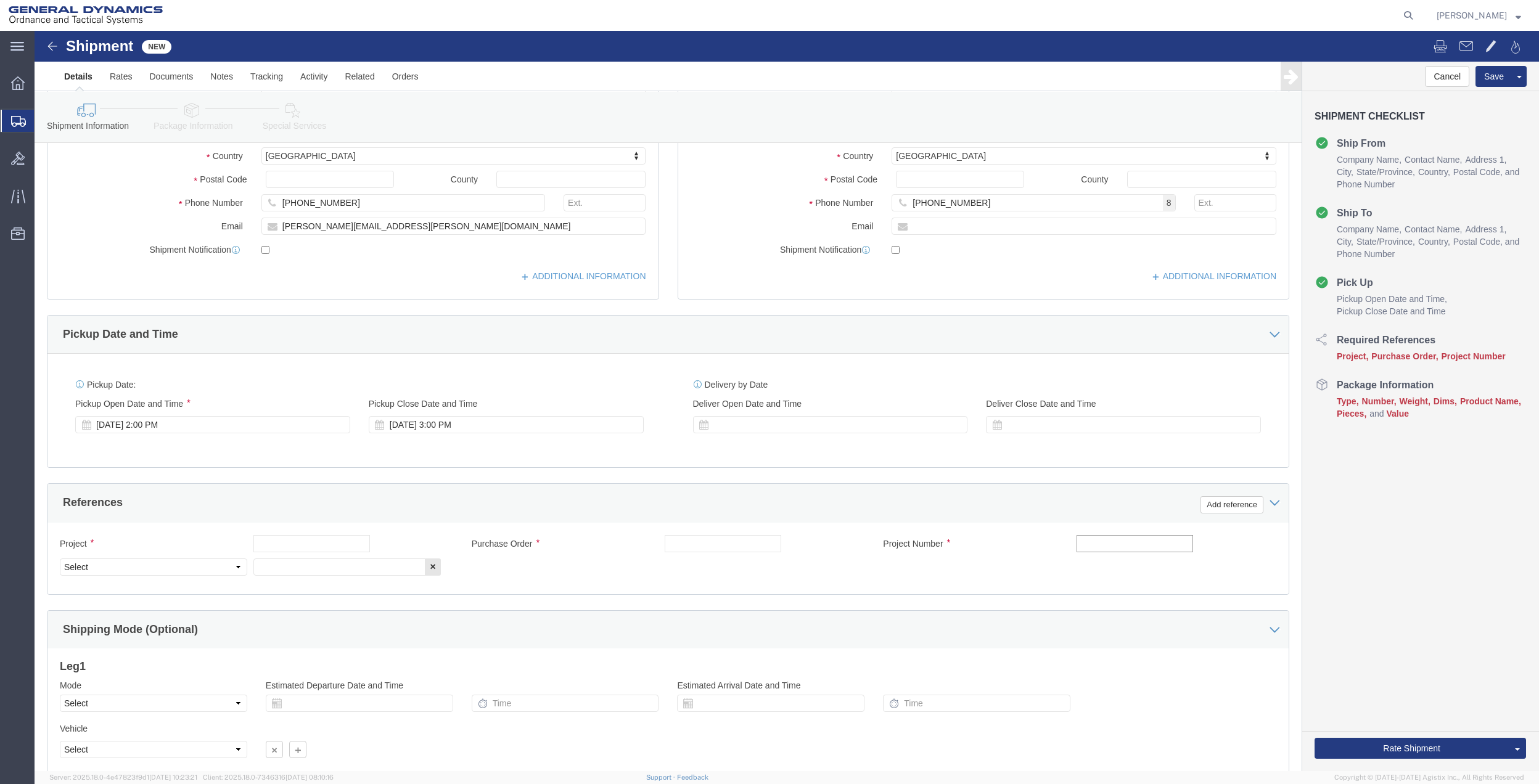
click input "text"
type input "10gaf"
click input "text"
paste input "10gaf"
type input "10gaf"
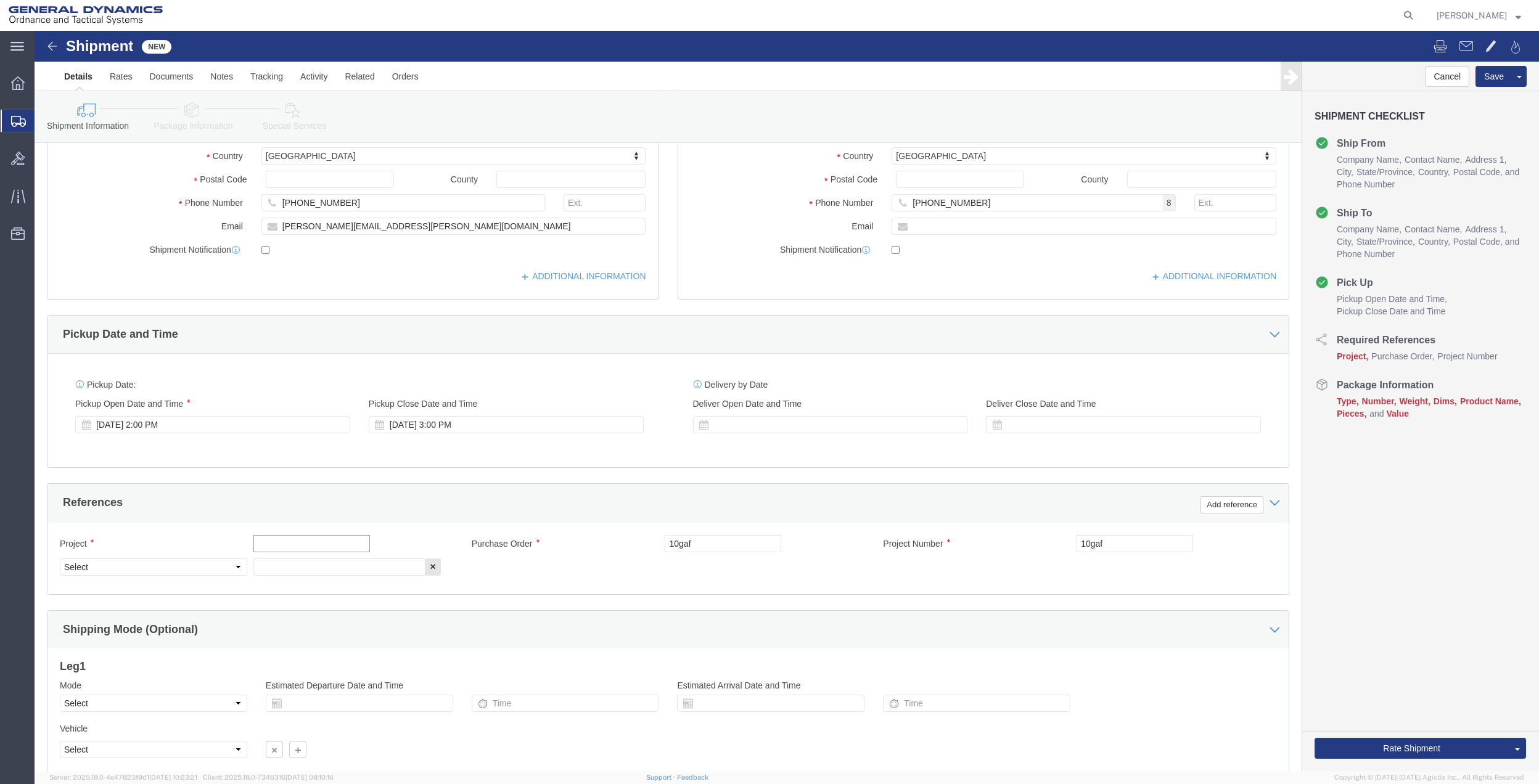
click input "text"
paste input "10gaf"
type input "10gaf"
drag, startPoint x: 292, startPoint y: 534, endPoint x: 269, endPoint y: 534, distance: 23.0
click input "text"
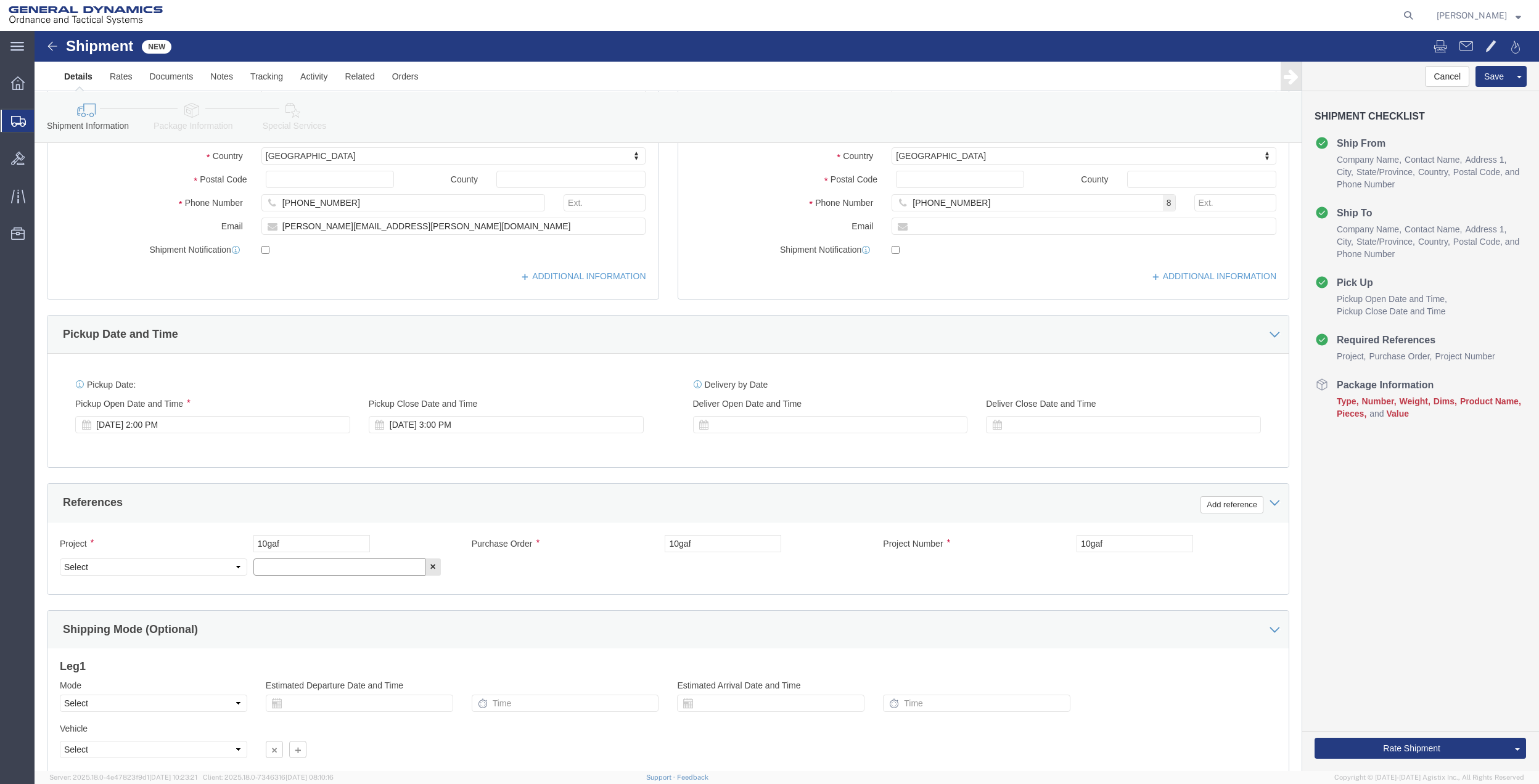
paste input "10gaf"
type input "10gaf"
drag, startPoint x: 169, startPoint y: 537, endPoint x: 167, endPoint y: 530, distance: 7.3
click select "Select Account Type Activity ID Airline Appointment Number ASN Batch Request # …"
select select "DEPT"
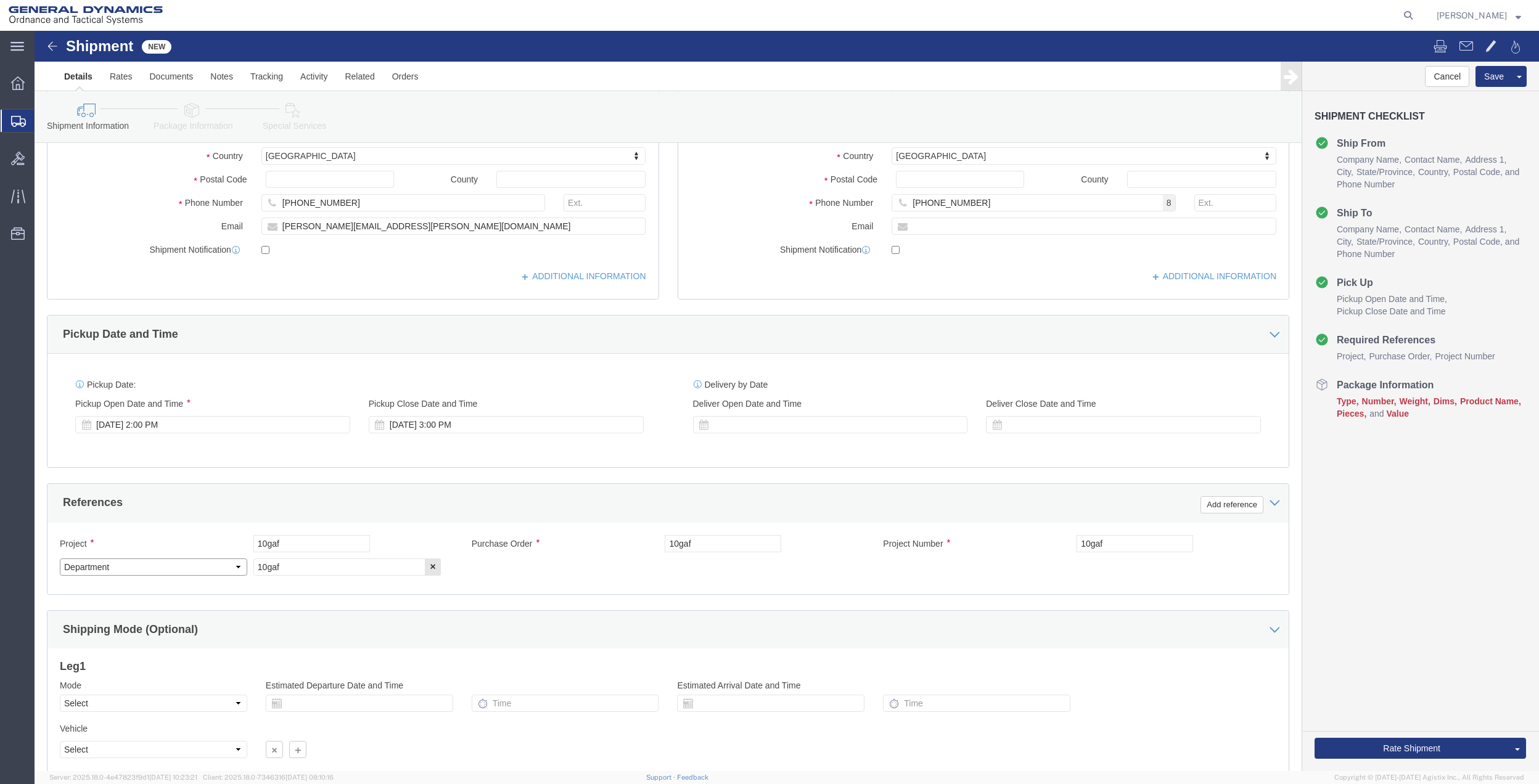
click select "Select Account Type Activity ID Airline Appointment Number ASN Batch Request # …"
click link "Package Information"
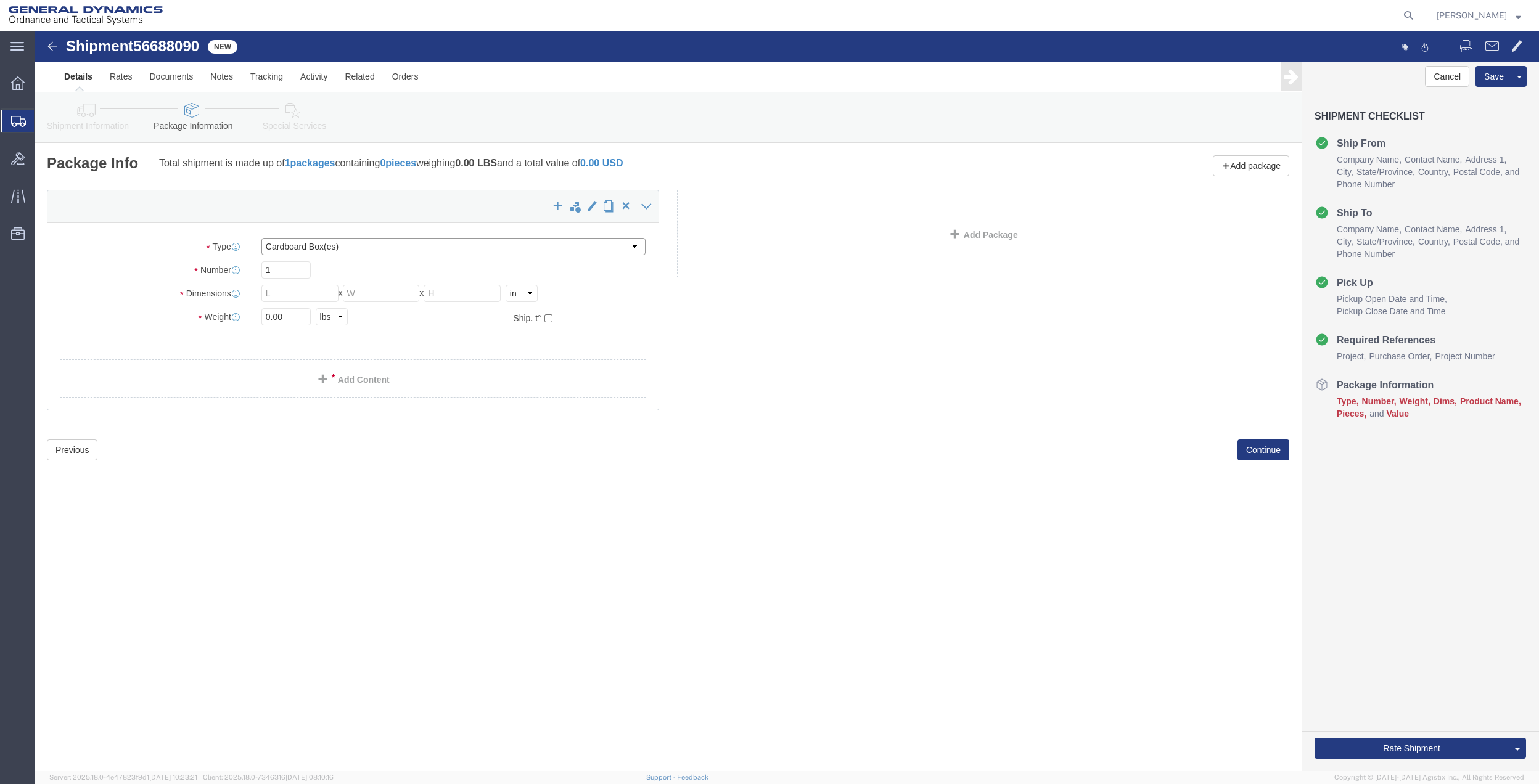
click select "Select Bale(s) Basket(s) Bolt(s) Bottle(s) Buckets Bulk Bundle(s) Can(s) Cardbo…"
select select "ENV"
click select "Select Bale(s) Basket(s) Bolt(s) Bottle(s) Buckets Bulk Bundle(s) Can(s) Cardbo…"
type input "9.50"
type input "12.50"
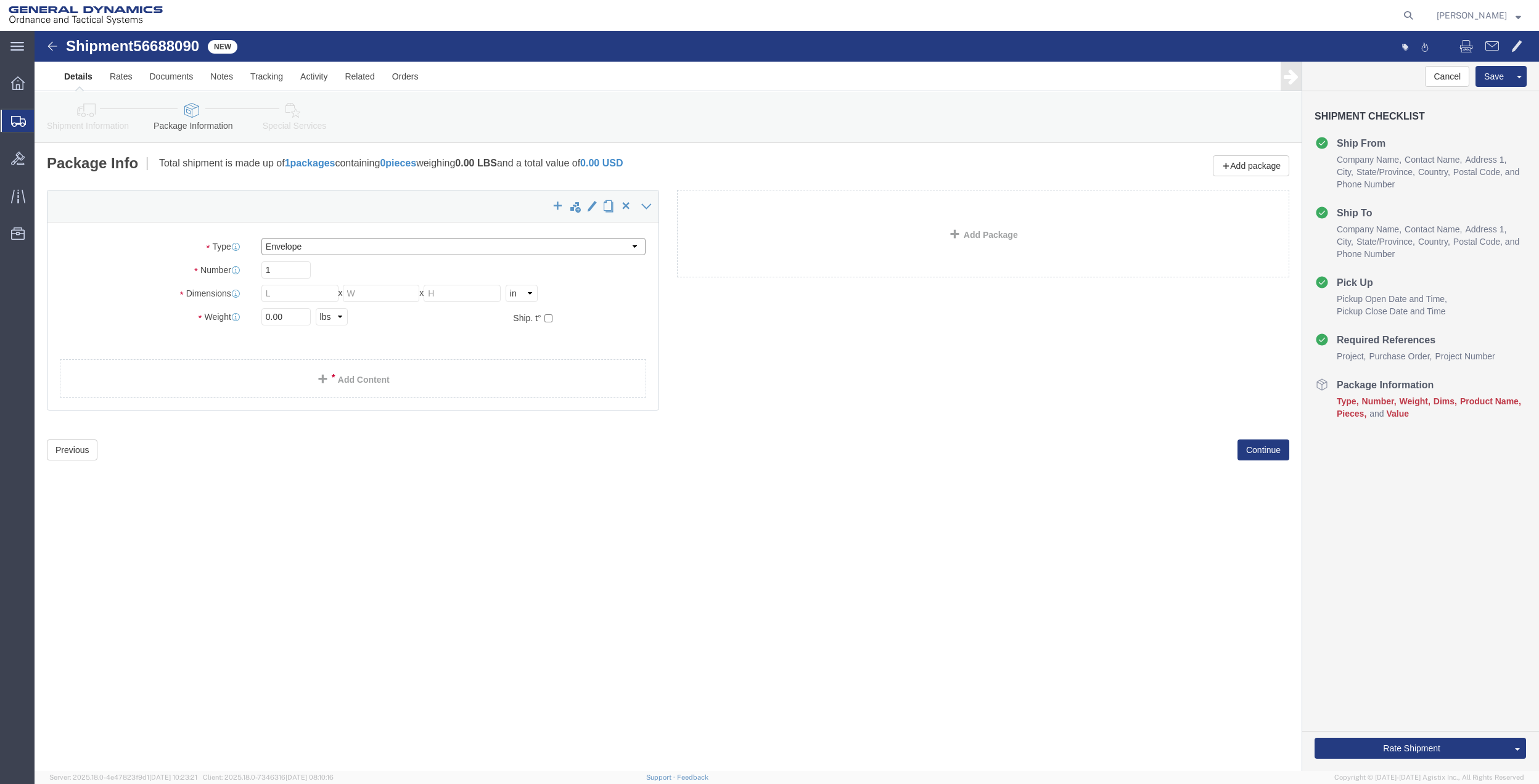
type input "0.25"
type input "1"
click link "Add Content"
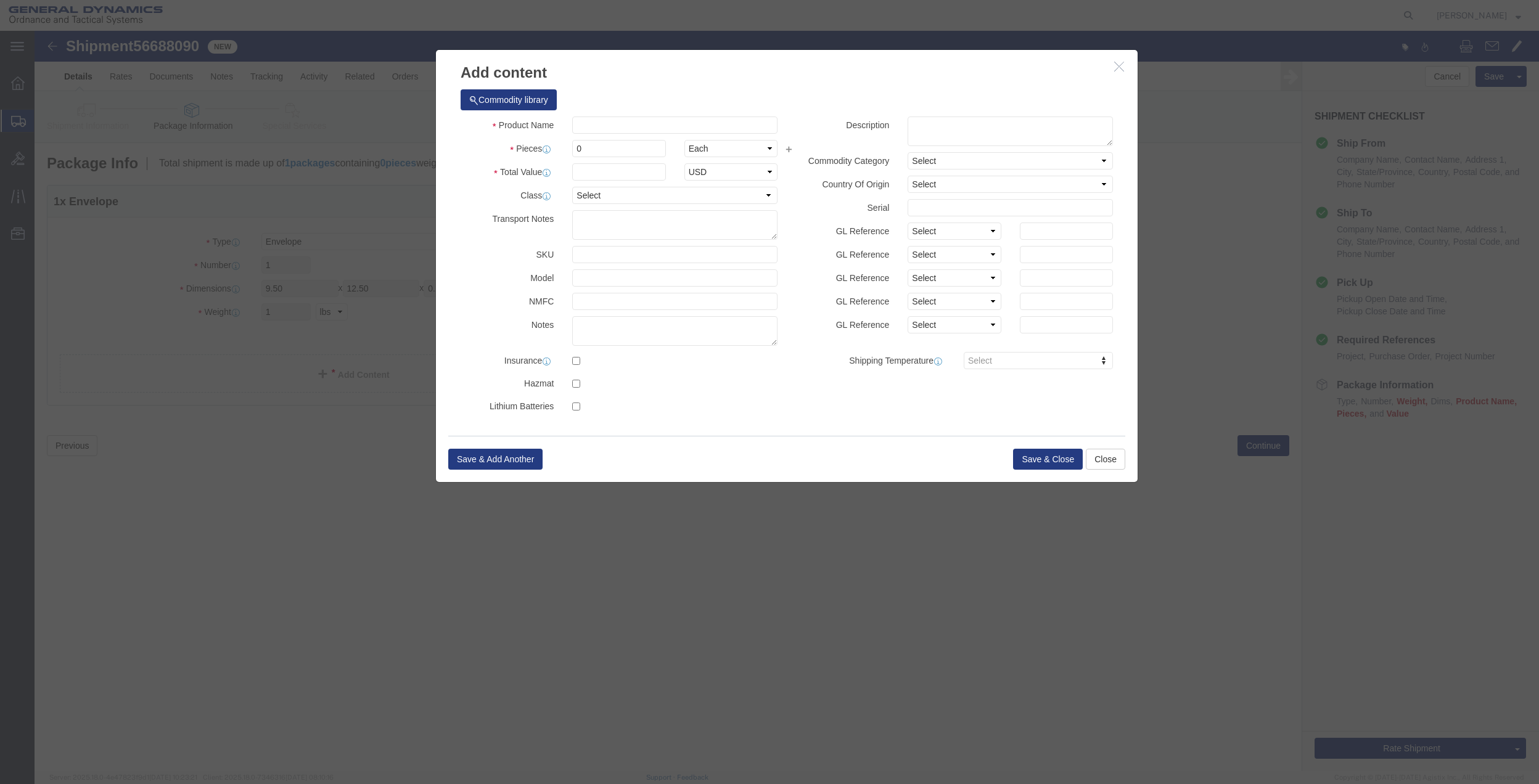
click div "Commodity library"
click input "text"
type input "MISC"
type input "100.00"
select select "US"
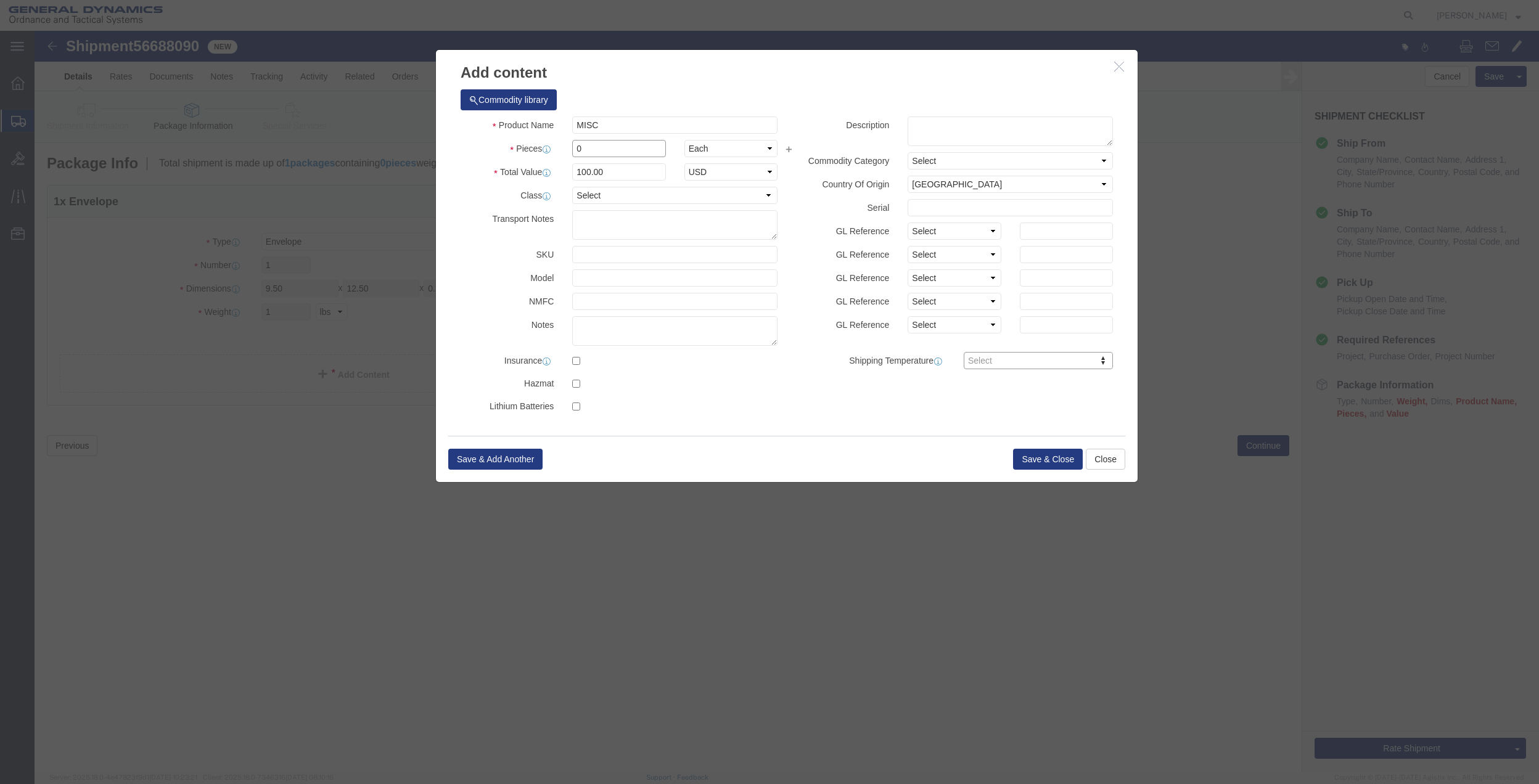
click input "0"
type input "01"
type input "100"
click select "Select 50 55 60 65 70 85 92.5 100 125 175 250 300 400"
select select "70"
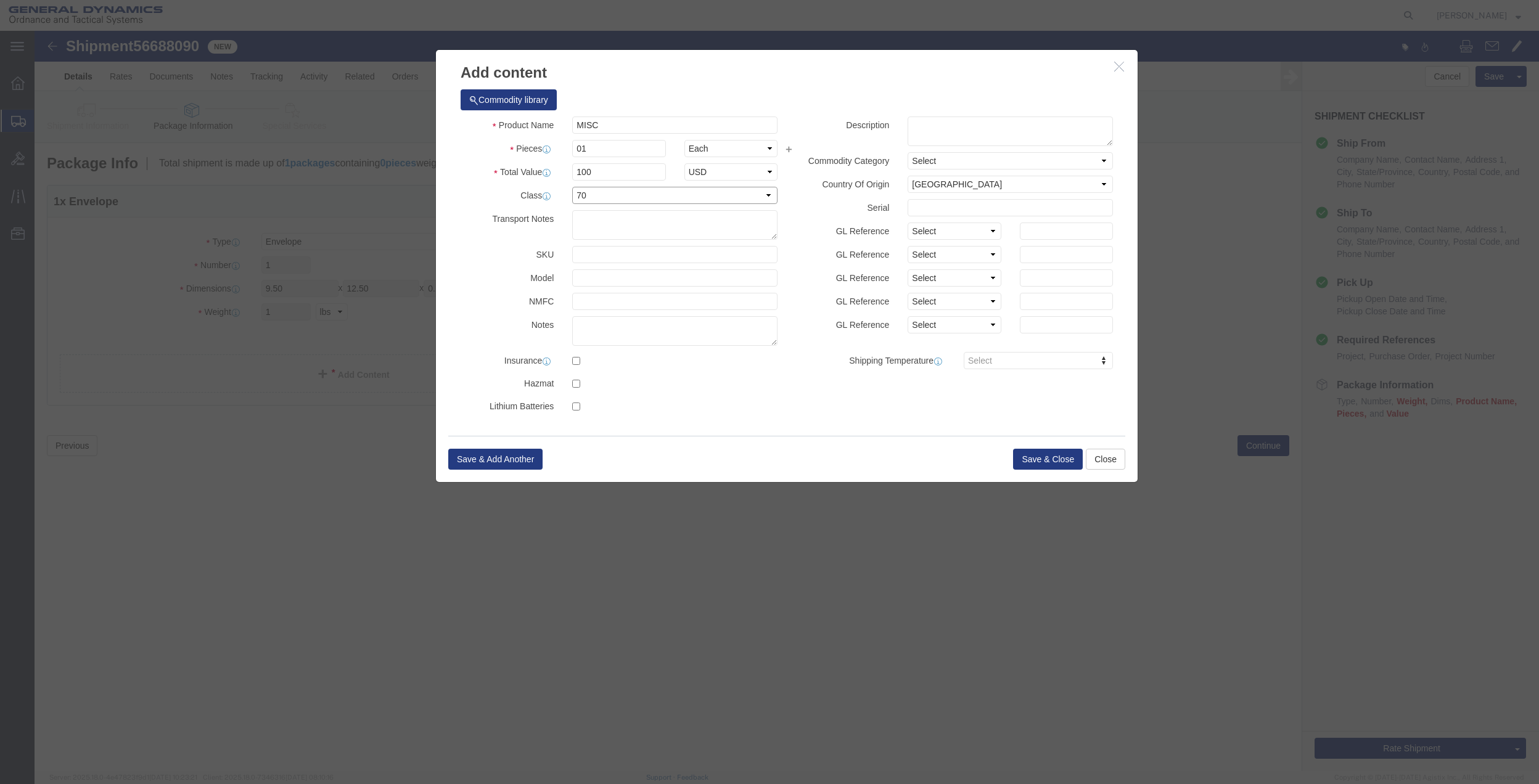
click select "Select 50 55 60 65 70 85 92.5 100 125 175 250 300 400"
click button "Save & Close"
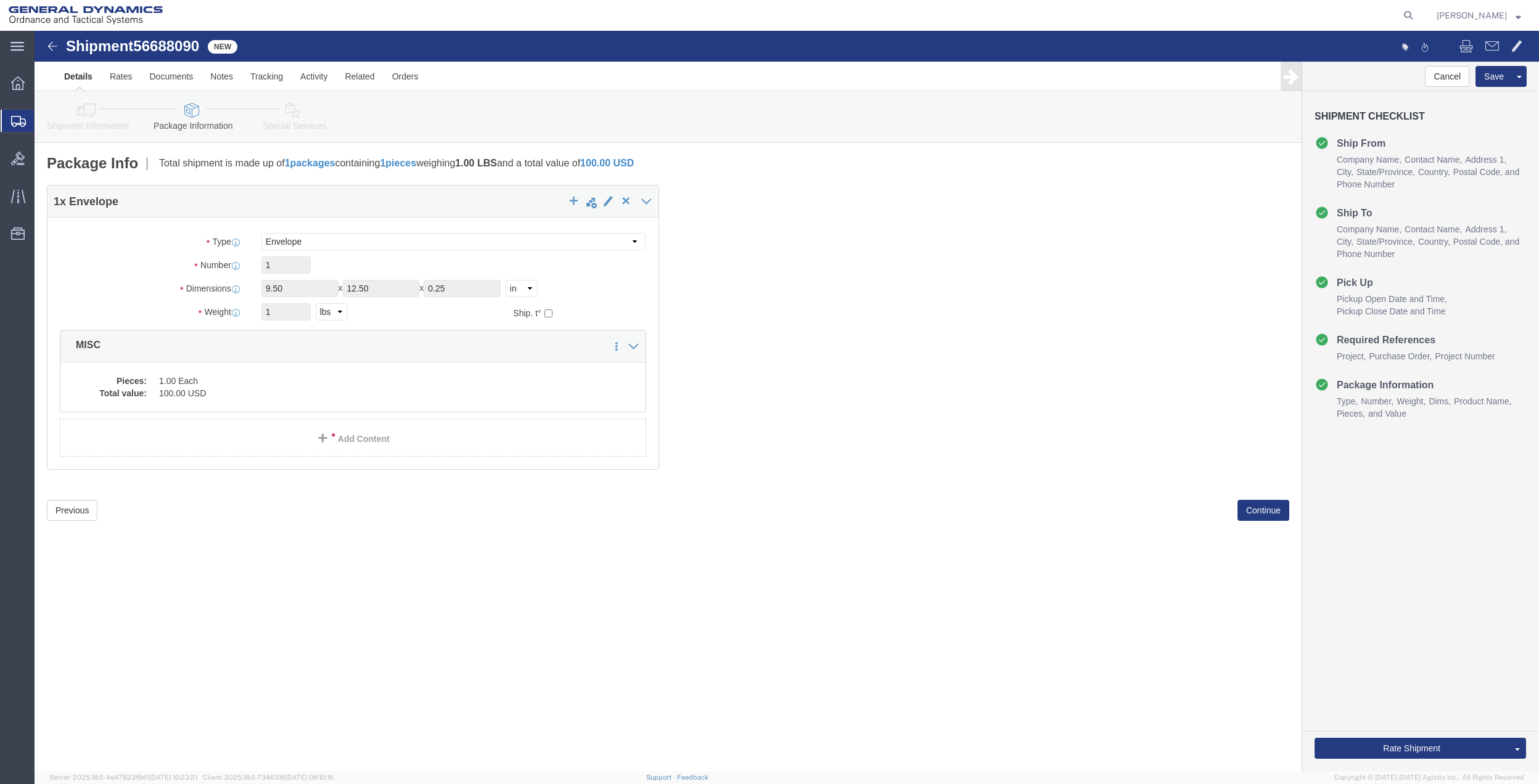
click icon
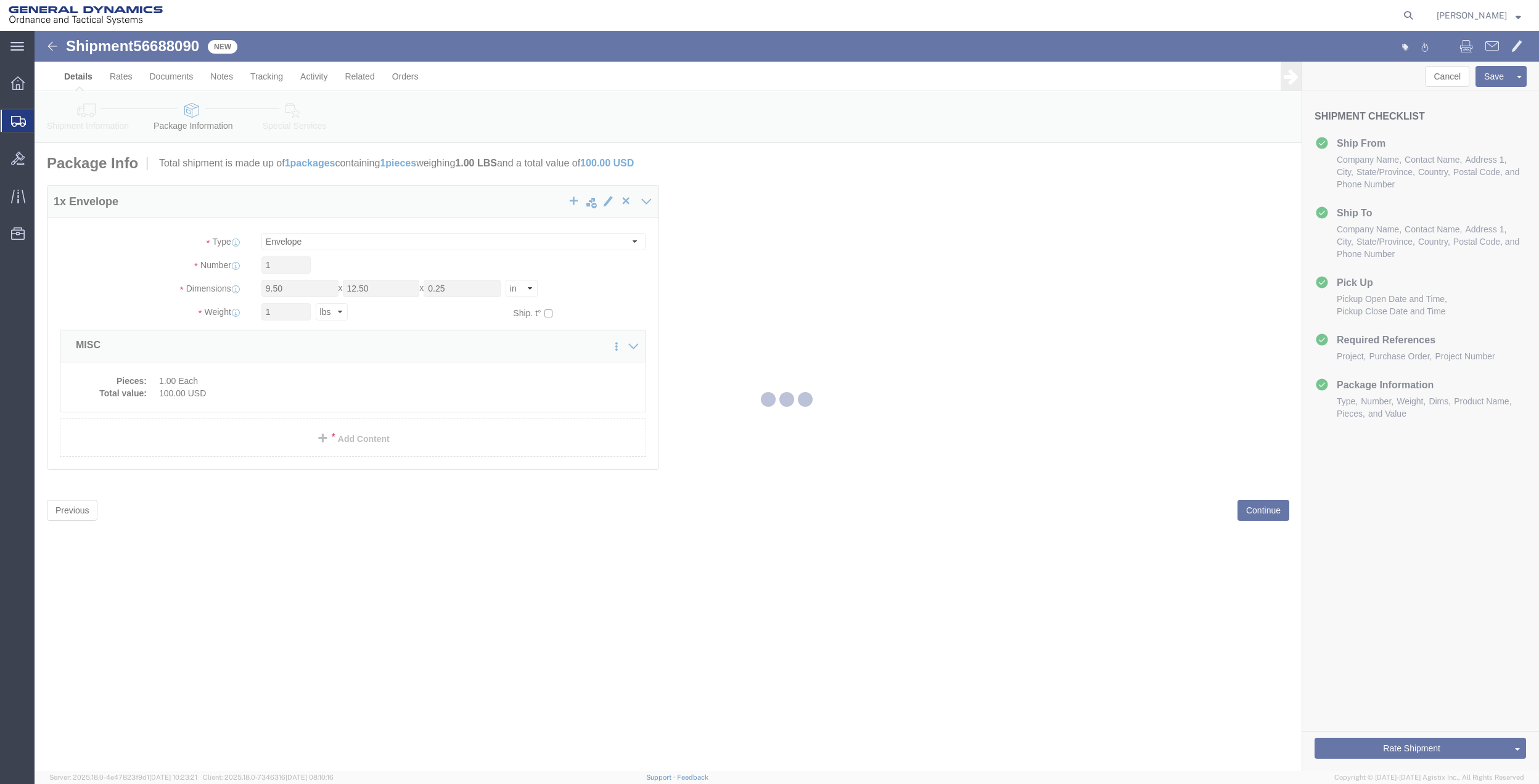
select select
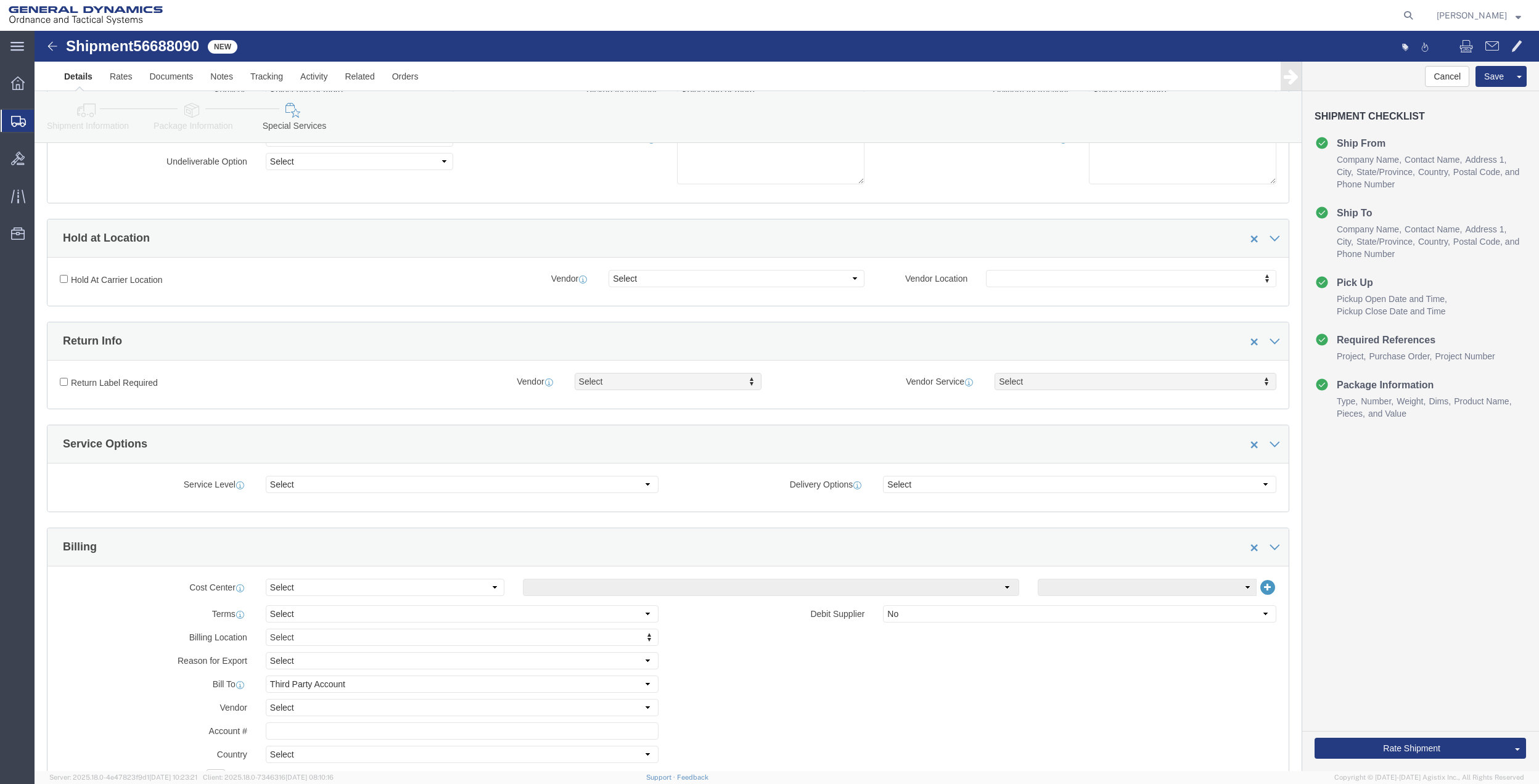
scroll to position [164, 0]
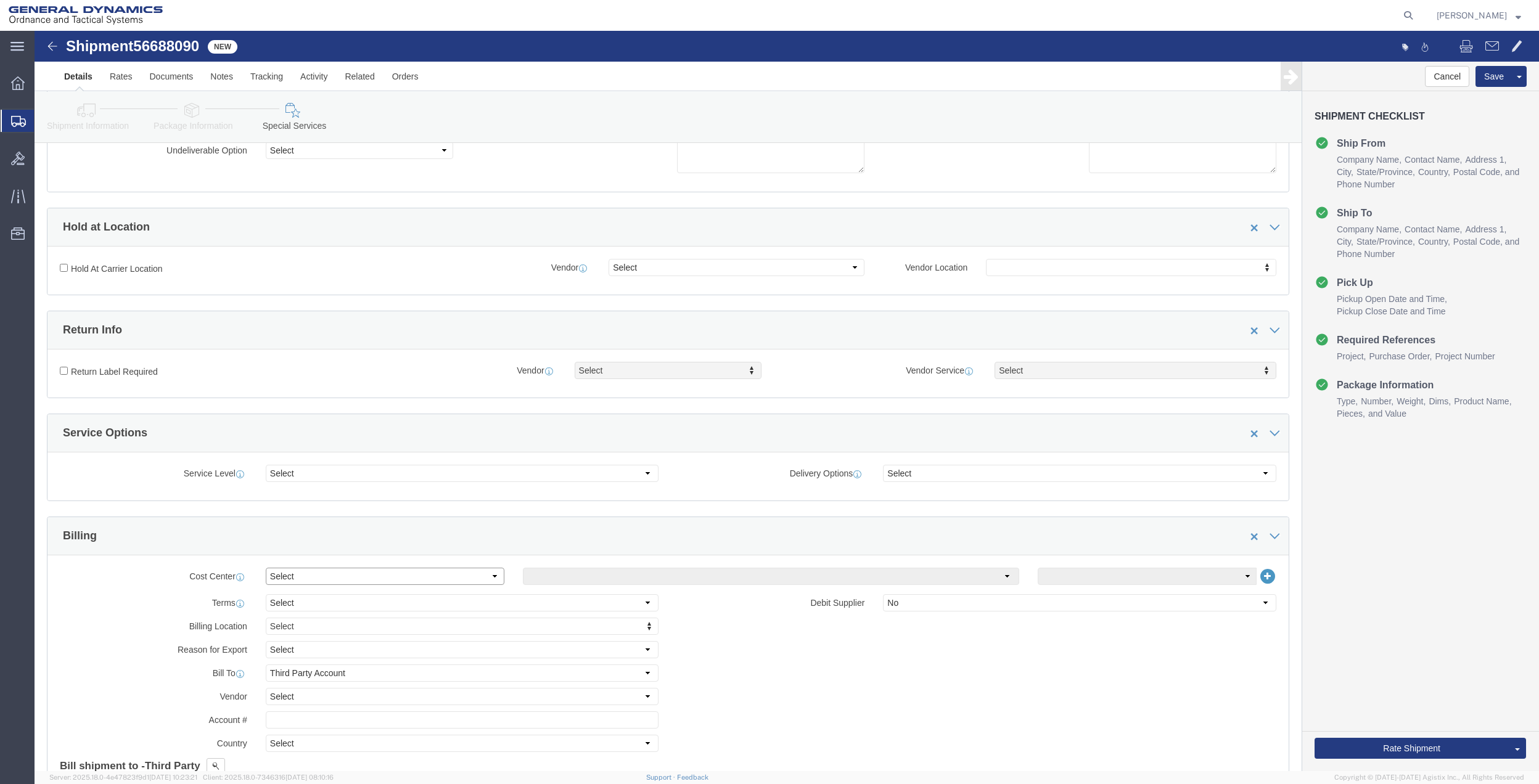
click select "Select Buyer Cost Center Department Operations Number Order Number Sales Person"
select select "DEPARTMENT"
click select "Select Buyer Cost Center Department Operations Number Order Number Sales Person"
click select "Select [GEOGRAPHIC_DATA] [GEOGRAPHIC_DATA] [GEOGRAPHIC_DATA] [GEOGRAPHIC_DATA] …"
select select "1763983"
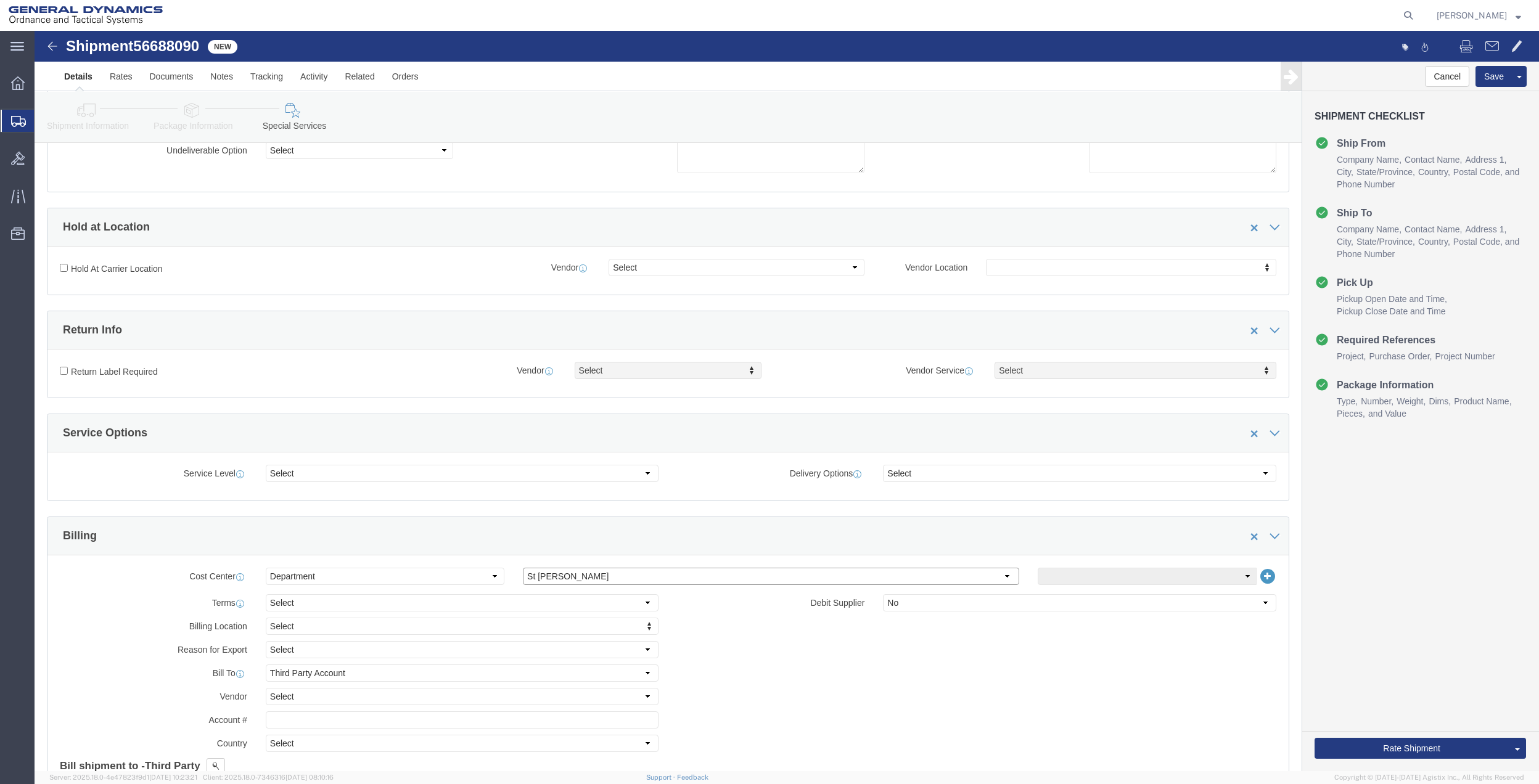
click select "Select [GEOGRAPHIC_DATA] [GEOGRAPHIC_DATA] [GEOGRAPHIC_DATA] [GEOGRAPHIC_DATA] …"
click select "Select 10AFM 10GAG 10GAH 10GFL 10GFO 10GIE 10GIS 30MABS St [PERSON_NAME] Program"
select select "214681"
click select "Select 10AFM 10GAG 10GAH 10GFL 10GFO 10GIE 10GIS 30MABS St [PERSON_NAME] Program"
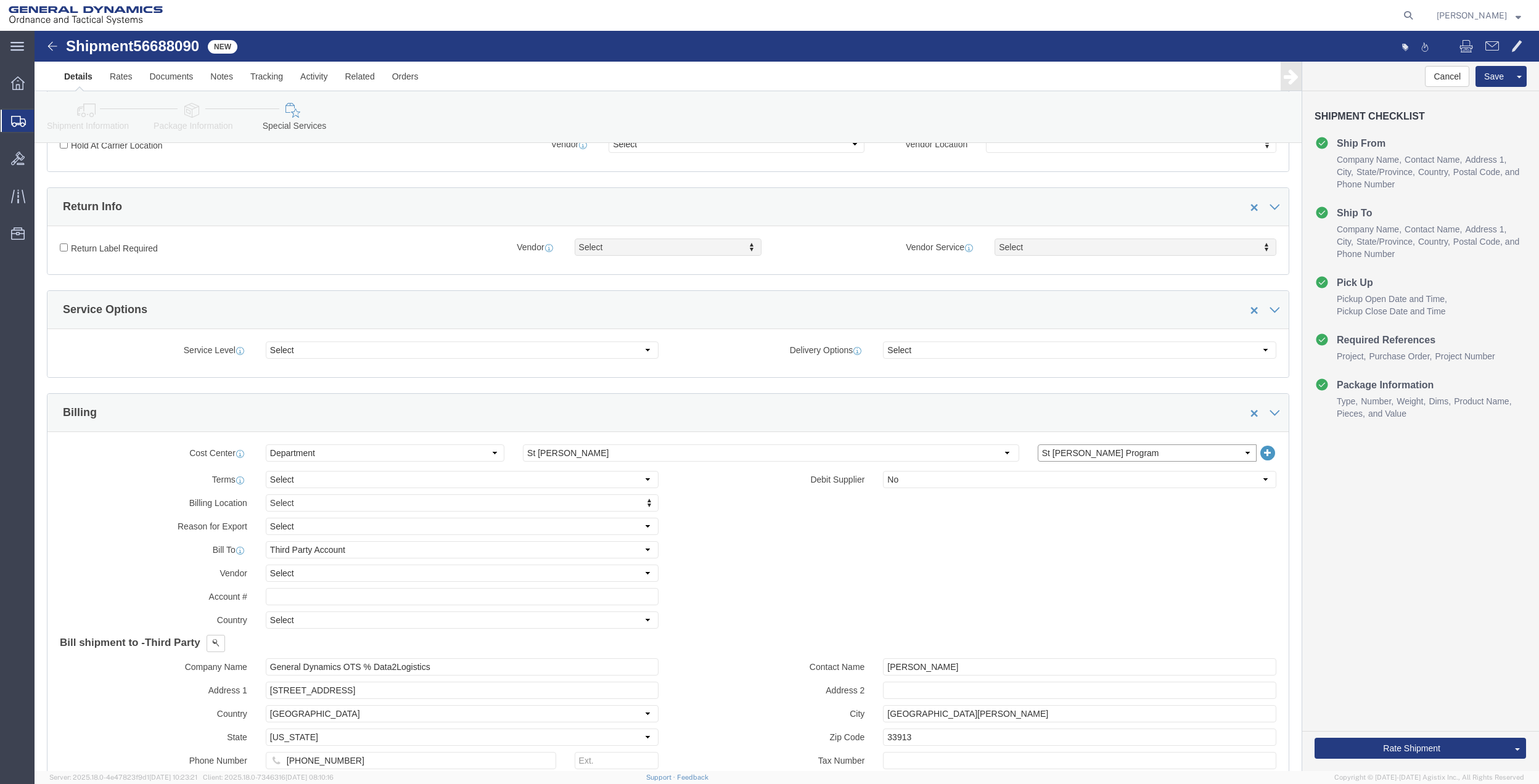
scroll to position [493, 0]
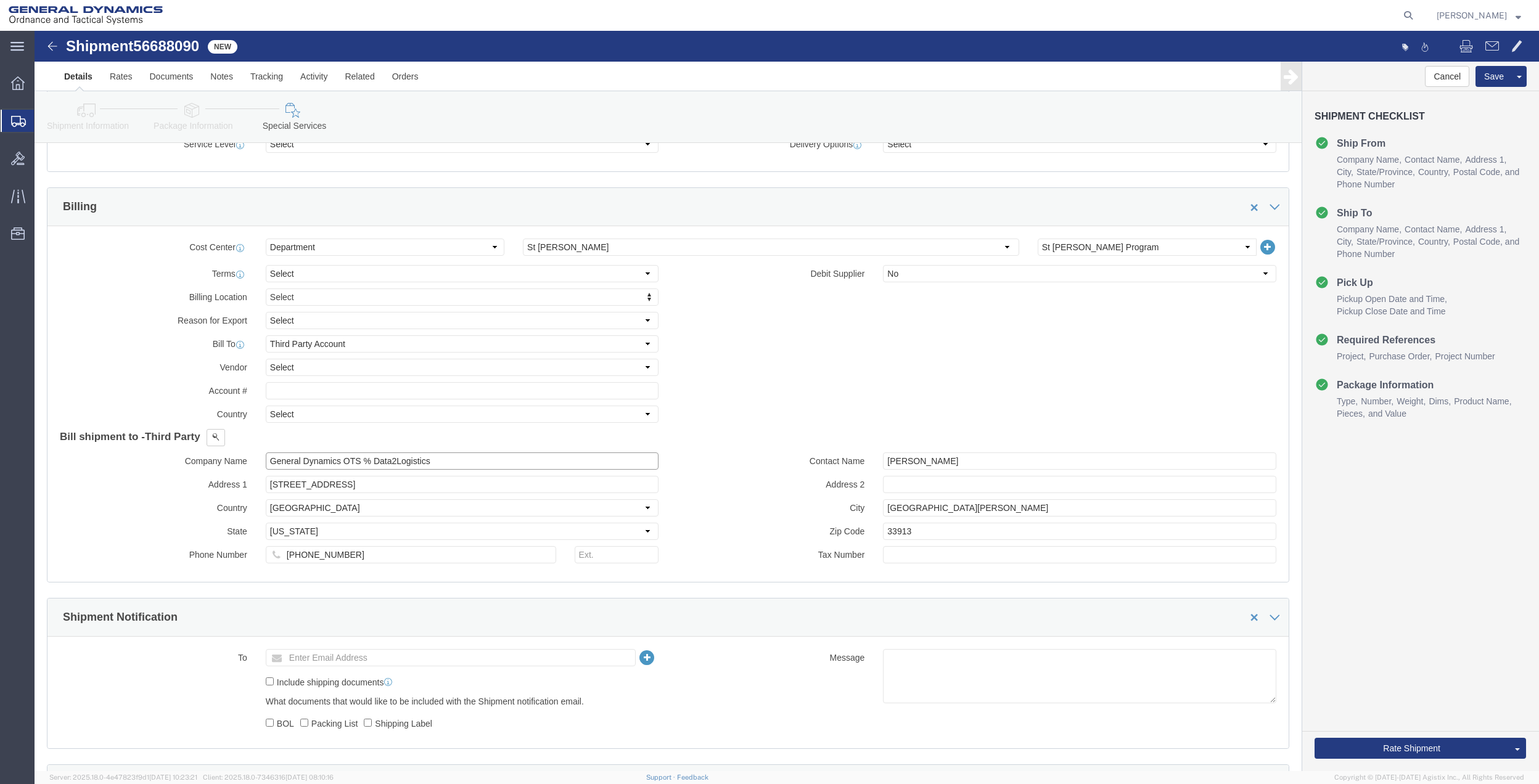
click input "General Dynamics OTS % Data2Logistics"
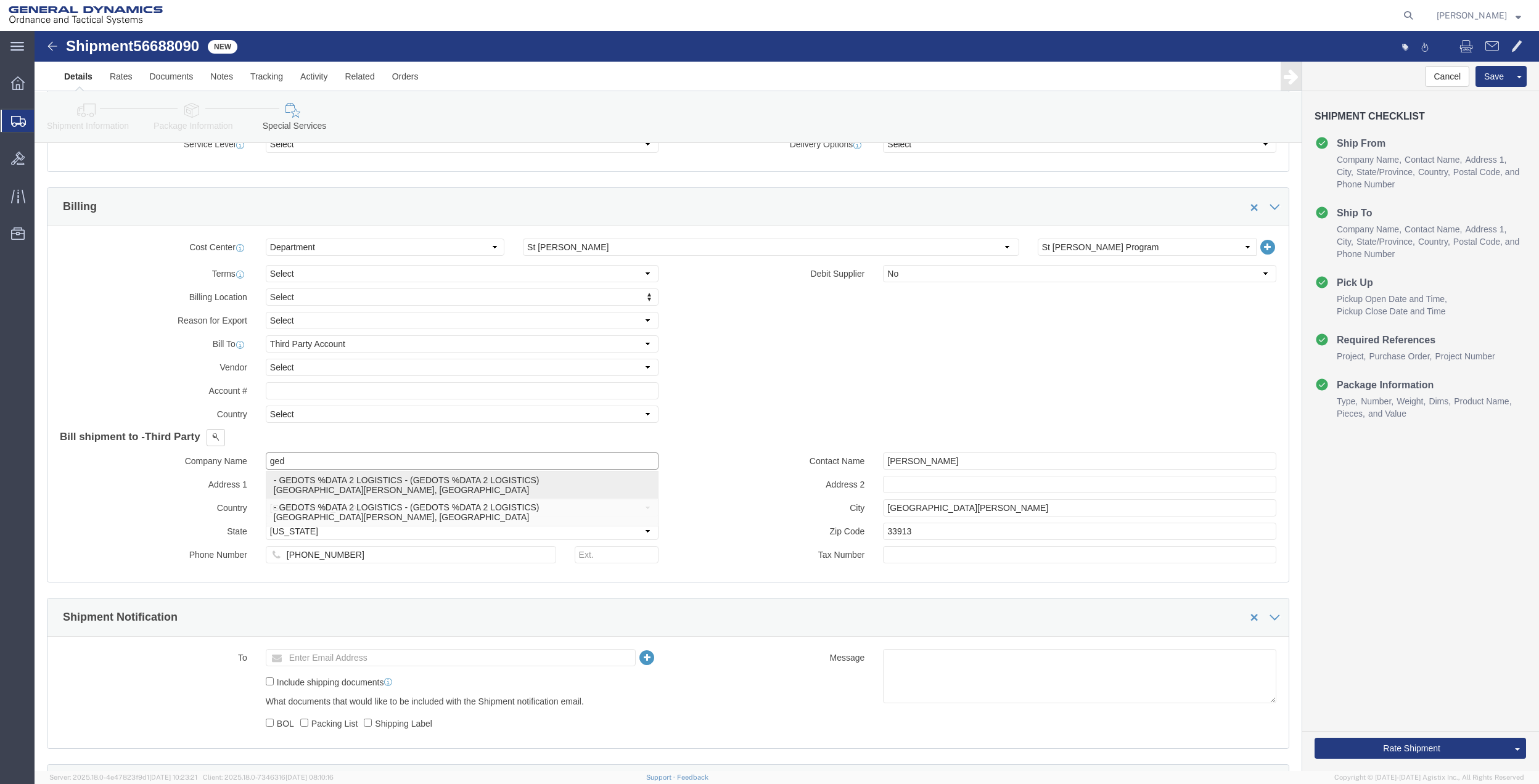
click p "- GEDOTS %DATA 2 LOGISTICS - (GEDOTS %DATA 2 LOGISTICS) [GEOGRAPHIC_DATA][PERSO…"
type input "GEDOTS %DATA 2 LOGISTICS"
type input "PO BOX 61050"
type input "GEDOTS %DATA 2 LOGISTICS"
type input "FORT [PERSON_NAME]"
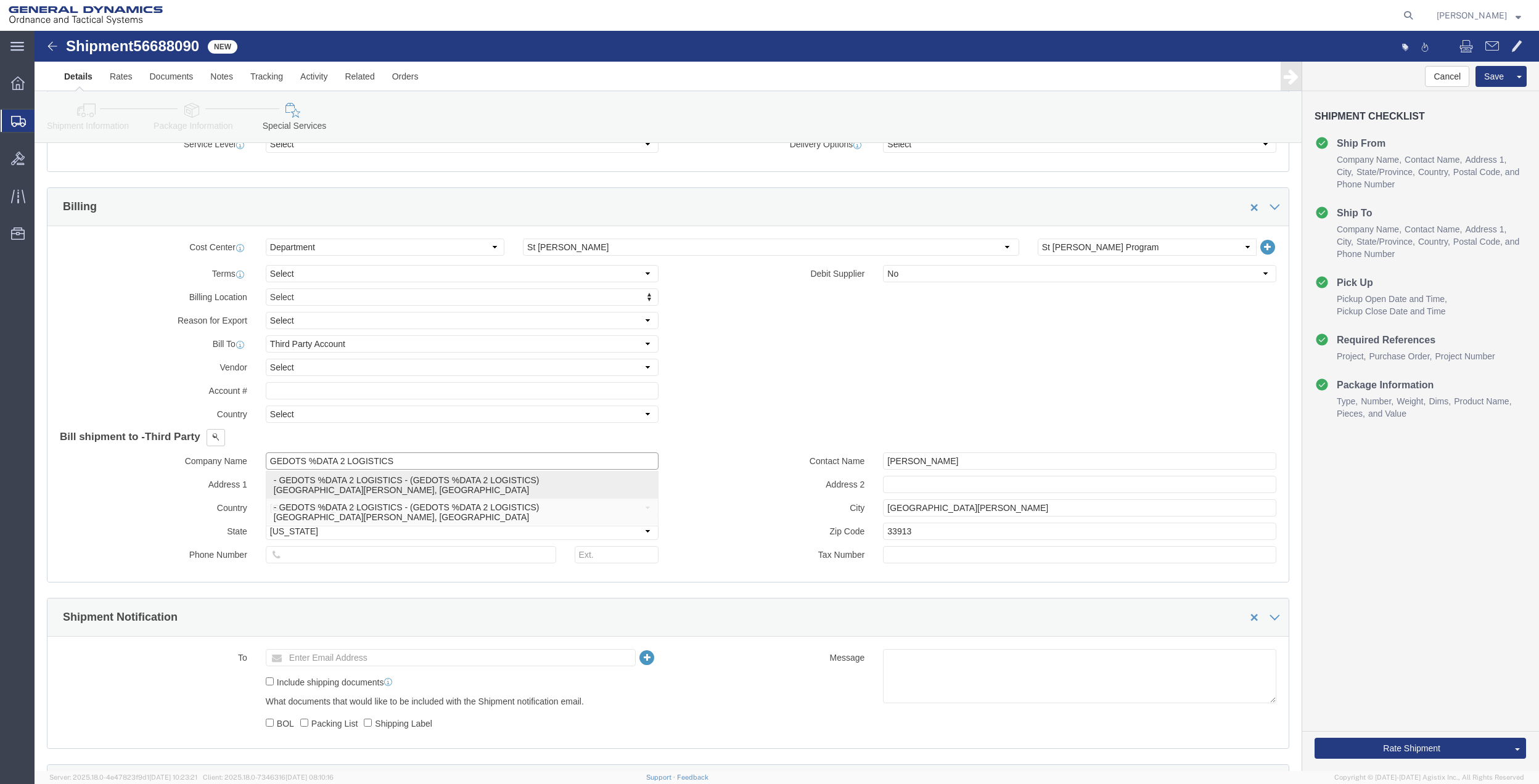
type input "33906"
select select "FL"
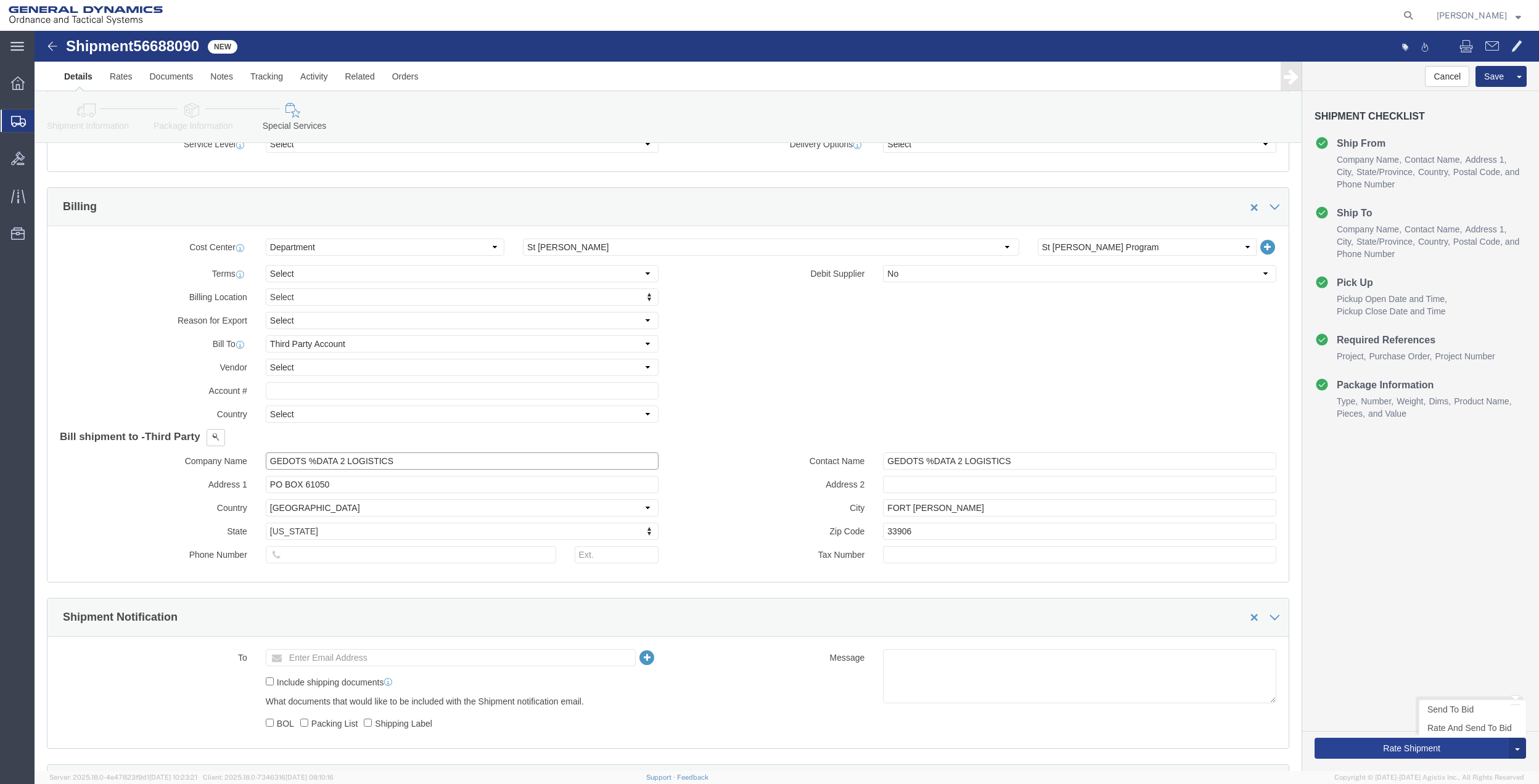
type input "GEDOTS %DATA 2 LOGISTICS"
click button "Rate Shipment"
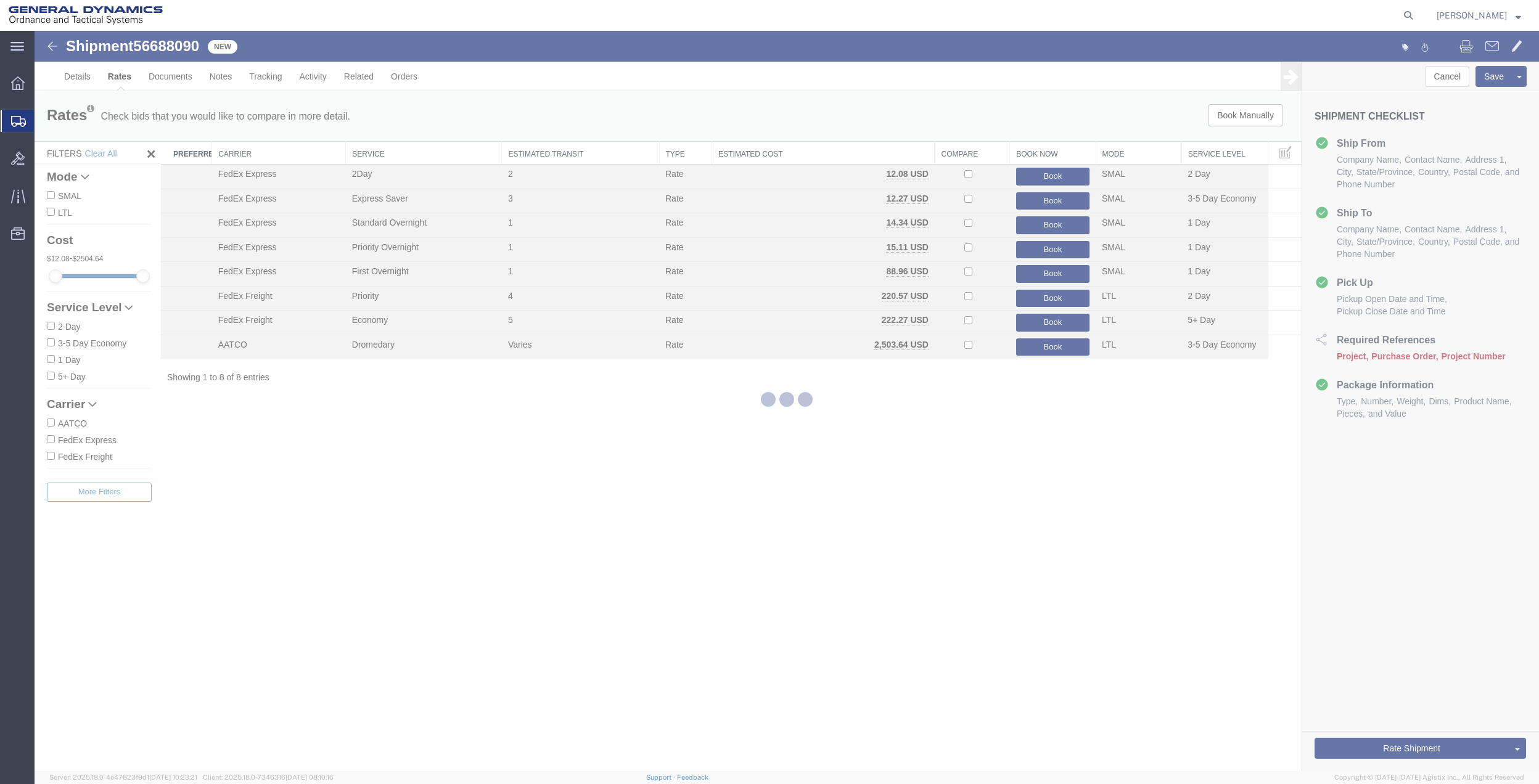
scroll to position [0, 0]
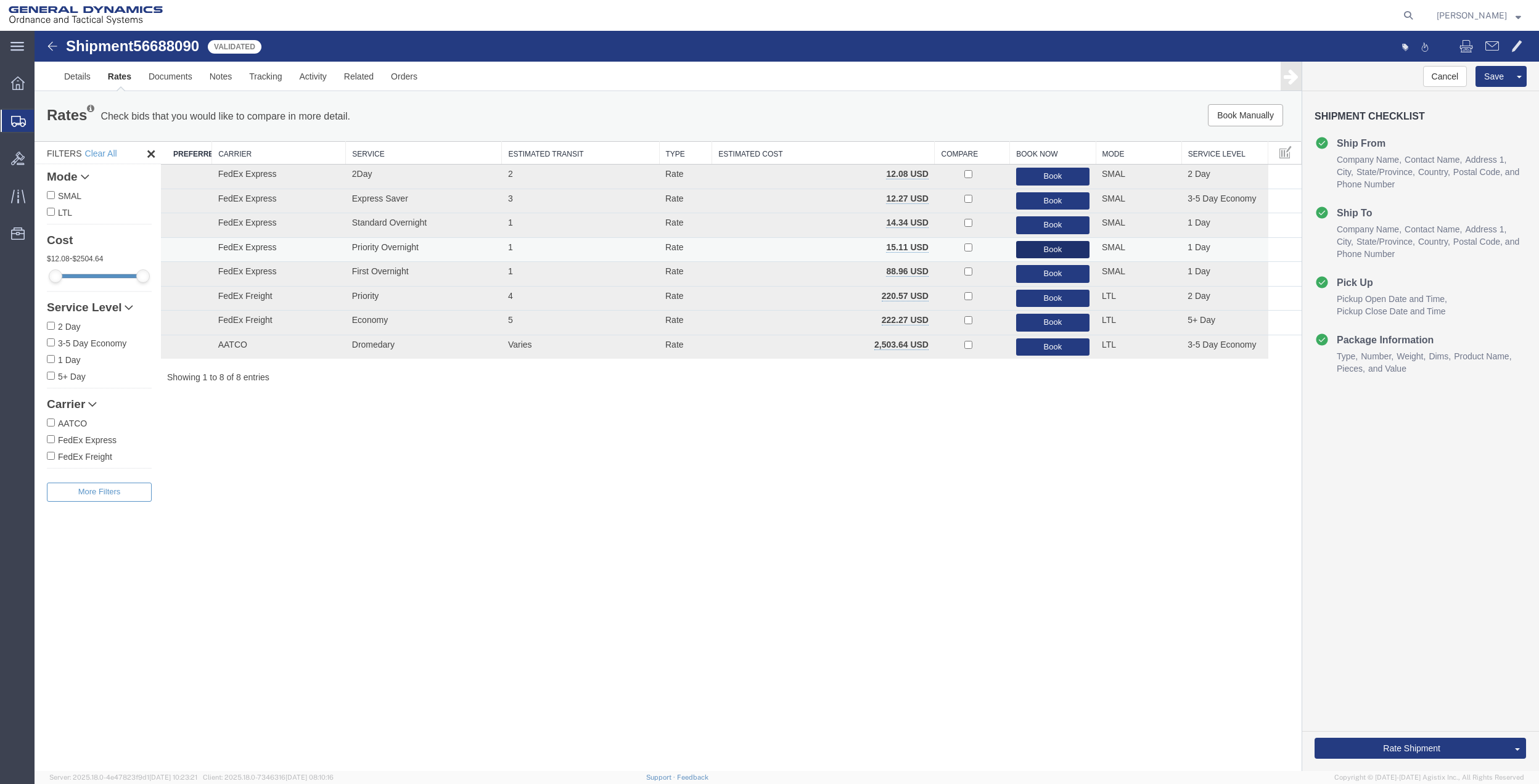
click at [1040, 251] on button "Book" at bounding box center [1053, 250] width 74 height 18
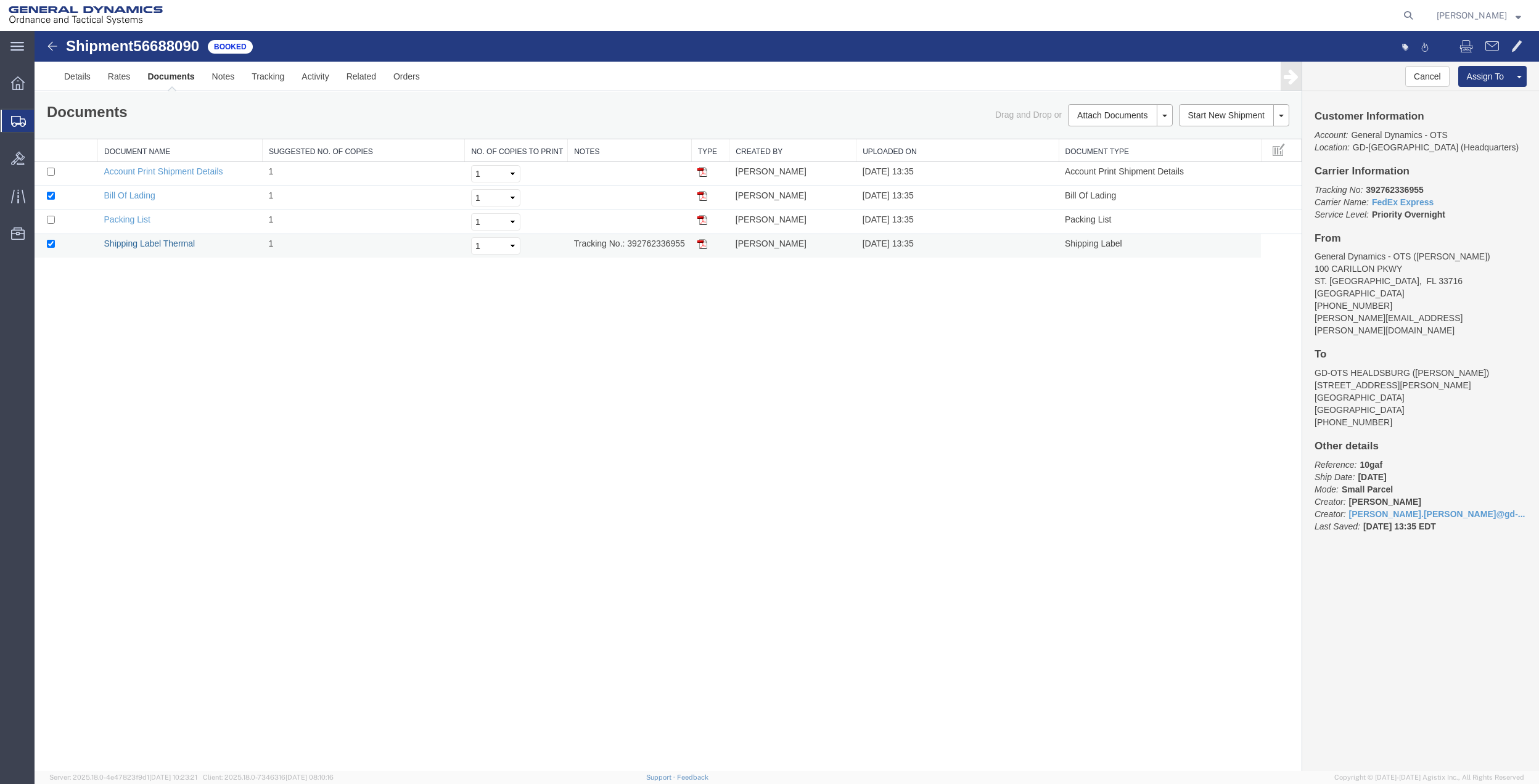
drag, startPoint x: 116, startPoint y: 242, endPoint x: 268, endPoint y: 257, distance: 152.7
click at [116, 242] on link "Shipping Label Thermal" at bounding box center [150, 243] width 92 height 10
click at [0, 0] on span "Create Shipment" at bounding box center [0, 0] width 0 height 0
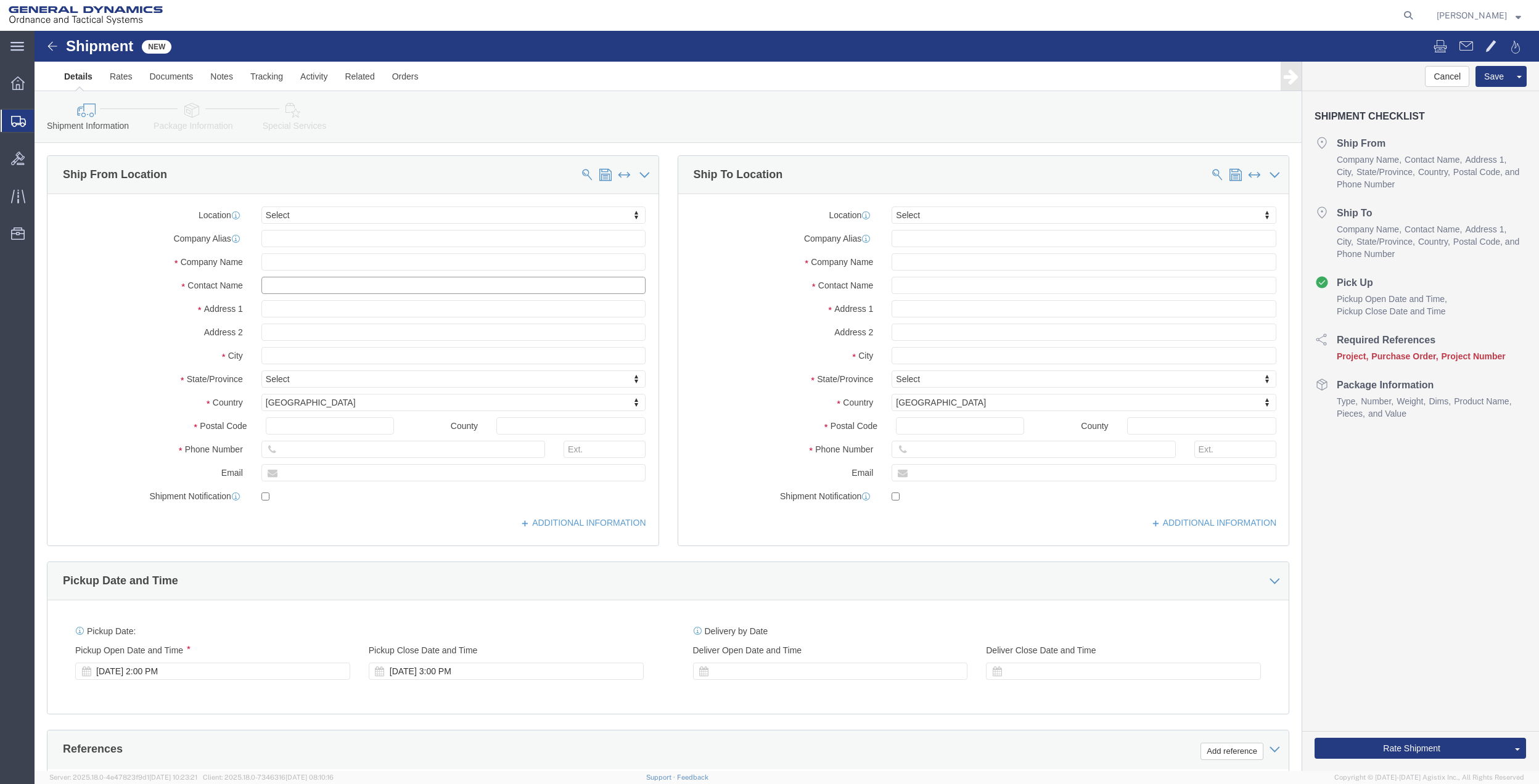
click input "text"
type input "[PERSON_NAME]"
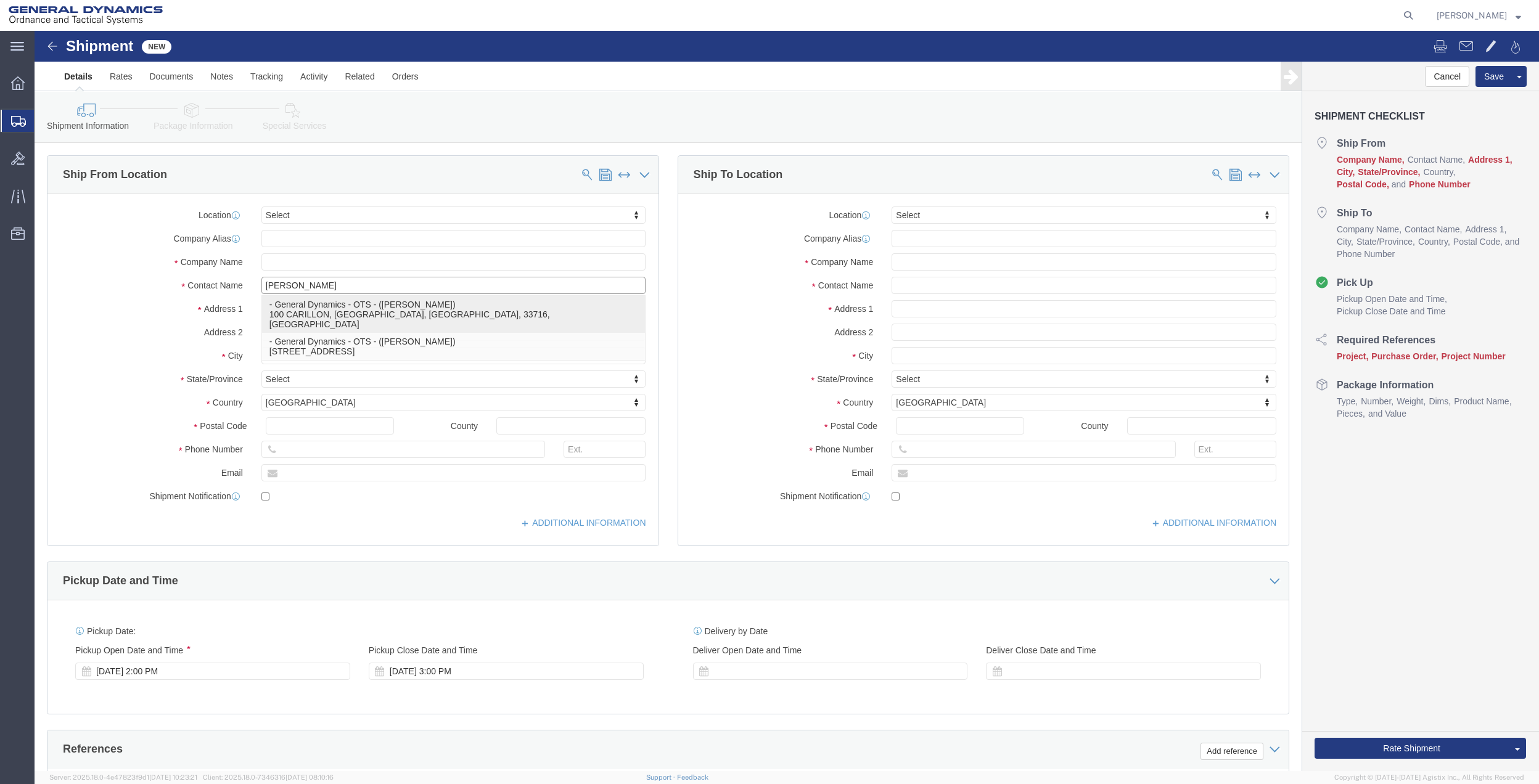
click p "- General Dynamics - OTS - ([PERSON_NAME]) 100 CARILLON, [GEOGRAPHIC_DATA], [GE…"
select select "FL"
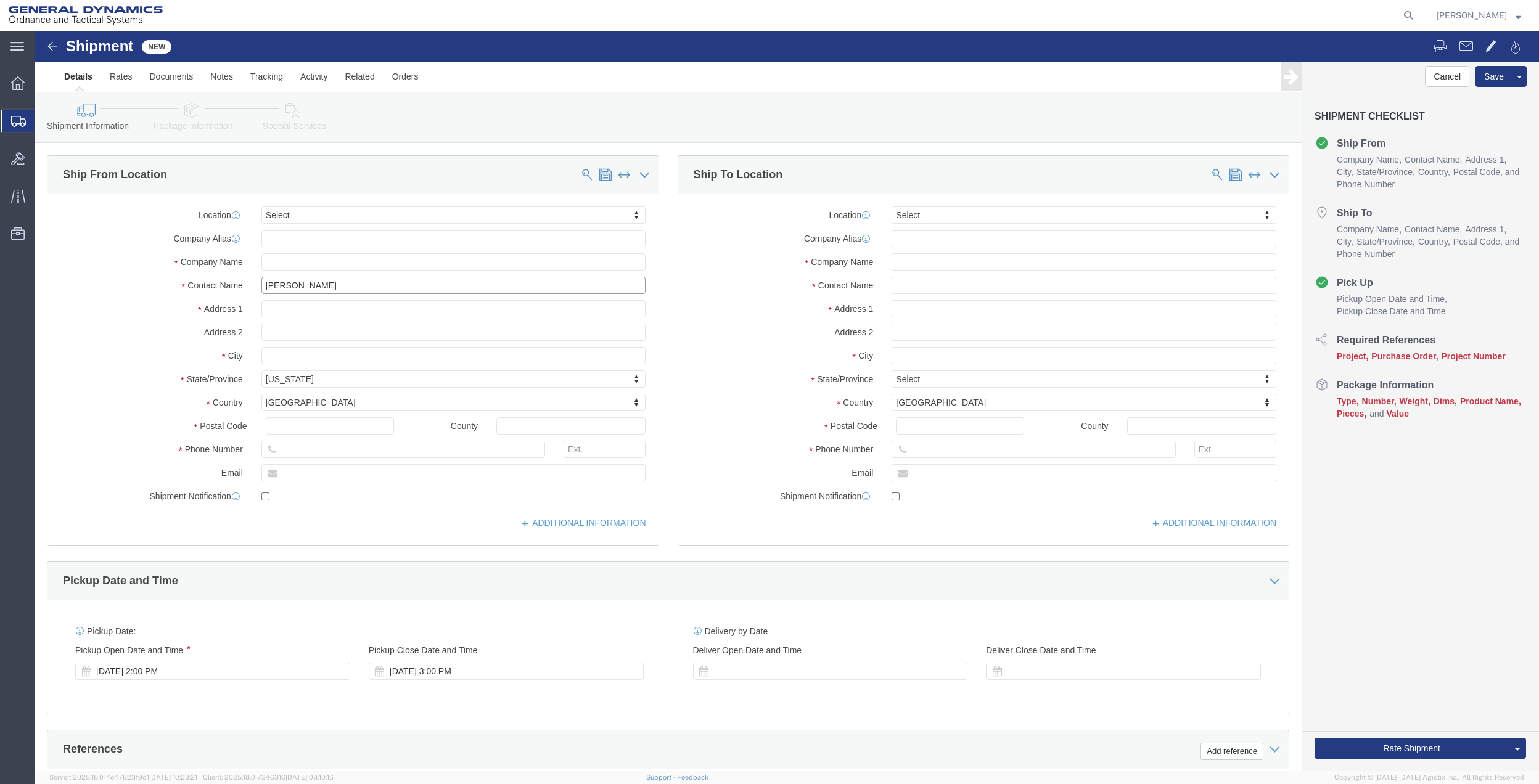
type input "[PERSON_NAME]"
click input "text"
type input "100 CARILLON pkwy"
click input "text"
type input "[PERSON_NAME]"
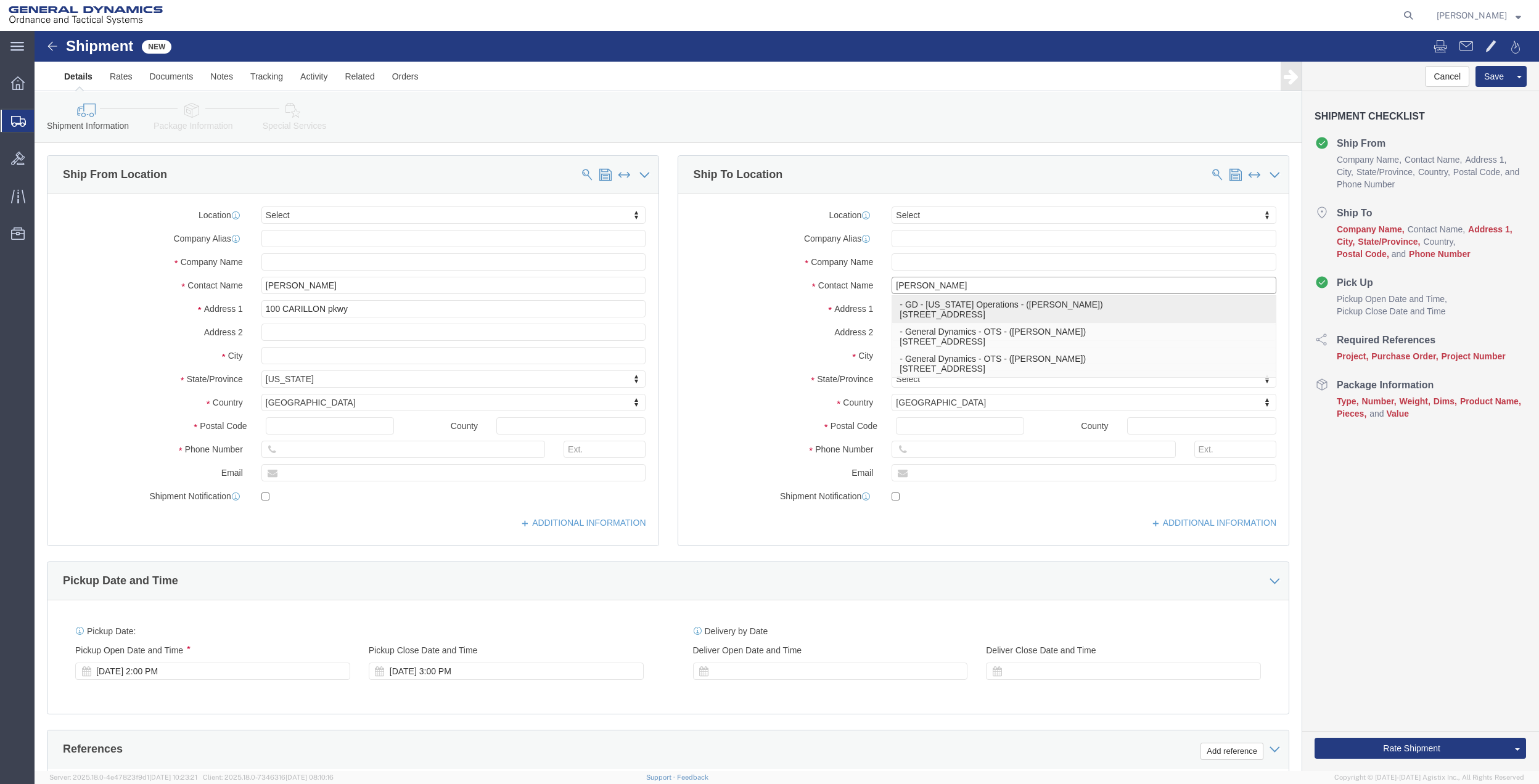
click p "- GD - [US_STATE] Operations - ([PERSON_NAME]) [STREET_ADDRESS]"
select select "VT"
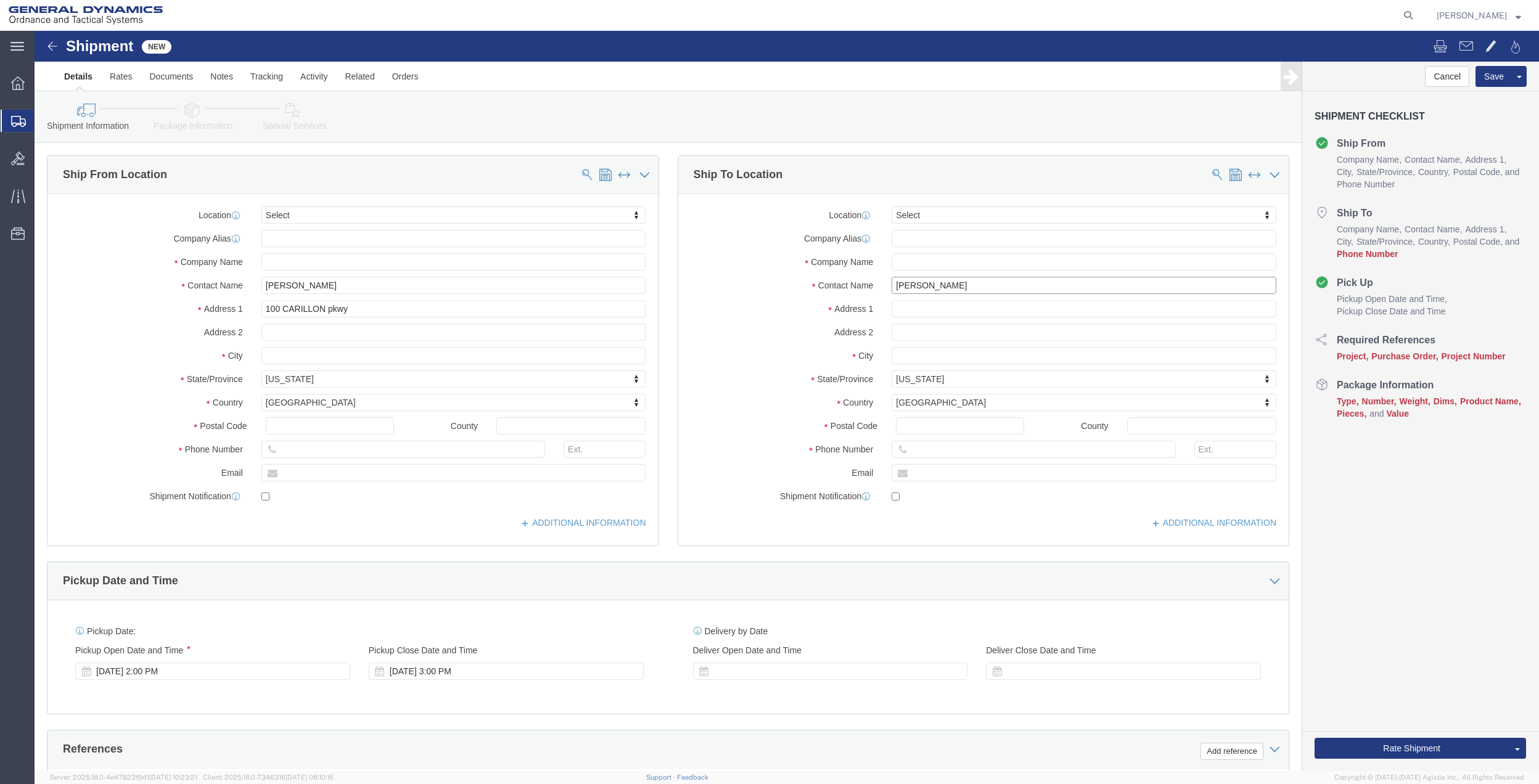
type input "[PERSON_NAME]"
click input "text"
type input "[PHONE_NUMBER]"
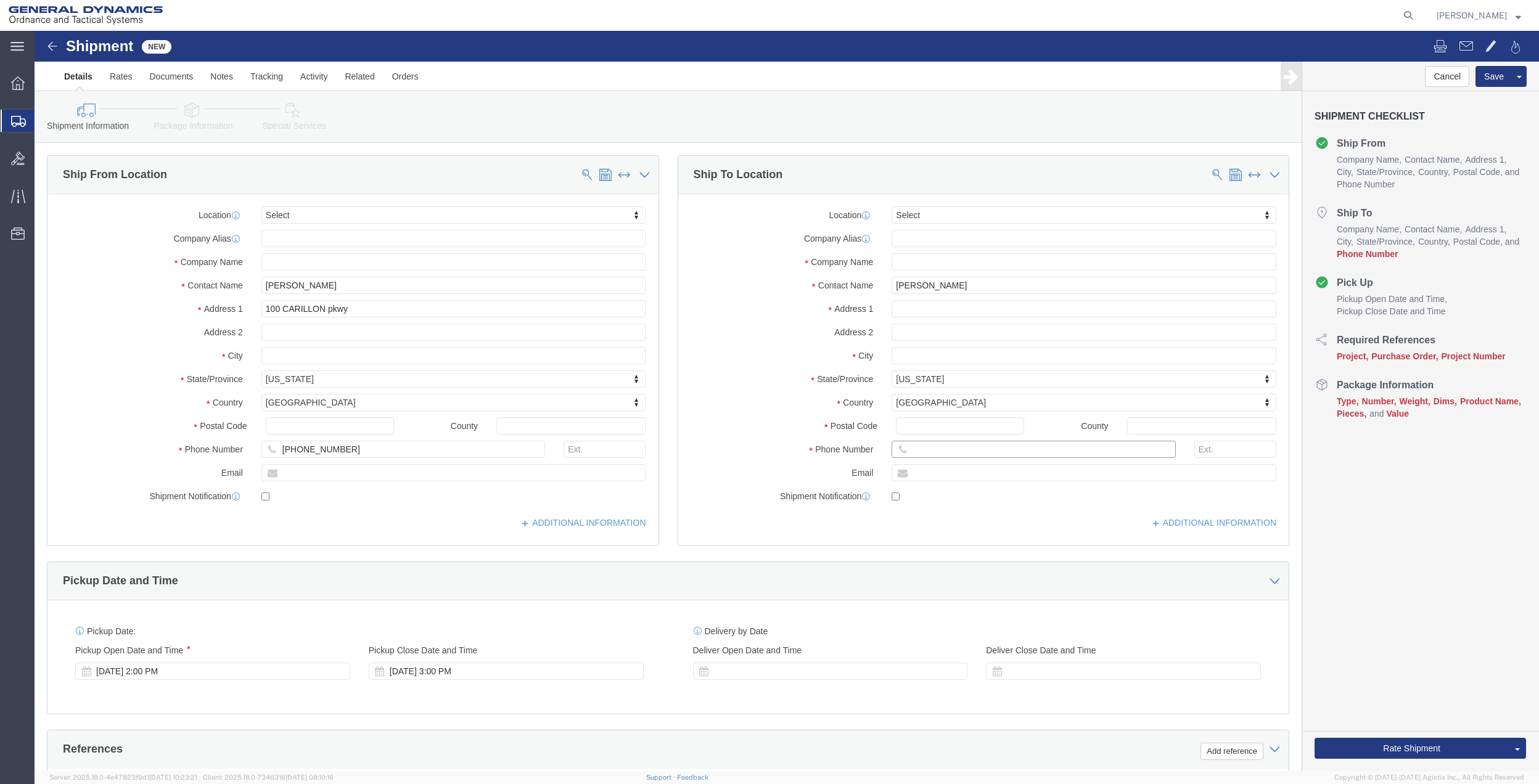
drag, startPoint x: 875, startPoint y: 422, endPoint x: 866, endPoint y: 416, distance: 10.8
click input "text"
paste input "[PHONE_NUMBER]"
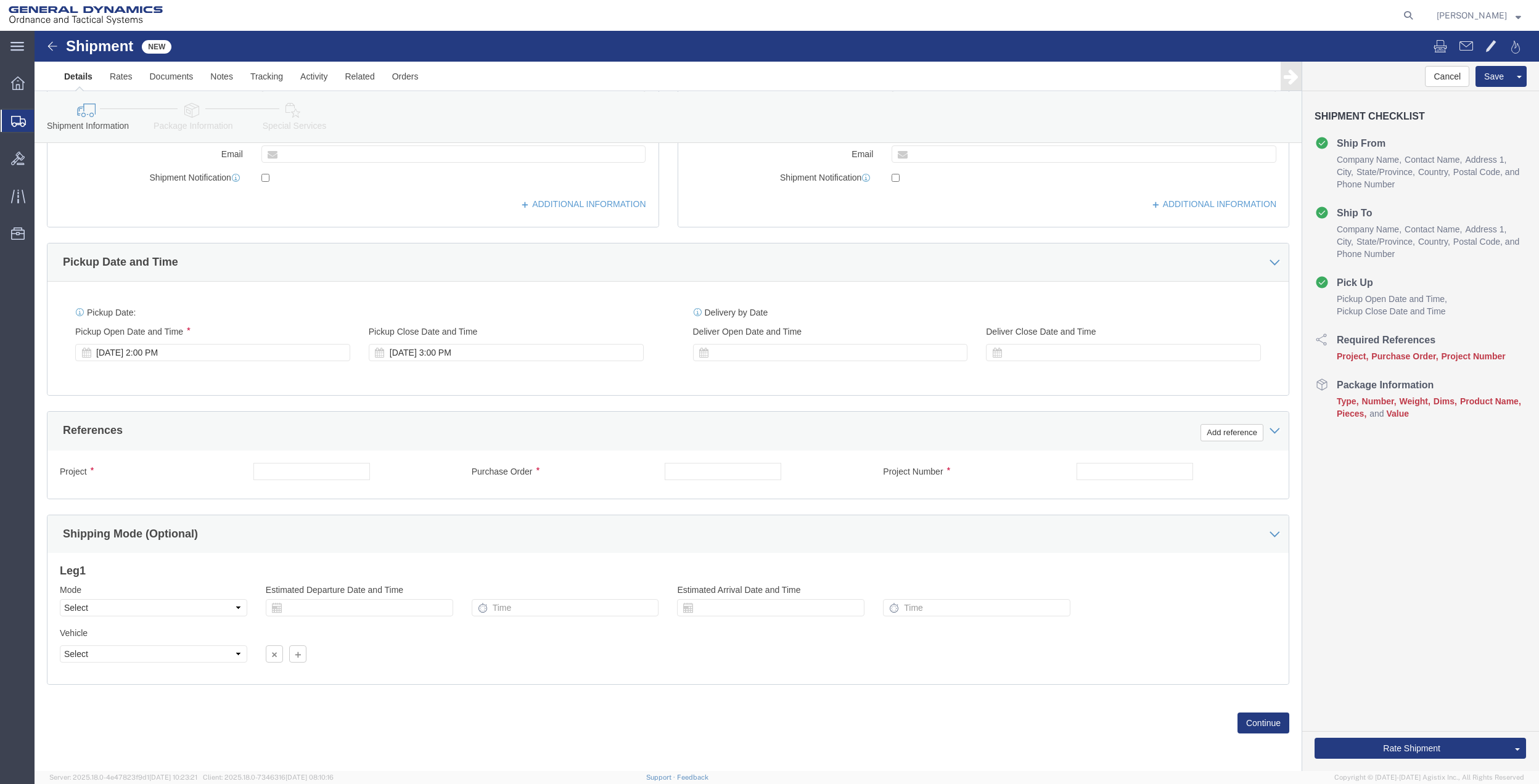
scroll to position [322, 0]
type input "[PHONE_NUMBER]"
click button "Add reference"
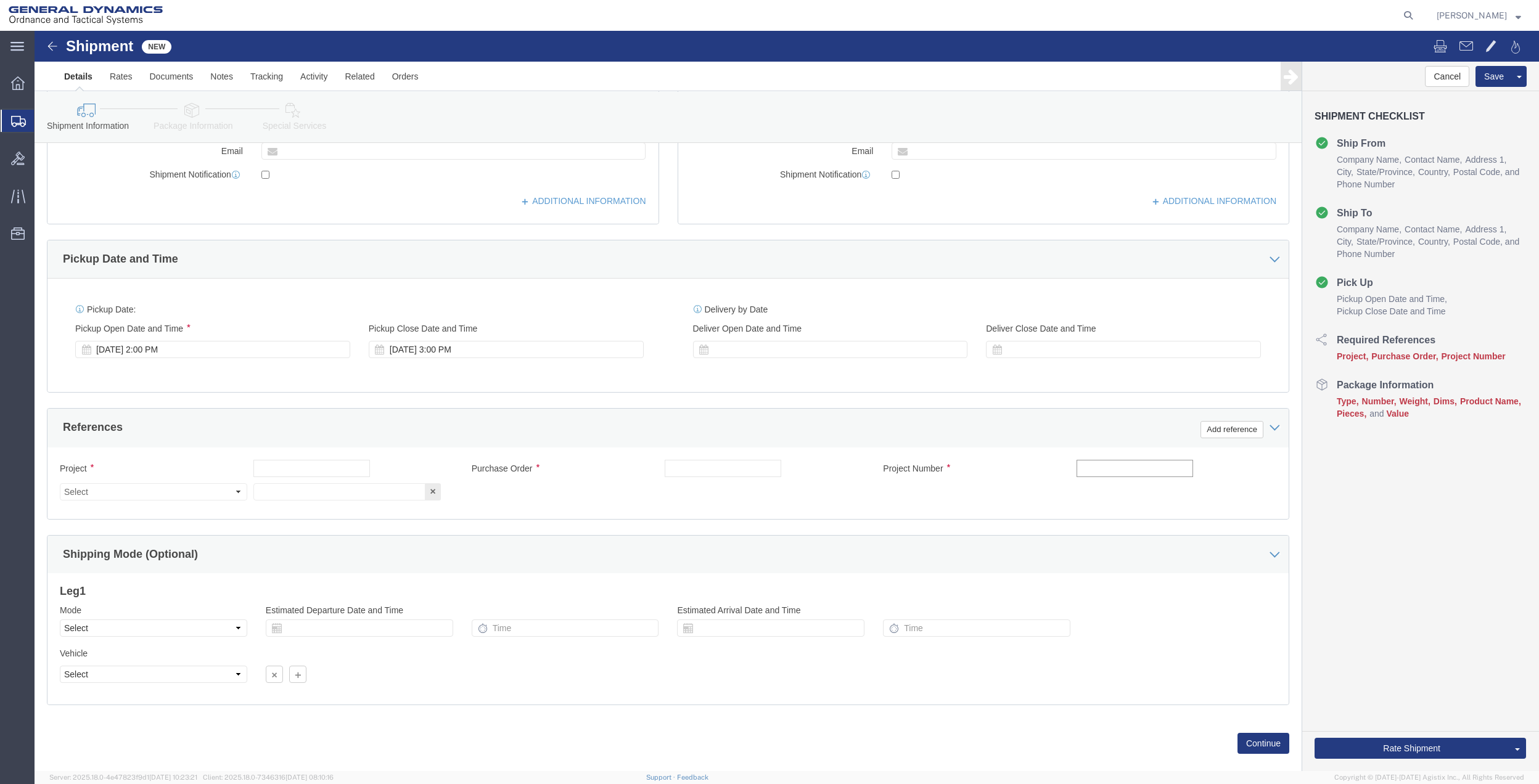
click input "text"
type input "9411"
drag, startPoint x: 677, startPoint y: 437, endPoint x: 671, endPoint y: 433, distance: 7.2
click input "text"
paste input "9411"
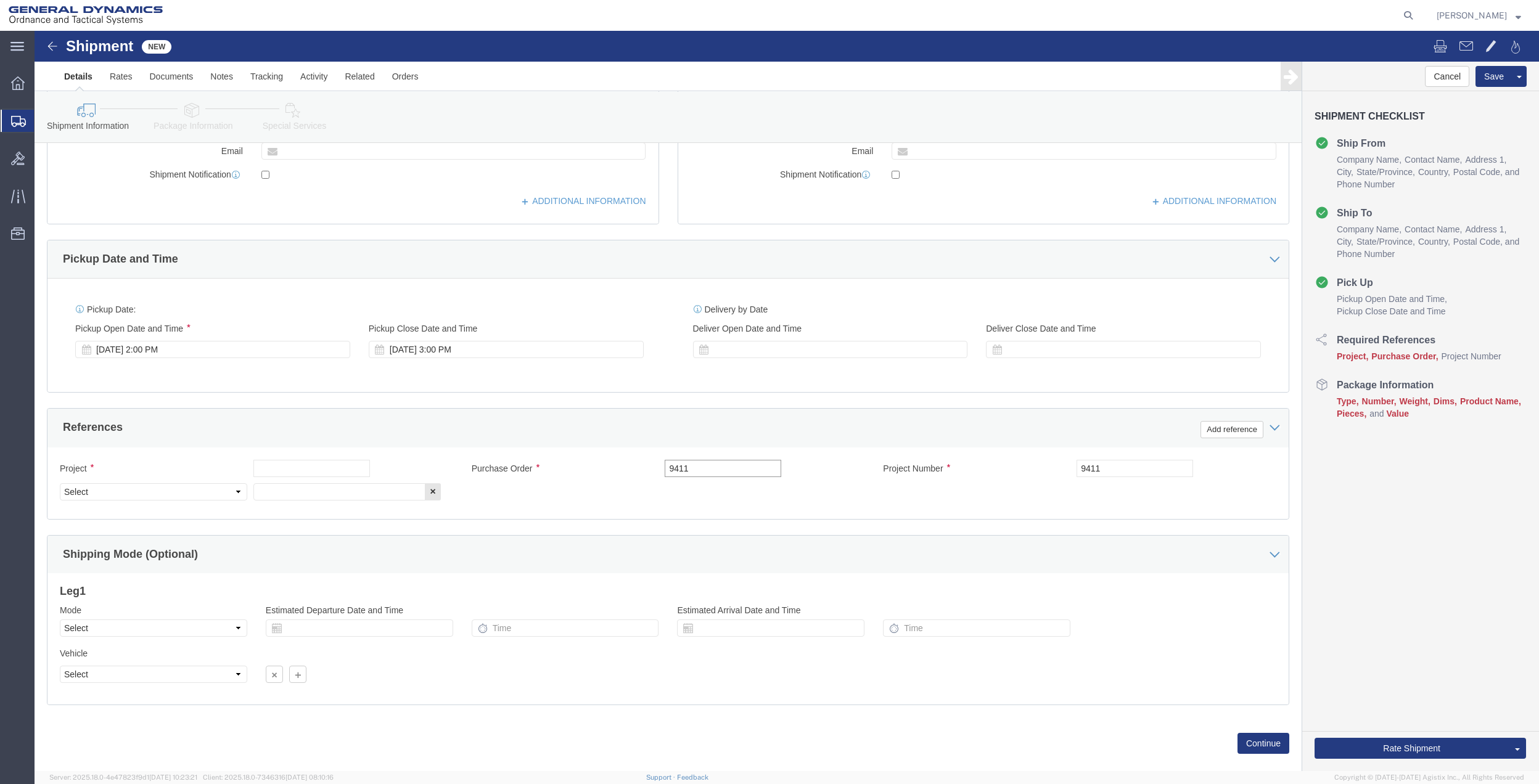
type input "9411"
click input "text"
paste input "9411"
type input "9411"
click input "text"
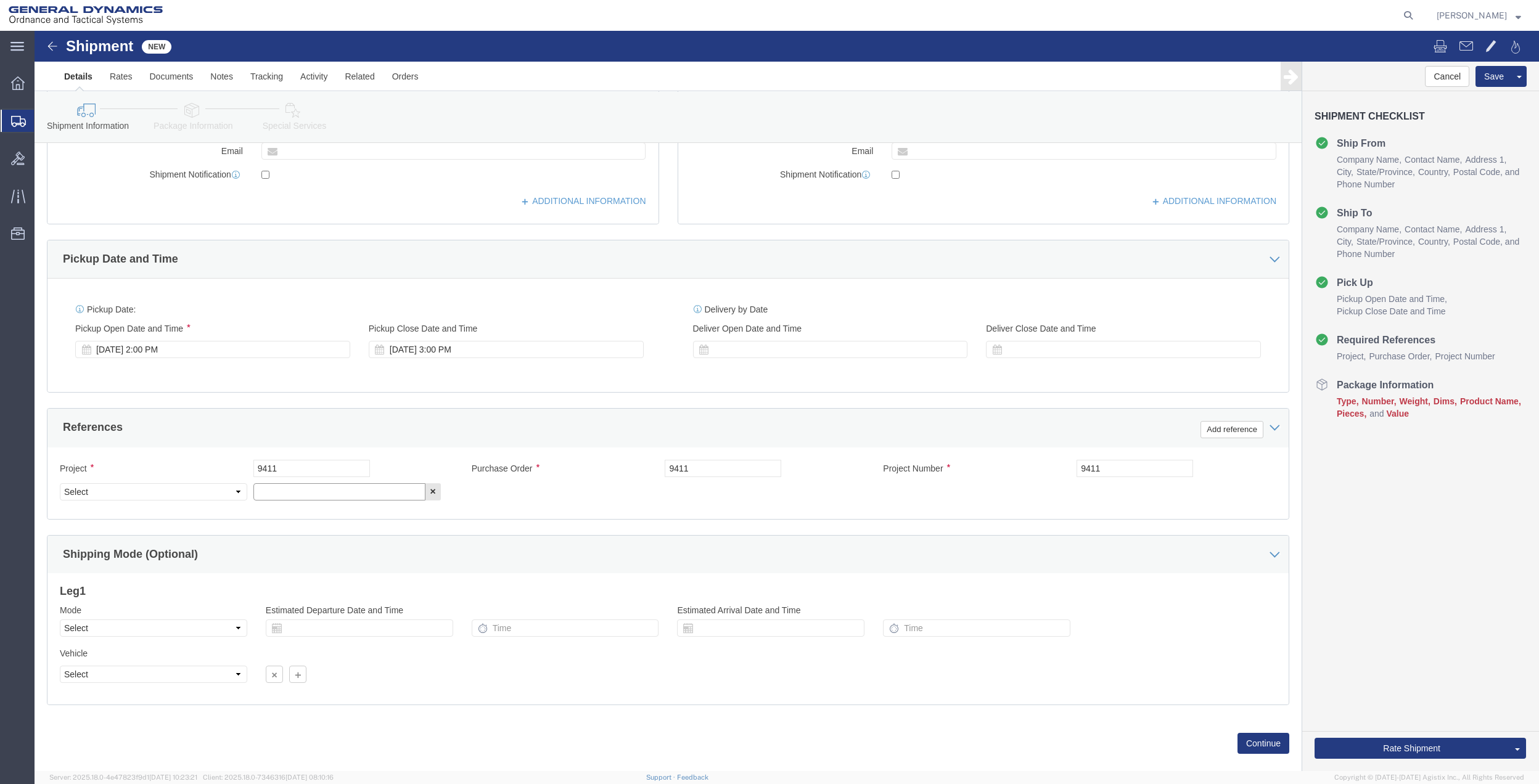
paste input "9411"
type input "9411"
drag, startPoint x: 185, startPoint y: 460, endPoint x: 178, endPoint y: 460, distance: 7.0
click select "Select Account Type Activity ID Airline Appointment Number ASN Batch Request # …"
select select "DEPT"
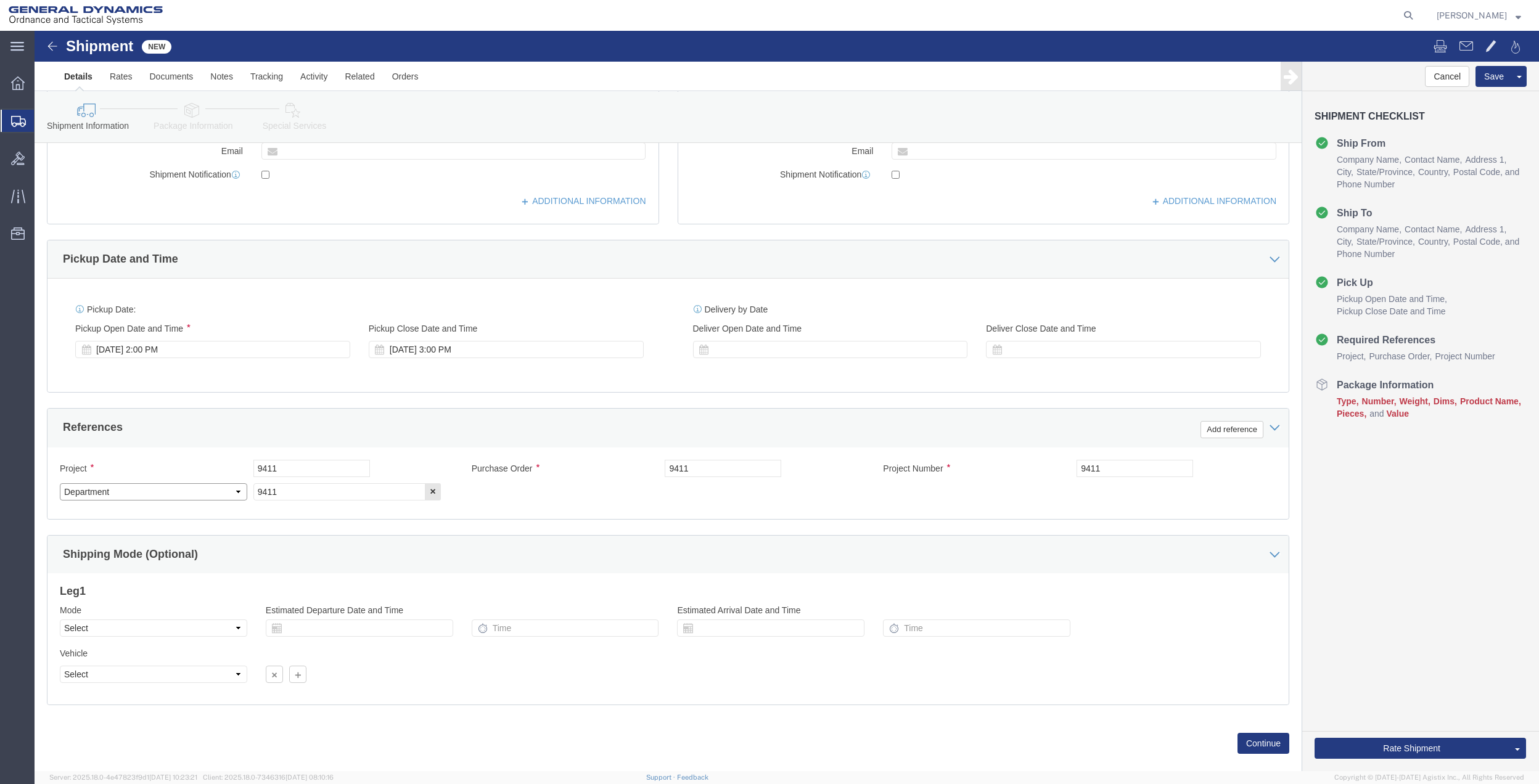
click select "Select Account Type Activity ID Airline Appointment Number ASN Batch Request # …"
click icon
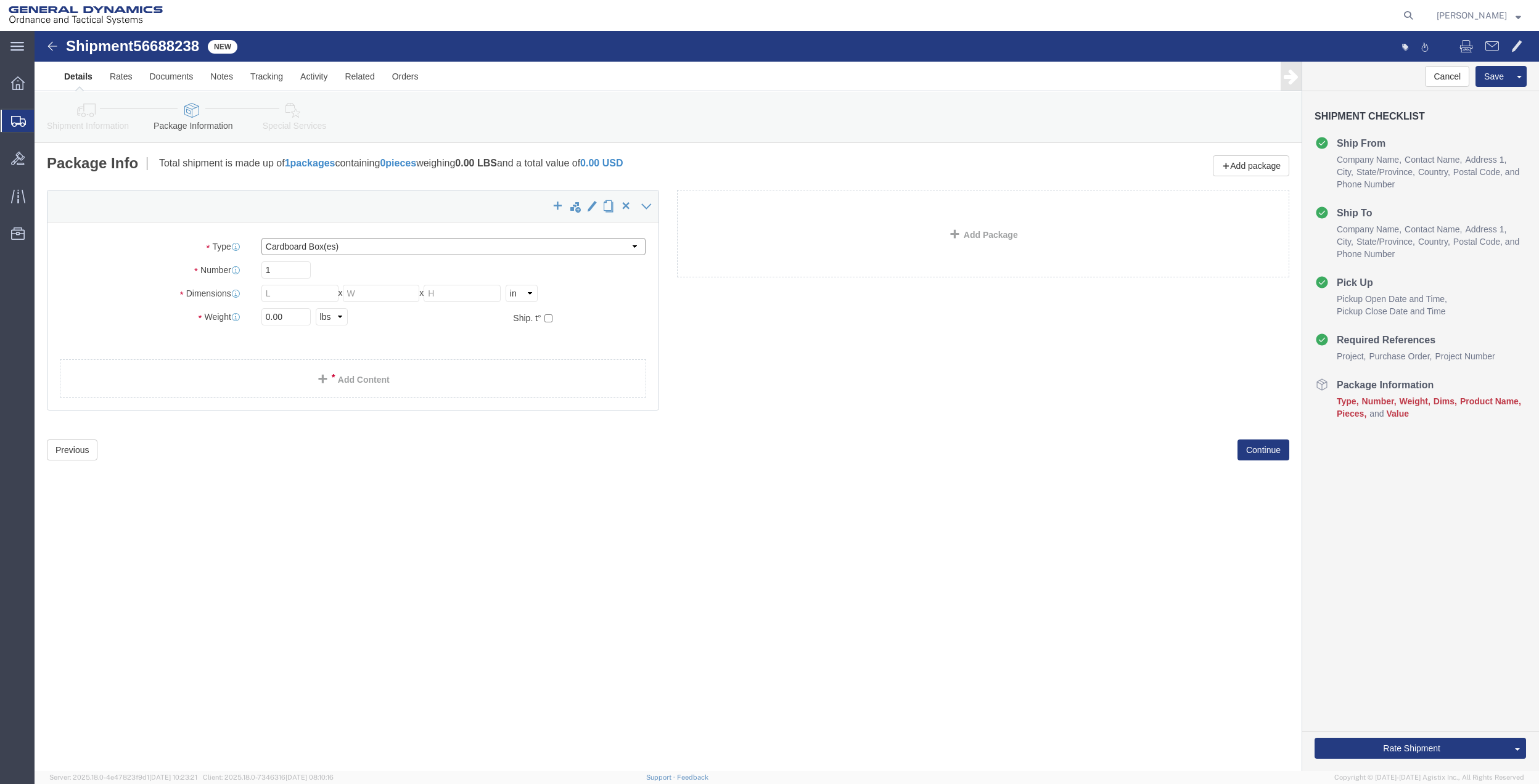
click select "Select Bale(s) Basket(s) Bolt(s) Bottle(s) Buckets Bulk Bundle(s) Can(s) Cardbo…"
select select "ENV"
click select "Select Bale(s) Basket(s) Bolt(s) Bottle(s) Buckets Bulk Bundle(s) Can(s) Cardbo…"
type input "9.50"
type input "12.50"
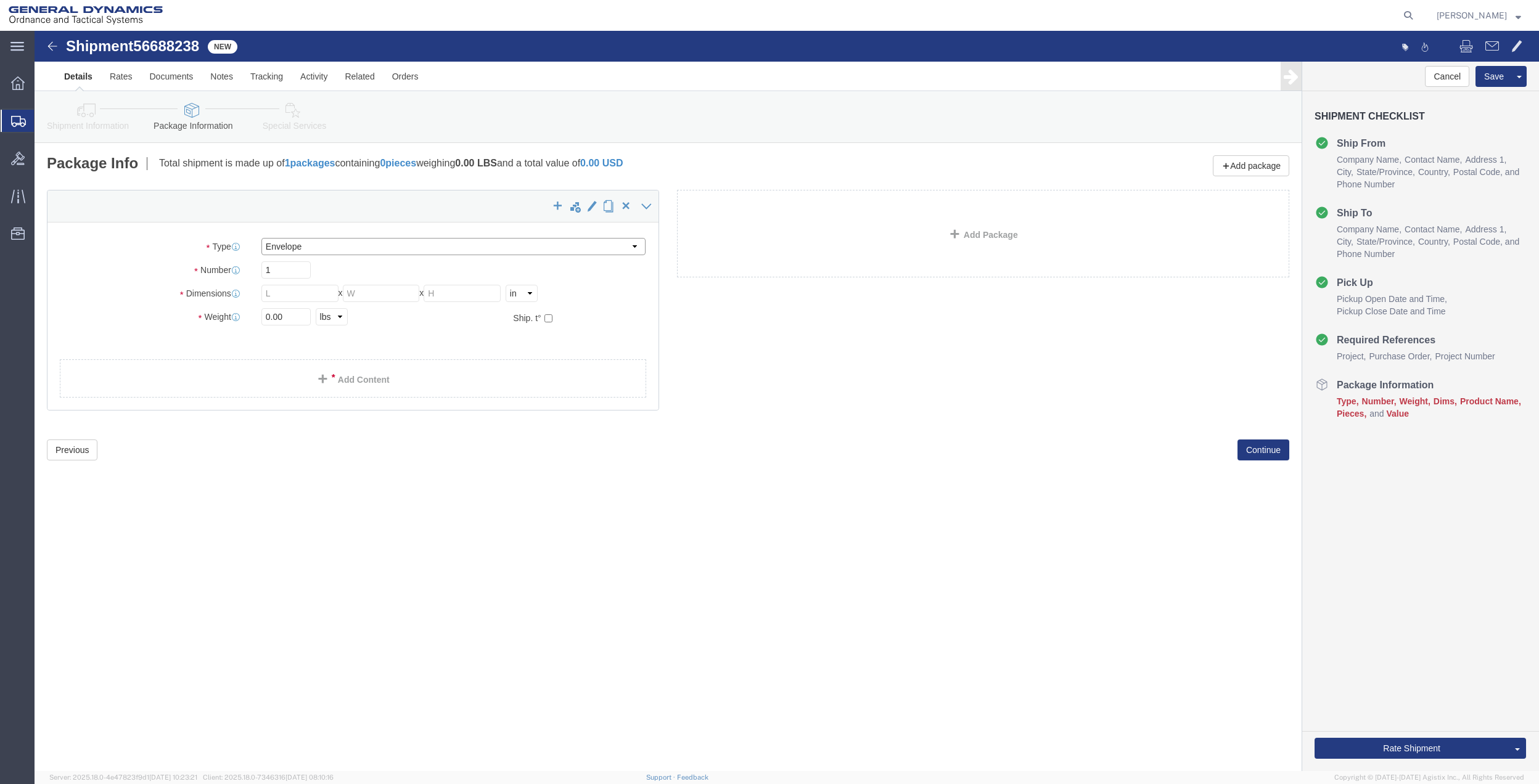
type input "0.25"
type input "1"
click link "Add Content"
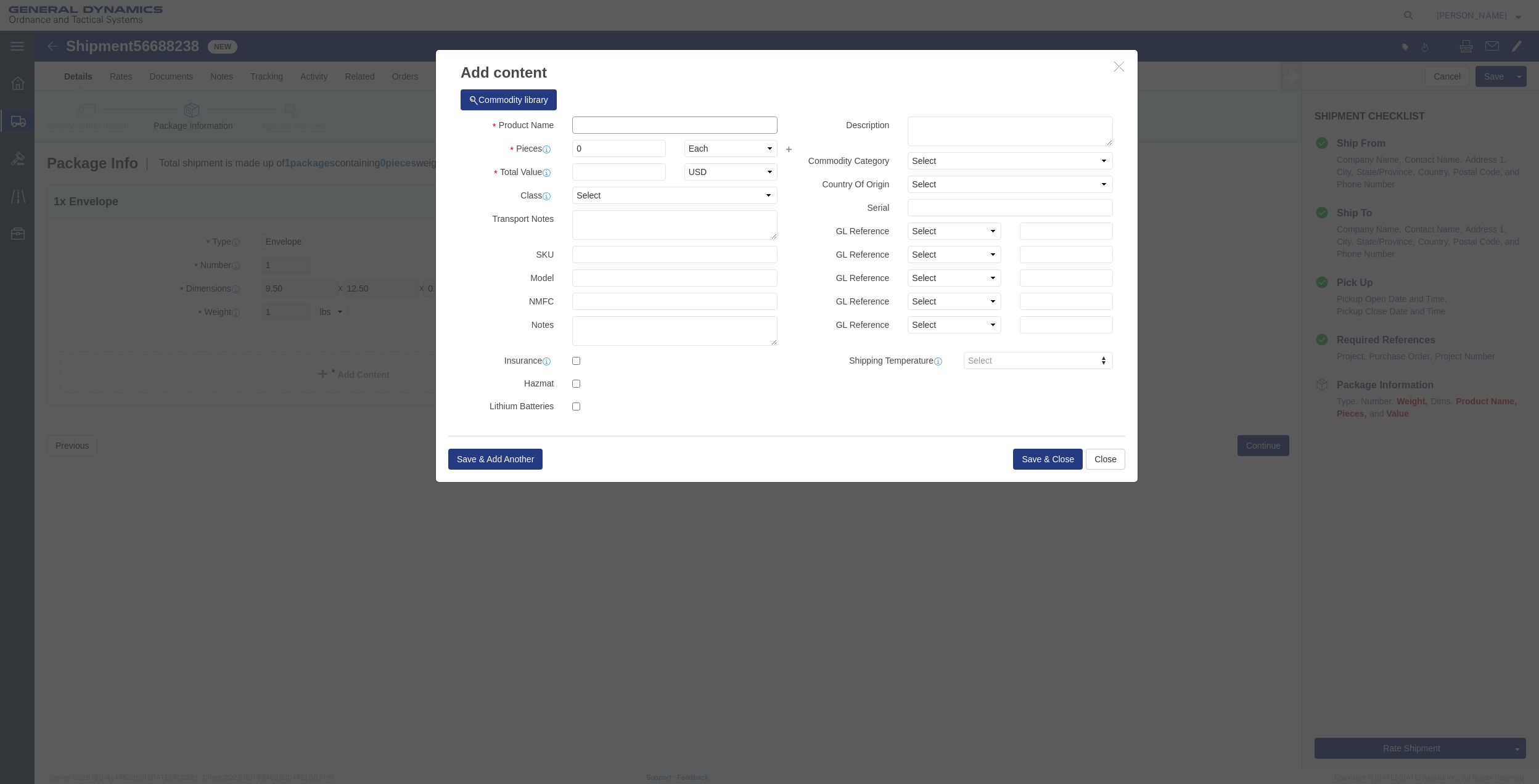
click input "text"
type input "MISC"
type input "100.00"
select select "US"
click input "0"
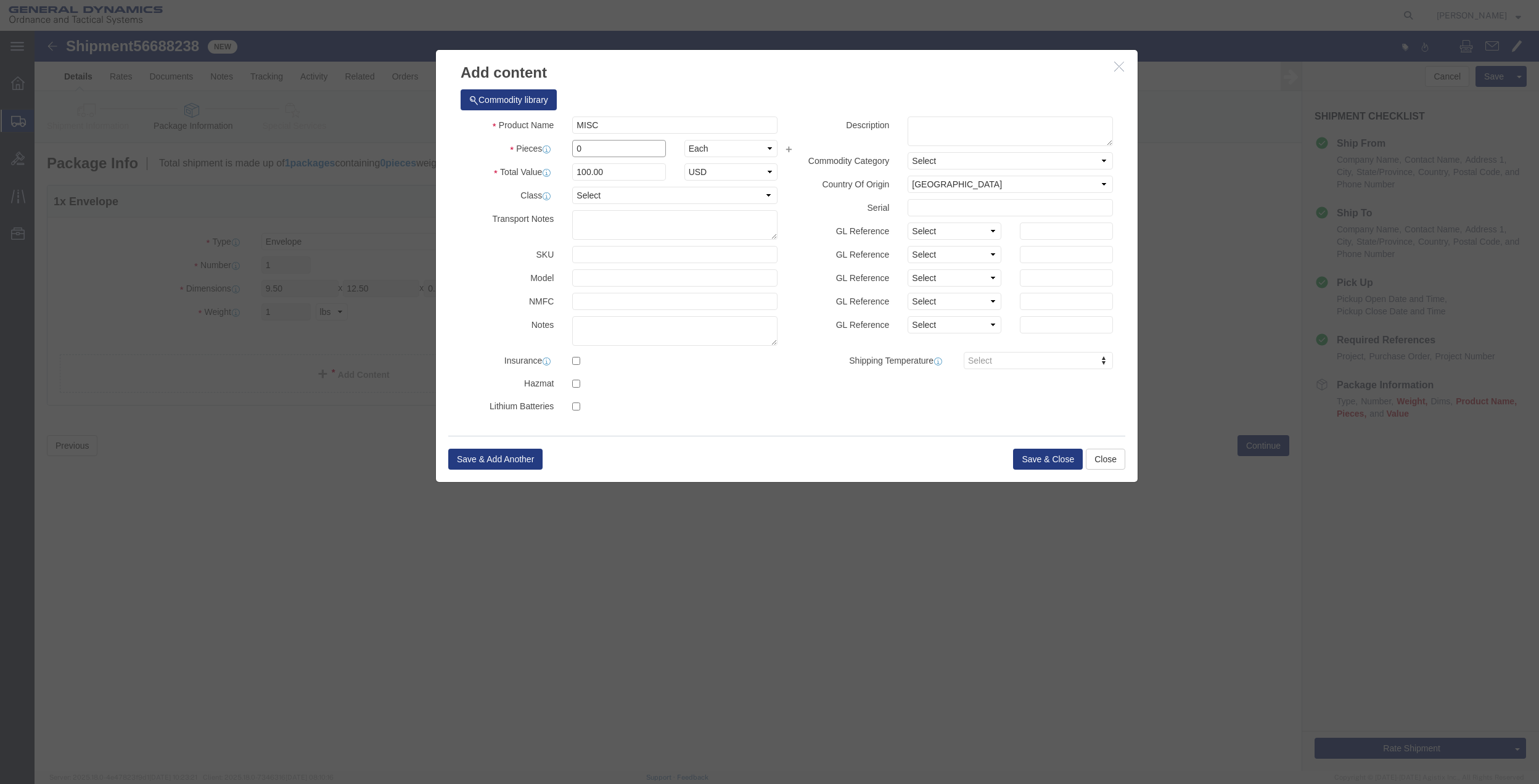
type input "01"
type input "100"
click select "Select 50 55 60 65 70 85 92.5 100 125 175 250 300 400"
select select "70"
click select "Select 50 55 60 65 70 85 92.5 100 125 175 250 300 400"
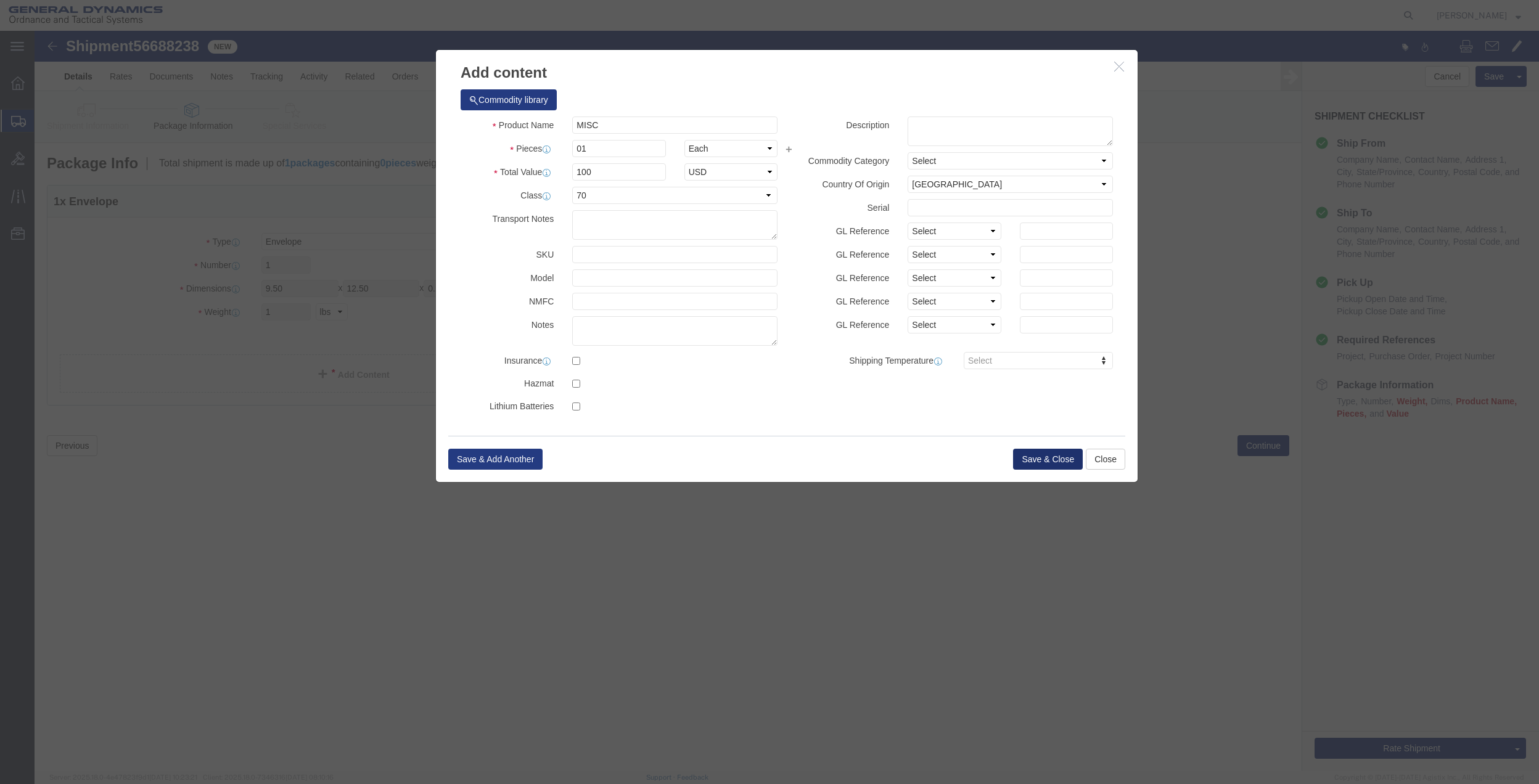
click button "Save & Close"
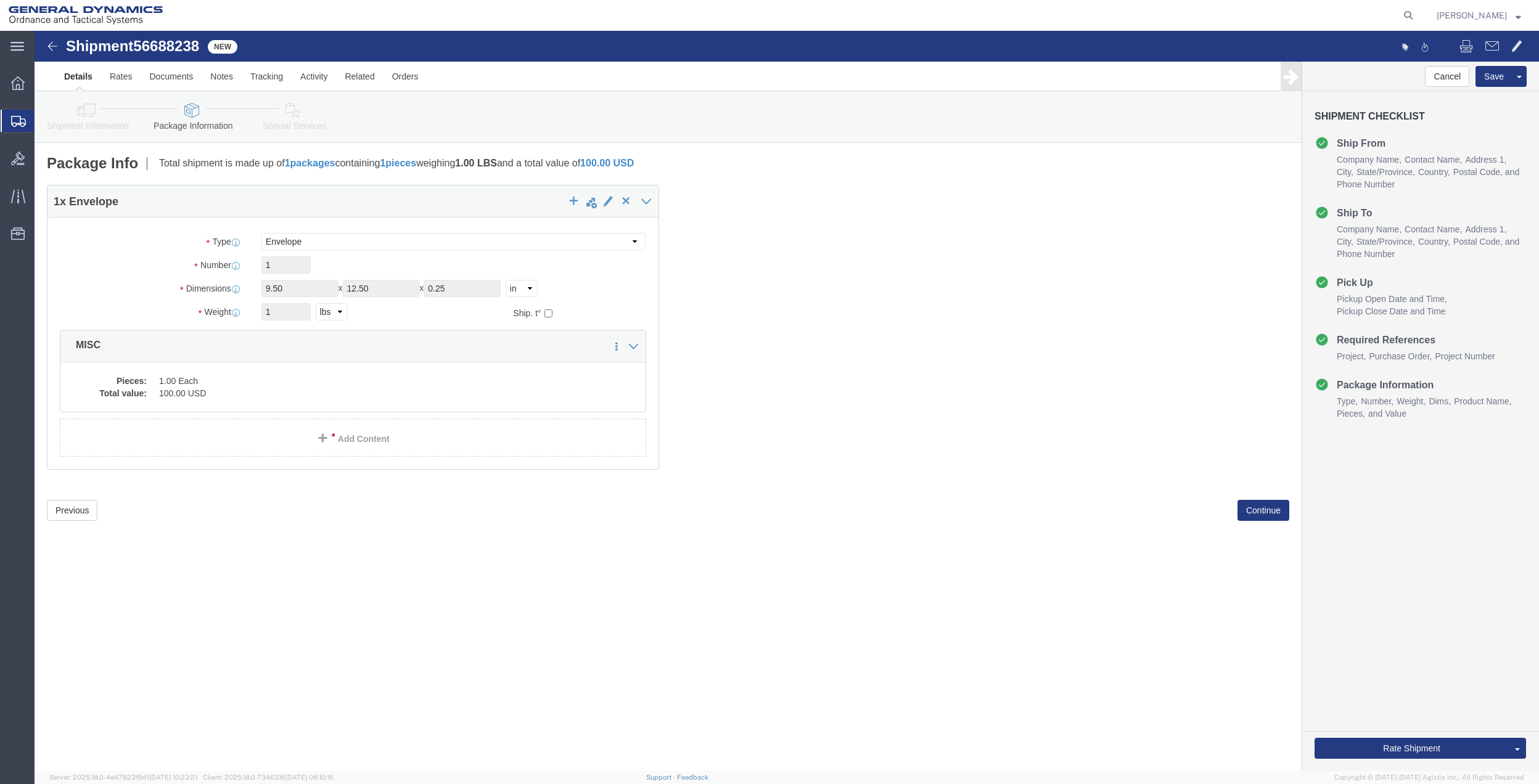
click link "Special Services"
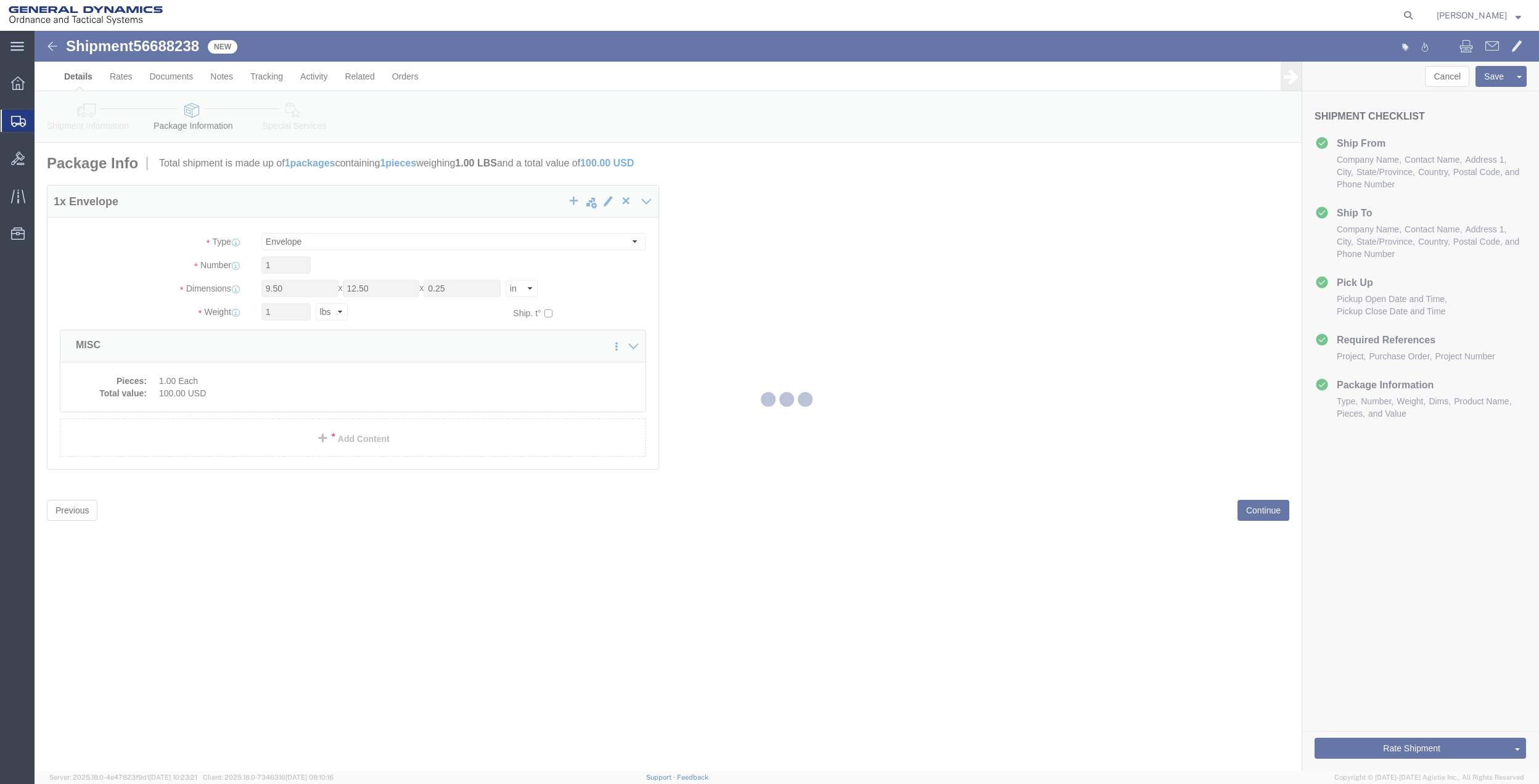
select select
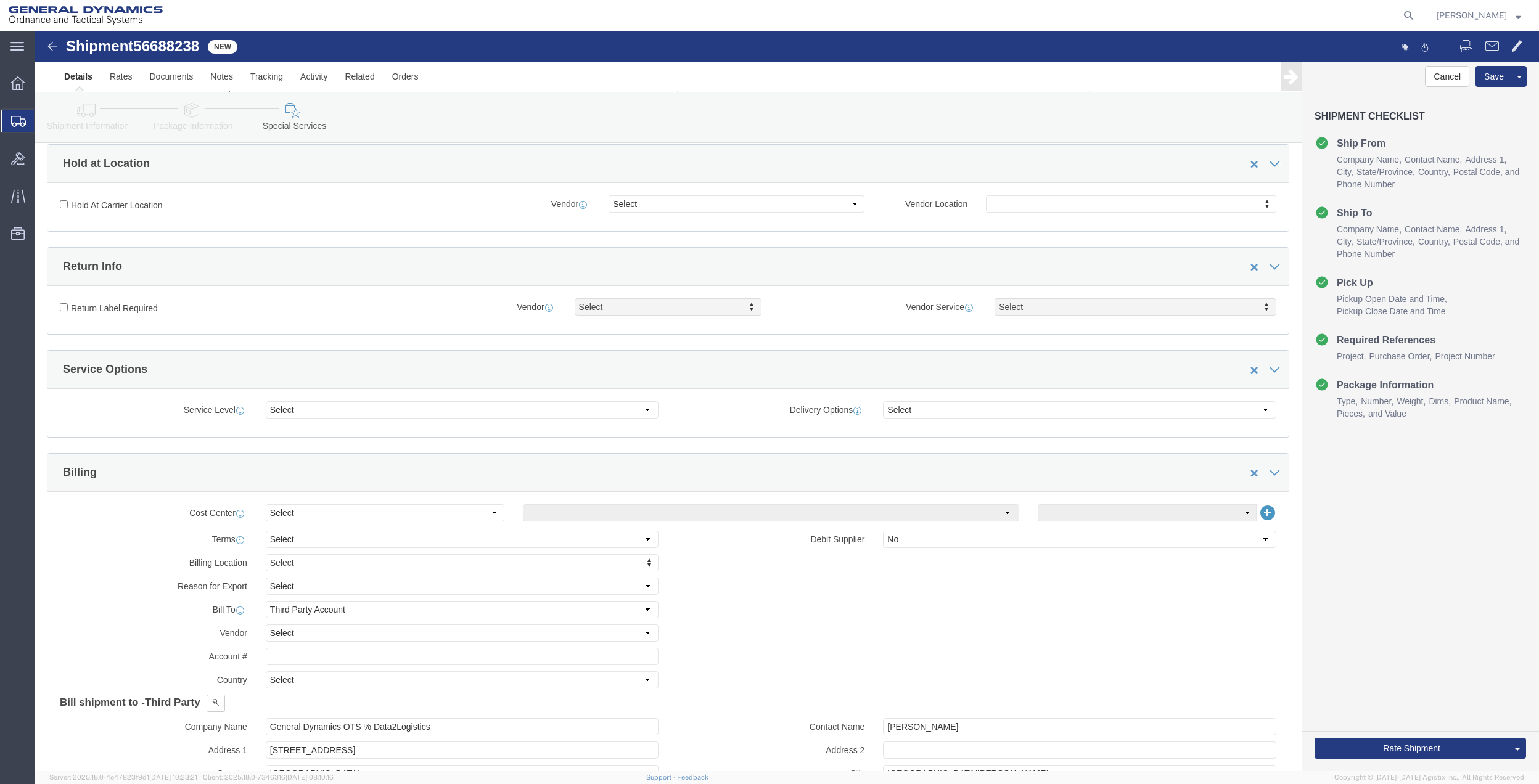
scroll to position [410, 0]
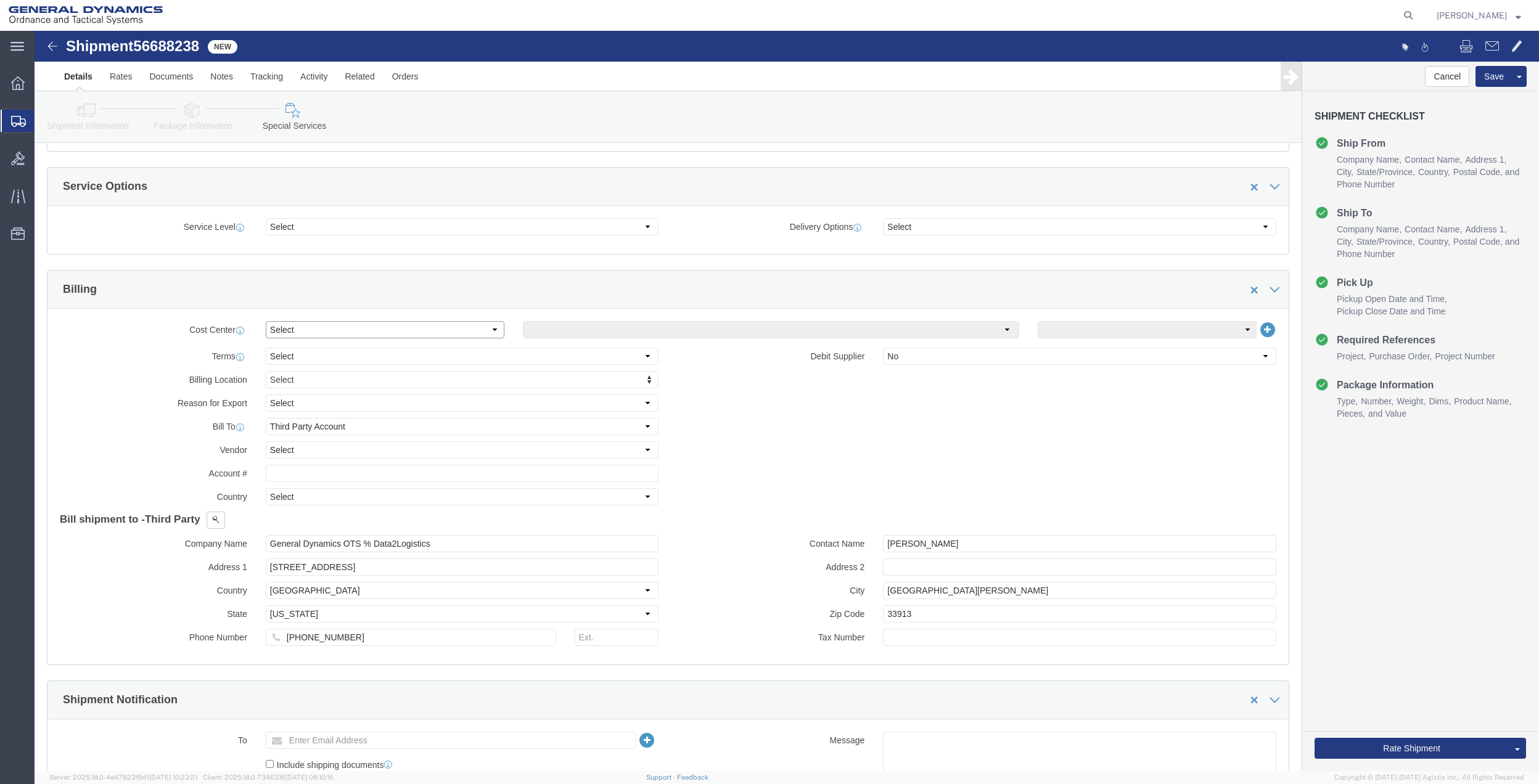
click select "Select Buyer Cost Center Department Operations Number Order Number Sales Person"
select select "DEPARTMENT"
click select "Select Buyer Cost Center Department Operations Number Order Number Sales Person"
click select "Select [GEOGRAPHIC_DATA] [GEOGRAPHIC_DATA] [GEOGRAPHIC_DATA] [GEOGRAPHIC_DATA] …"
select select "1763983"
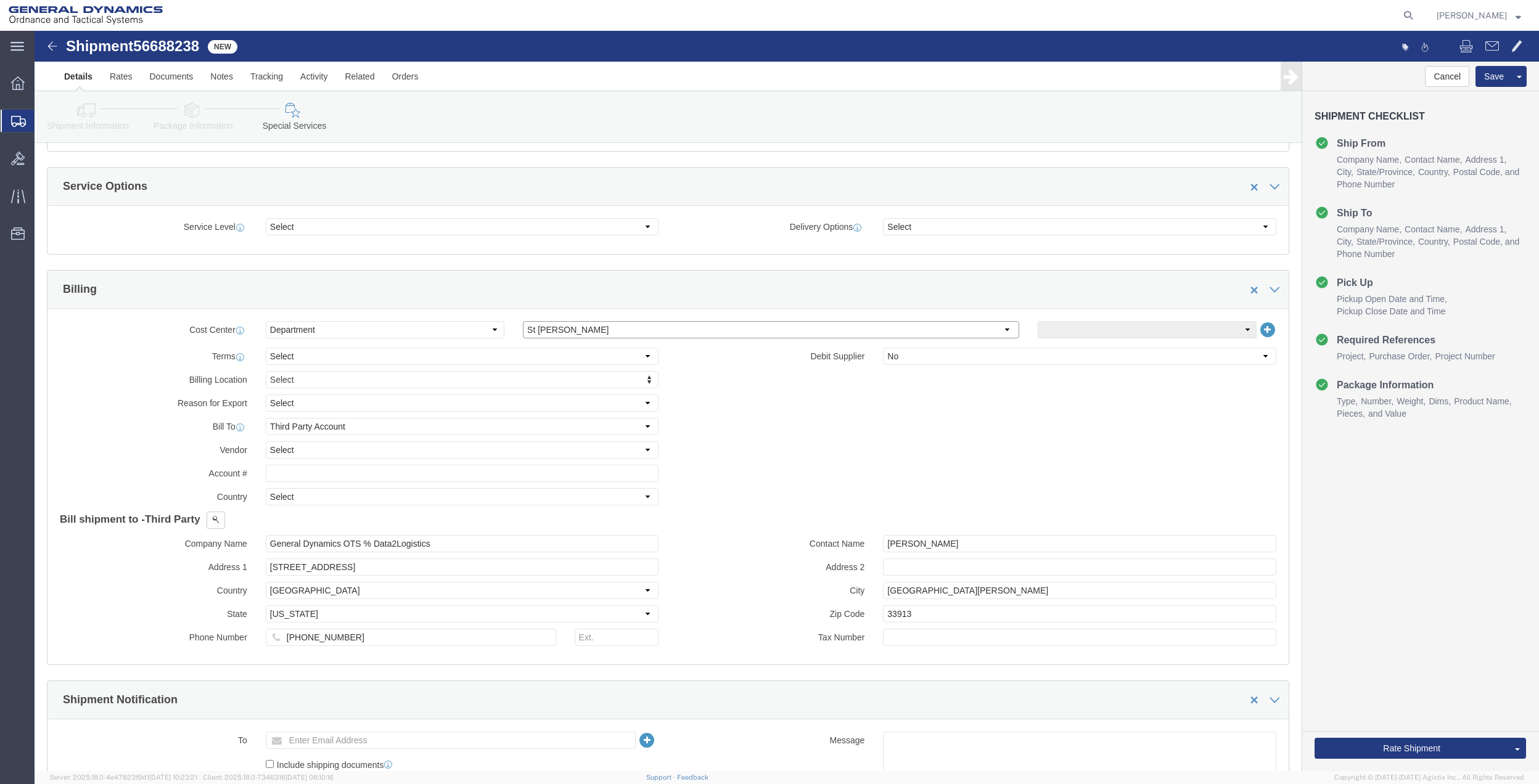
click select "Select [GEOGRAPHIC_DATA] [GEOGRAPHIC_DATA] [GEOGRAPHIC_DATA] [GEOGRAPHIC_DATA] …"
click select "Select 10AFM 10GAG 10GAH 10GFL 10GFO 10GIE 10GIS 30MABS St [PERSON_NAME] Program"
select select "214681"
click select "Select 10AFM 10GAG 10GAH 10GFL 10GFO 10GIE 10GIS 30MABS St [PERSON_NAME] Program"
click input "General Dynamics OTS % Data2Logistics"
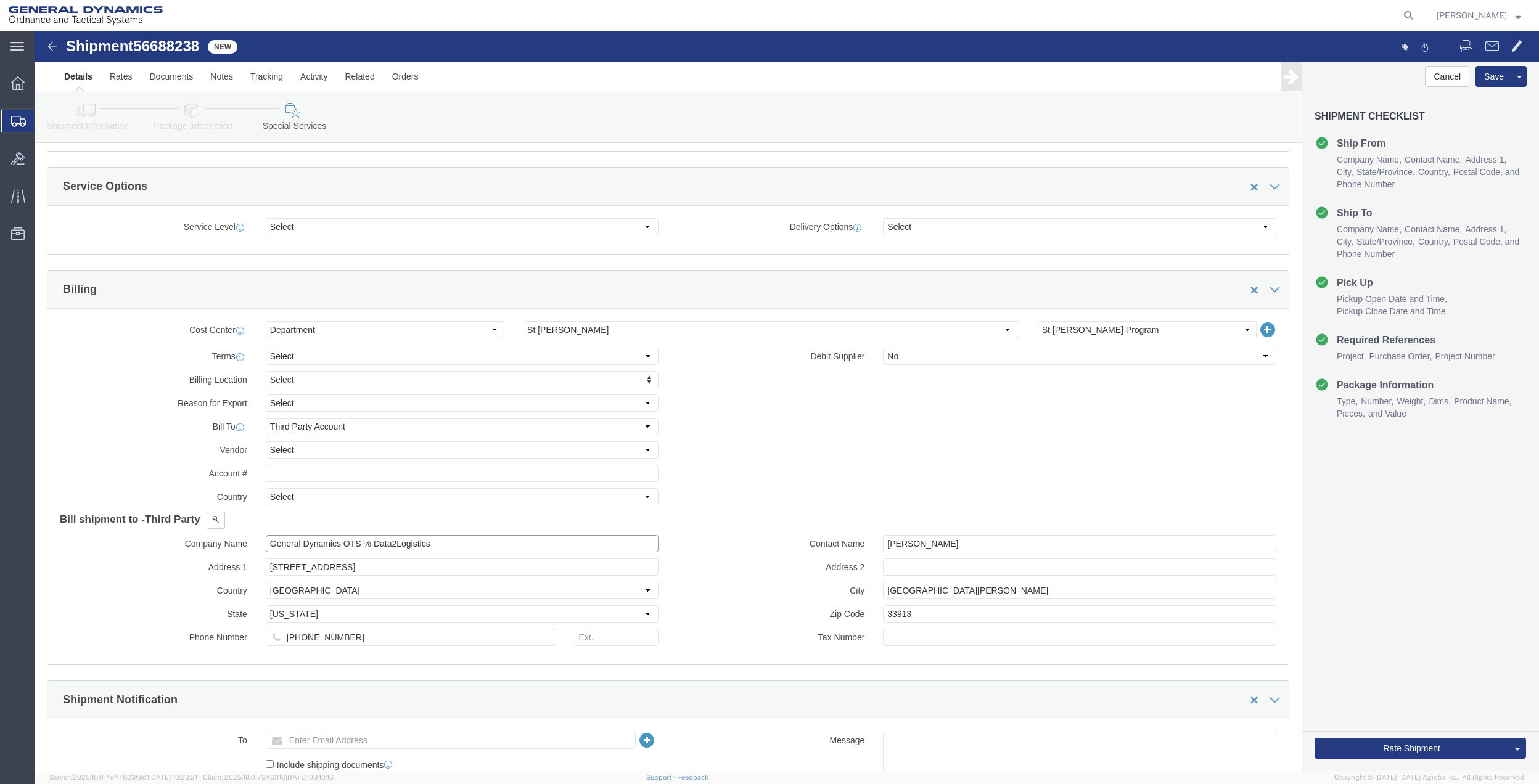
click input "General Dynamics OTS % Data2Logistics"
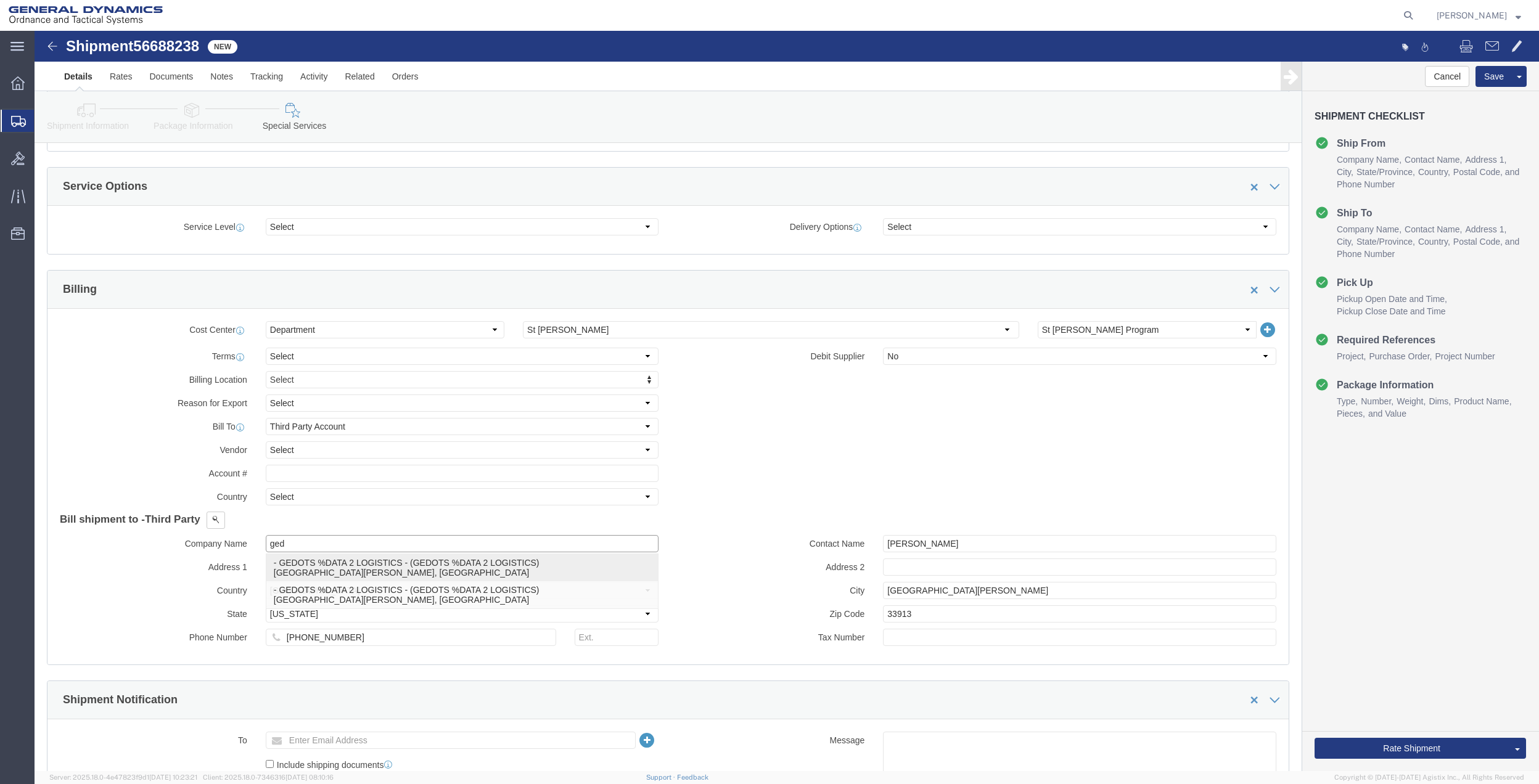
drag, startPoint x: 375, startPoint y: 542, endPoint x: 431, endPoint y: 551, distance: 56.7
click p "- GEDOTS %DATA 2 LOGISTICS - (GEDOTS %DATA 2 LOGISTICS) [GEOGRAPHIC_DATA][PERSO…"
type input "GEDOTS %DATA 2 LOGISTICS"
type input "PO BOX 61050"
type input "GEDOTS %DATA 2 LOGISTICS"
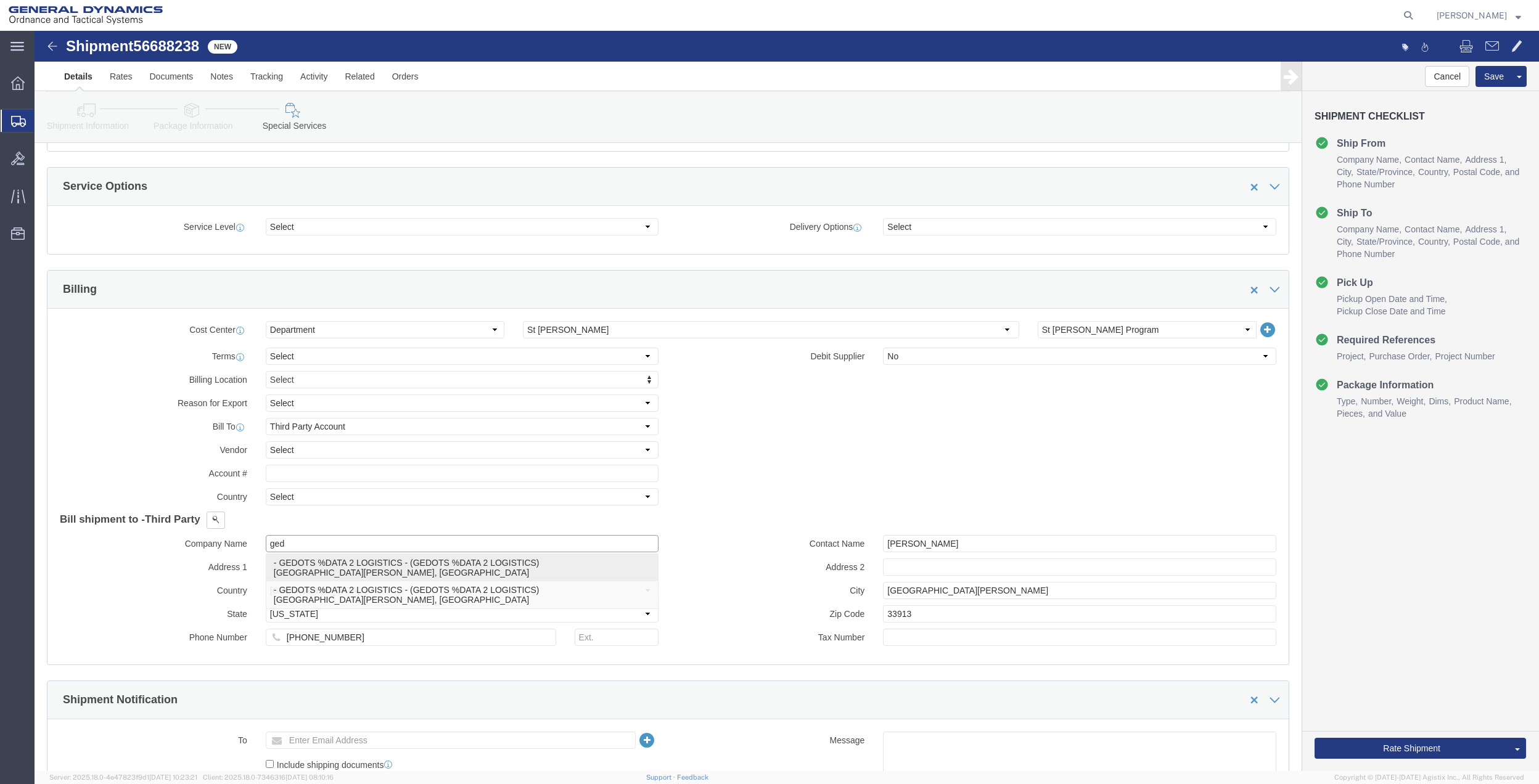
type input "FORT [PERSON_NAME]"
type input "33906"
select select "FL"
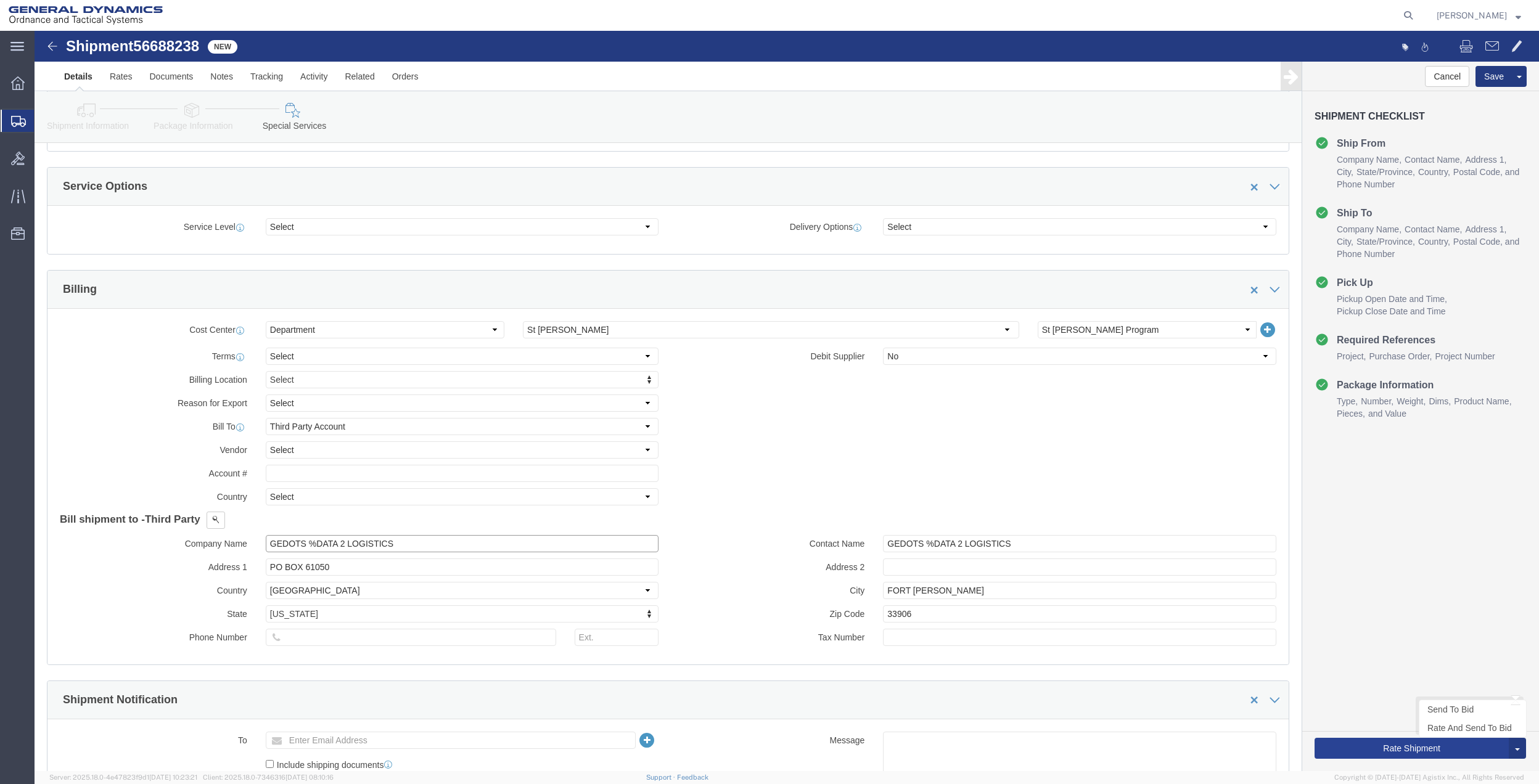
type input "GEDOTS %DATA 2 LOGISTICS"
click button "Rate Shipment"
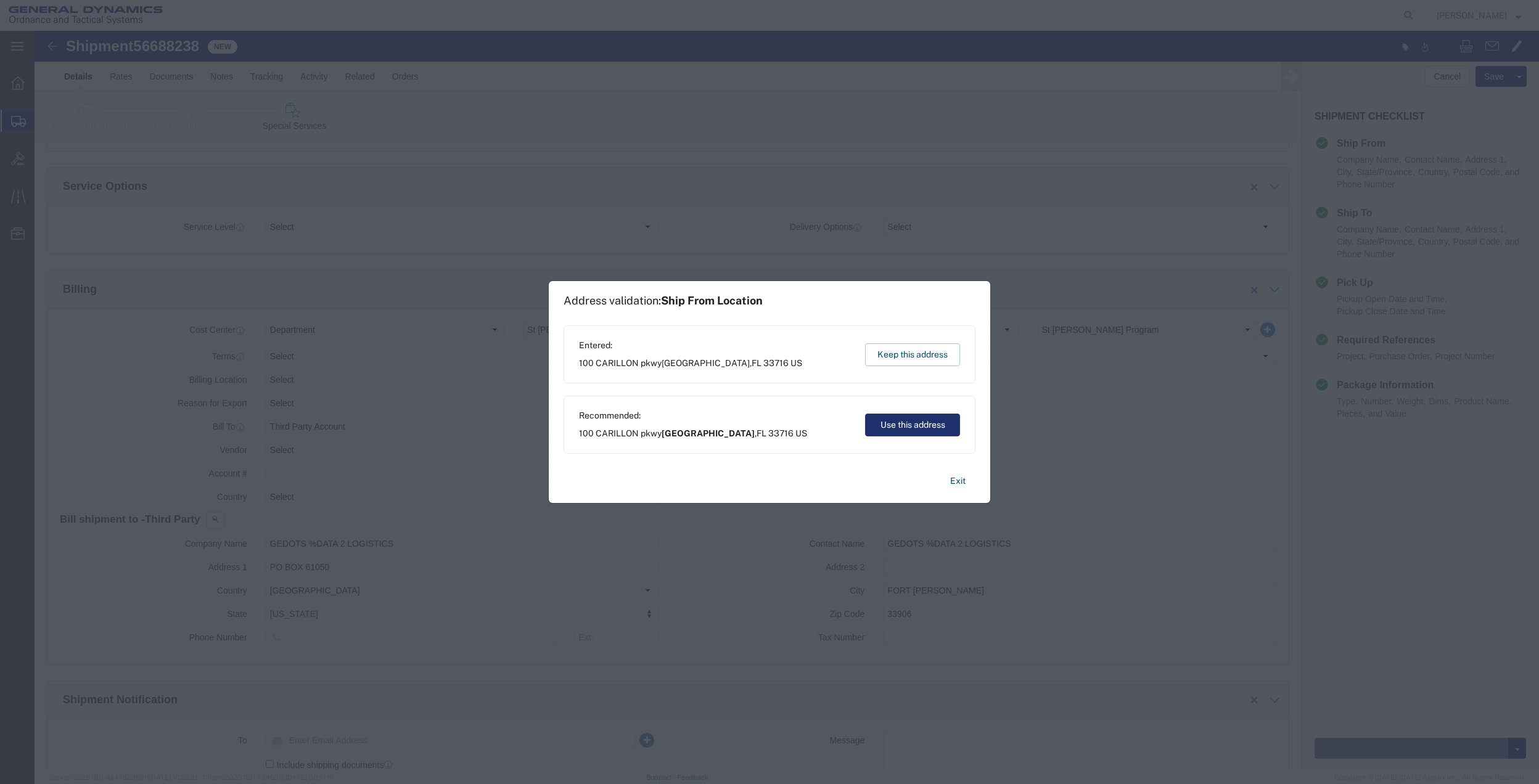
click at [921, 422] on button "Use this address" at bounding box center [912, 424] width 95 height 22
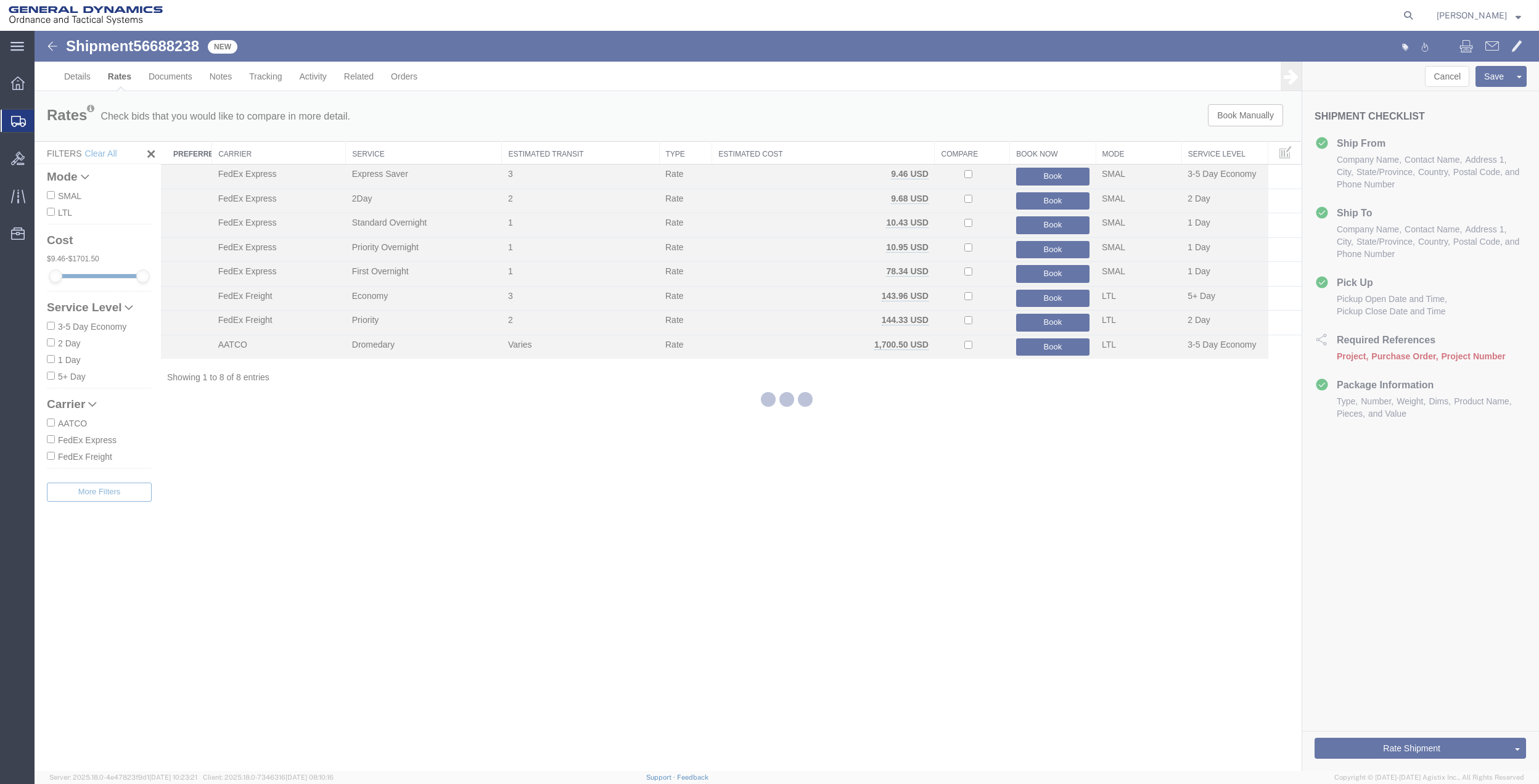
scroll to position [0, 0]
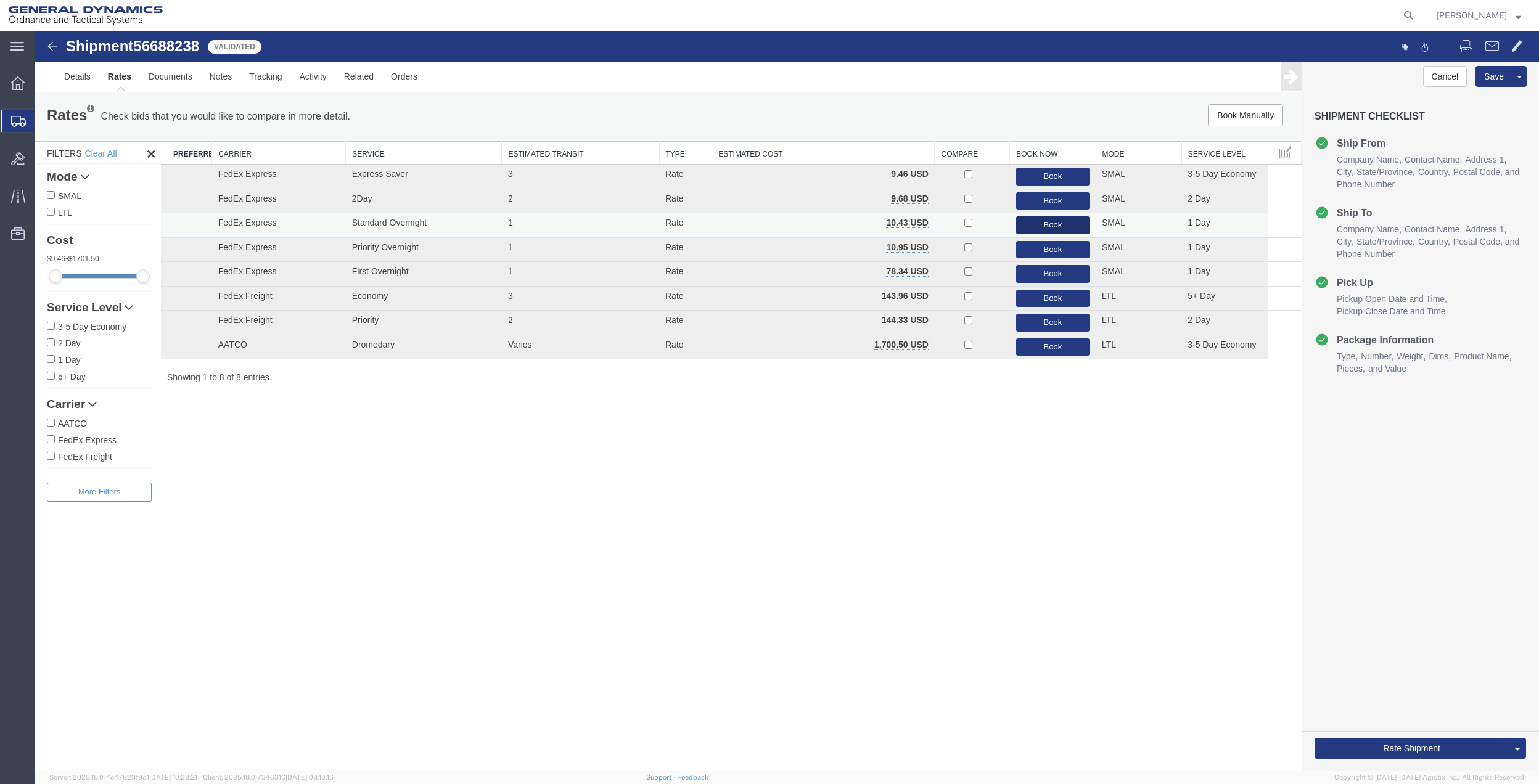
click at [1039, 227] on button "Book" at bounding box center [1053, 225] width 74 height 18
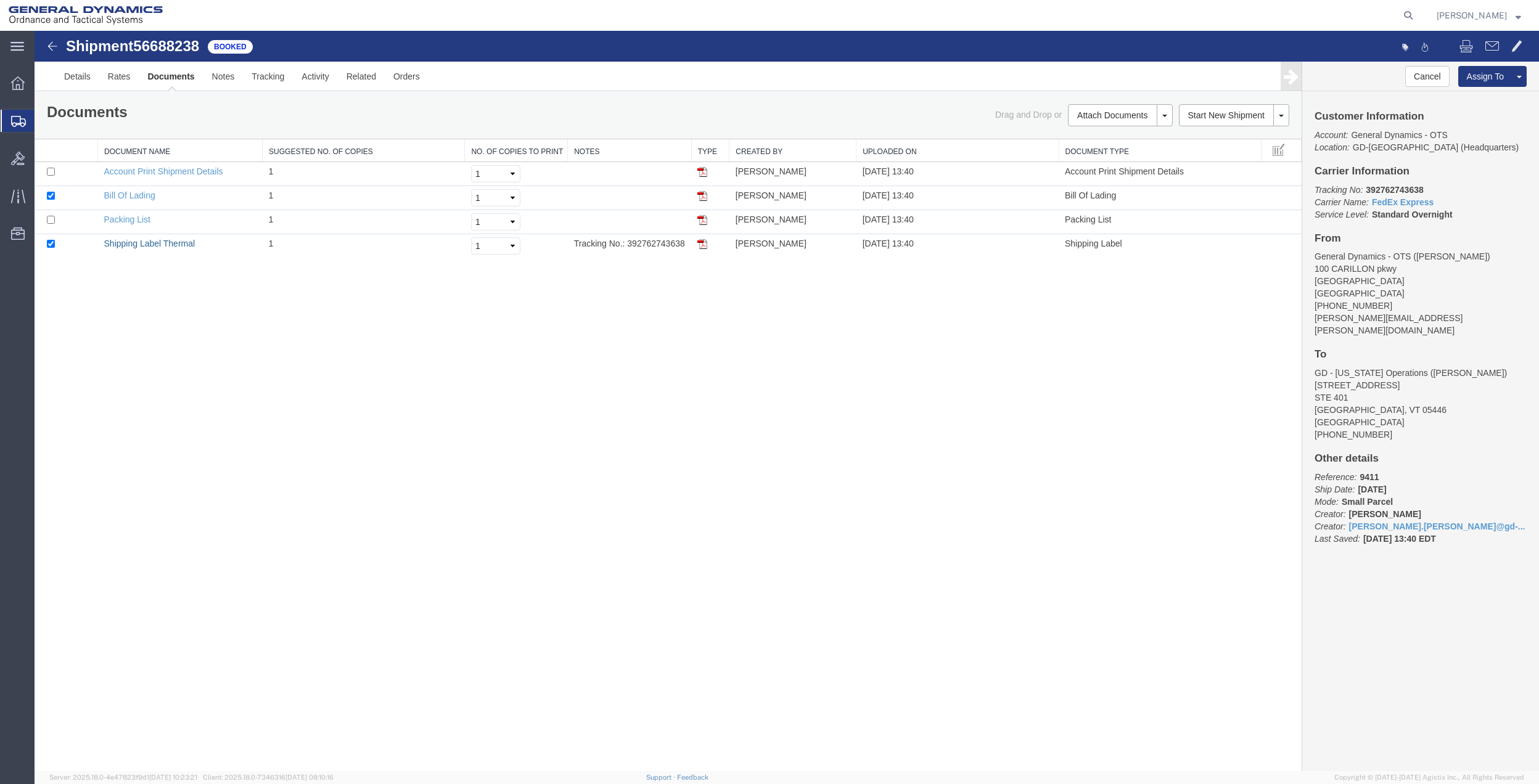
drag, startPoint x: 149, startPoint y: 244, endPoint x: 393, endPoint y: 287, distance: 247.8
click at [149, 244] on link "Shipping Label Thermal" at bounding box center [150, 243] width 92 height 10
